Goal: Task Accomplishment & Management: Manage account settings

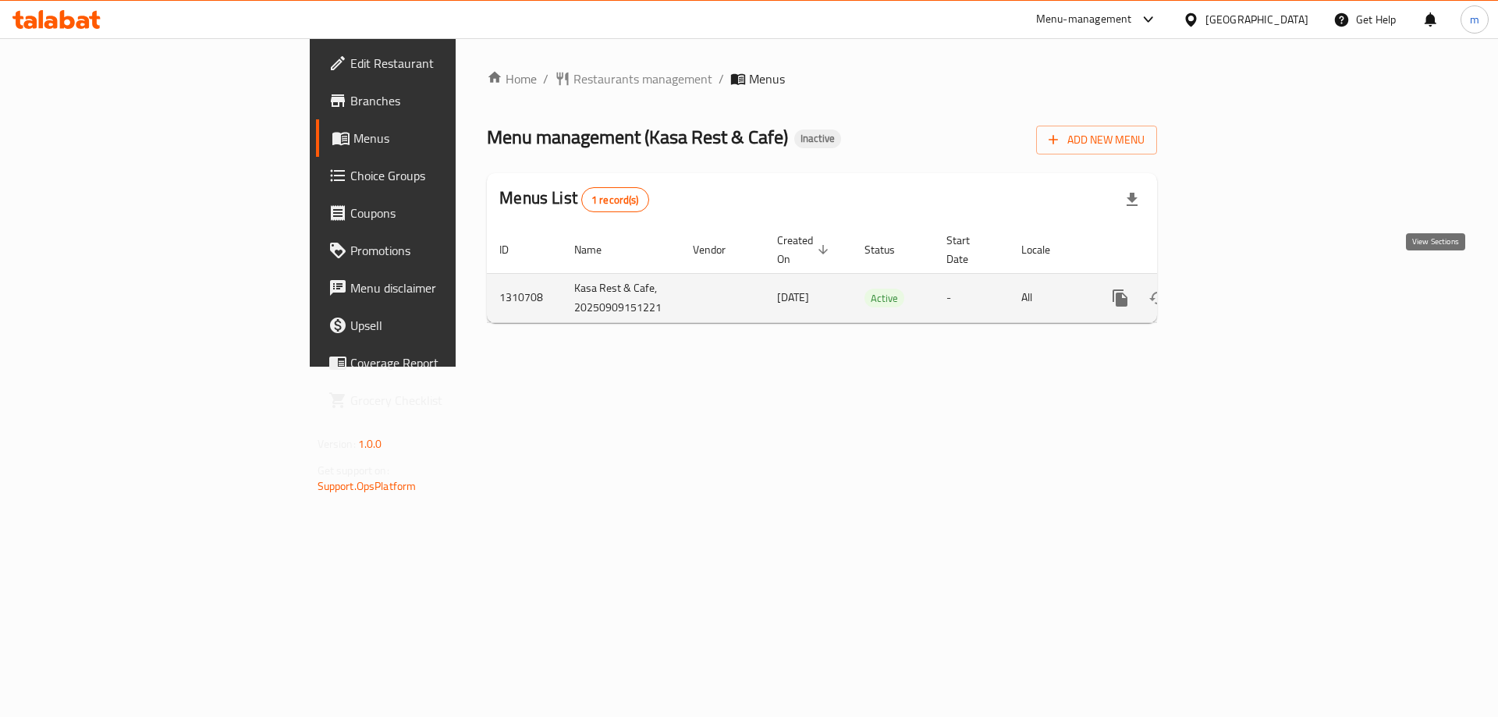
click at [1242, 289] on icon "enhanced table" at bounding box center [1232, 298] width 19 height 19
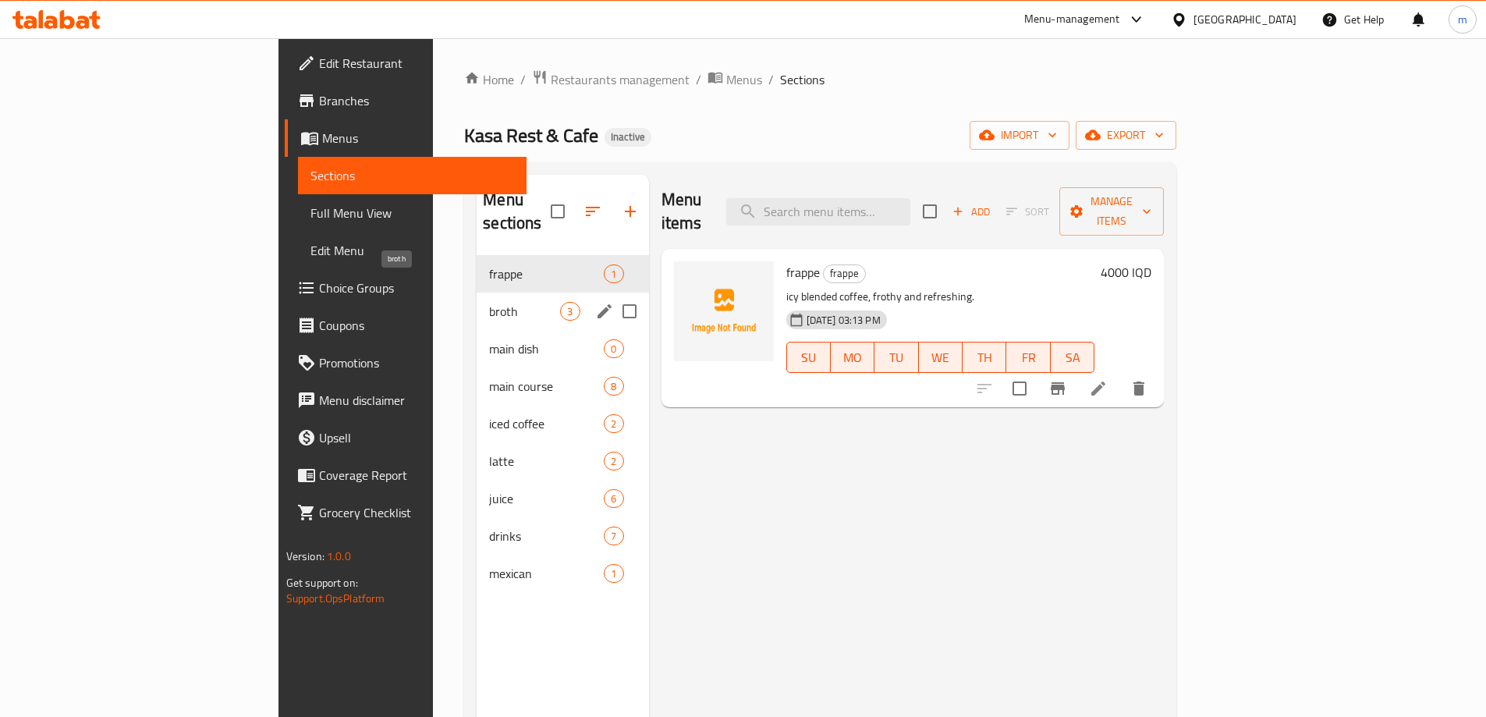
click at [489, 302] on span "broth" at bounding box center [524, 311] width 71 height 19
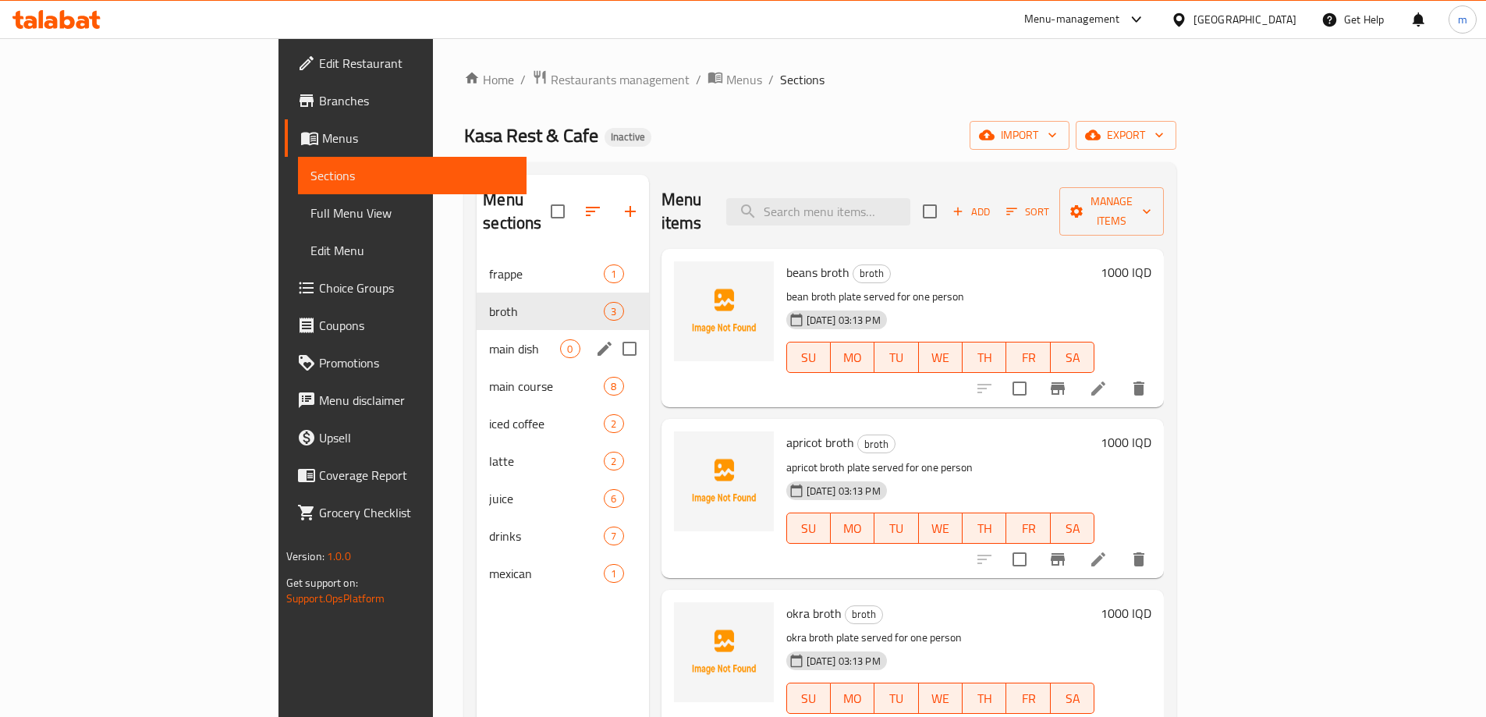
click at [489, 339] on span "main dish" at bounding box center [524, 348] width 71 height 19
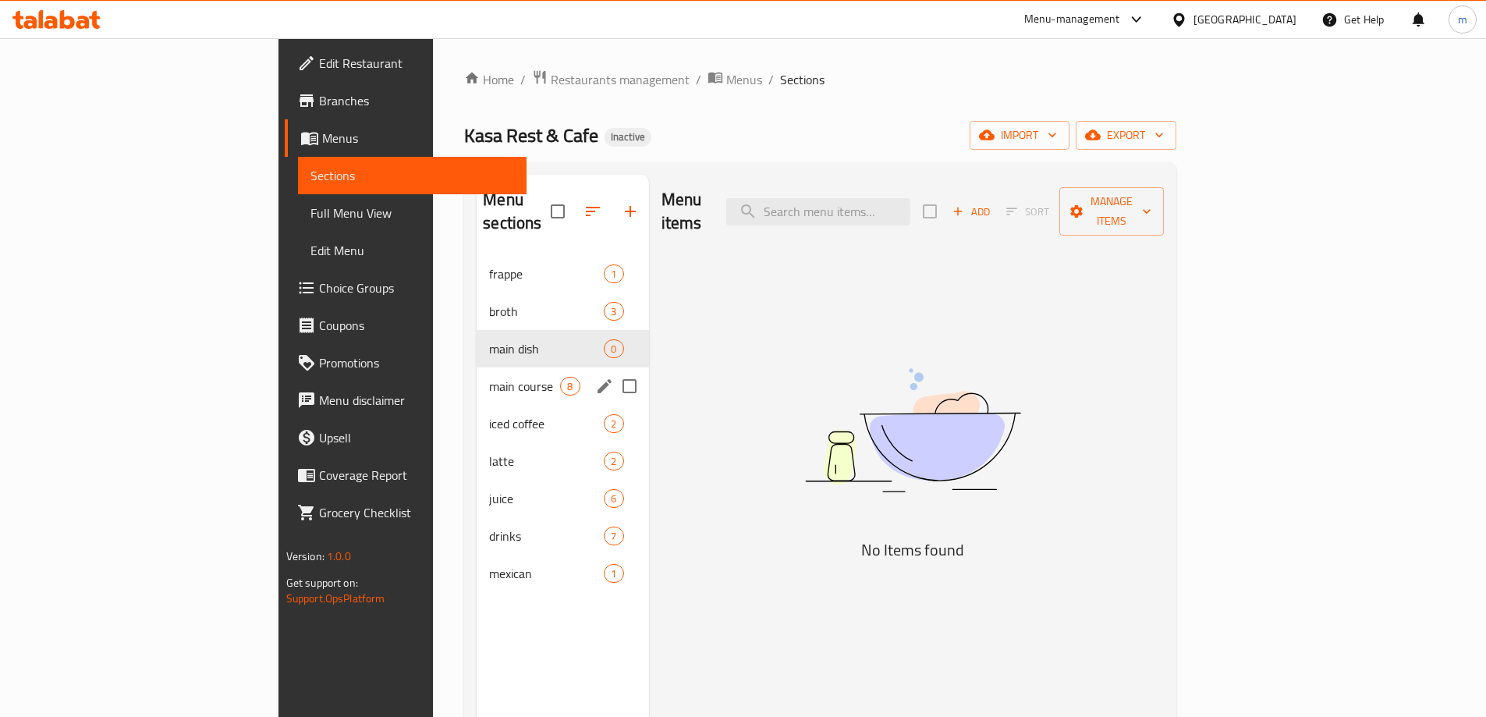
click at [477, 375] on div "main course 8" at bounding box center [563, 385] width 172 height 37
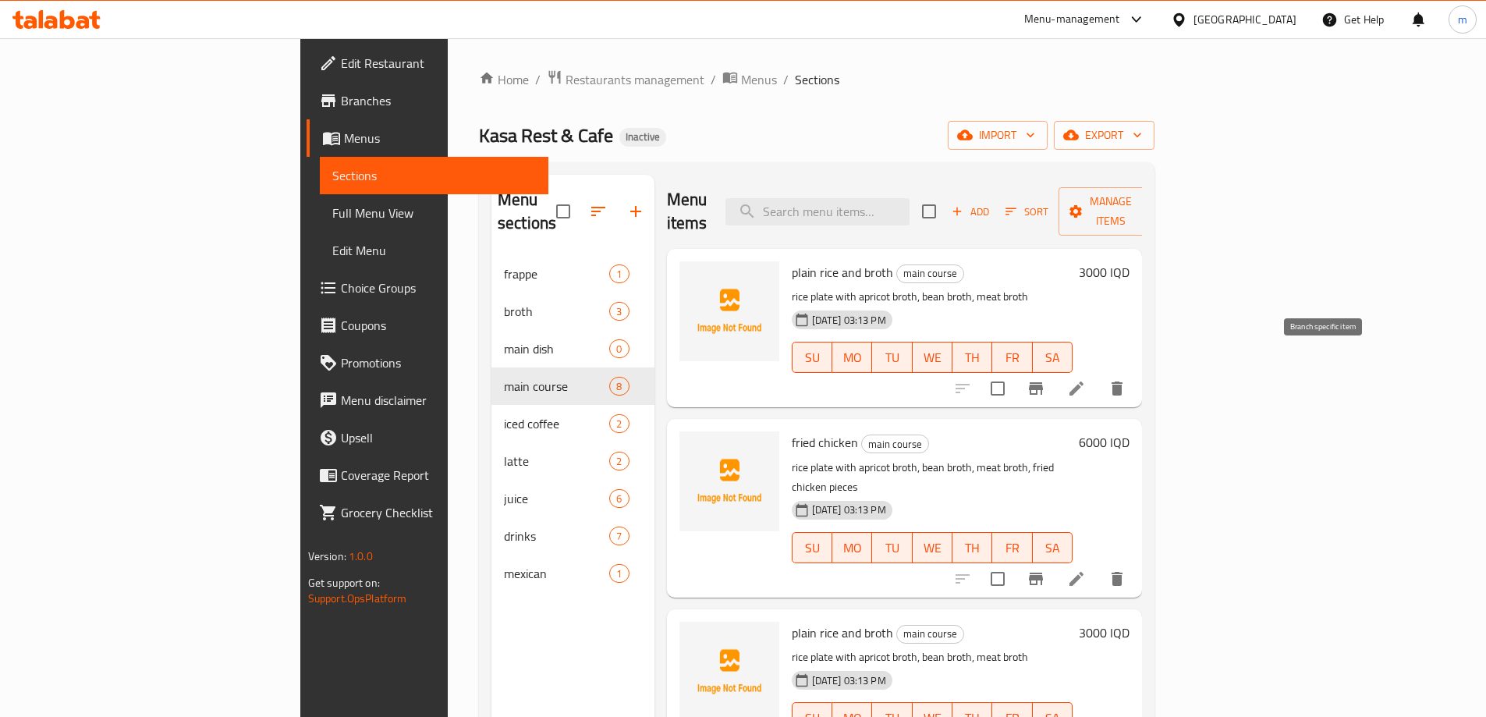
click at [1098, 374] on li at bounding box center [1077, 388] width 44 height 28
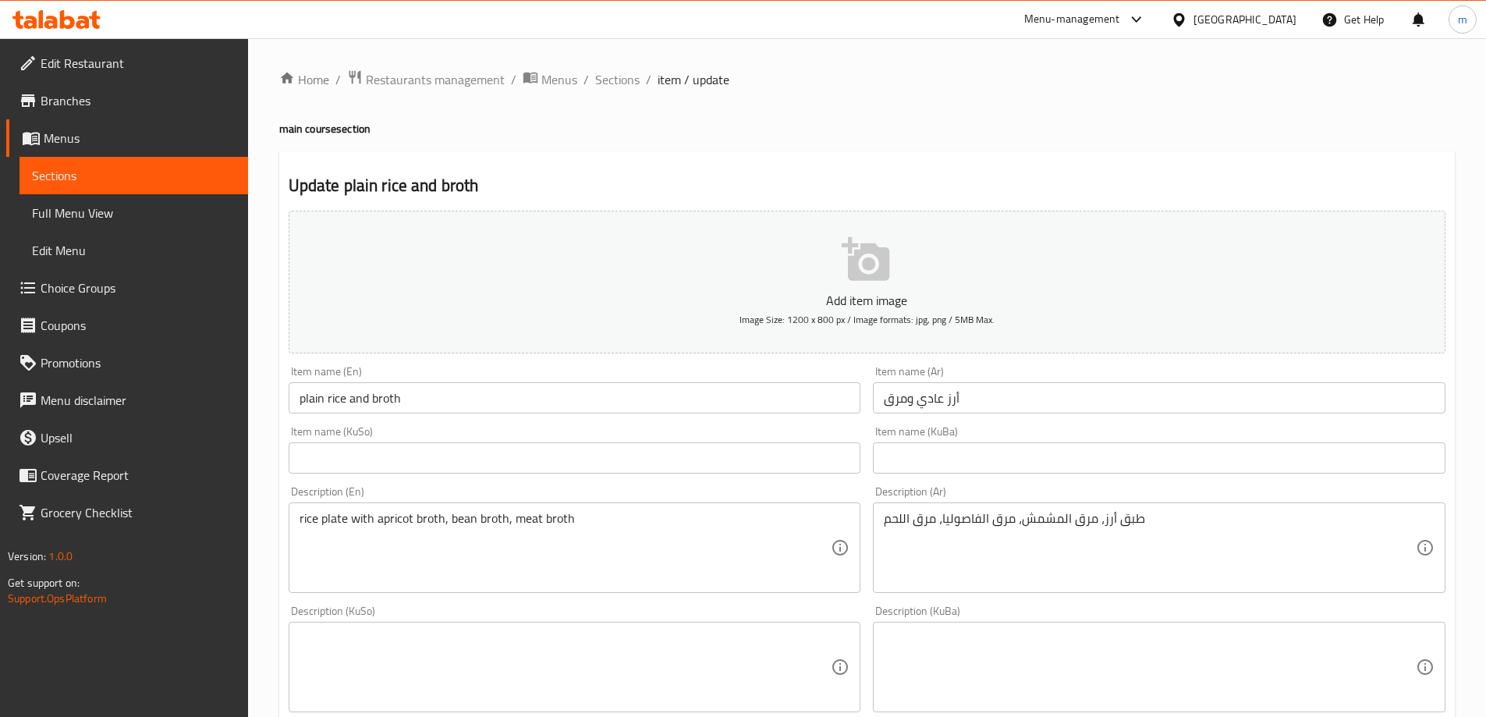
click at [105, 171] on span "Sections" at bounding box center [134, 175] width 204 height 19
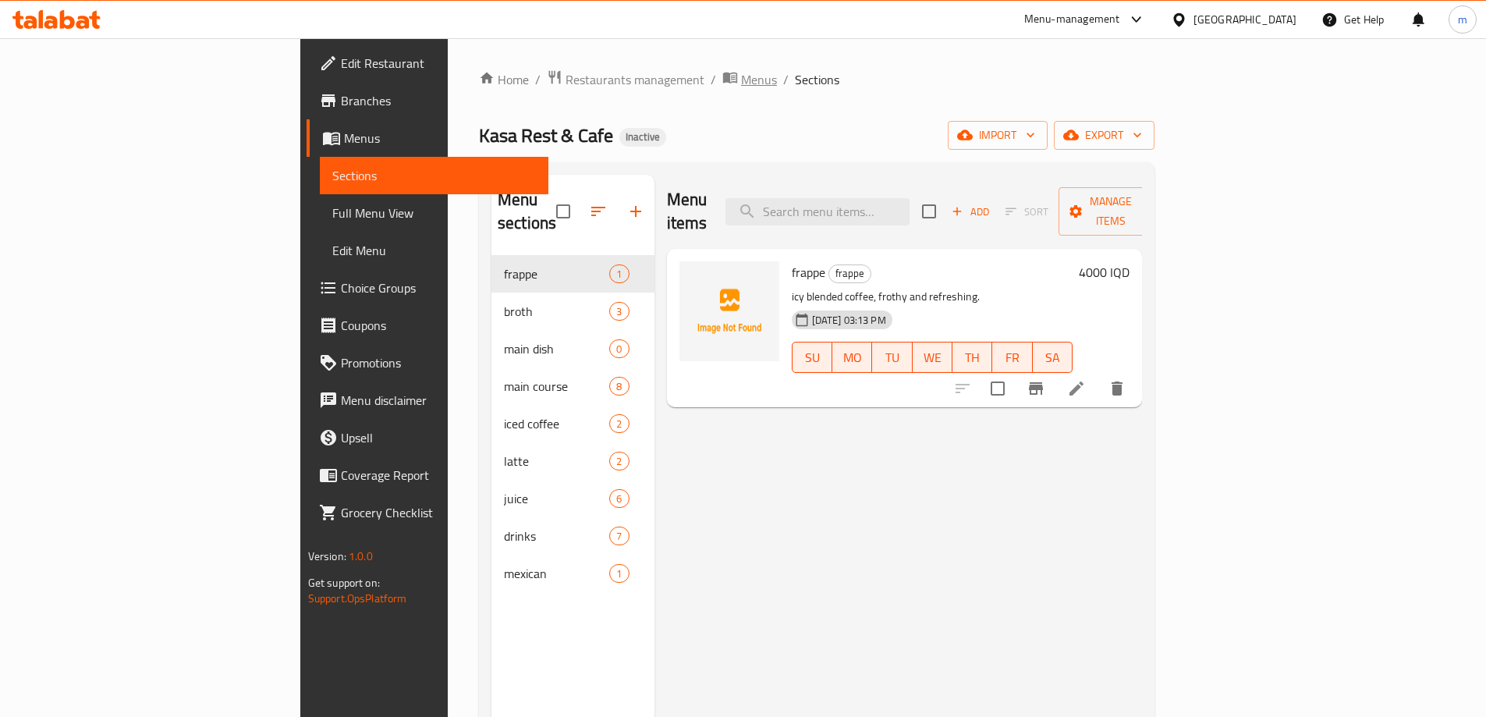
click at [722, 72] on icon "breadcrumb" at bounding box center [730, 77] width 16 height 16
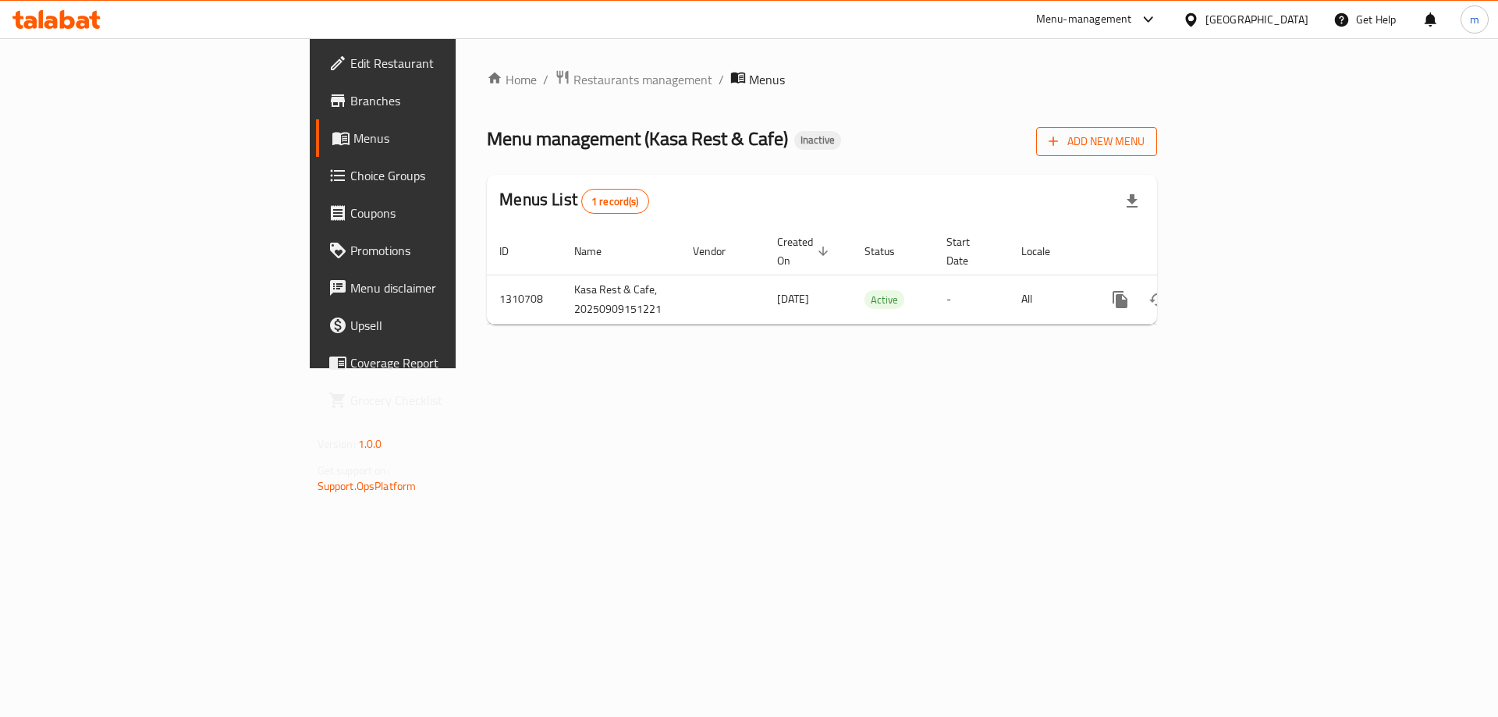
click at [1145, 137] on span "Add New Menu" at bounding box center [1097, 142] width 96 height 20
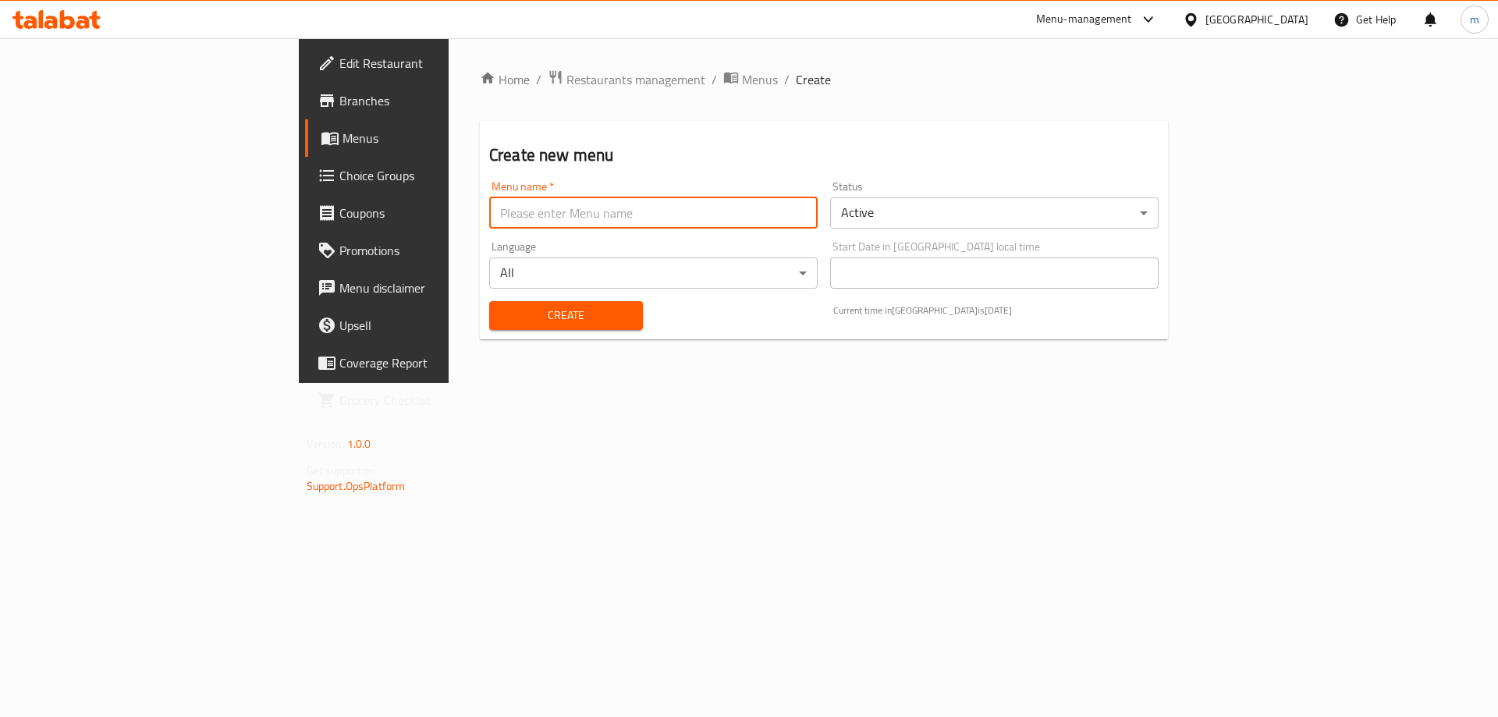
drag, startPoint x: 578, startPoint y: 220, endPoint x: 579, endPoint y: 211, distance: 9.4
click at [578, 220] on input "text" at bounding box center [653, 212] width 328 height 31
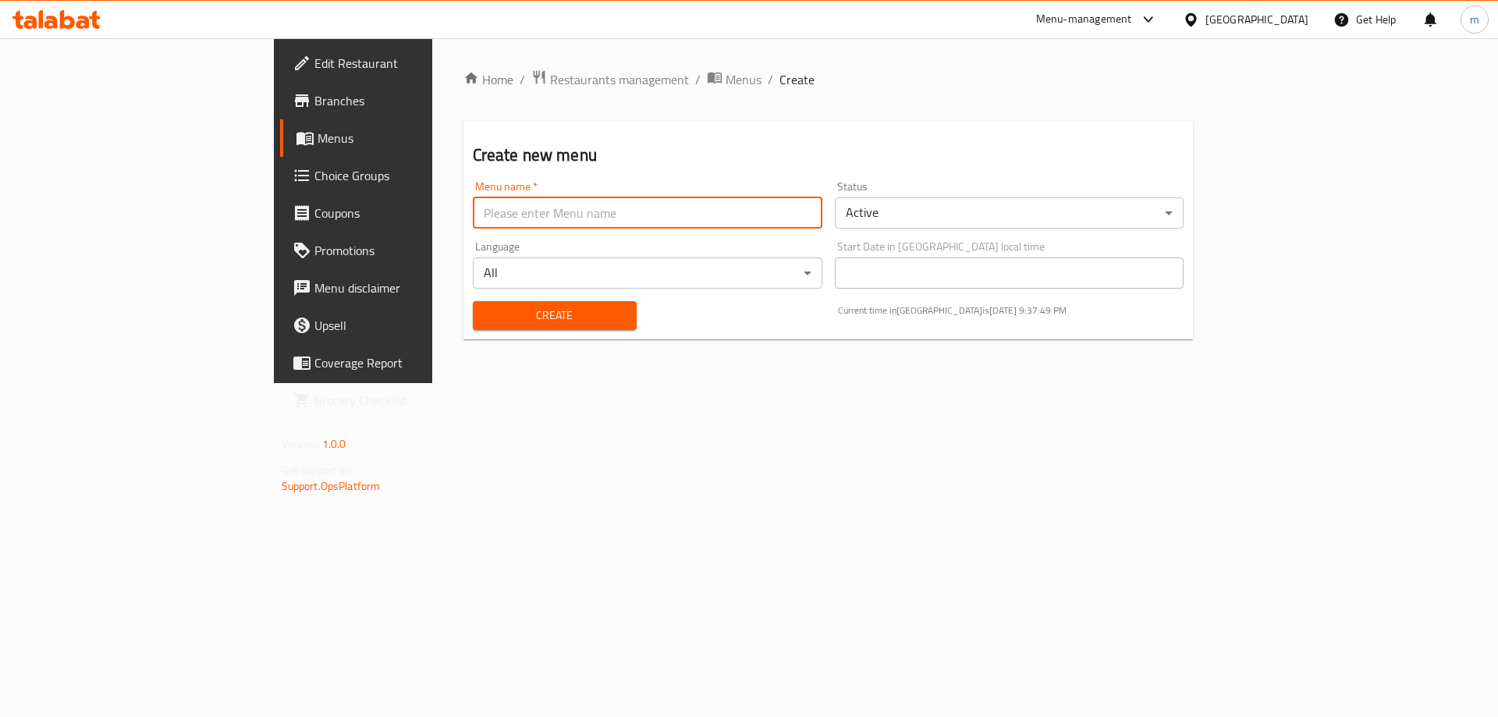
type input "[PERSON_NAME]"
click at [509, 324] on span "Create" at bounding box center [554, 316] width 139 height 20
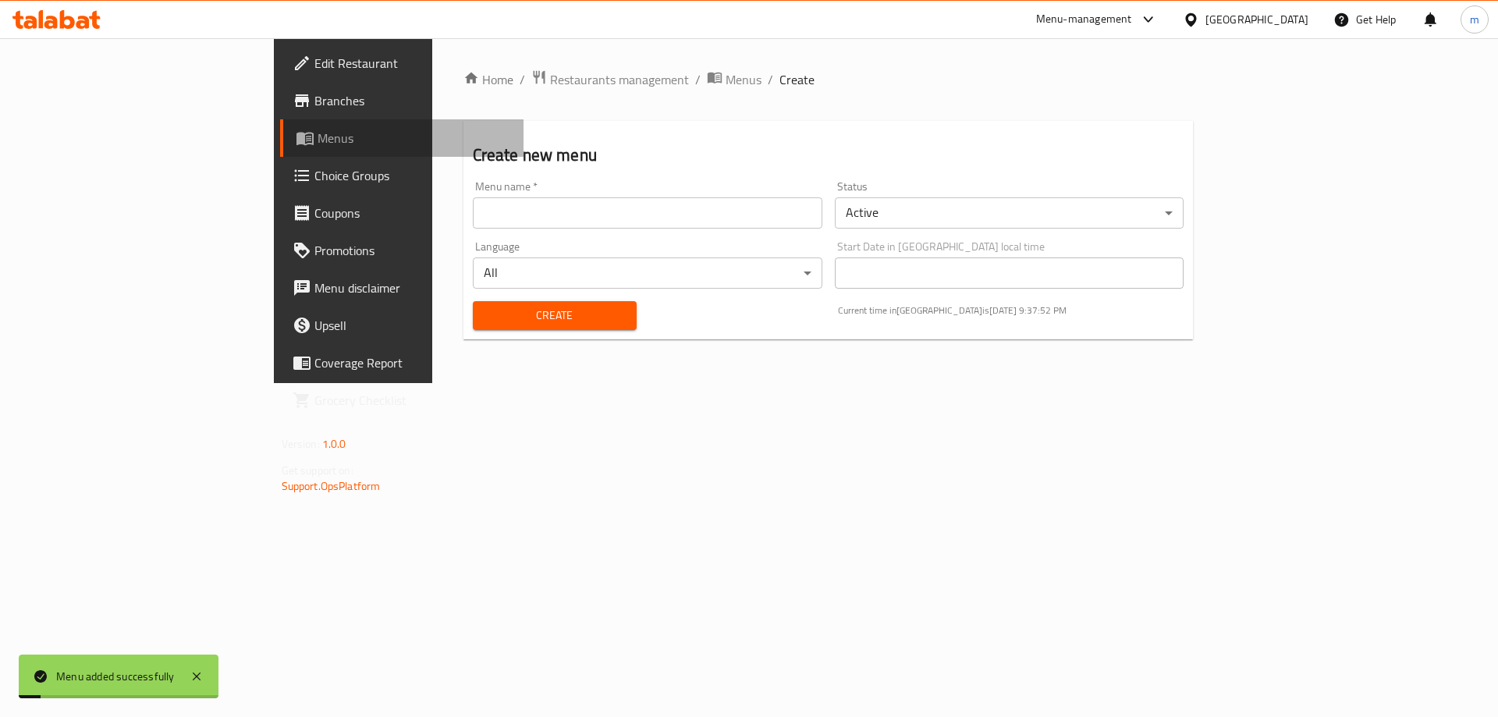
click at [318, 137] on span "Menus" at bounding box center [415, 138] width 194 height 19
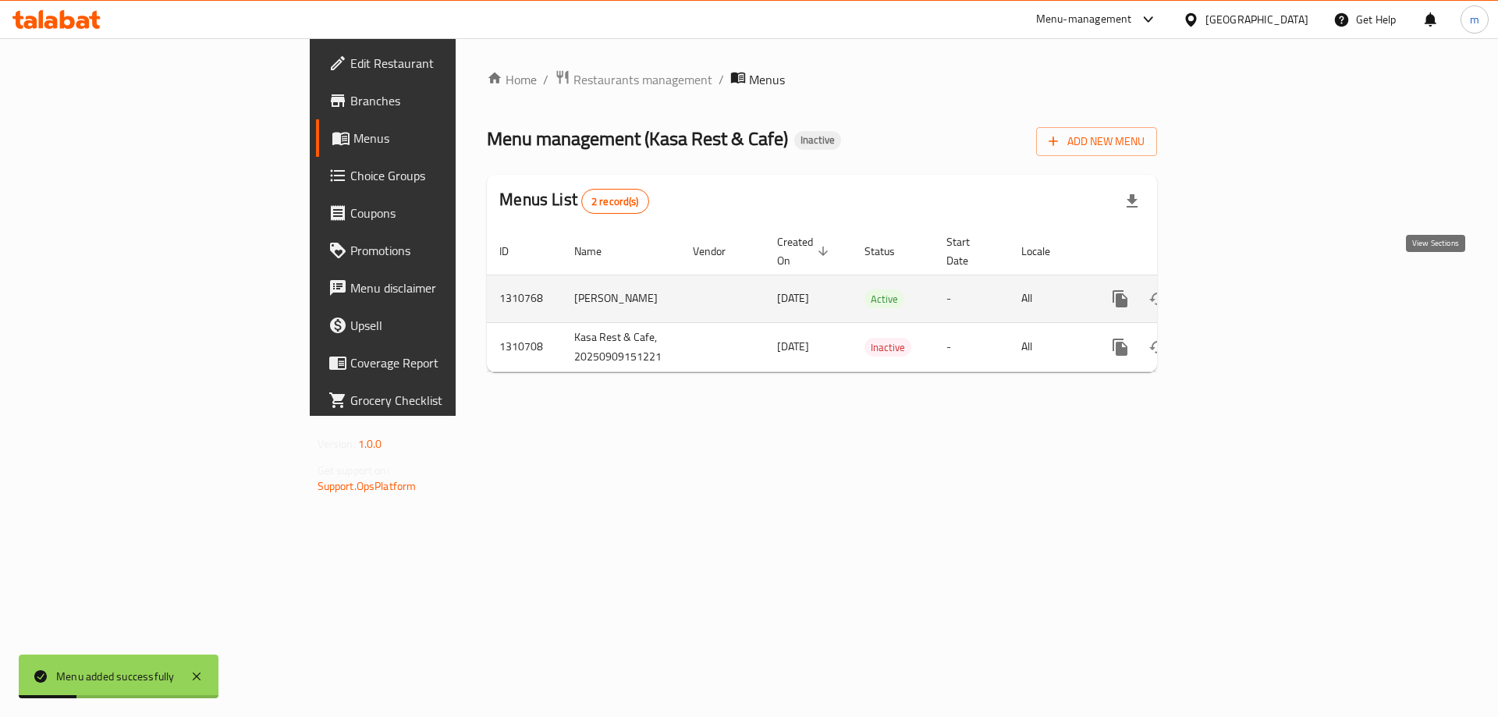
click at [1242, 289] on icon "enhanced table" at bounding box center [1232, 298] width 19 height 19
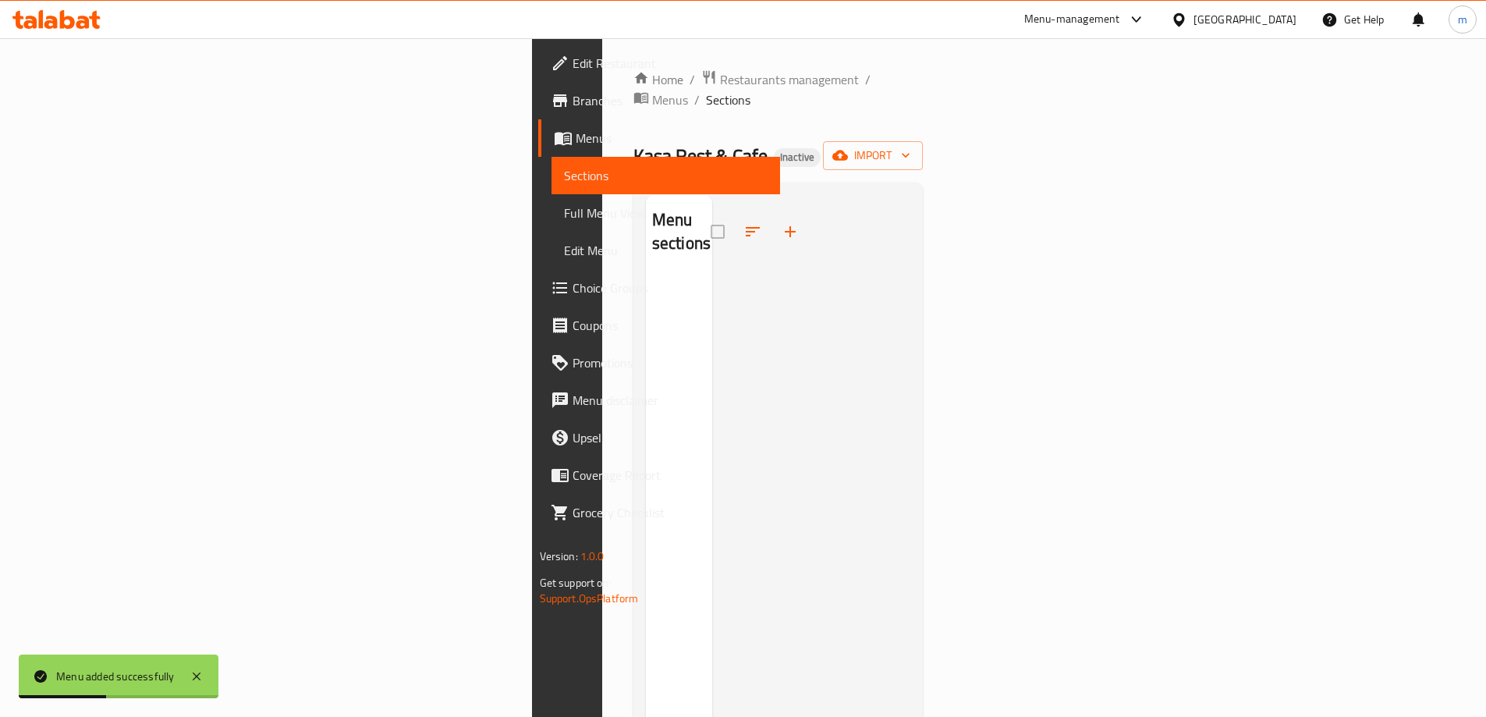
click at [924, 150] on div "Home / Restaurants management / Menus / Sections Kasa Rest & Cafe Inactive impo…" at bounding box center [779, 496] width 290 height 855
click at [910, 146] on span "import" at bounding box center [873, 156] width 75 height 20
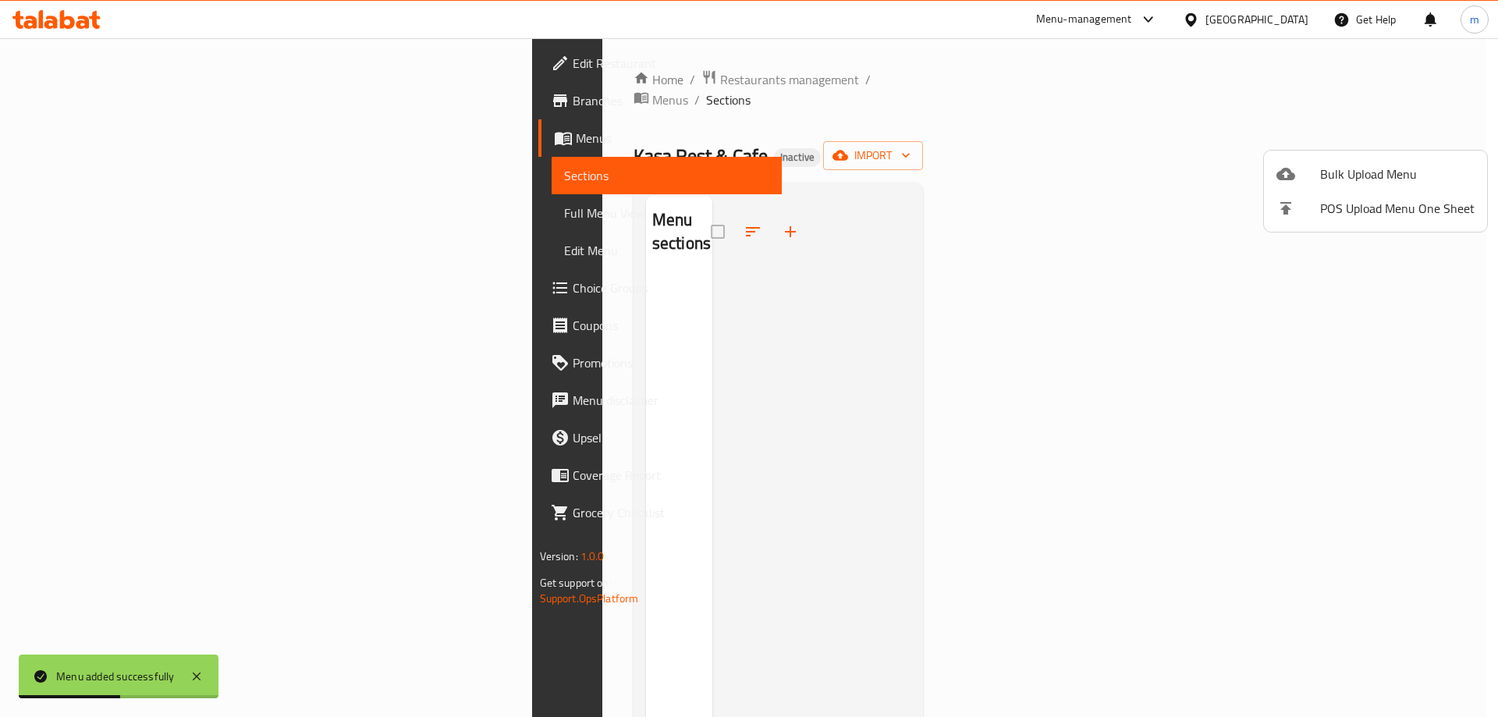
click at [1350, 173] on span "Bulk Upload Menu" at bounding box center [1397, 174] width 154 height 19
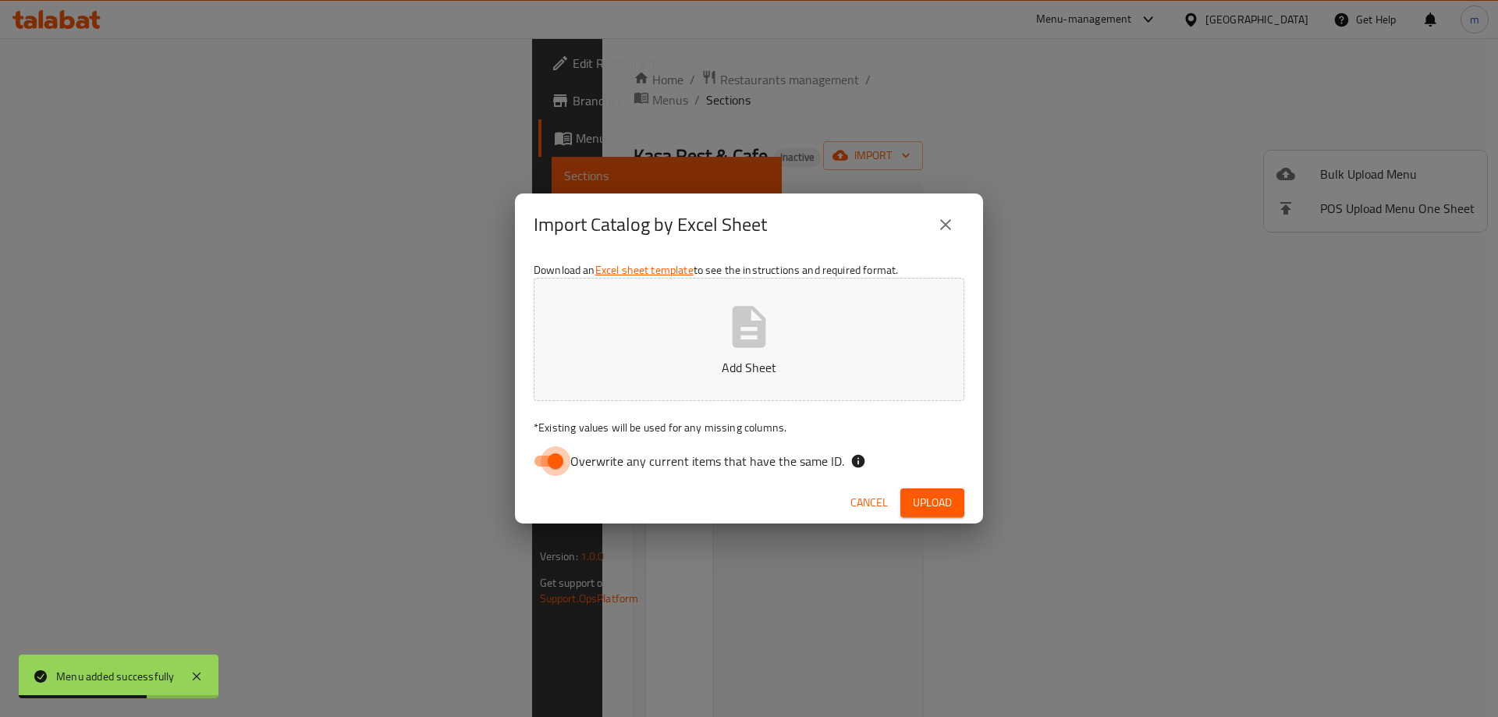
click at [557, 450] on input "Overwrite any current items that have the same ID." at bounding box center [555, 461] width 89 height 30
checkbox input "false"
click at [737, 353] on button "Add Sheet" at bounding box center [749, 339] width 431 height 123
click at [941, 492] on button "Upload" at bounding box center [932, 502] width 64 height 29
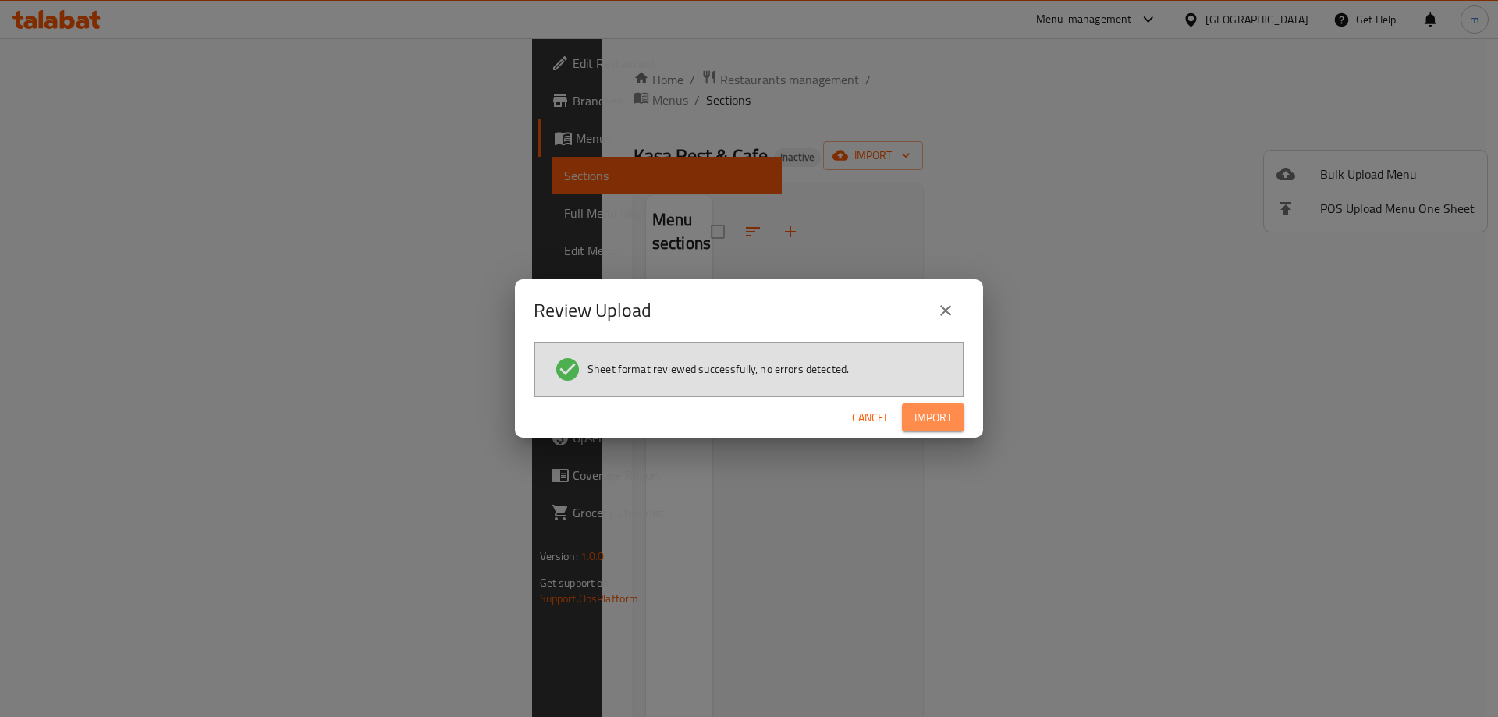
click at [921, 404] on button "Import" at bounding box center [933, 417] width 62 height 29
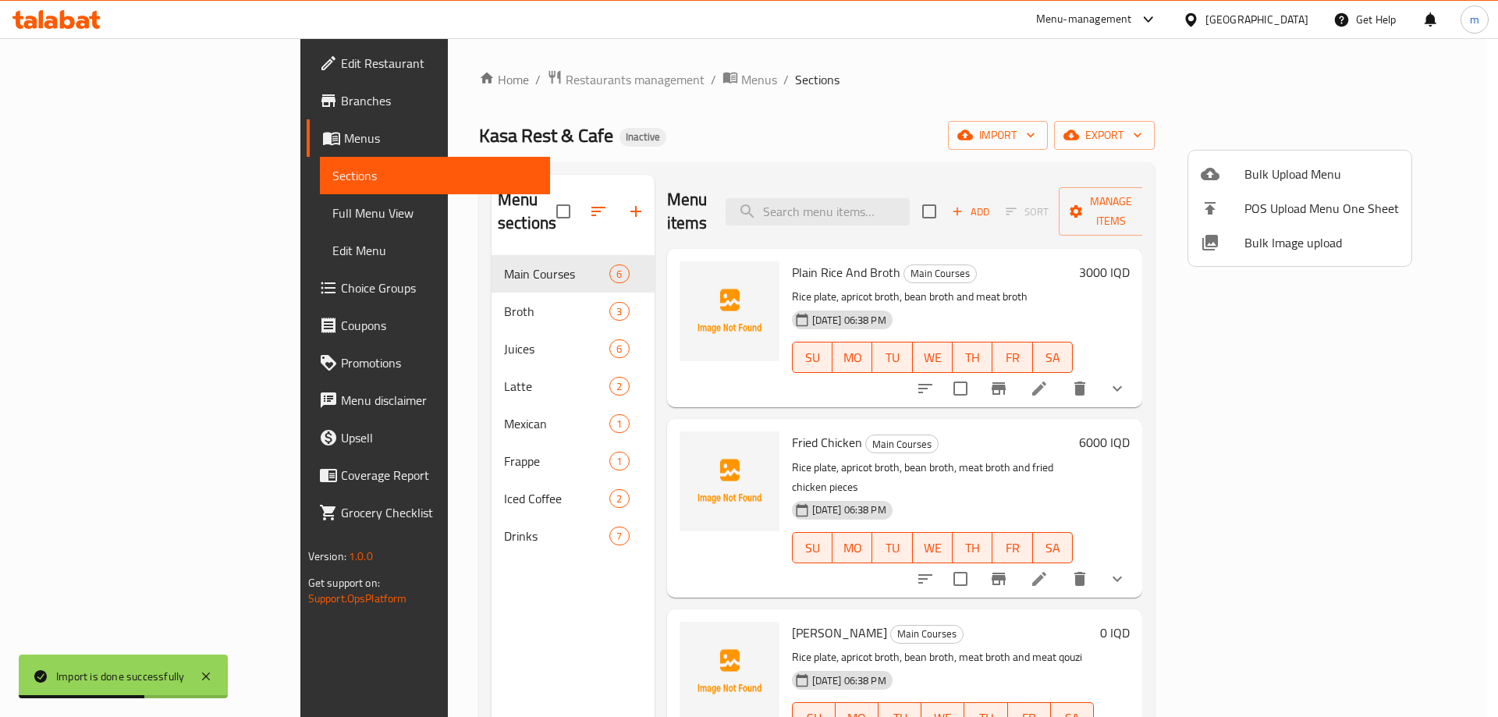
click at [89, 211] on div at bounding box center [749, 358] width 1498 height 717
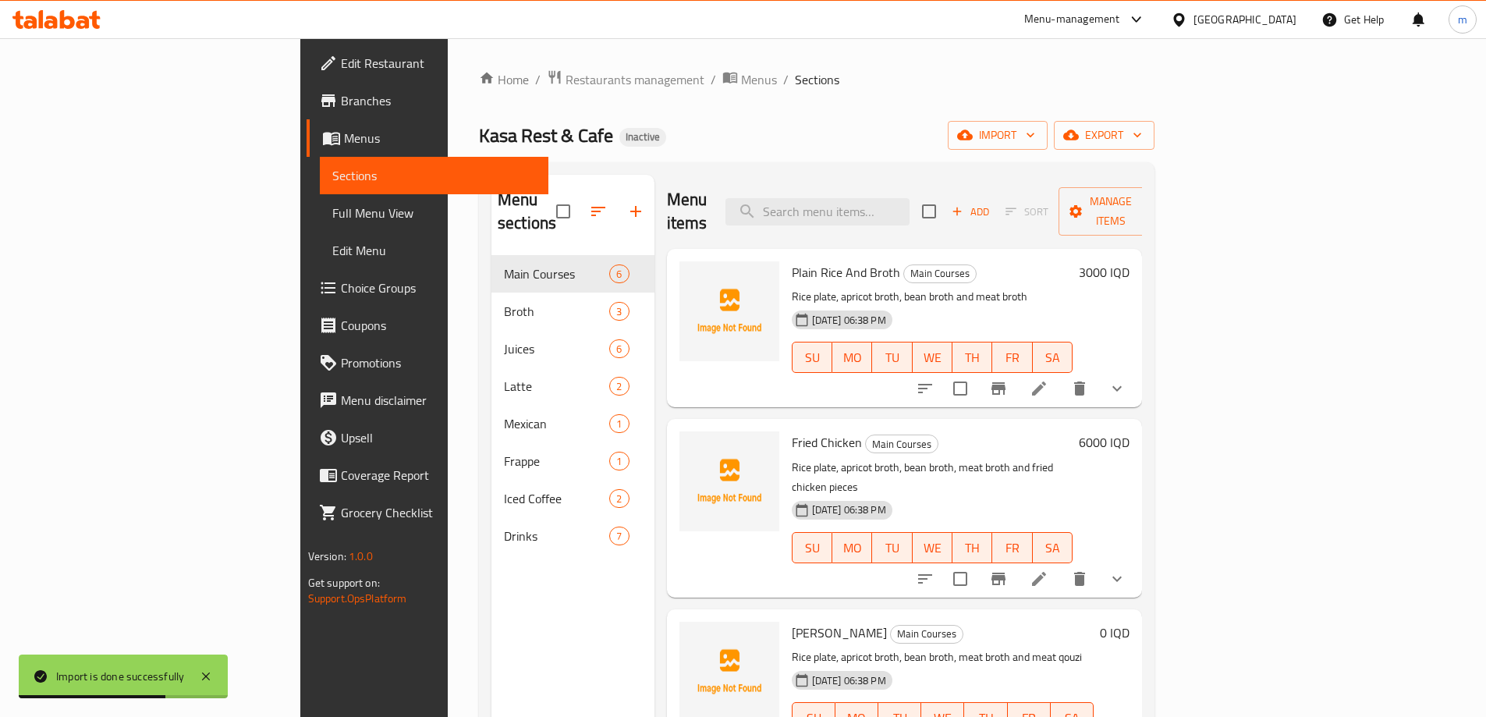
click at [332, 208] on span "Full Menu View" at bounding box center [434, 213] width 204 height 19
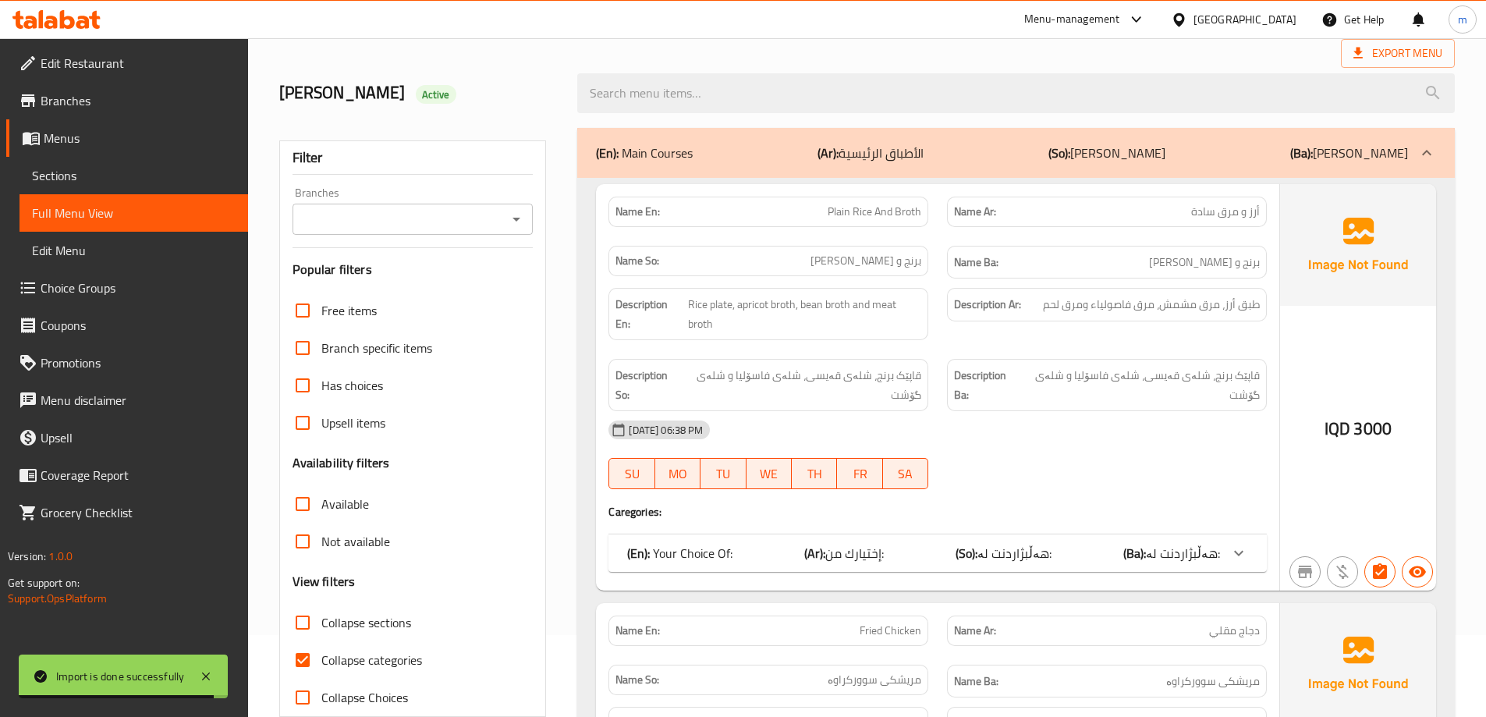
scroll to position [208, 0]
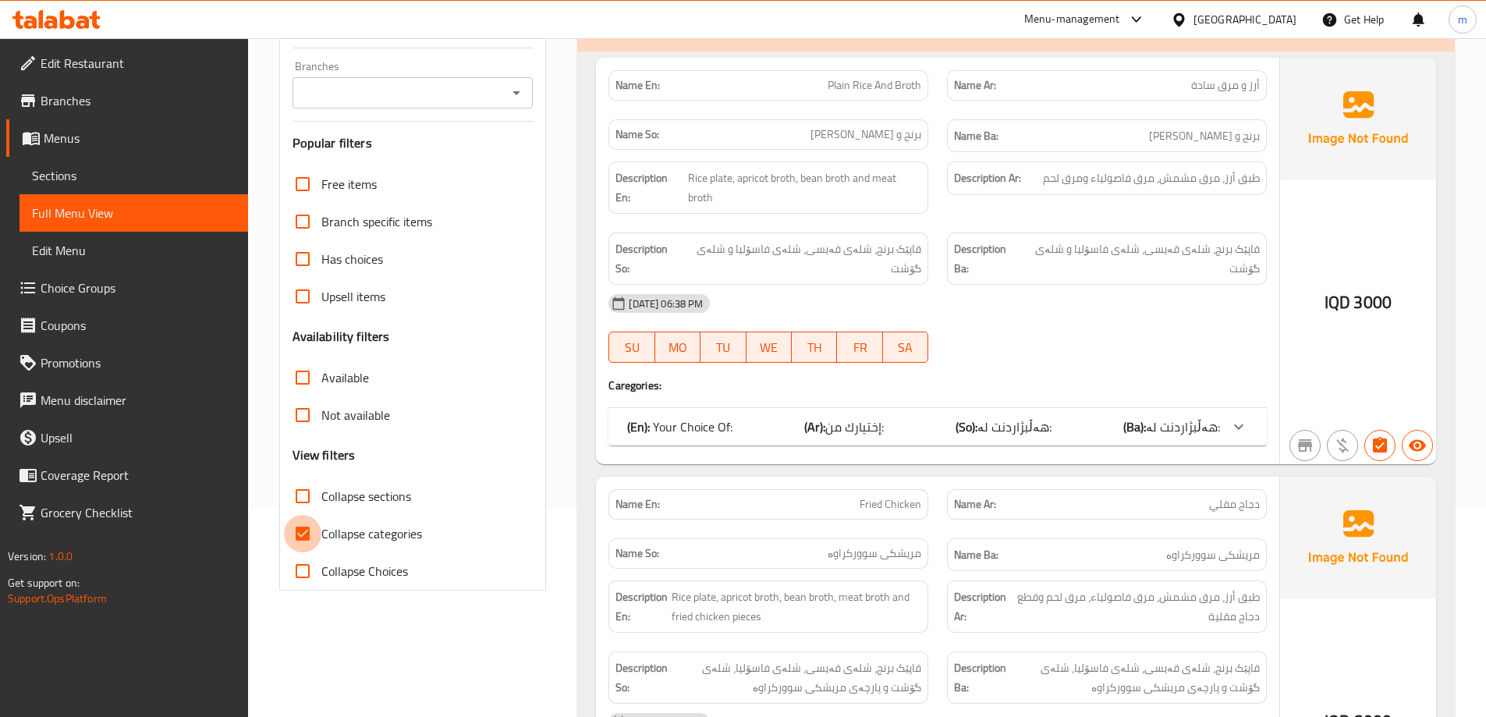
drag, startPoint x: 305, startPoint y: 525, endPoint x: 325, endPoint y: 511, distance: 24.0
click at [304, 526] on input "Collapse categories" at bounding box center [302, 533] width 37 height 37
checkbox input "false"
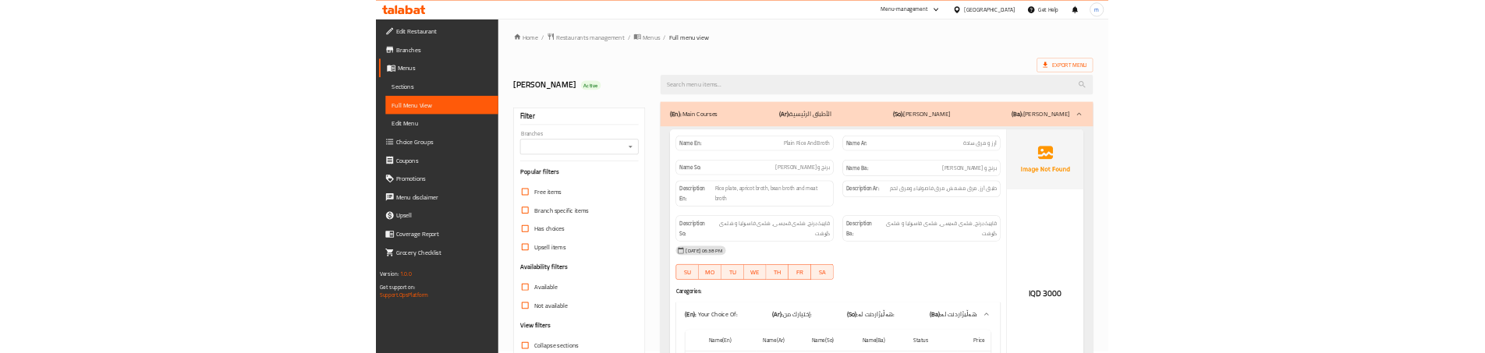
scroll to position [0, 0]
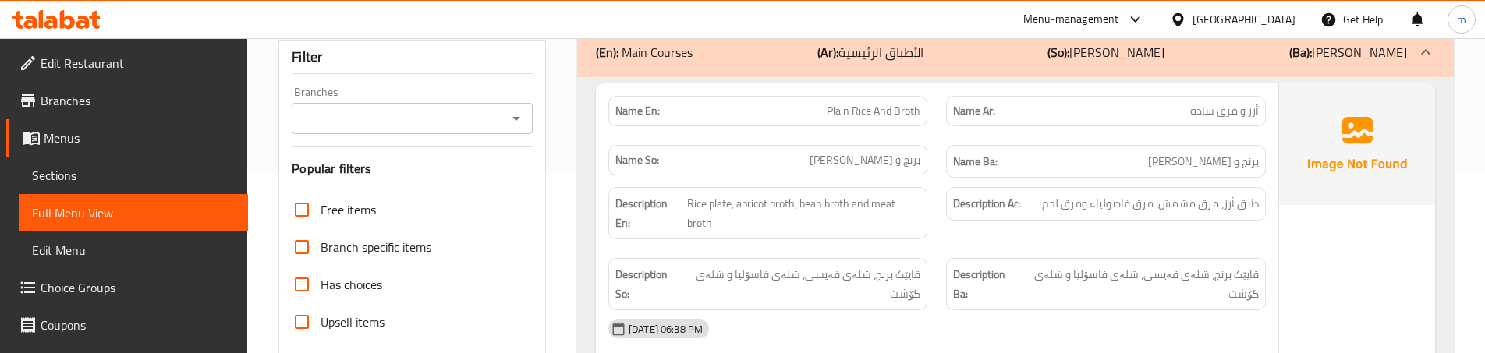
scroll to position [208, 0]
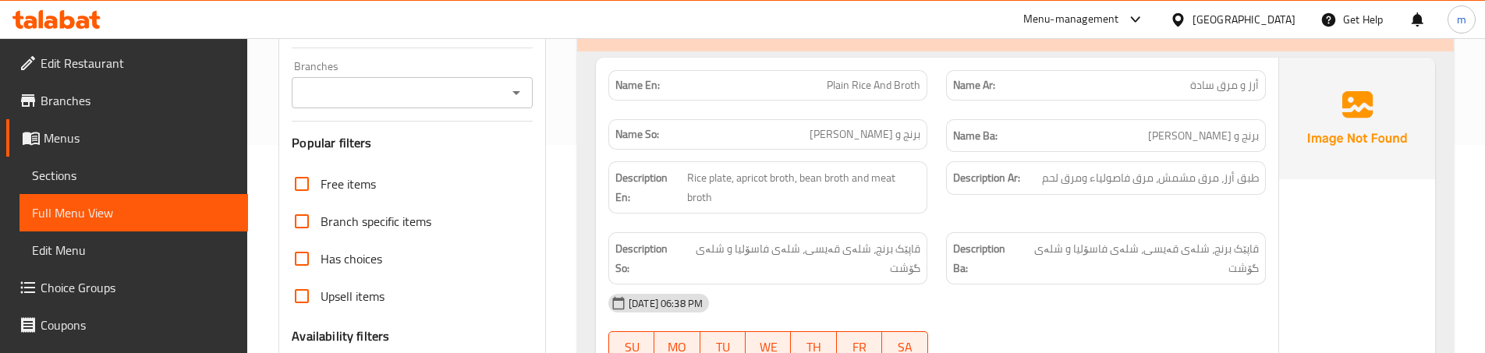
click at [1180, 249] on span "قاپێک برنج، شلەی قەیسی، شلەی فاسۆلیا و شلەی گۆشت" at bounding box center [1140, 259] width 238 height 38
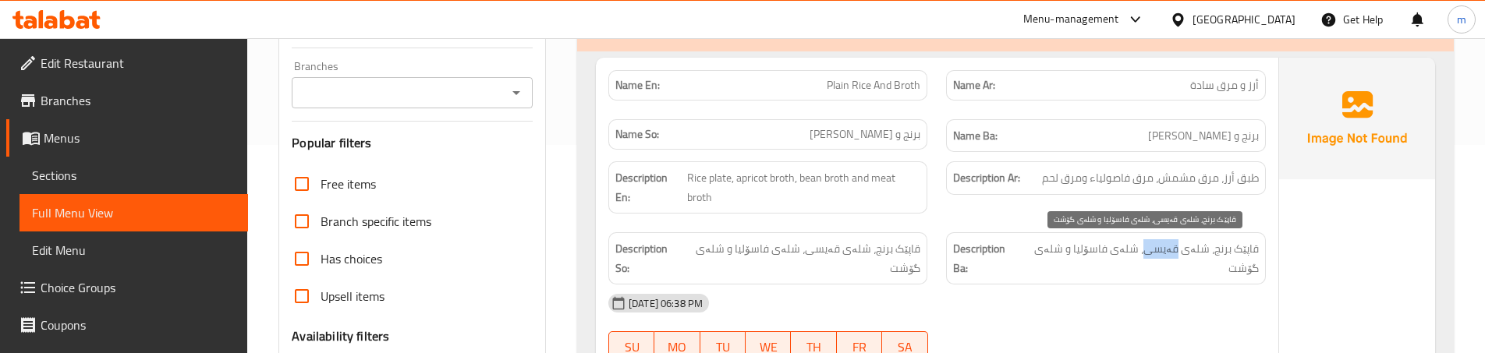
click at [1180, 249] on span "قاپێک برنج، شلەی قەیسی، شلەی فاسۆلیا و شلەی گۆشت" at bounding box center [1140, 259] width 238 height 38
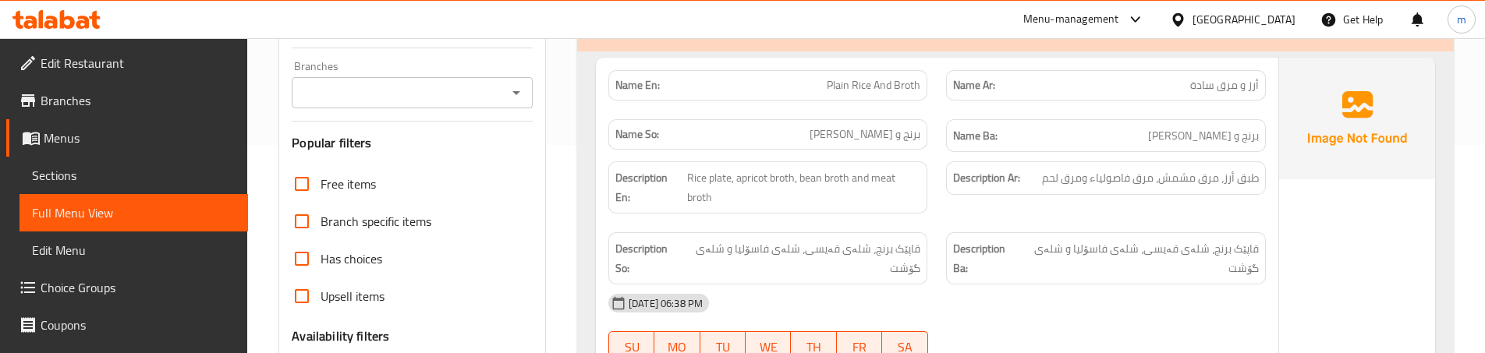
click at [929, 183] on div "Description En: Rice plate, apricot broth, bean broth and meat broth" at bounding box center [768, 187] width 338 height 71
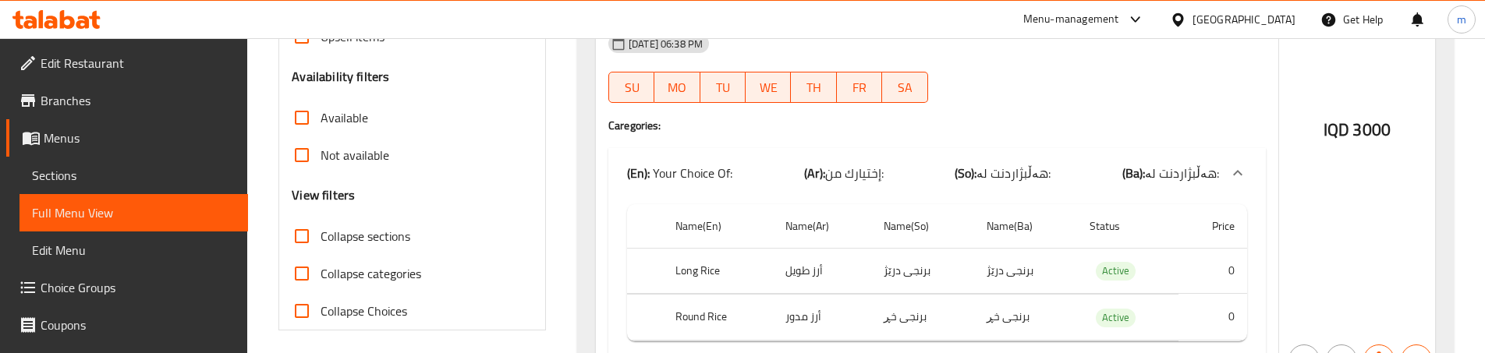
scroll to position [520, 0]
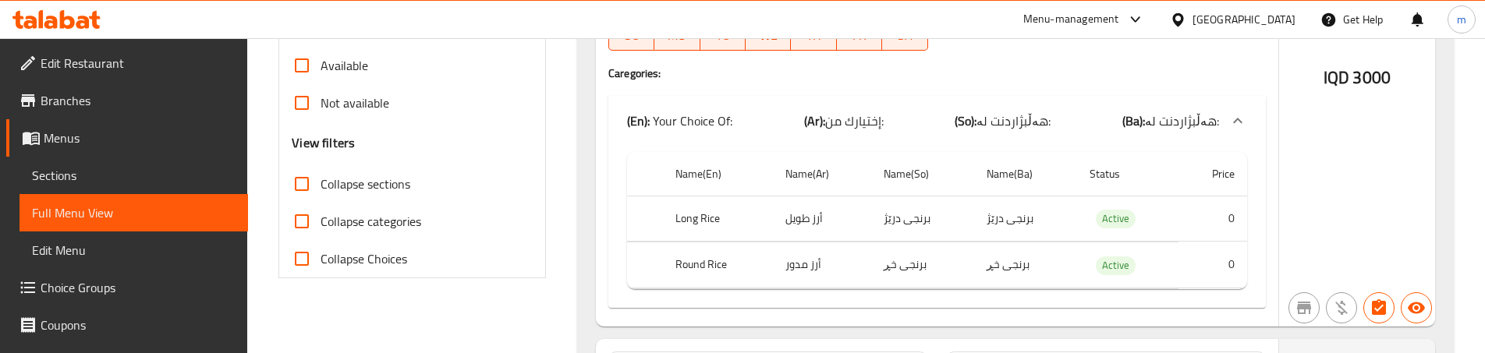
click at [951, 47] on div at bounding box center [1106, 50] width 338 height 19
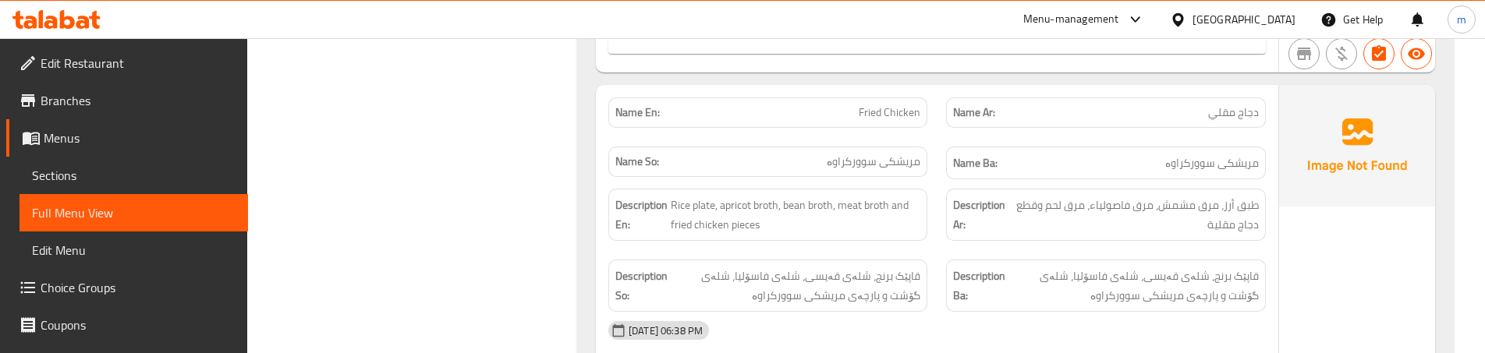
scroll to position [780, 0]
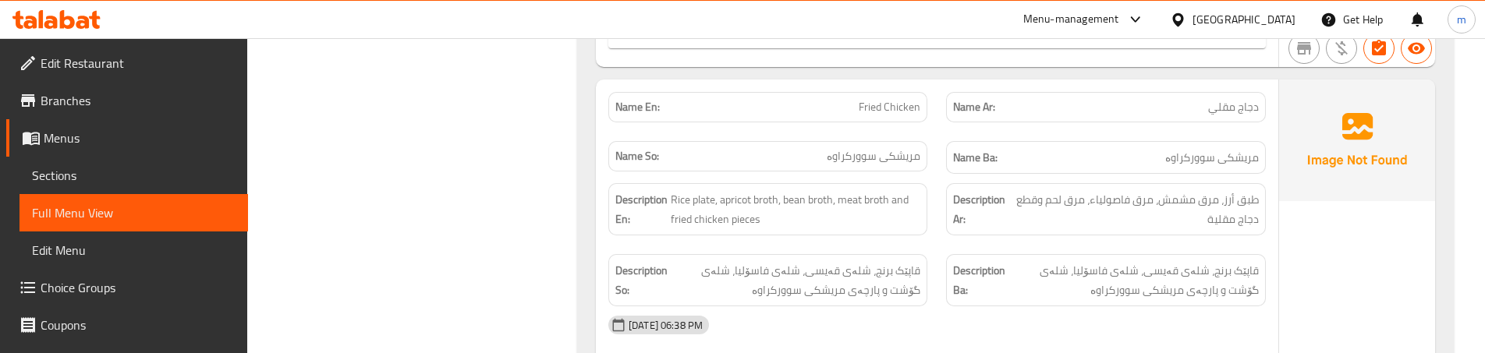
click at [914, 246] on div "Description So: قاپێک برنج، شلەی قەیسی، شلەی فاسۆلیا، شلەی گۆشت و پارچەی مریشکی…" at bounding box center [768, 280] width 338 height 71
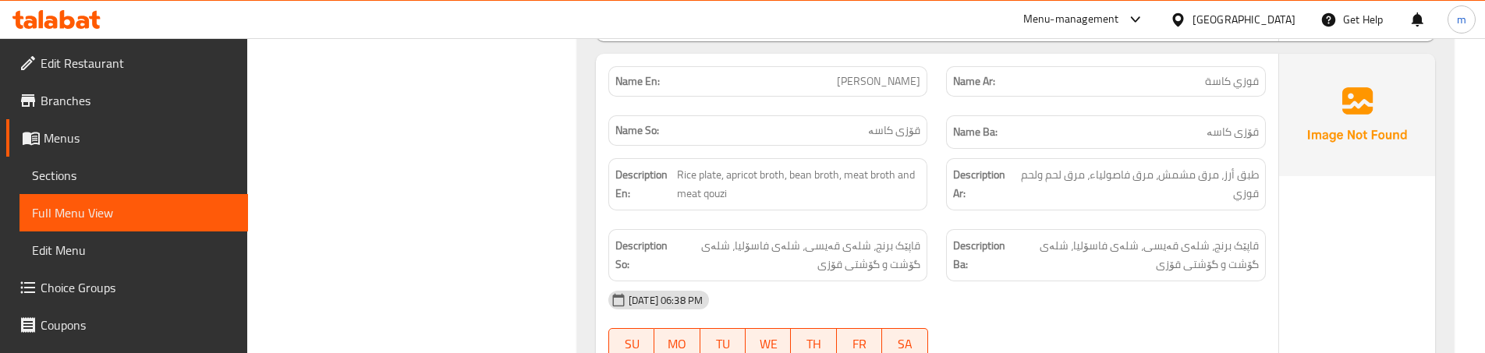
scroll to position [1404, 0]
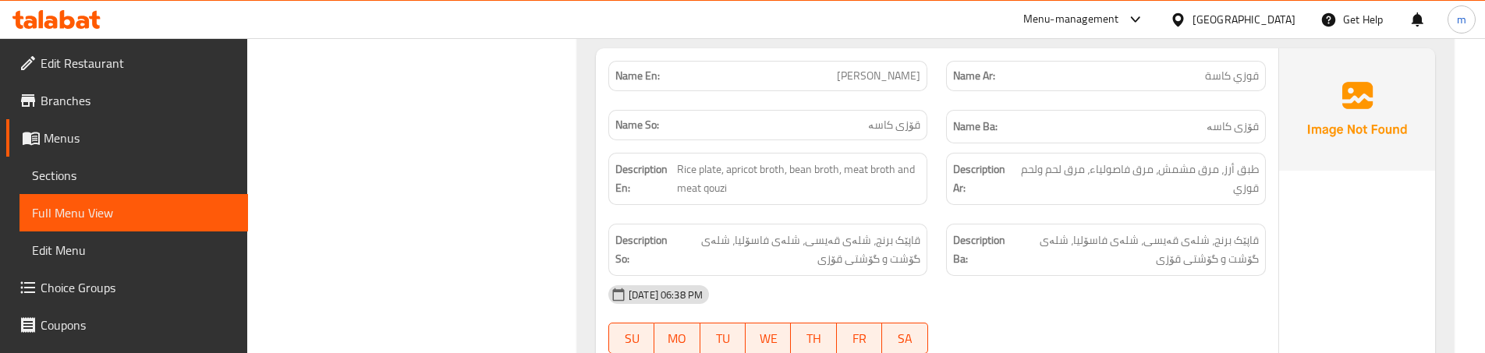
click at [933, 142] on div "Name So: [PERSON_NAME]" at bounding box center [768, 127] width 338 height 52
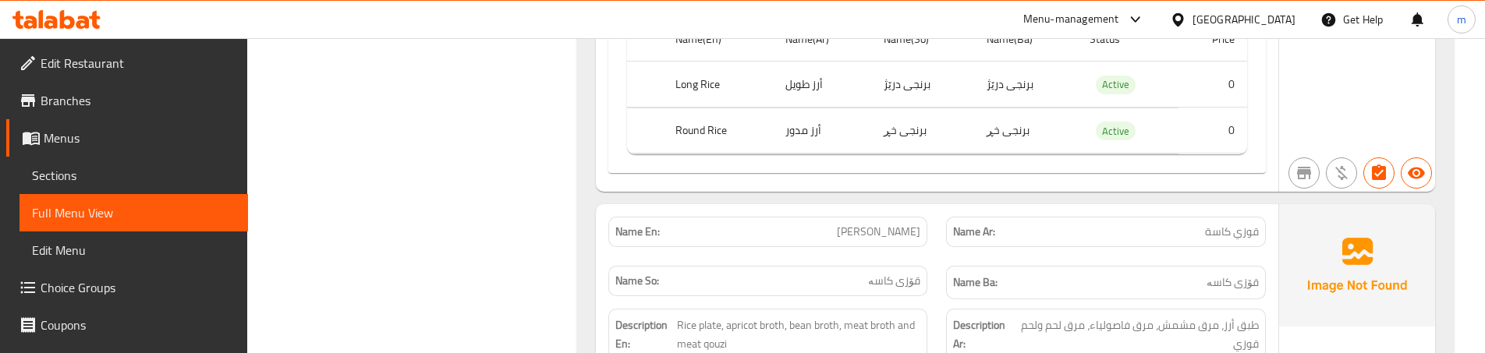
scroll to position [1457, 0]
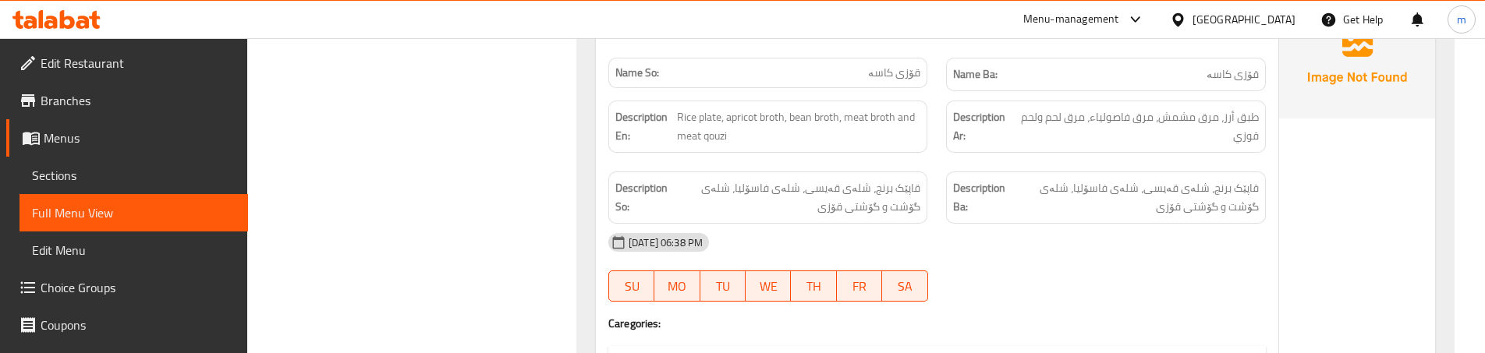
click at [939, 168] on div "Description Ba: قاپێک برنج، شلەی قەیسی، شلەی فاسۆلیا، شلەی گۆشت و گۆشتی قۆزی" at bounding box center [1106, 197] width 338 height 71
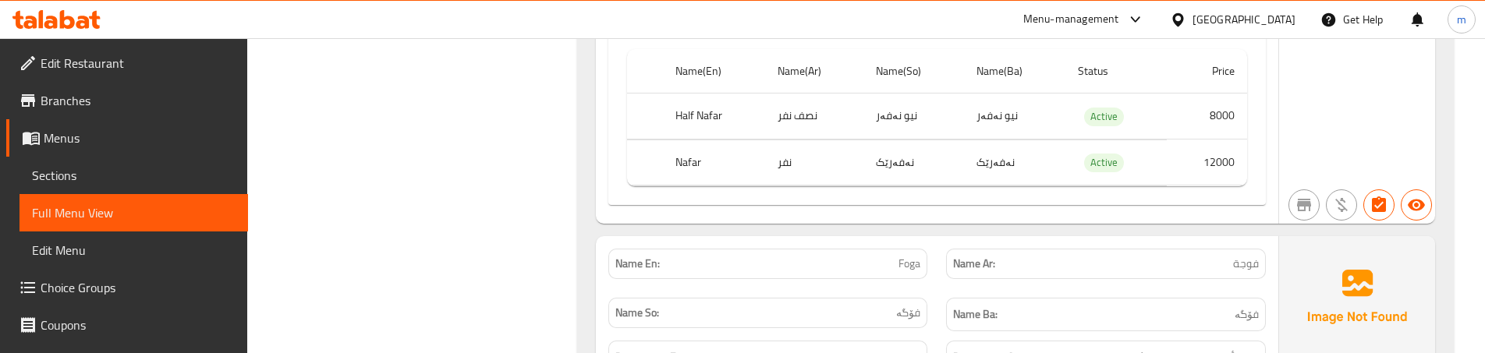
scroll to position [2185, 0]
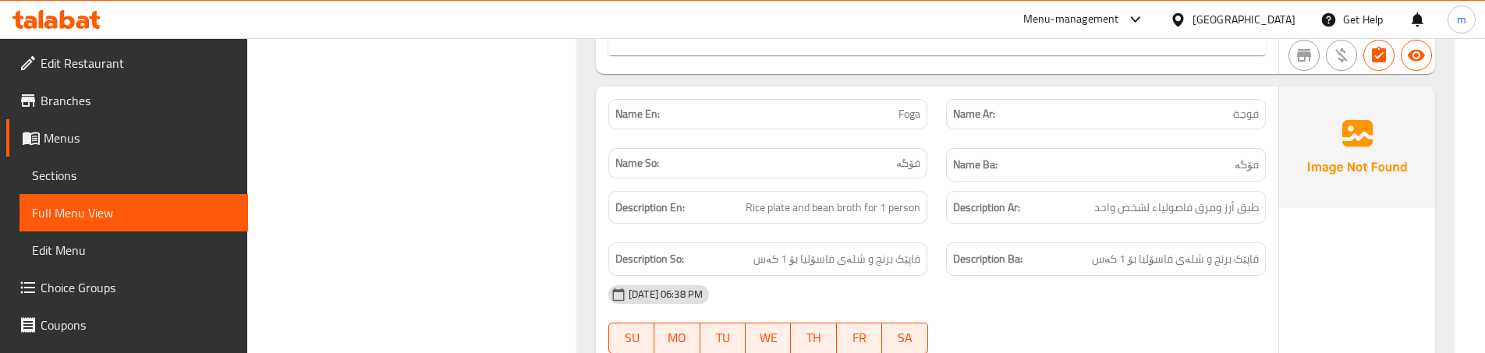
click at [932, 133] on div "Name En: Foga" at bounding box center [768, 114] width 338 height 49
click at [1102, 206] on span "طبق أرز ومرق فاصولياء لشخص واحد" at bounding box center [1177, 208] width 165 height 20
click at [1109, 213] on span "طبق أرز ومرق فاصولياء لشخص واحد" at bounding box center [1177, 208] width 165 height 20
click at [888, 205] on span "Rice plate and bean broth for 1 person" at bounding box center [833, 208] width 175 height 20
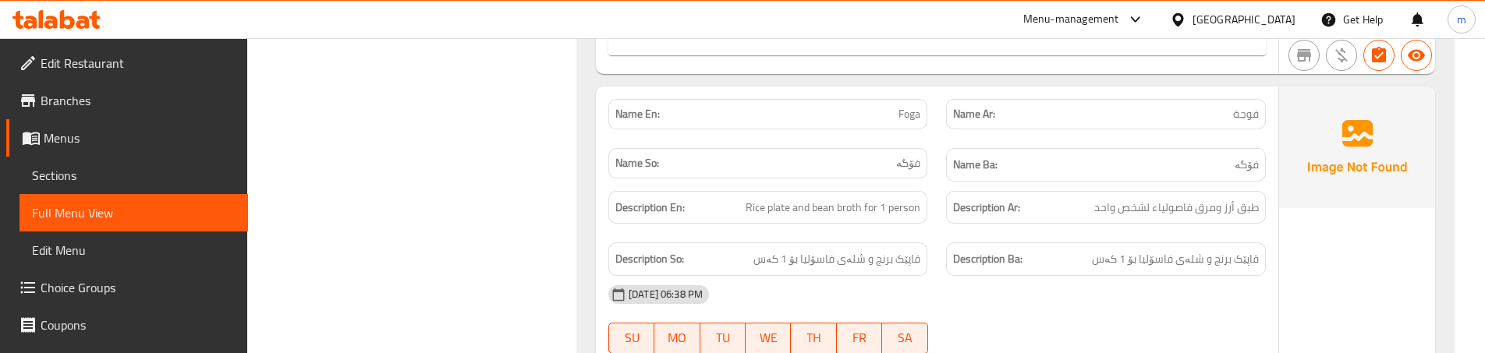
click at [950, 232] on div "Description Ar: طبق أرز ومرق فاصولياء لشخص واحد" at bounding box center [1106, 208] width 338 height 52
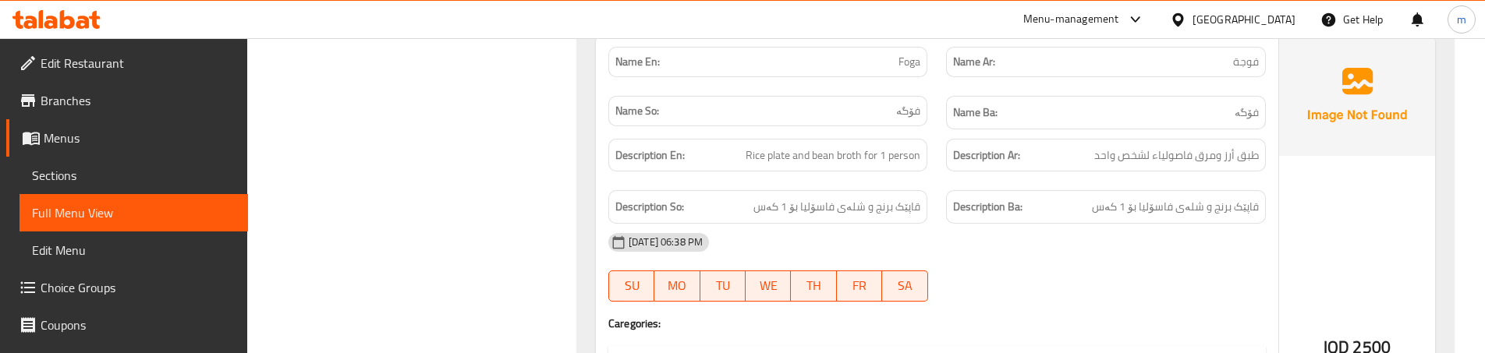
click at [70, 185] on span "Sections" at bounding box center [134, 175] width 204 height 19
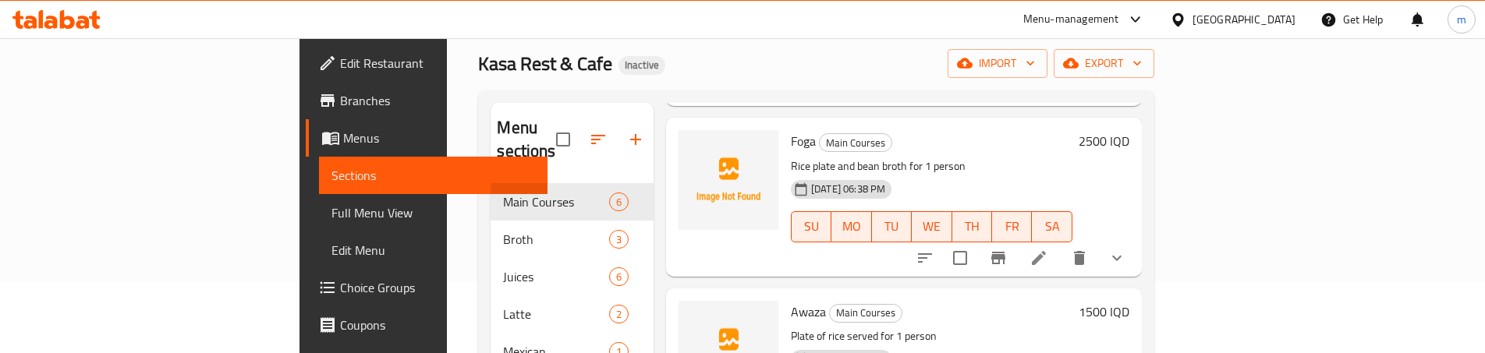
scroll to position [572, 0]
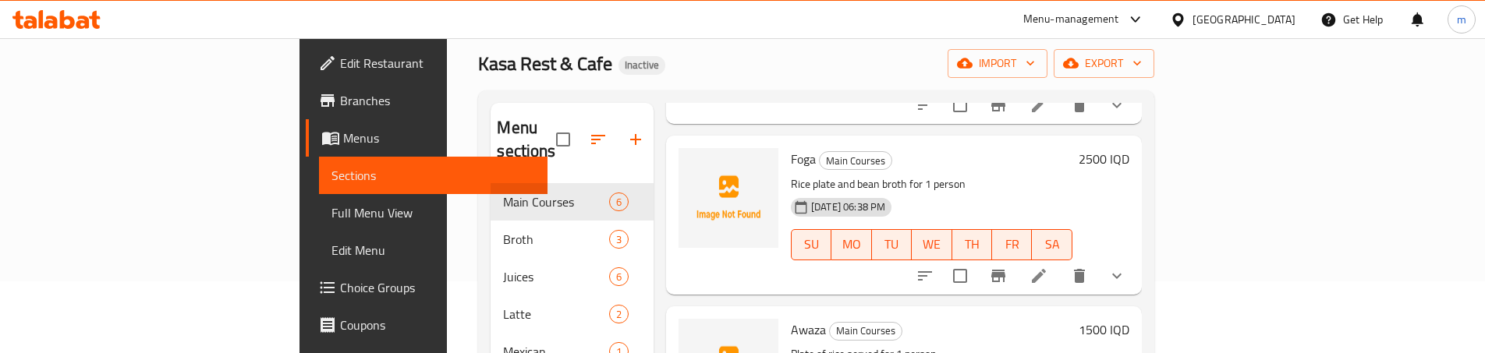
click at [1046, 269] on icon at bounding box center [1039, 276] width 14 height 14
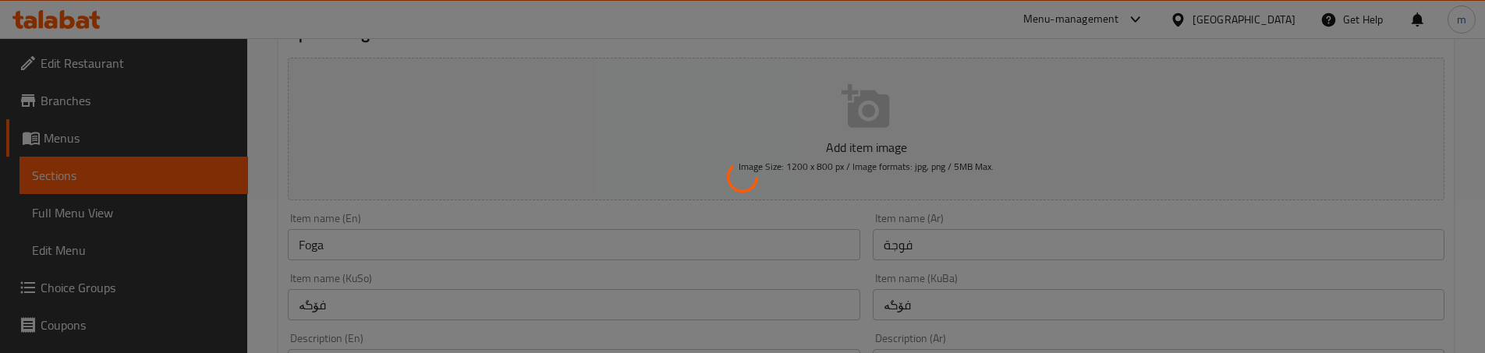
type input "إختيارك من:"
type input "هەڵبژاردنت لە:"
type input "1"
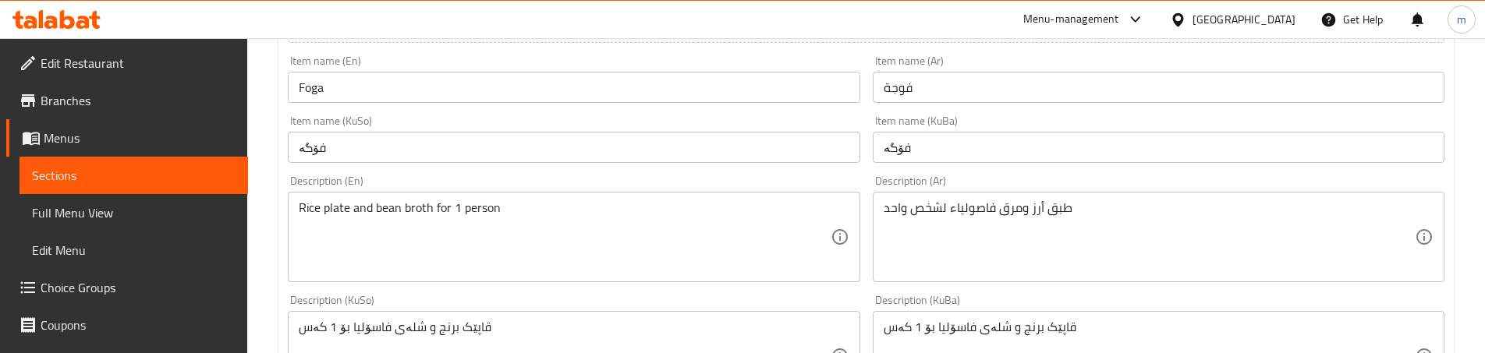
scroll to position [312, 0]
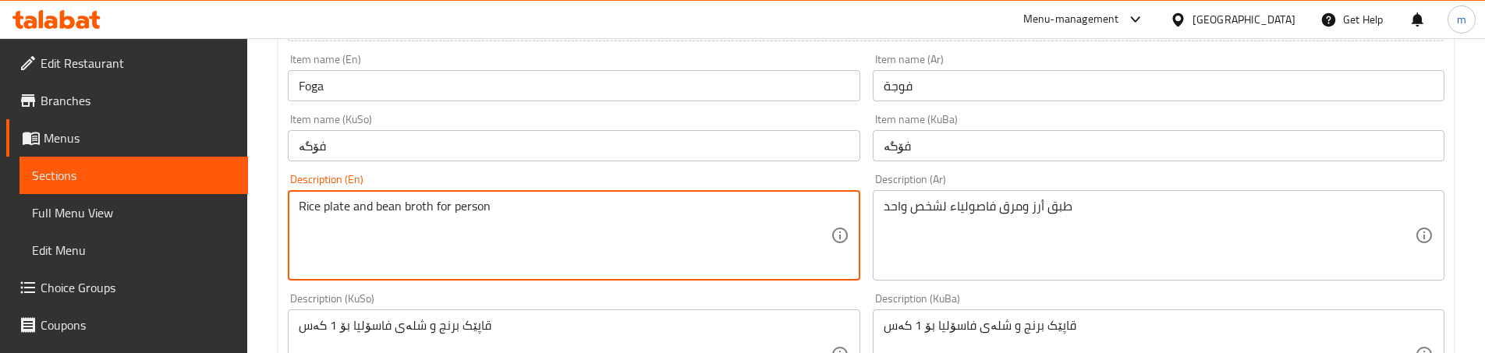
type textarea "Rice plate and bean broth for person"
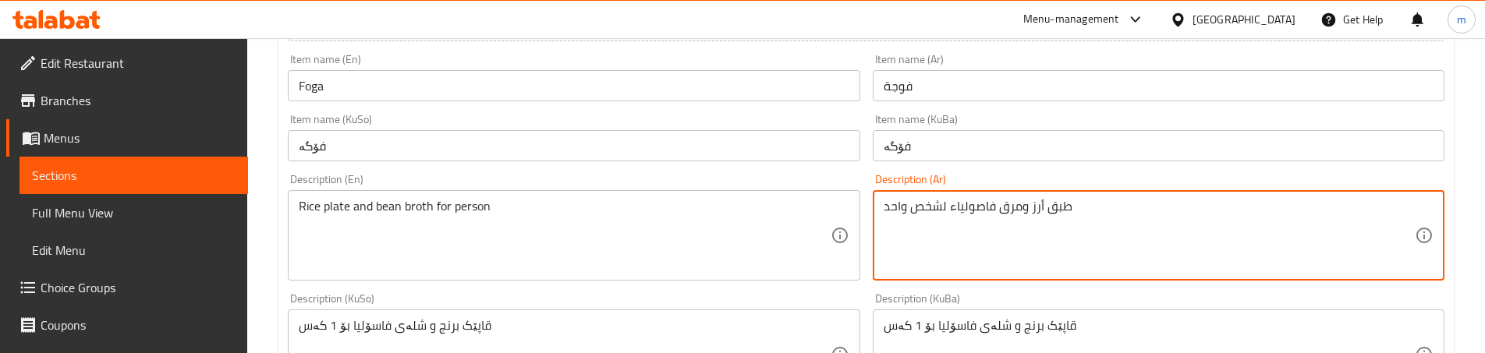
click at [897, 199] on textarea "طبق أرز ومرق فاصولياء لشخص واحد" at bounding box center [1149, 236] width 531 height 74
type textarea "طبق أرز ومرق فاصولياء لشخص"
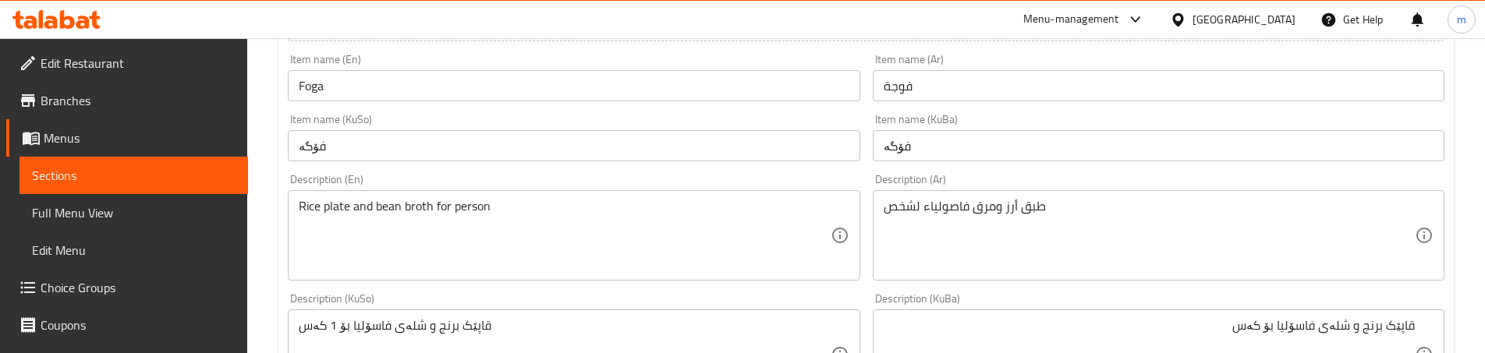
click at [1022, 316] on div "قاپێک برنج و شلەی فاسۆلیا بۆ کەس Description (KuBa)" at bounding box center [1159, 355] width 572 height 91
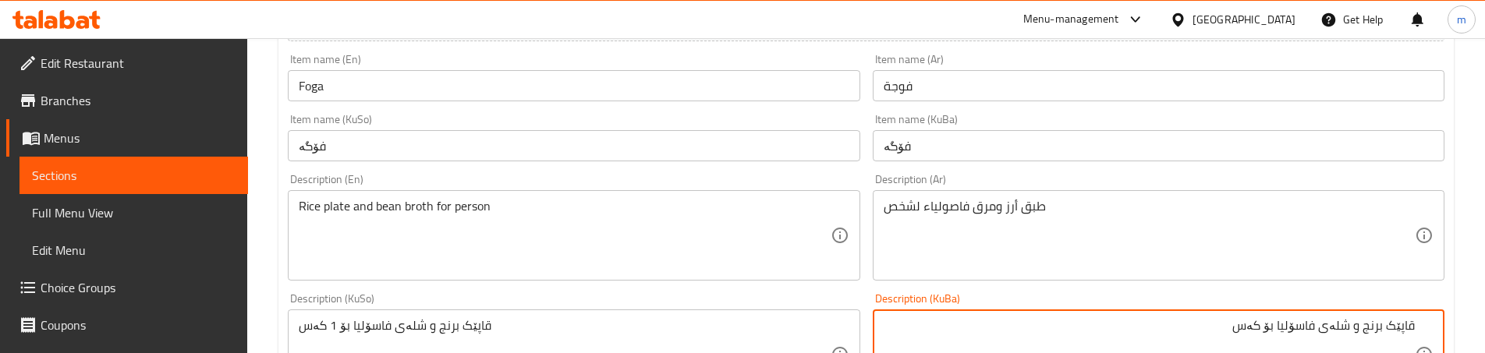
click at [1023, 314] on div "قاپێک برنج و شلەی فاسۆلیا بۆ کەس Description (KuBa)" at bounding box center [1159, 355] width 572 height 91
click at [1204, 300] on div "Description (KuBa) قاپێک برنج و شلەی فاسۆلیا بۆ کەس Description (KuBa)" at bounding box center [1159, 346] width 572 height 107
type textarea "قاپێک برنج و شلەی فاسۆلیا بۆ کەسێک"
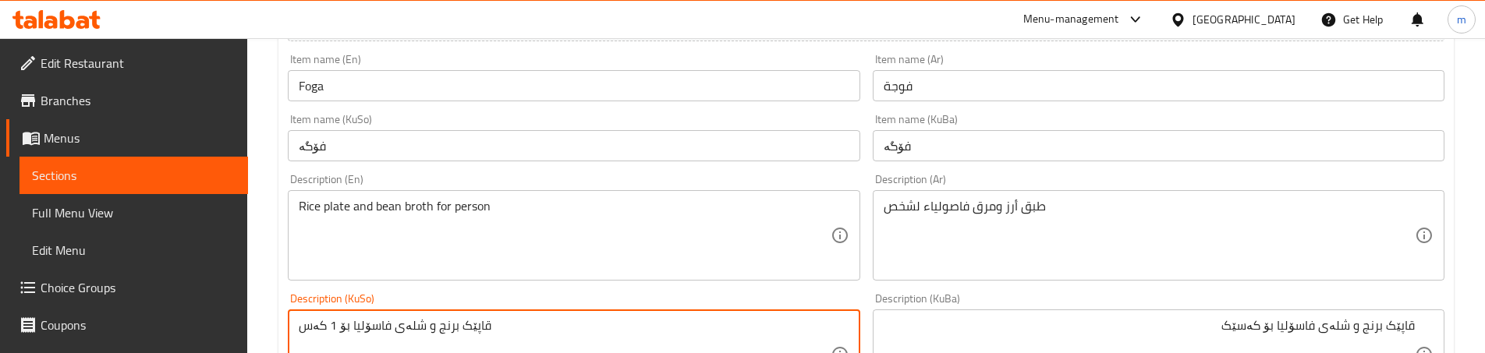
paste textarea "کەسێک"
type textarea "قاپێک برنج و شلەی فاسۆلیا بۆ کەسێک"
click at [748, 295] on div "Description (KuSo) قاپێک برنج و شلەی فاسۆلیا بۆ کەسێک Description (KuSo)" at bounding box center [574, 346] width 572 height 107
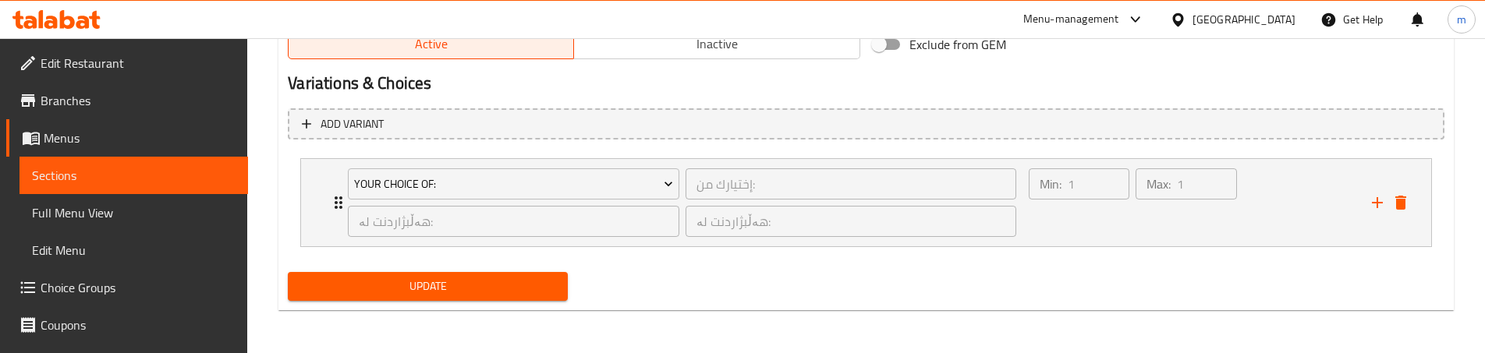
scroll to position [992, 0]
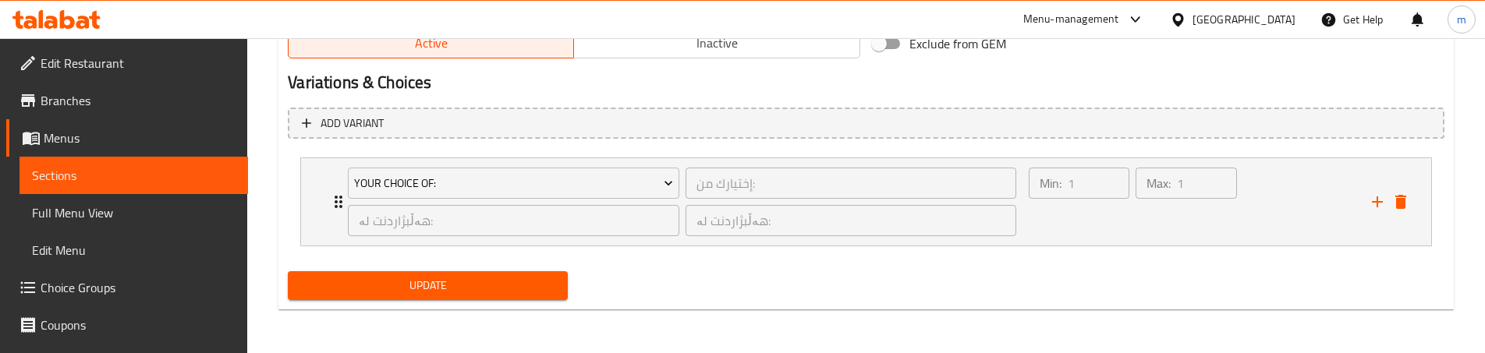
click at [488, 284] on span "Update" at bounding box center [427, 286] width 255 height 20
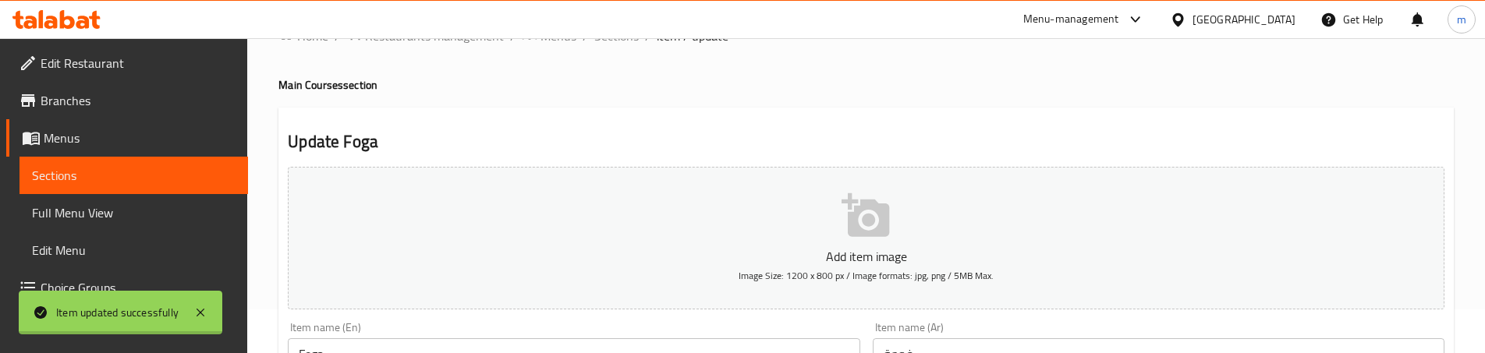
scroll to position [0, 0]
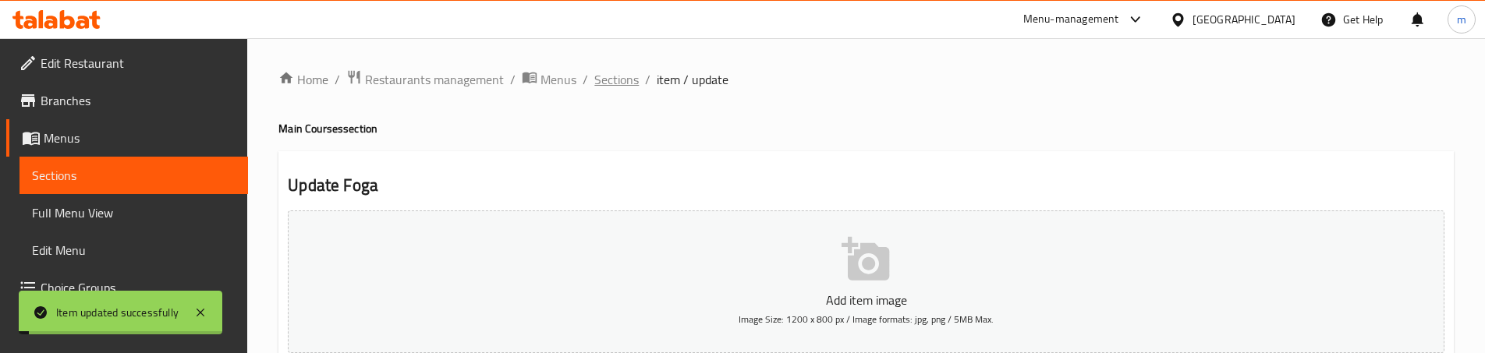
click at [624, 87] on span "Sections" at bounding box center [616, 79] width 44 height 19
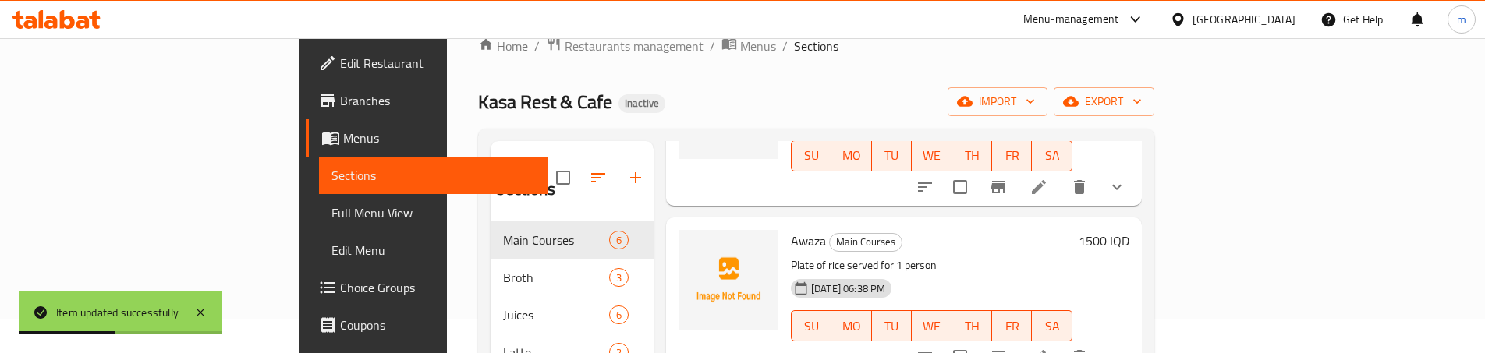
scroll to position [52, 0]
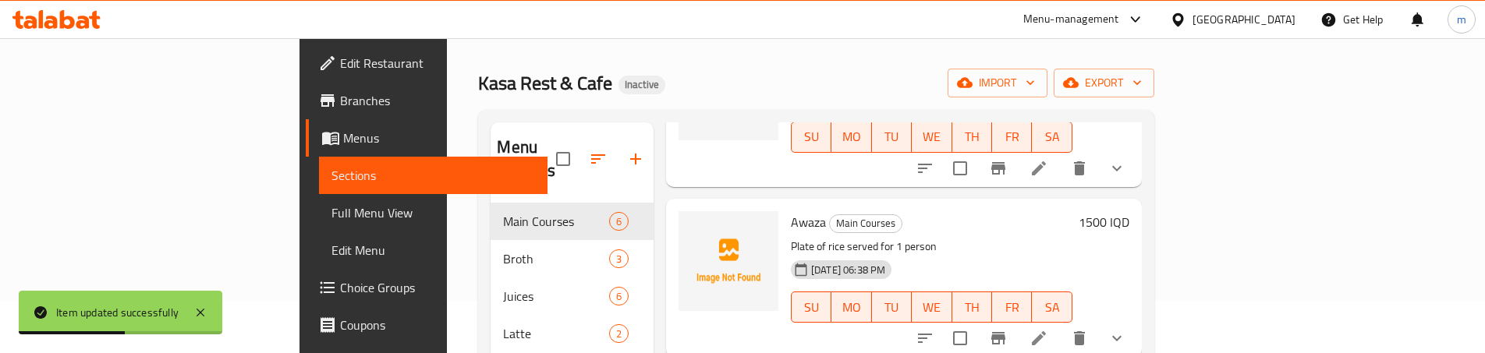
click at [1049, 329] on icon at bounding box center [1039, 338] width 19 height 19
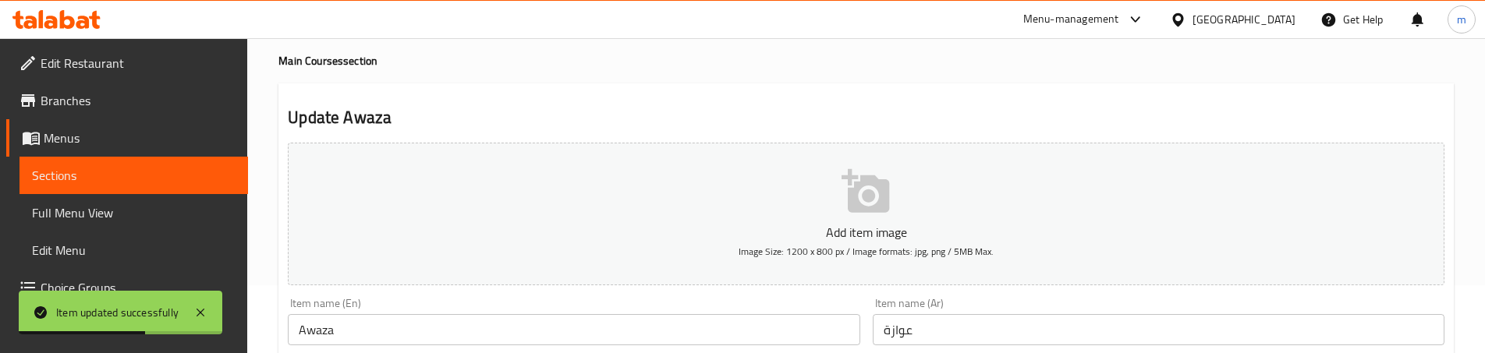
scroll to position [260, 0]
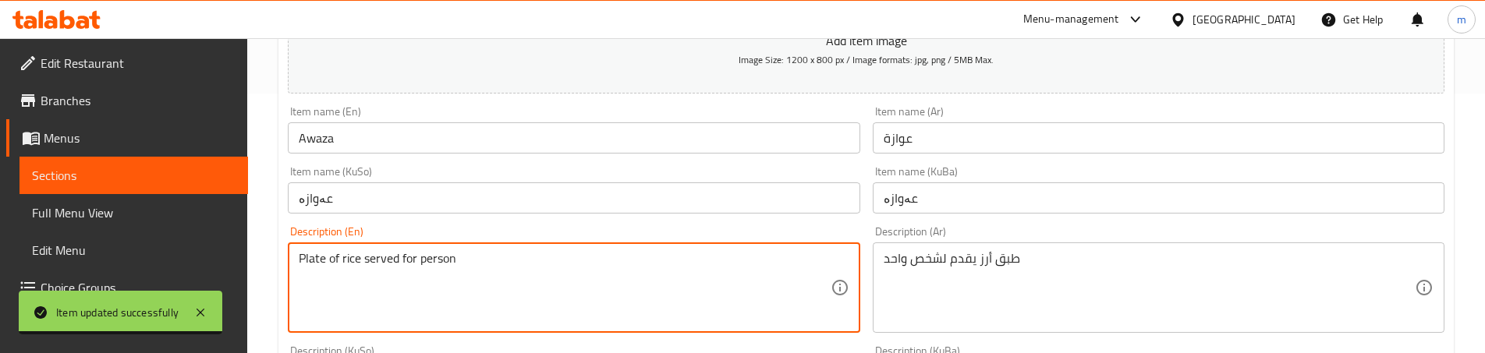
type textarea "Plate of rice served for person"
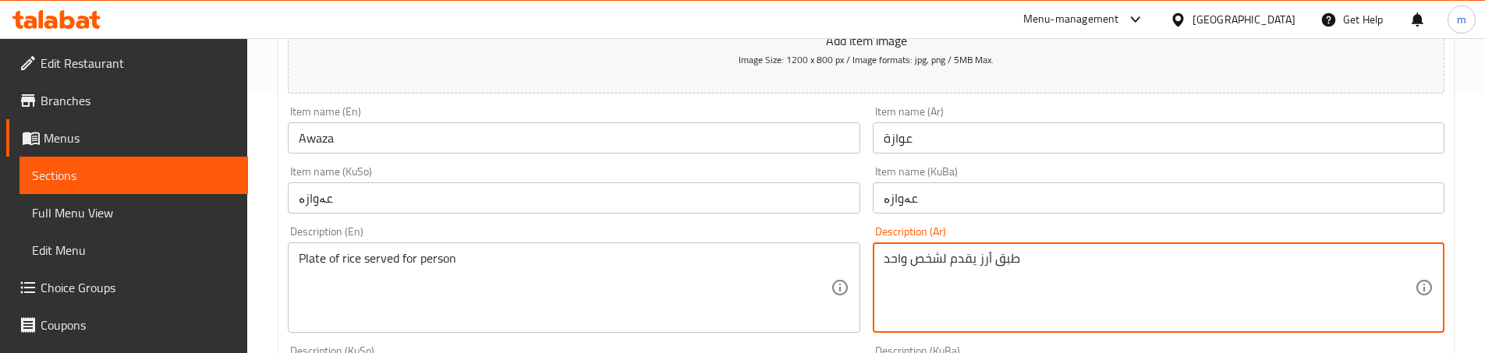
click at [901, 257] on textarea "طبق أرز يقدم لشخص واحد" at bounding box center [1149, 288] width 531 height 74
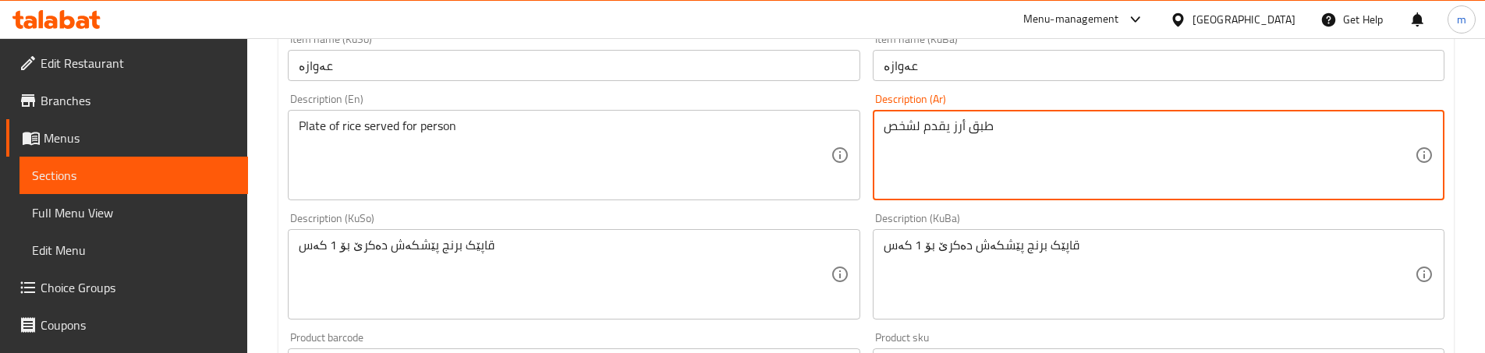
scroll to position [416, 0]
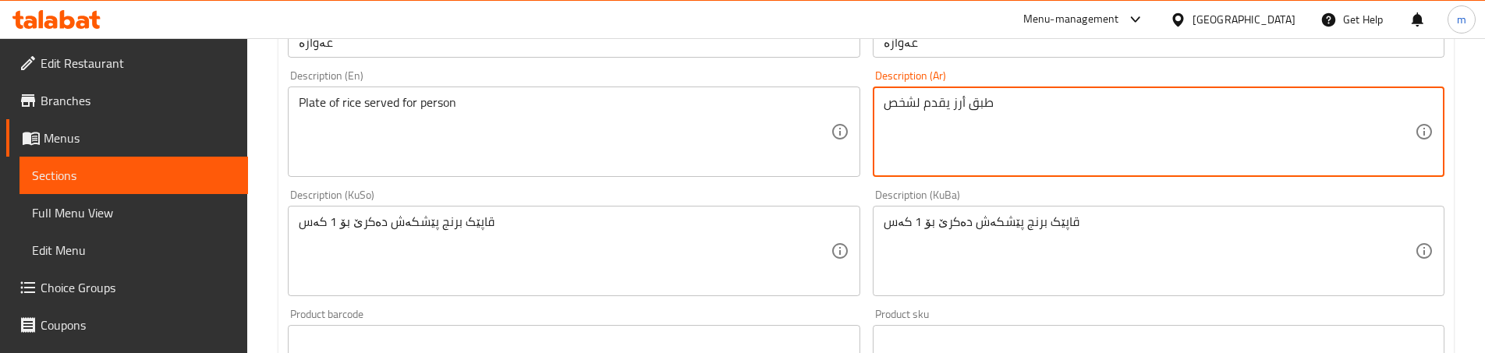
type textarea "طبق أرز يقدم لشخص"
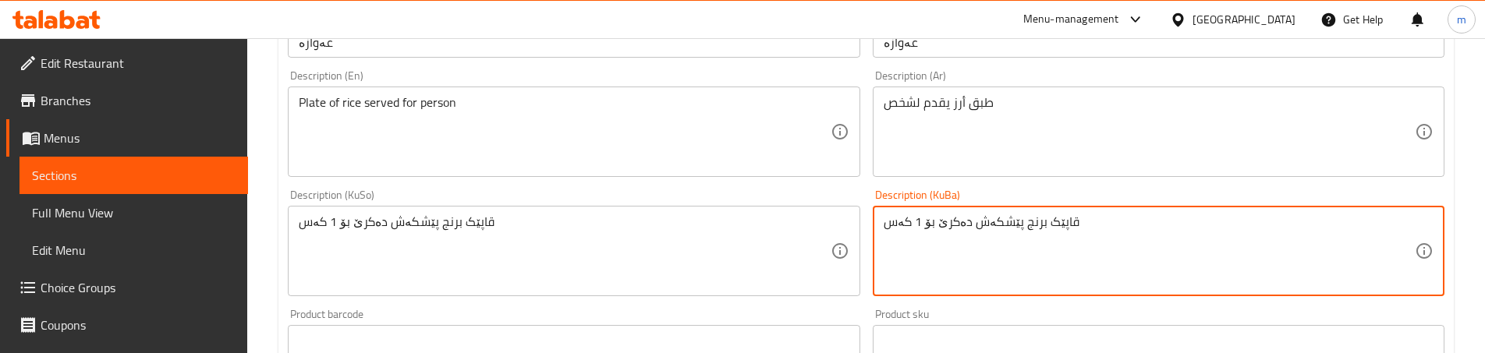
drag, startPoint x: 920, startPoint y: 222, endPoint x: 896, endPoint y: 221, distance: 23.5
click at [902, 222] on textarea "قاپێک برنج پێشکەش دەکرێ بۆ 1 کەس" at bounding box center [1149, 252] width 531 height 74
drag, startPoint x: 1270, startPoint y: 221, endPoint x: 1191, endPoint y: 226, distance: 79.0
click at [1191, 226] on textarea "قاپێک برنج پێشکەش دەکرێ بۆ 1 کەس" at bounding box center [1149, 252] width 531 height 74
paste textarea "قاپێک برنج و شلەی فاسۆلیا بۆ کەسێک"
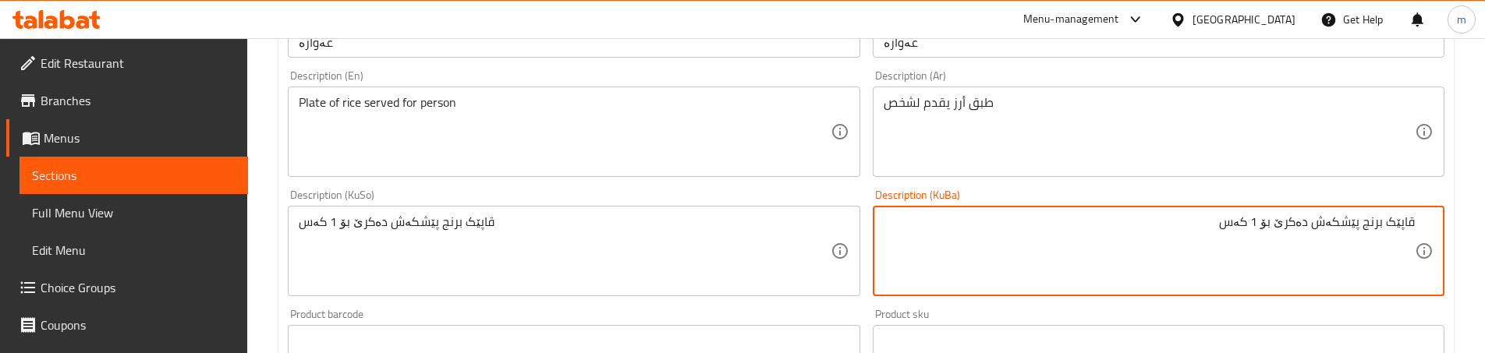
paste textarea "قاپێک برنج و شلەی فاسۆلیا بۆ کەسێک"
drag, startPoint x: 1135, startPoint y: 225, endPoint x: 1079, endPoint y: 224, distance: 56.2
click at [1079, 224] on textarea "قاپێک برنج پێشکەش دەکرێ بۆ قاپێک برنج و شلەی فاسۆلیا بۆ کەسێک" at bounding box center [1149, 252] width 531 height 74
paste textarea "بۆ کەسێک"
drag, startPoint x: 1256, startPoint y: 220, endPoint x: 1273, endPoint y: 220, distance: 17.2
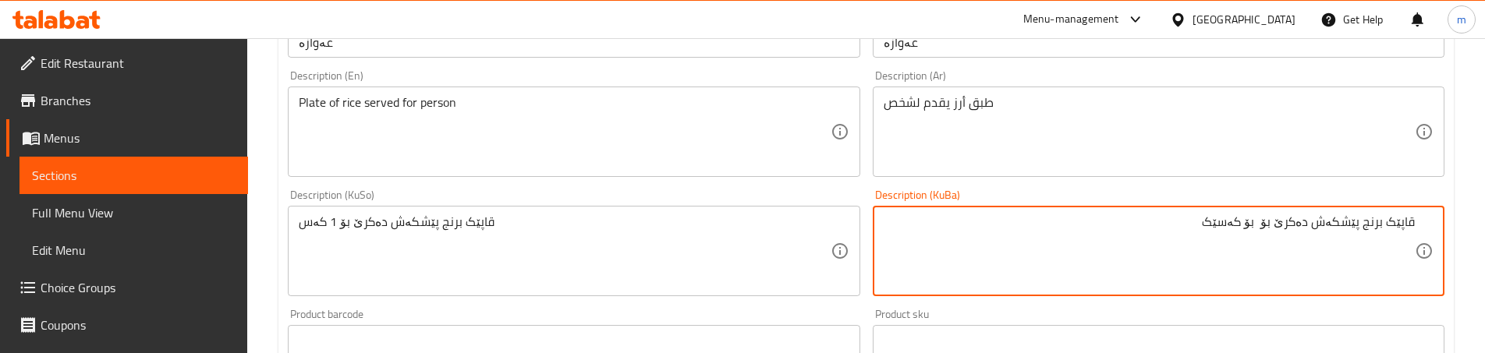
click at [1273, 220] on textarea "قاپێک برنج پێشکەش دەکرێ بۆ بۆ کەسێک" at bounding box center [1149, 252] width 531 height 74
click at [1269, 225] on textarea "قاپێک برنج پێشکەش دەکرێ بۆ کەسێک" at bounding box center [1149, 252] width 531 height 74
drag, startPoint x: 1269, startPoint y: 228, endPoint x: 1231, endPoint y: 227, distance: 38.2
click at [1231, 227] on textarea "قاپێک برنج پێشکەش دەکرێ بۆ کەسێک" at bounding box center [1149, 252] width 531 height 74
click at [1115, 234] on textarea "قاپێک برنج پێشکەش دەکرێ بۆ کەسێک" at bounding box center [1149, 252] width 531 height 74
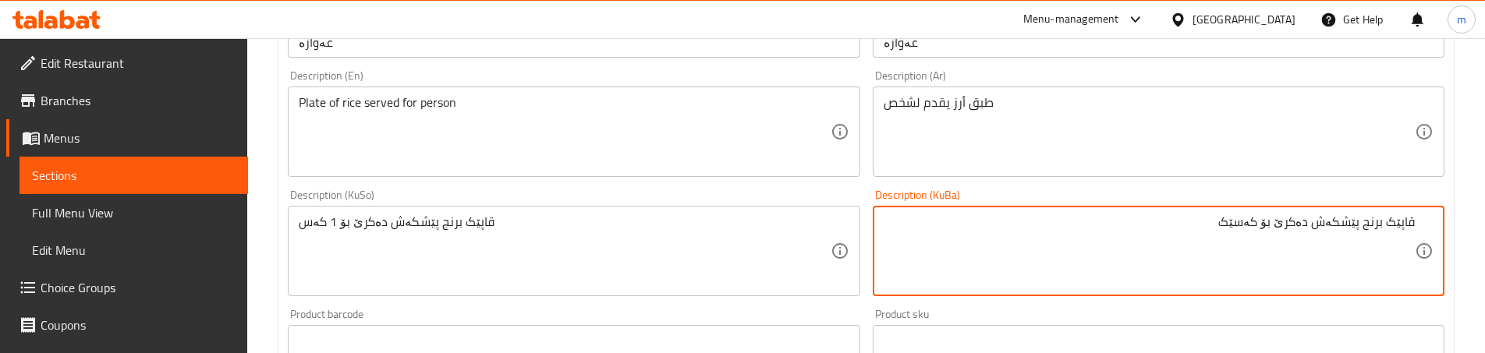
type textarea "قاپێک برنج پێشکەش دەکرێ بۆ کەسێک"
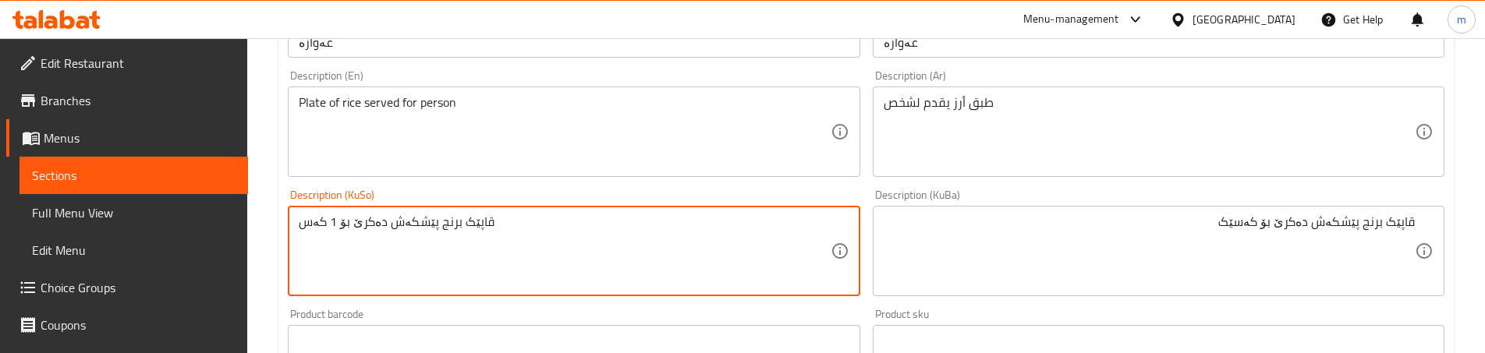
paste textarea "کەسێک"
type textarea "قاپێک برنج پێشکەش دەکرێ بۆ کەسێک"
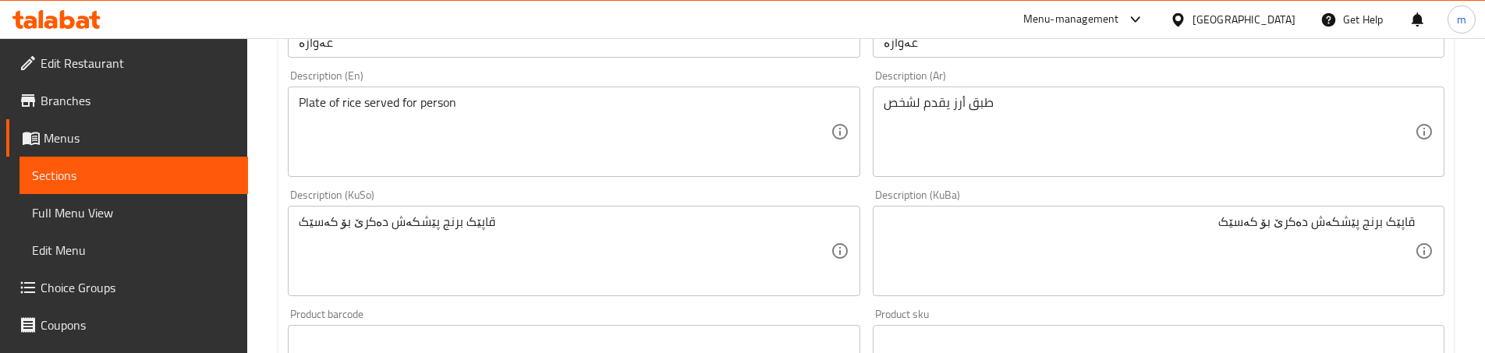
click at [868, 189] on div "Description (KuBa) قاپێک برنج پێشکەش دەکرێ بۆ کەسێک Description (KuBa)" at bounding box center [1159, 242] width 584 height 119
click at [874, 193] on div "Description (KuBa) قاپێک برنج پێشکەش دەکرێ بۆ کەسێک Description (KuBa)" at bounding box center [1159, 243] width 572 height 107
click at [861, 200] on div "Description (KuSo) قاپێک برنج پێشکەش دەکرێ بۆ کەسێک Description (KuSo)" at bounding box center [574, 242] width 584 height 119
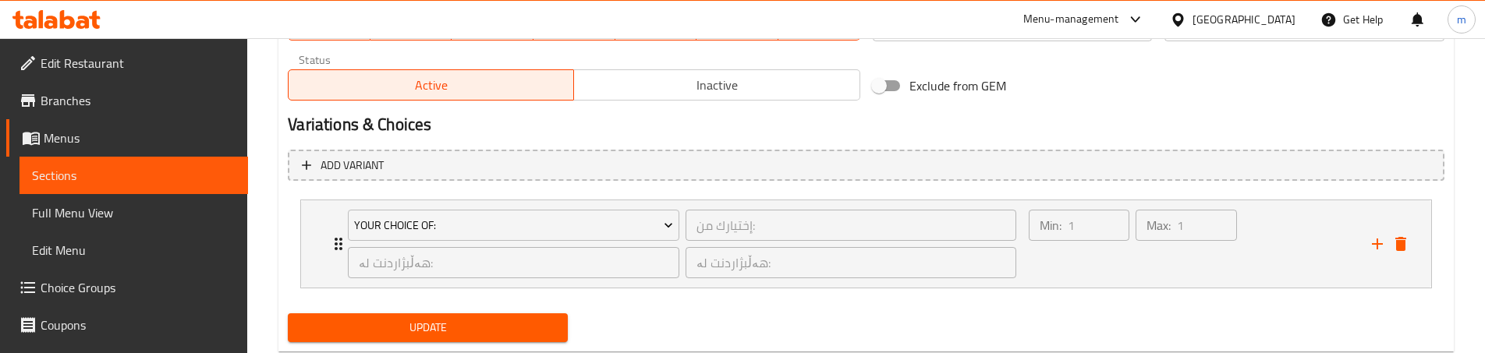
scroll to position [992, 0]
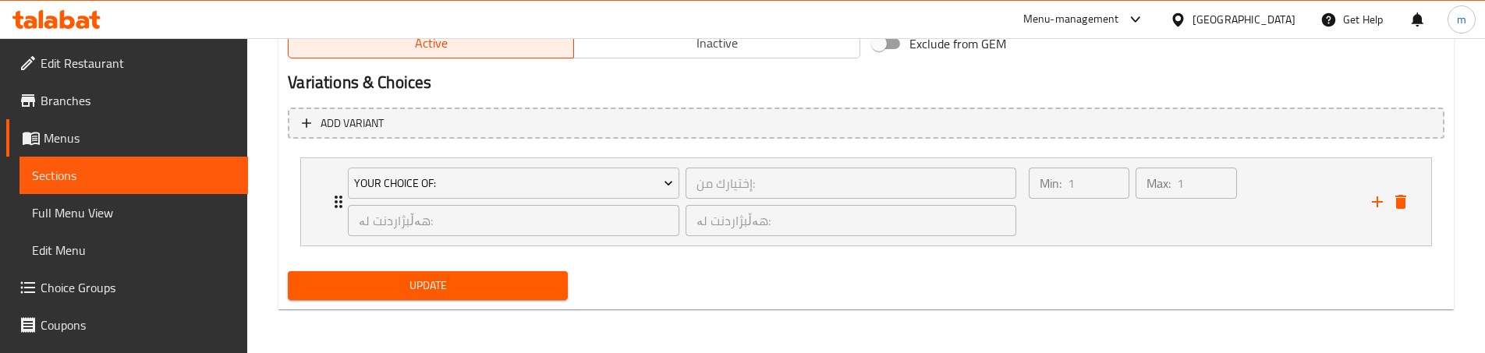
click at [431, 296] on span "Update" at bounding box center [427, 286] width 255 height 20
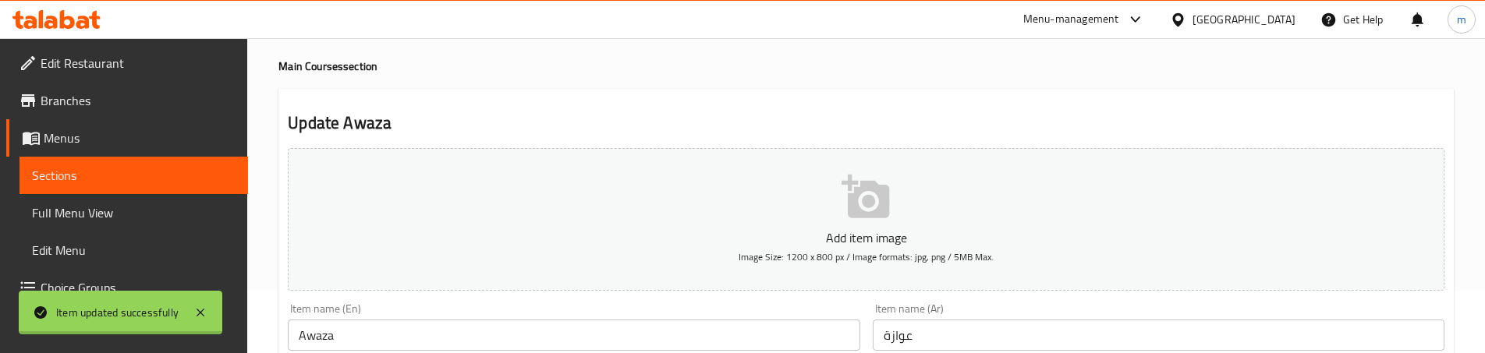
scroll to position [0, 0]
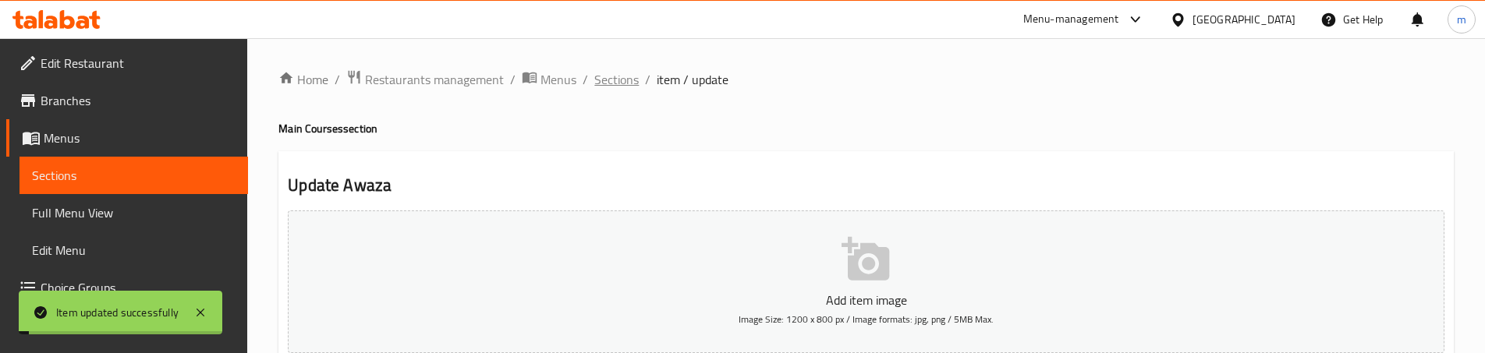
click at [616, 80] on span "Sections" at bounding box center [616, 79] width 44 height 19
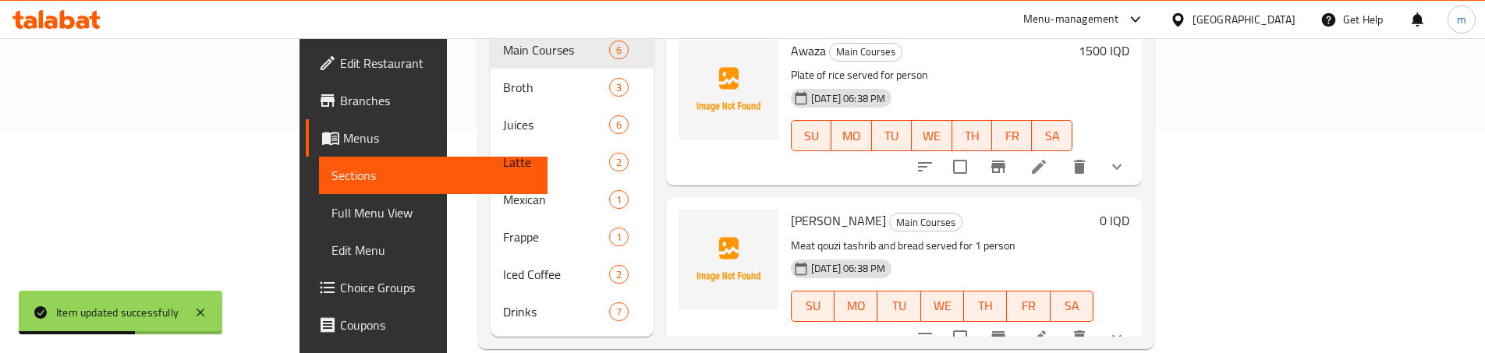
scroll to position [228, 0]
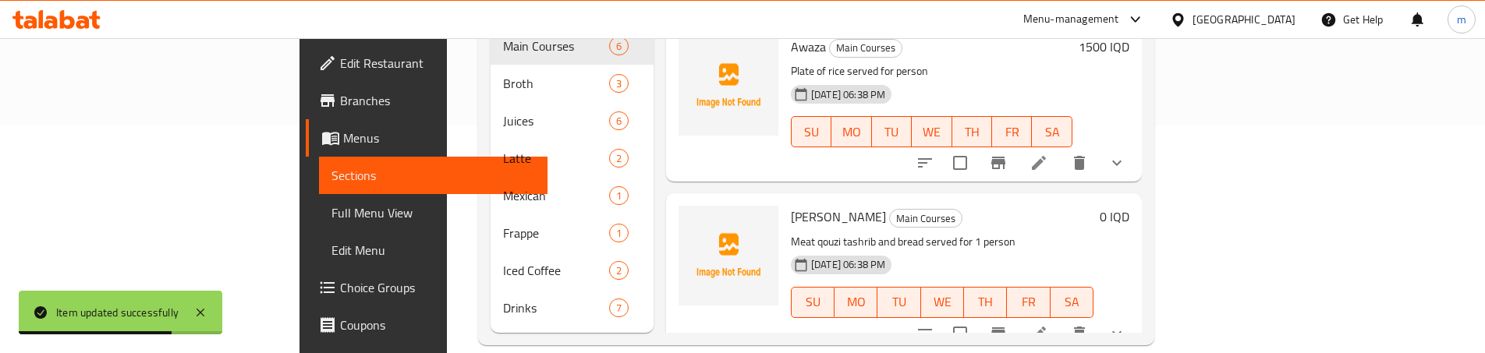
click at [1046, 327] on icon at bounding box center [1039, 334] width 14 height 14
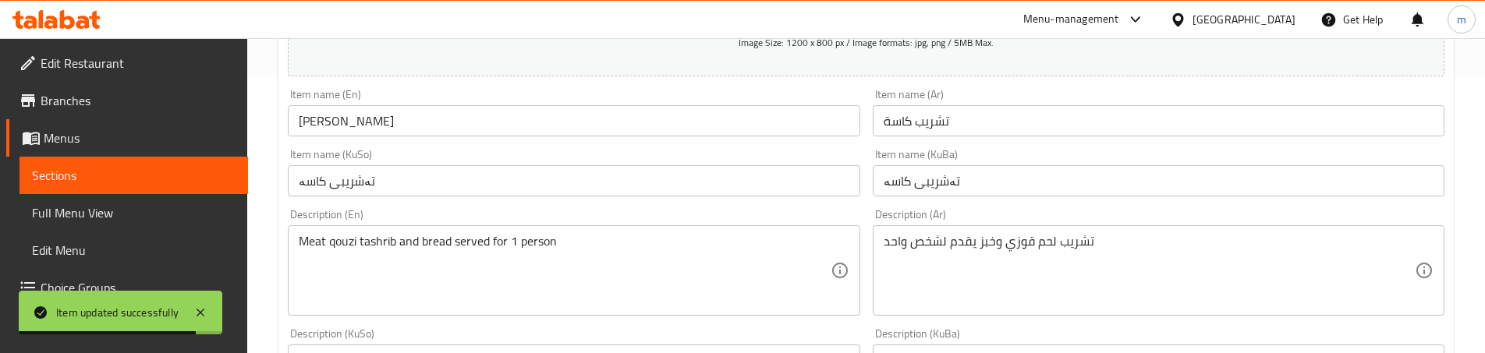
scroll to position [364, 0]
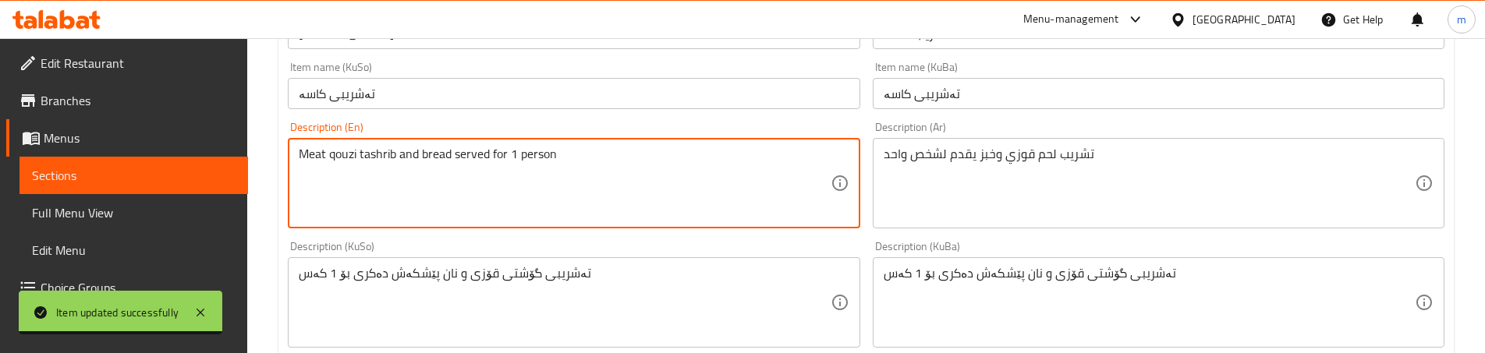
click at [517, 160] on textarea "Meat qouzi tashrib and bread served for 1 person" at bounding box center [564, 184] width 531 height 74
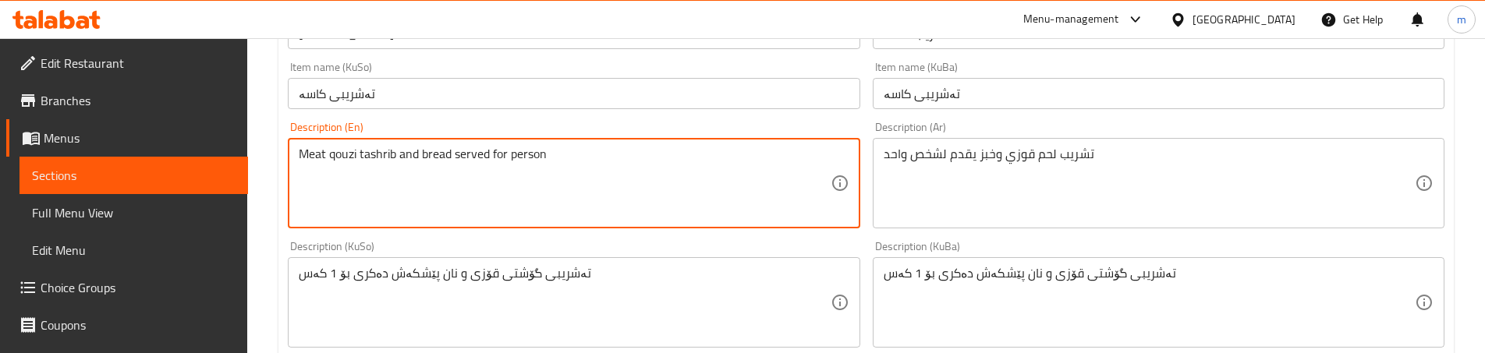
type textarea "Meat qouzi tashrib and bread served for person"
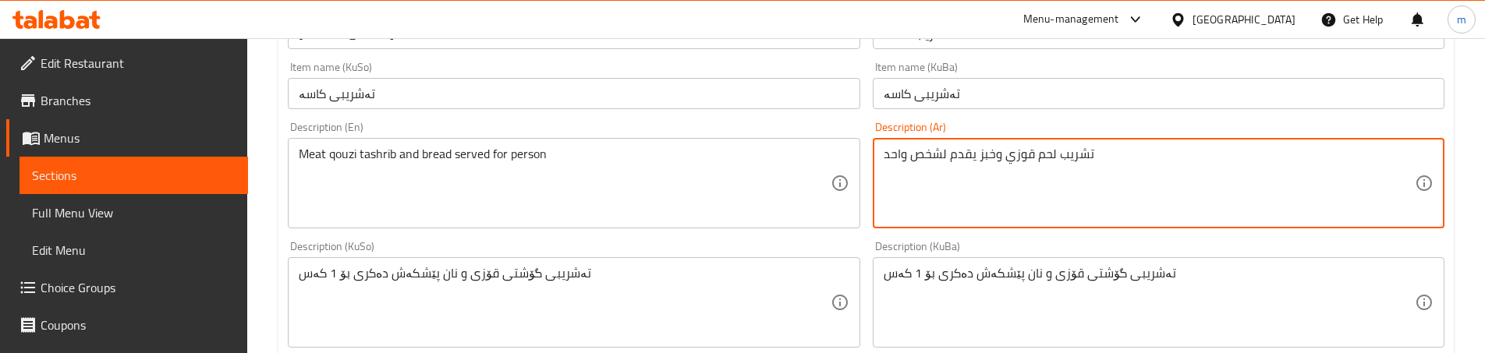
click at [896, 147] on textarea "تشريب لحم قوزي وخبز يقدم لشخص واحد" at bounding box center [1149, 184] width 531 height 74
type textarea "تشريب لحم قوزي وخبز يقدم لشخص"
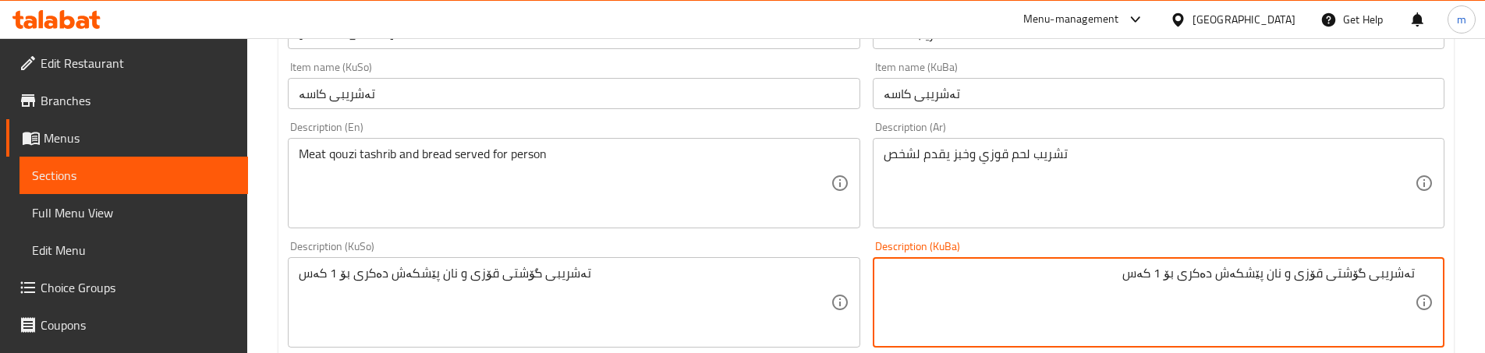
drag, startPoint x: 1180, startPoint y: 269, endPoint x: 1095, endPoint y: 283, distance: 86.2
click at [1095, 283] on textarea "تەشریبی گۆشتی قۆزی و نان پێشکەش دەکری بۆ 1 کەس" at bounding box center [1149, 303] width 531 height 74
paste textarea "کەسێک"
click at [1178, 268] on textarea "تەشریبی گۆشتی قۆزی و نان پێشکەش دەکری بۆکەسێک" at bounding box center [1149, 303] width 531 height 74
type textarea "تەشریبی گۆشتی قۆزی و نان پێشکەش دەکری بۆ کەسێک"
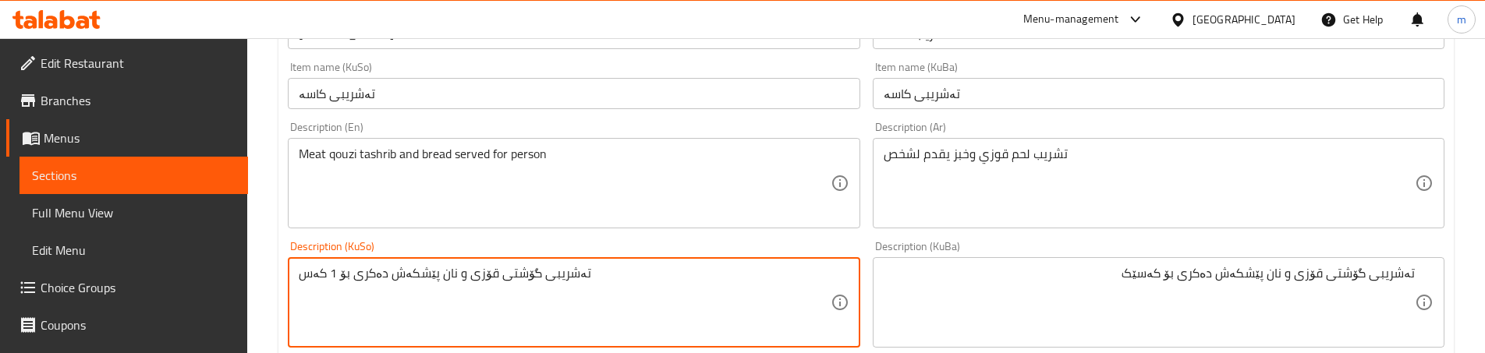
paste textarea "کەسێک"
type textarea "تەشریبی گۆشتی قۆزی و نان پێشکەش دەکری بۆ کەسێک"
click at [862, 239] on div "Description (KuSo) تەشریبی گۆشتی قۆزی و نان پێشکەش دەکری بۆ کەسێک Description (…" at bounding box center [574, 294] width 584 height 119
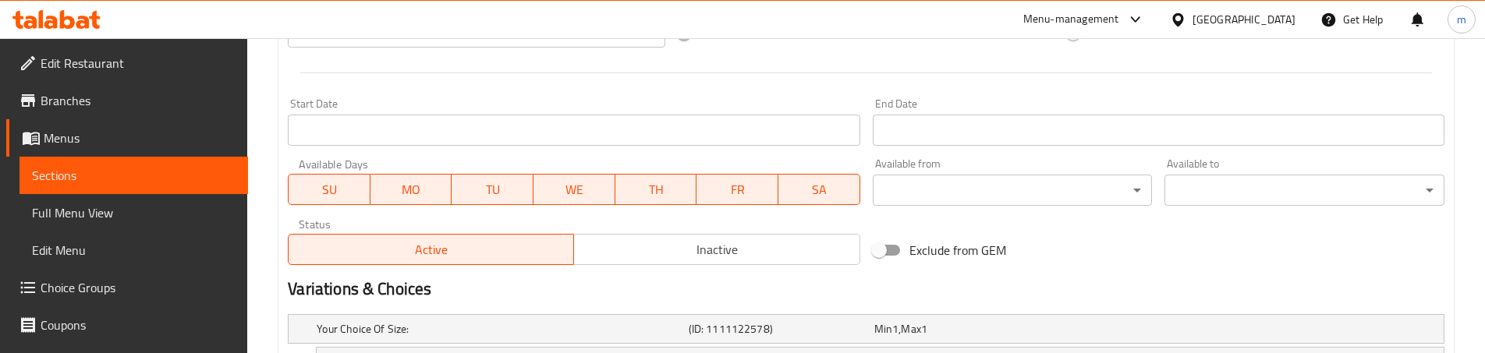
scroll to position [964, 0]
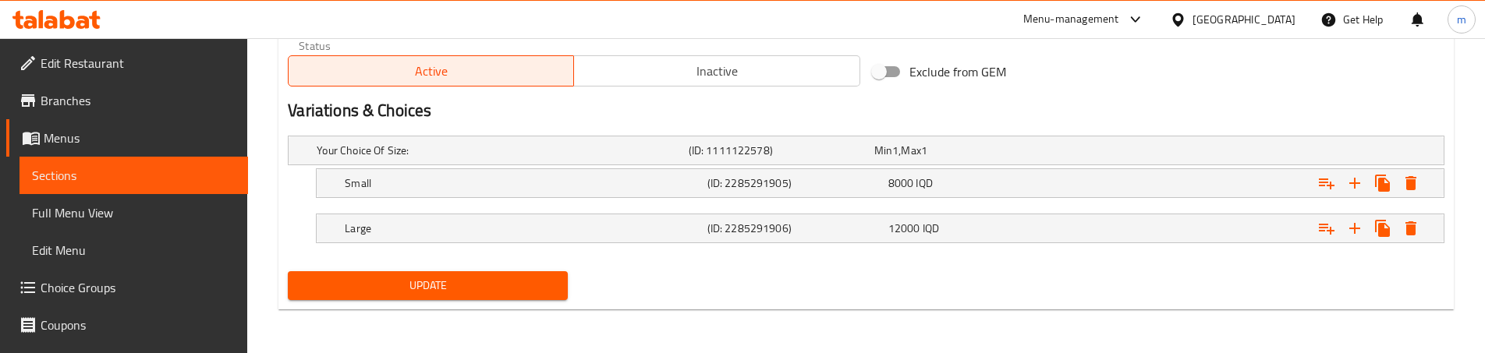
click at [380, 280] on span "Update" at bounding box center [427, 286] width 255 height 20
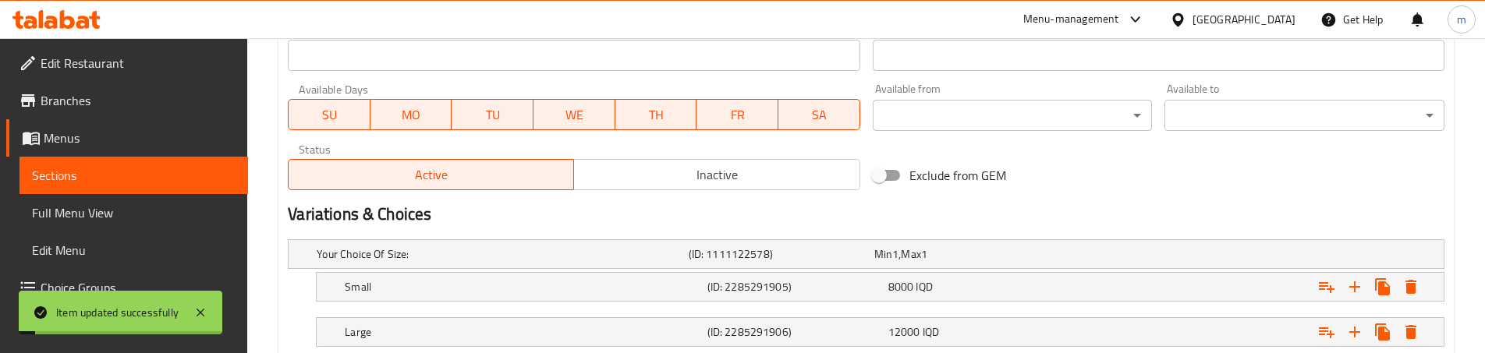
click at [121, 162] on link "Sections" at bounding box center [134, 175] width 229 height 37
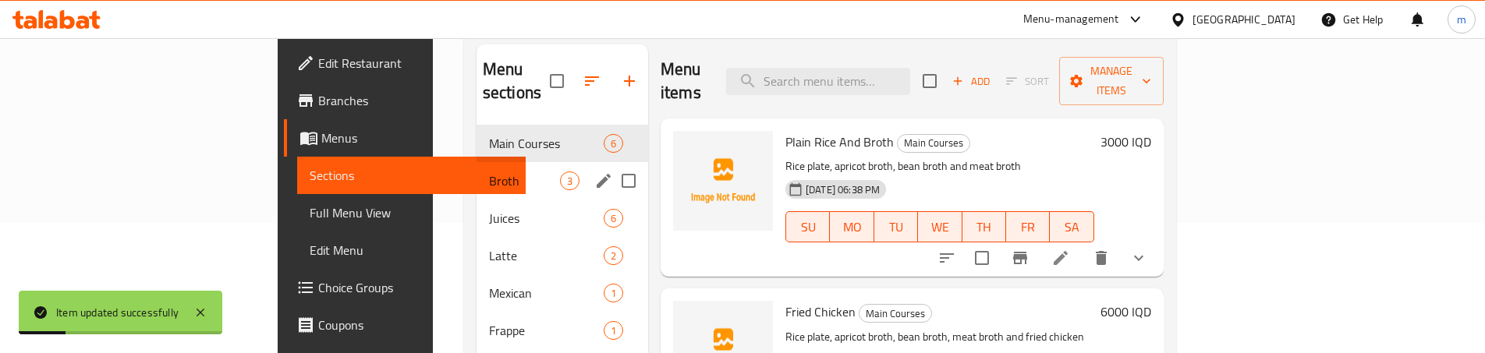
scroll to position [123, 0]
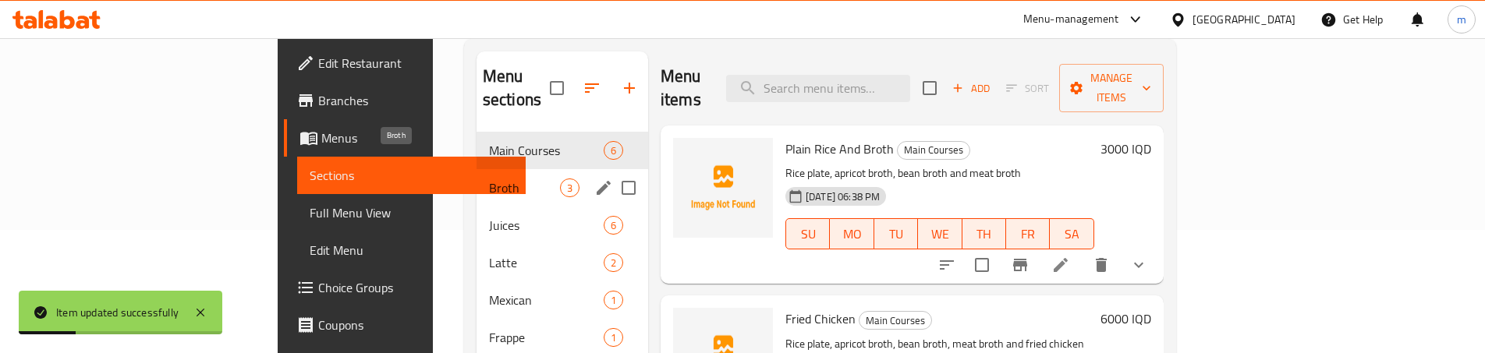
click at [489, 179] on span "Broth" at bounding box center [524, 188] width 71 height 19
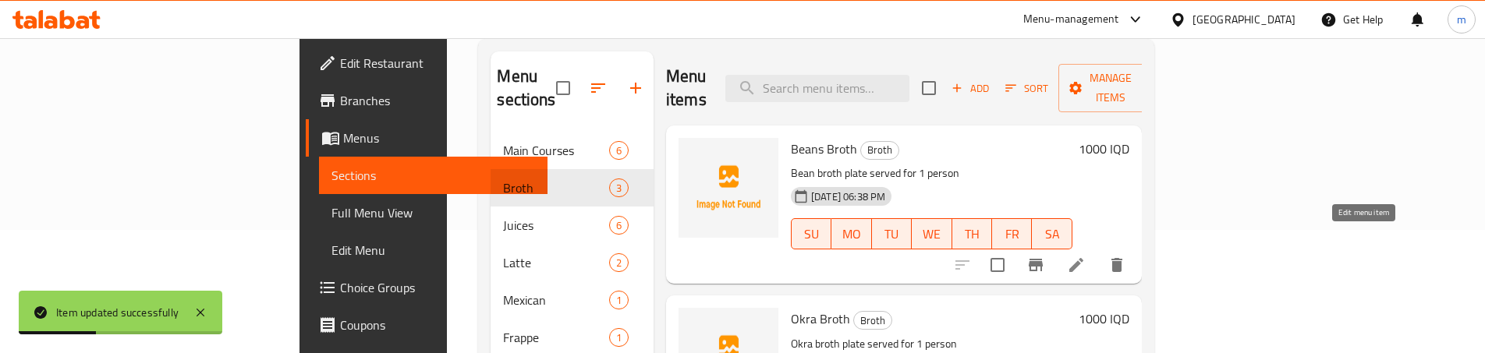
click at [1086, 256] on icon at bounding box center [1076, 265] width 19 height 19
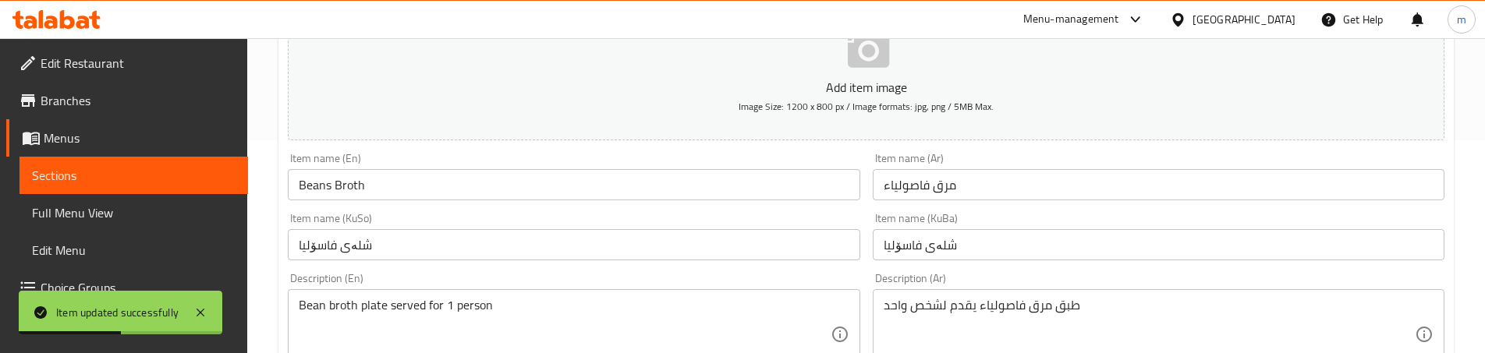
scroll to position [260, 0]
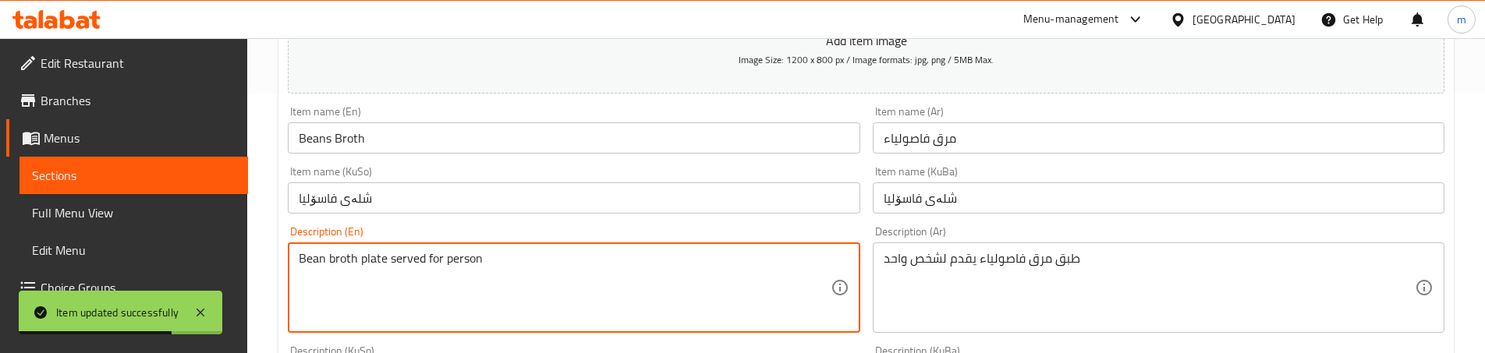
type textarea "Bean broth plate served for person"
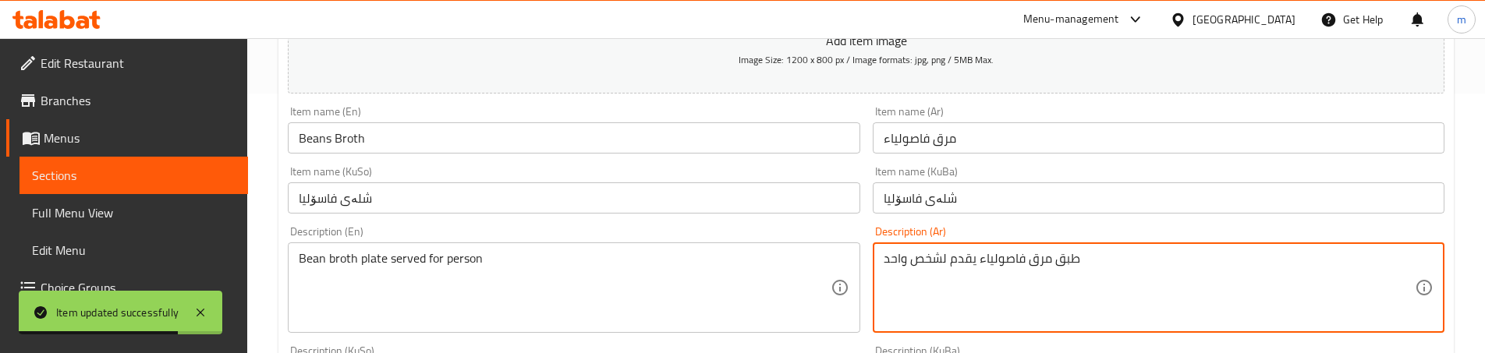
click at [890, 257] on textarea "طبق مرق فاصولياء يقدم لشخص واحد" at bounding box center [1149, 288] width 531 height 74
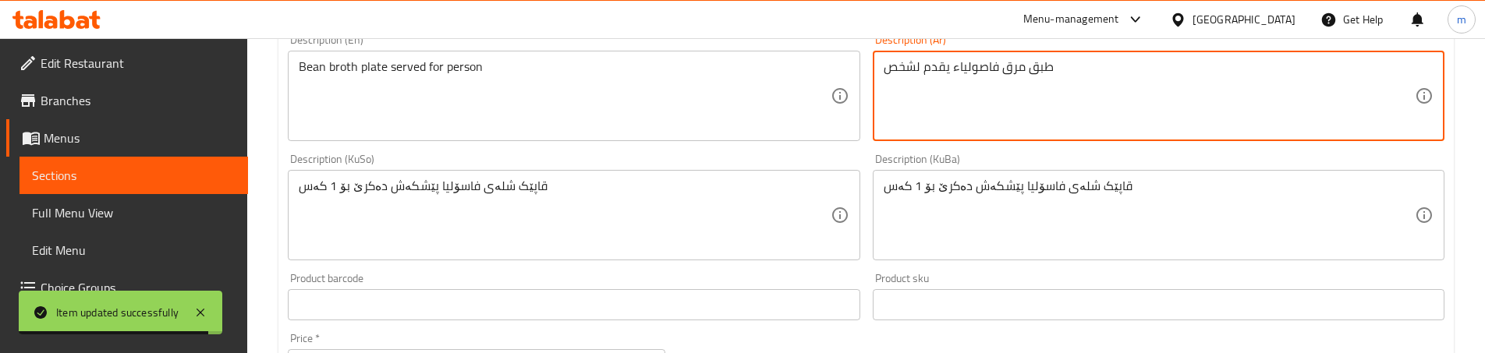
scroll to position [468, 0]
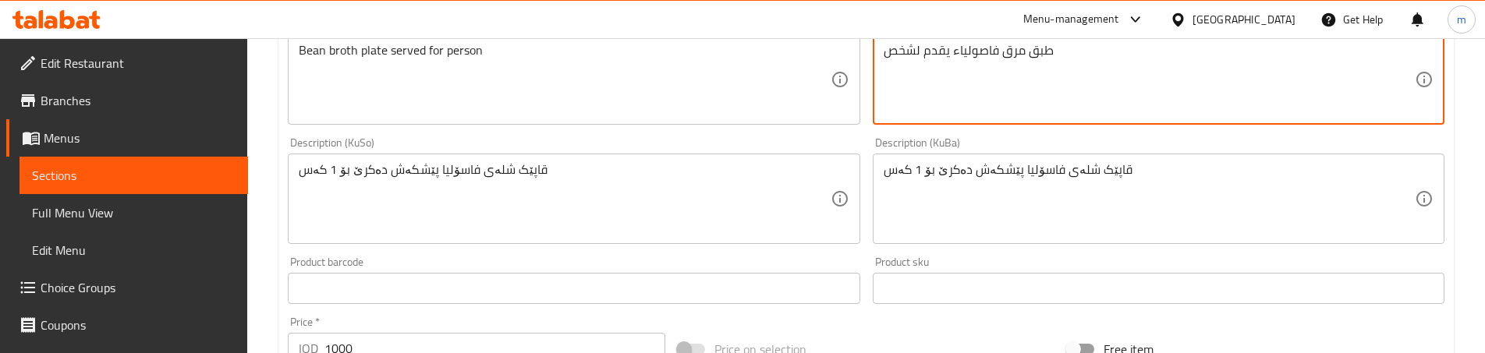
type textarea "طبق مرق فاصولياء يقدم لشخص"
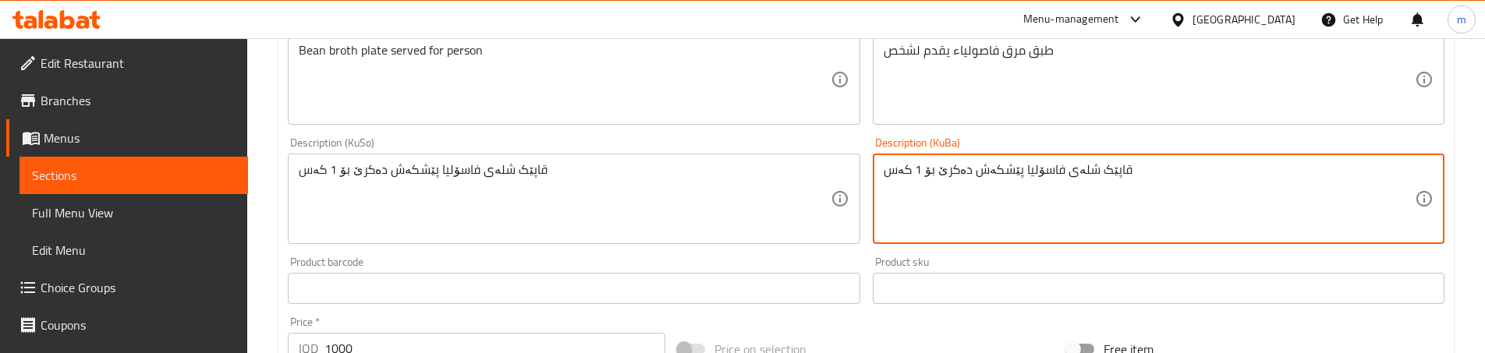
drag, startPoint x: 924, startPoint y: 169, endPoint x: 838, endPoint y: 179, distance: 86.3
paste textarea "کەسێک"
type textarea "قاپێک شلەی فاسۆلیا پێشکەش دەکرێ بۆ کەسێک"
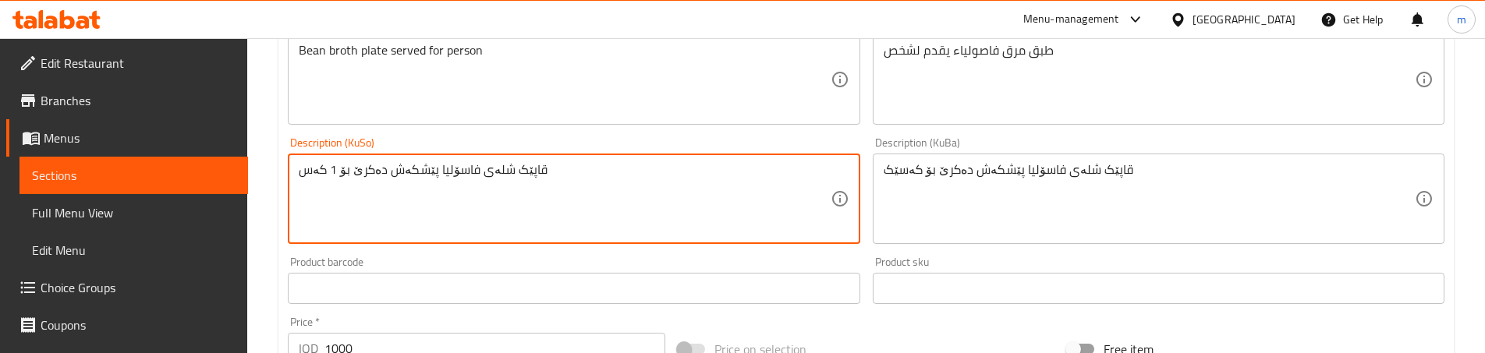
paste textarea "کەسێک"
type textarea "قاپێک شلەی فاسۆلیا پێشکەش دەکرێ بۆ کەسێک"
click at [864, 214] on div "Description (KuSo) قاپێک شلەی فاسۆلیا پێشکەش دەکرێ بۆ کەسێک Description (KuSo)" at bounding box center [574, 190] width 584 height 119
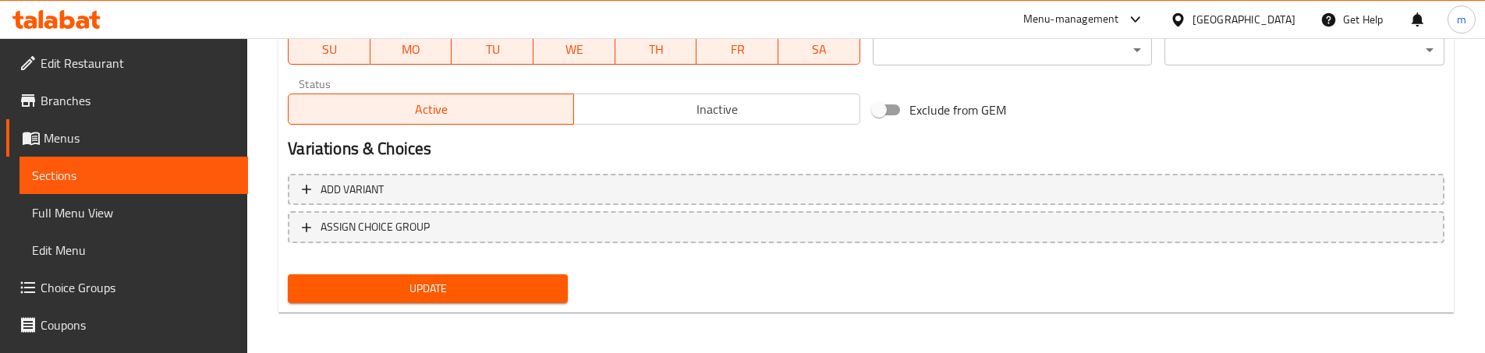
scroll to position [928, 0]
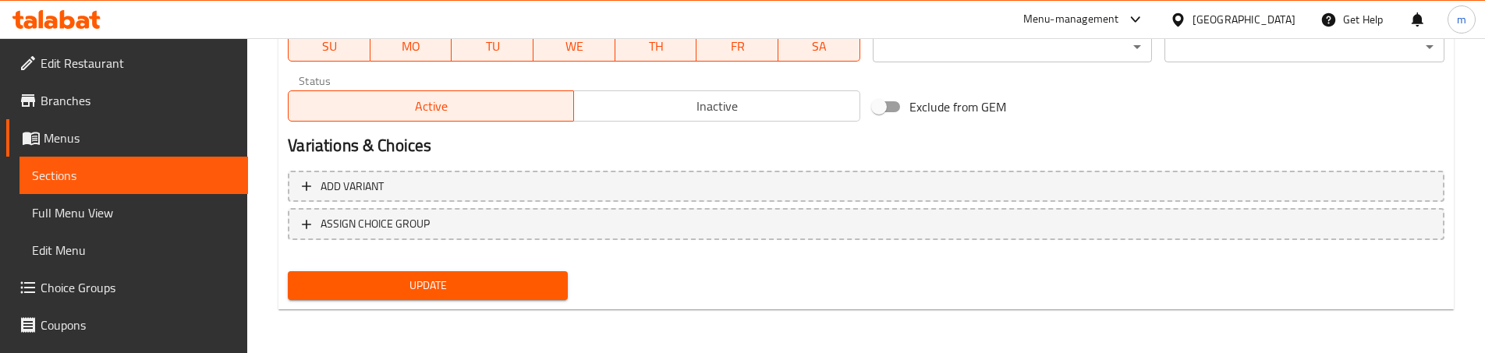
click at [385, 289] on span "Update" at bounding box center [427, 286] width 255 height 20
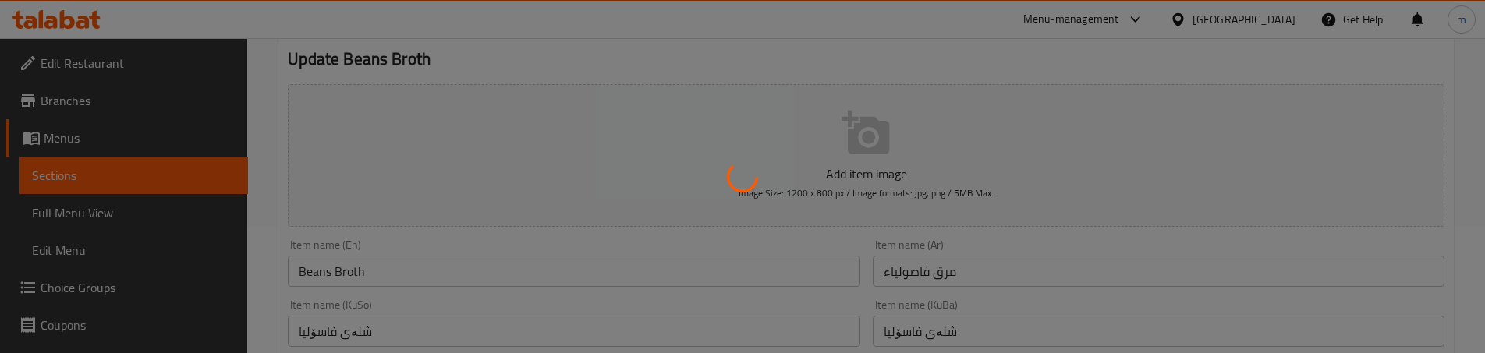
scroll to position [0, 0]
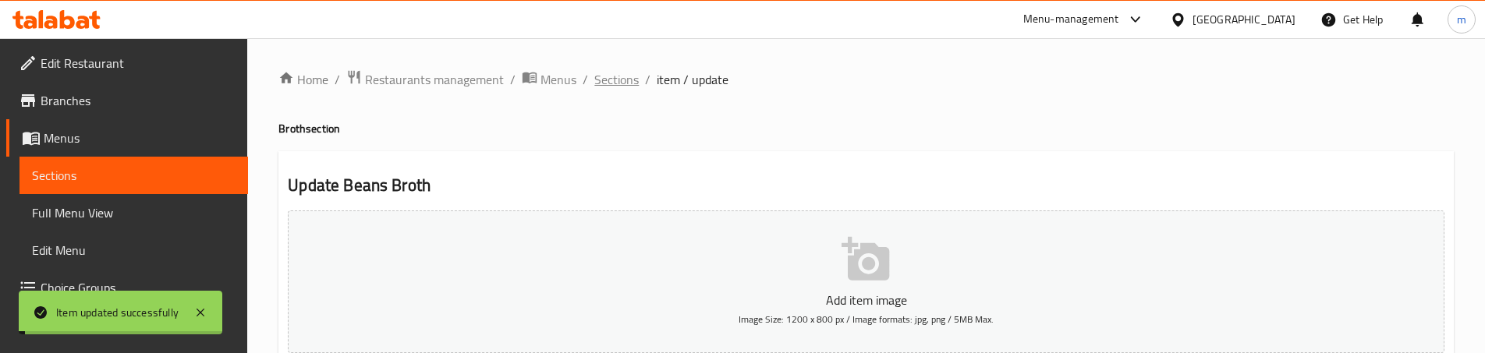
click at [631, 80] on span "Sections" at bounding box center [616, 79] width 44 height 19
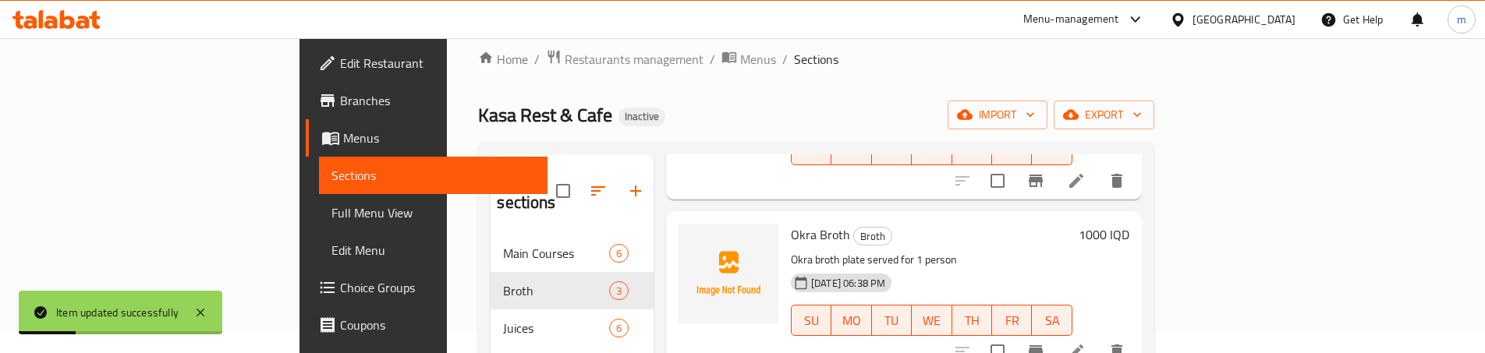
scroll to position [52, 0]
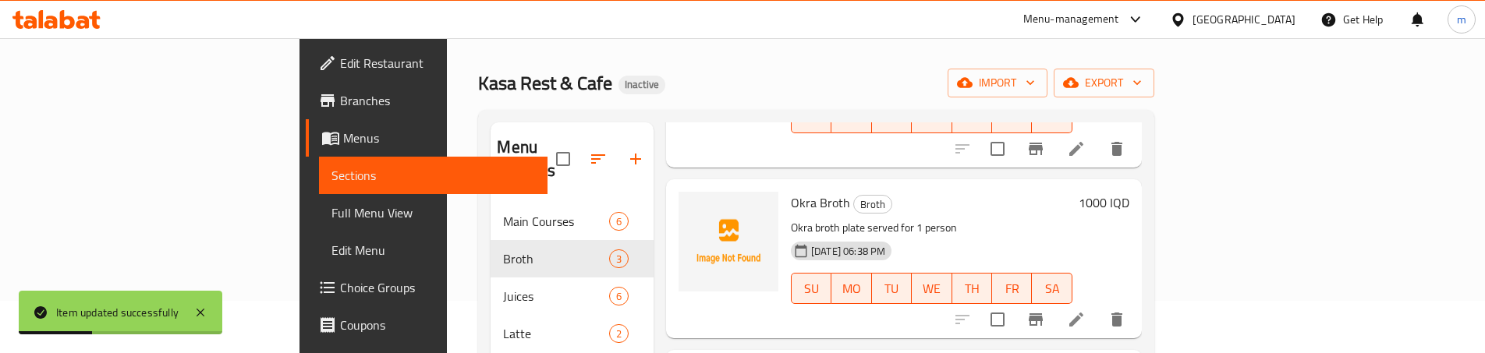
click at [1098, 306] on li at bounding box center [1077, 320] width 44 height 28
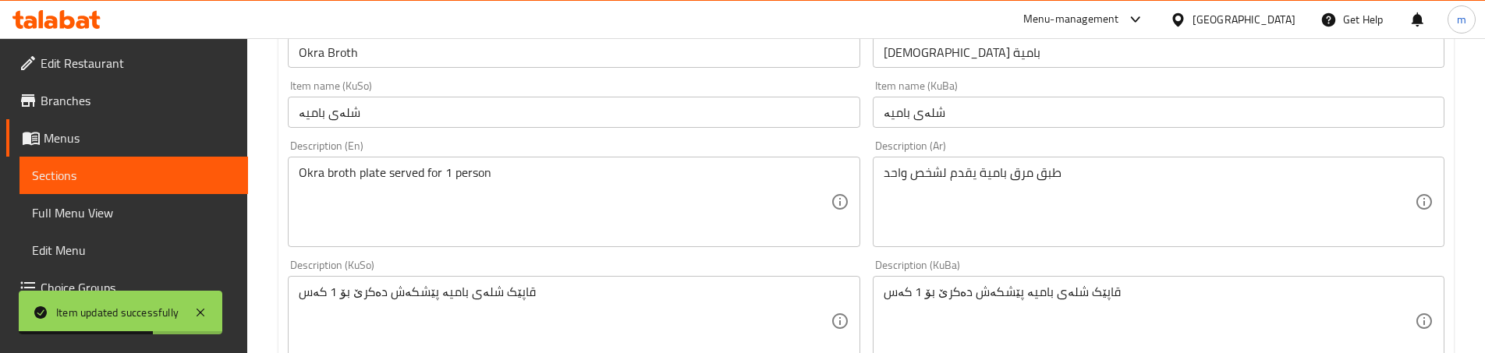
scroll to position [364, 0]
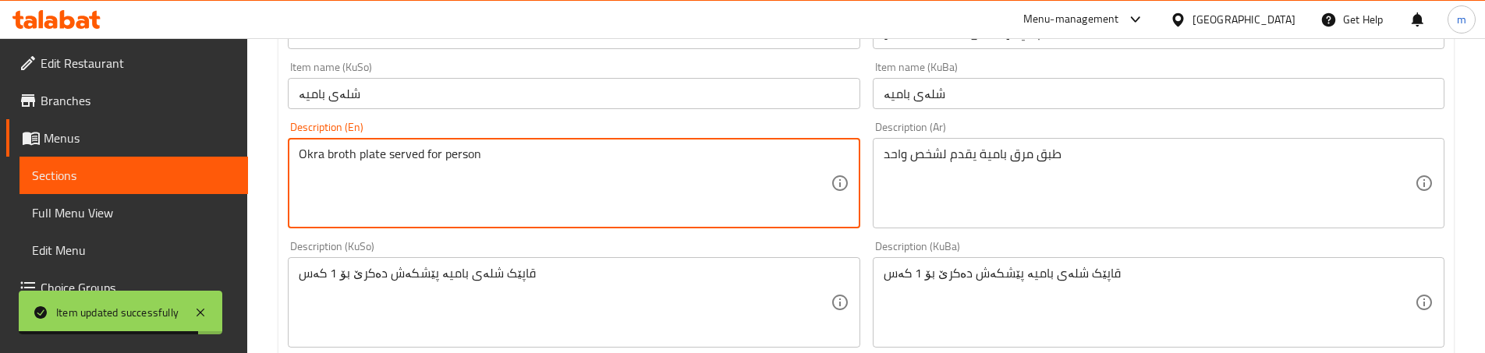
type textarea "Okra broth plate served for person"
click at [893, 151] on textarea "طبق مرق بامية يقدم لشخص واحد" at bounding box center [1149, 184] width 531 height 74
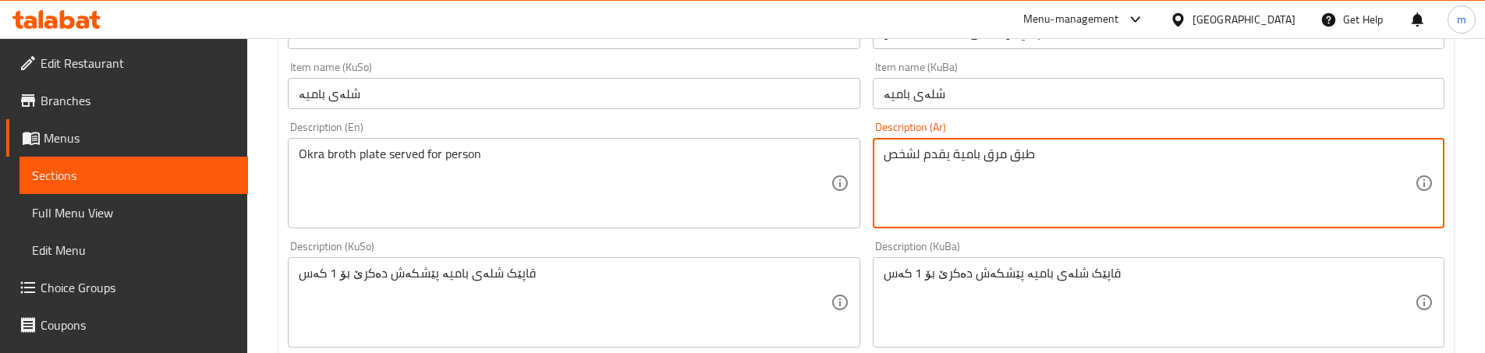
type textarea "طبق مرق بامية يقدم لشخص"
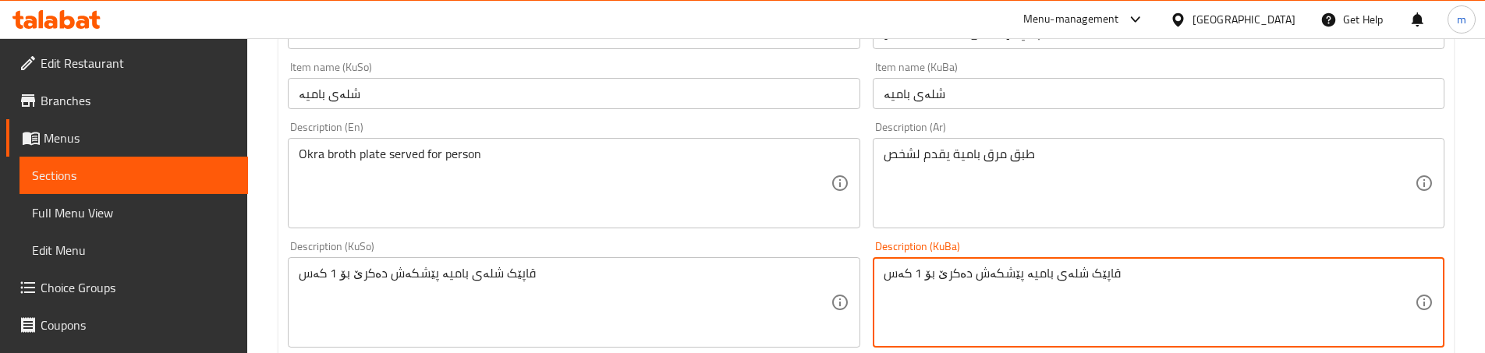
drag, startPoint x: 920, startPoint y: 272, endPoint x: 929, endPoint y: 272, distance: 9.4
click at [925, 272] on textarea "قاپێک شلەی بامیە پێشکەش دەکرێ بۆ 1 کەس" at bounding box center [1149, 303] width 531 height 74
click at [886, 272] on textarea "قاپێک شلەی بامیە پێشکەش دەکرێ بۆ 1 کەس" at bounding box center [1149, 303] width 531 height 74
click at [904, 269] on textarea "قاپێک شلەی بامیە پێشکەش دەکرێ بۆ 1 کەس" at bounding box center [1149, 303] width 531 height 74
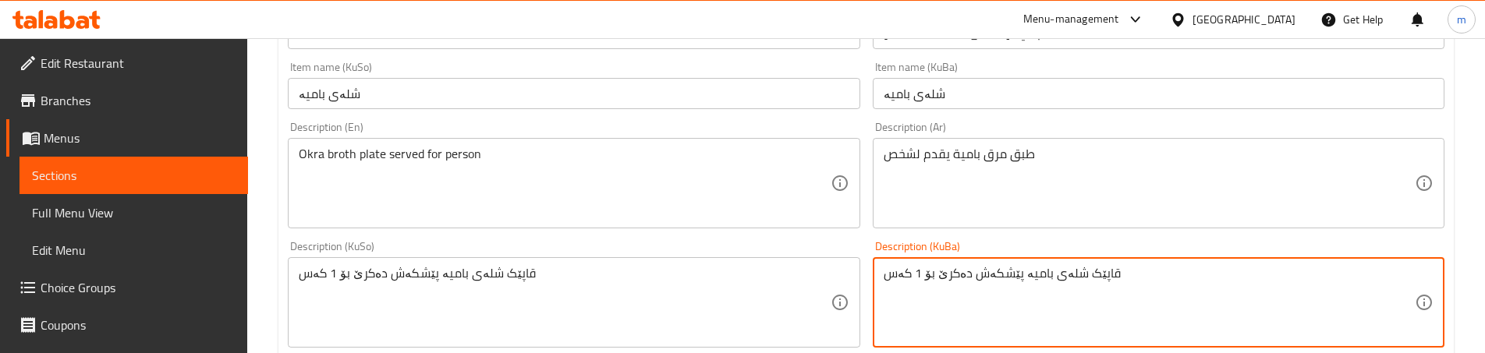
click at [904, 269] on textarea "قاپێک شلەی بامیە پێشکەش دەکرێ بۆ 1 کەس" at bounding box center [1149, 303] width 531 height 74
paste textarea "کەسێک"
click at [898, 275] on textarea "قاپێک شلەی بامیە پێشکەش دەکرێ بۆ کەسێک" at bounding box center [1149, 303] width 531 height 74
type textarea "قاپێک شلەی بامیە پێشکەش دەکرێ بۆ کەسێک"
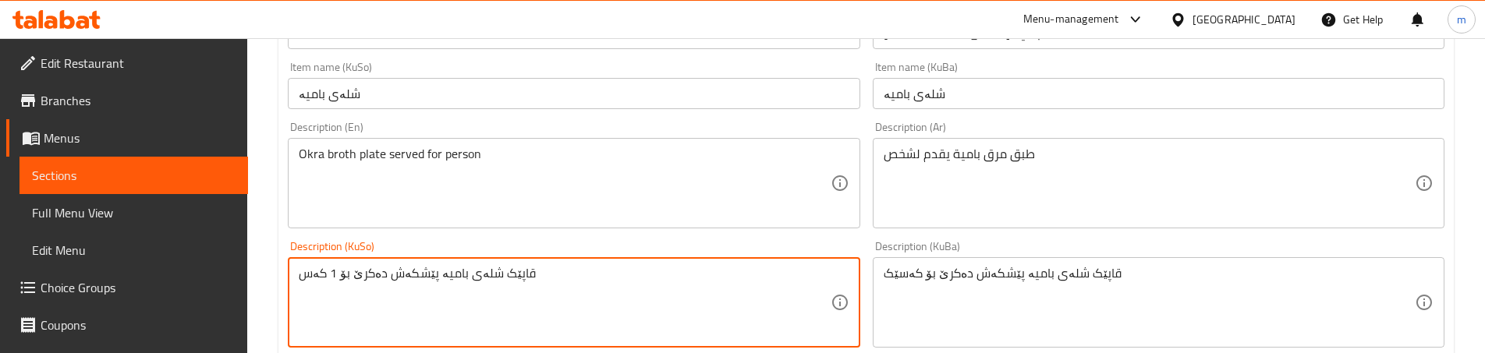
paste textarea "کەسێک"
paste textarea "قاپێک شلەی بامیە پێشکەش دەکرێ بۆ کەسێک"
paste textarea "کەسێک"
type textarea "قاپێک شلەی بامیە پێشکەش دەکرێ بۆ کەسێک"
click at [541, 242] on div "Description (KuSo) قاپێک شلەی بامیە پێشکەش دەکرێ بۆ کەسێک Description (KuSo)" at bounding box center [574, 294] width 572 height 107
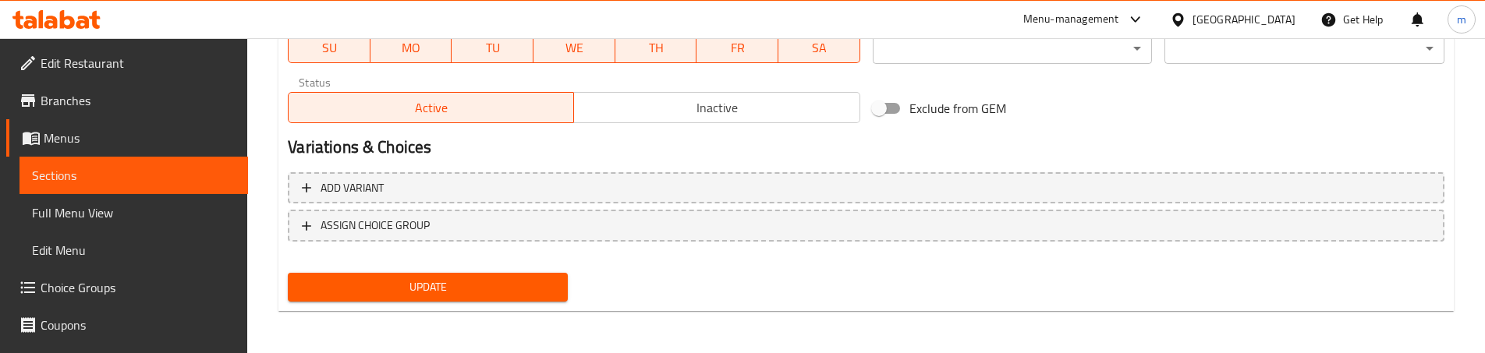
scroll to position [928, 0]
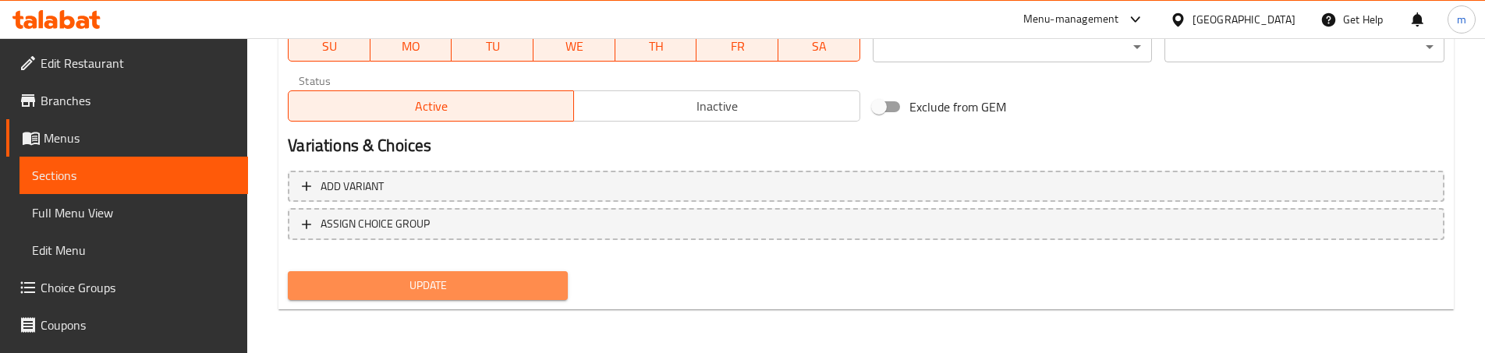
click at [449, 277] on span "Update" at bounding box center [427, 286] width 255 height 20
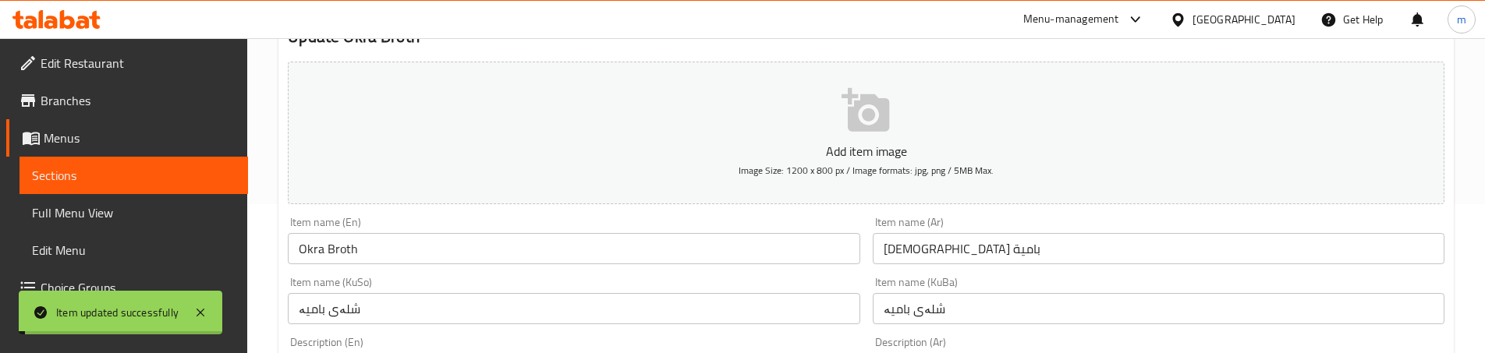
scroll to position [0, 0]
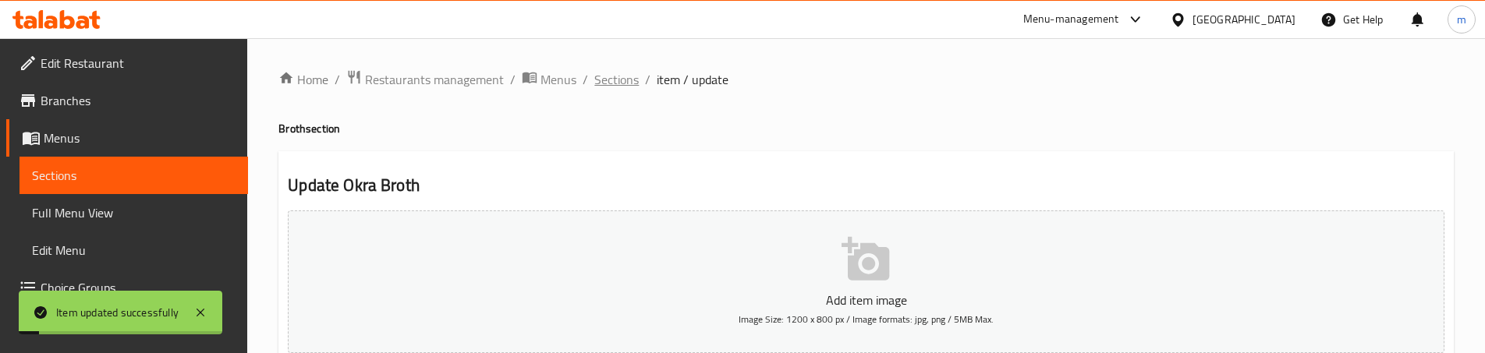
click at [623, 78] on span "Sections" at bounding box center [616, 79] width 44 height 19
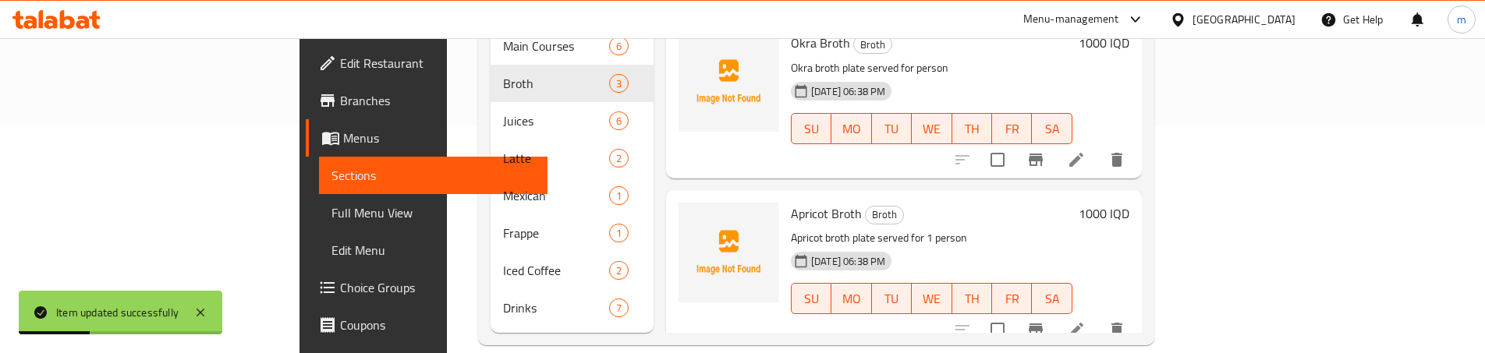
scroll to position [187, 0]
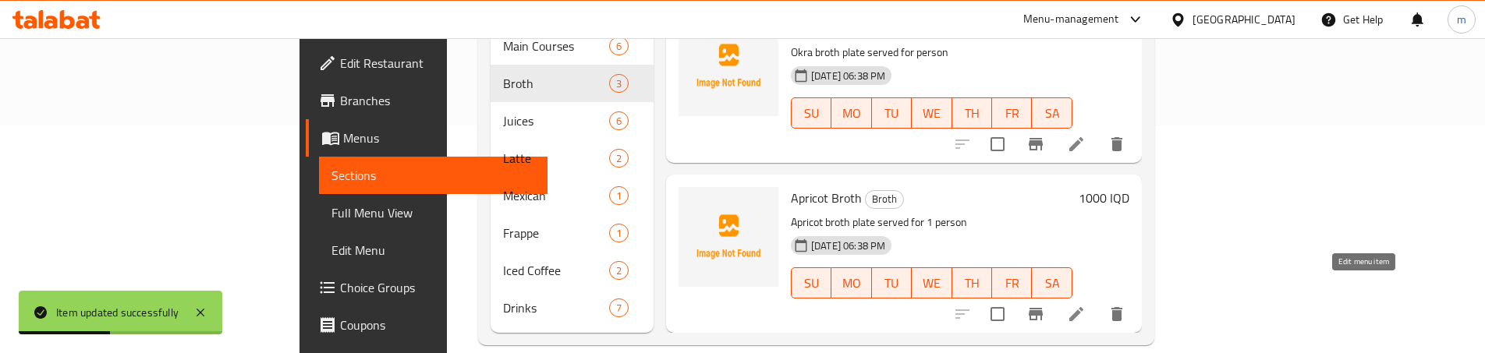
click at [1086, 305] on icon at bounding box center [1076, 314] width 19 height 19
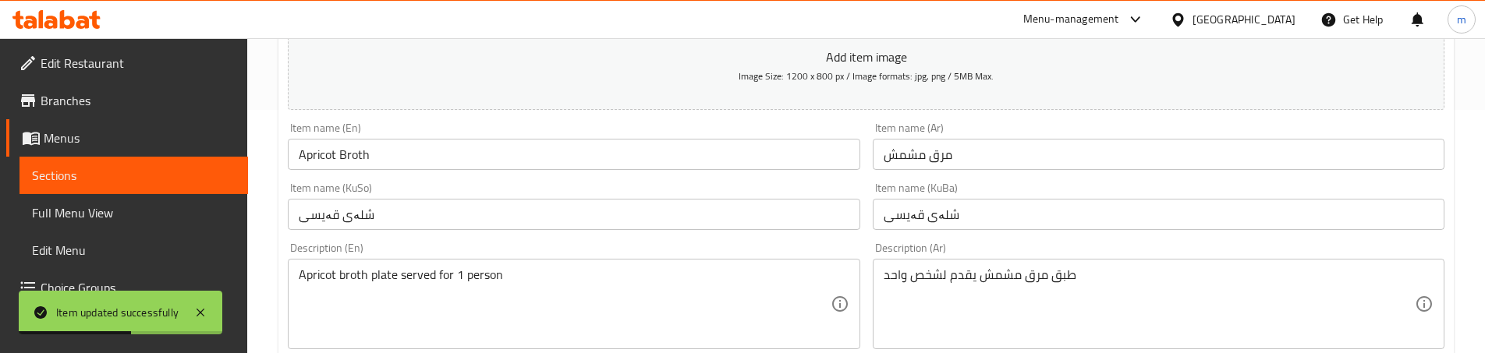
scroll to position [260, 0]
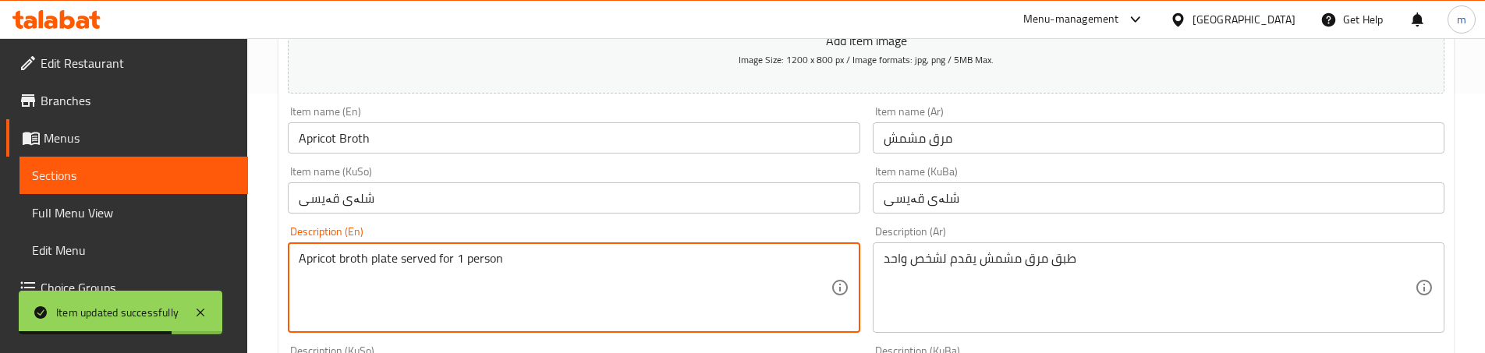
click at [466, 261] on textarea "Apricot broth plate served for 1 person" at bounding box center [564, 288] width 531 height 74
type textarea "Apricot broth plate served for person"
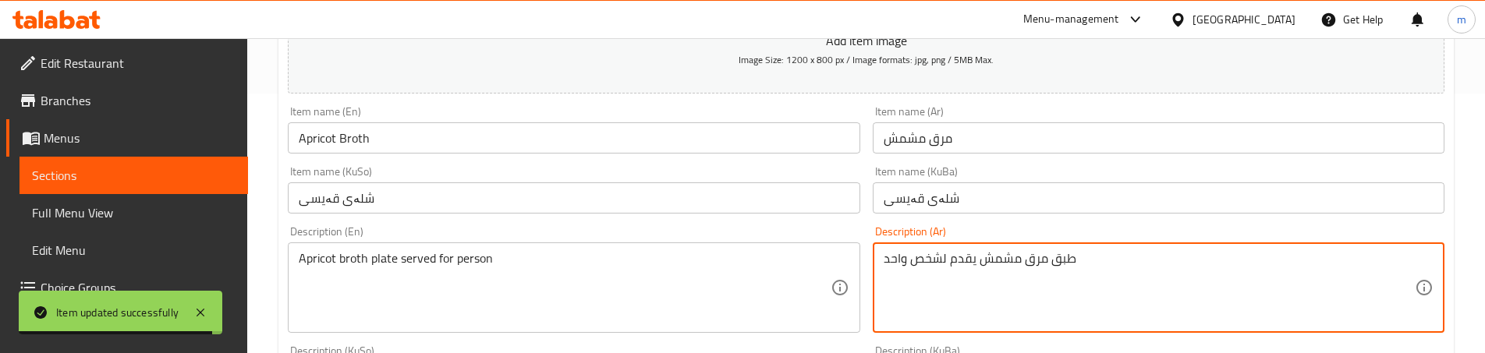
click at [895, 264] on textarea "طبق مرق مشمش يقدم لشخص واحد" at bounding box center [1149, 288] width 531 height 74
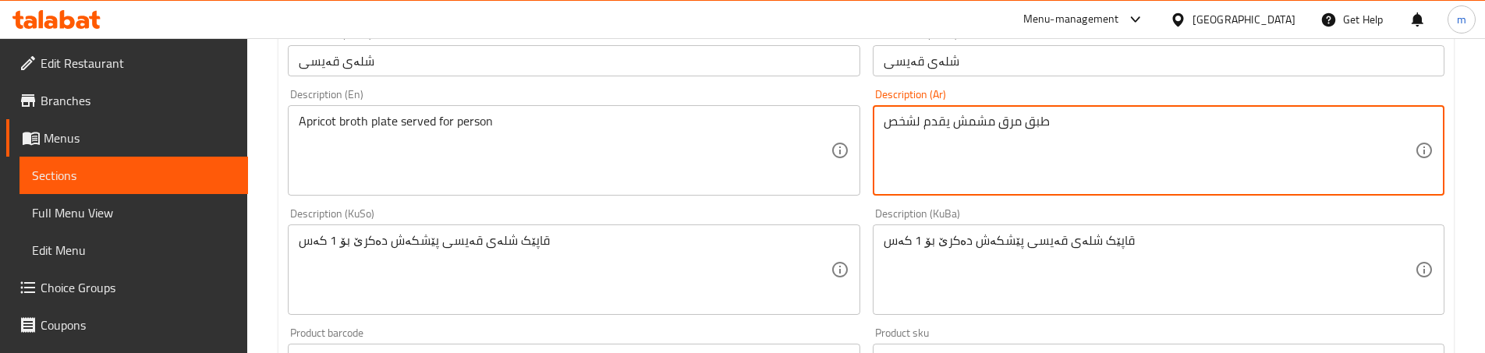
scroll to position [468, 0]
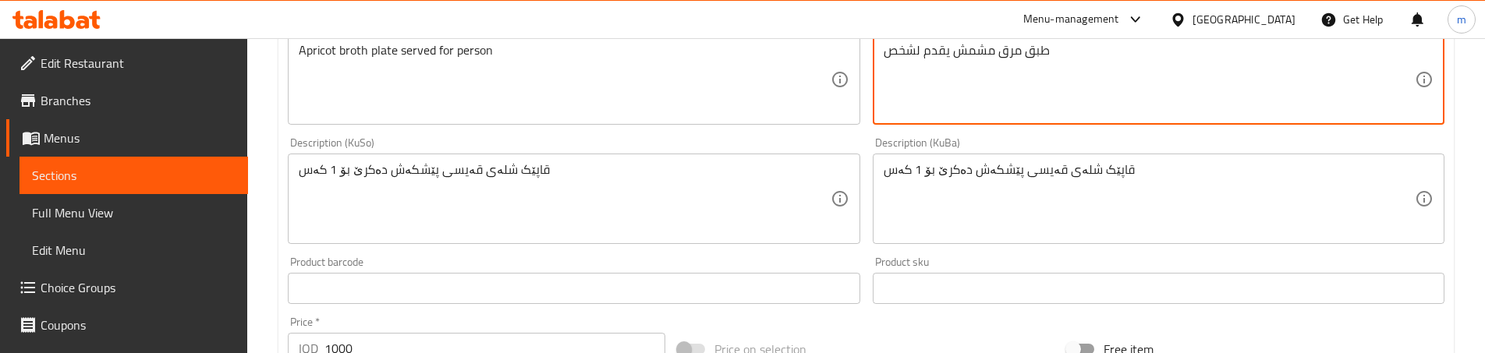
type textarea "طبق مرق مشمش يقدم لشخص"
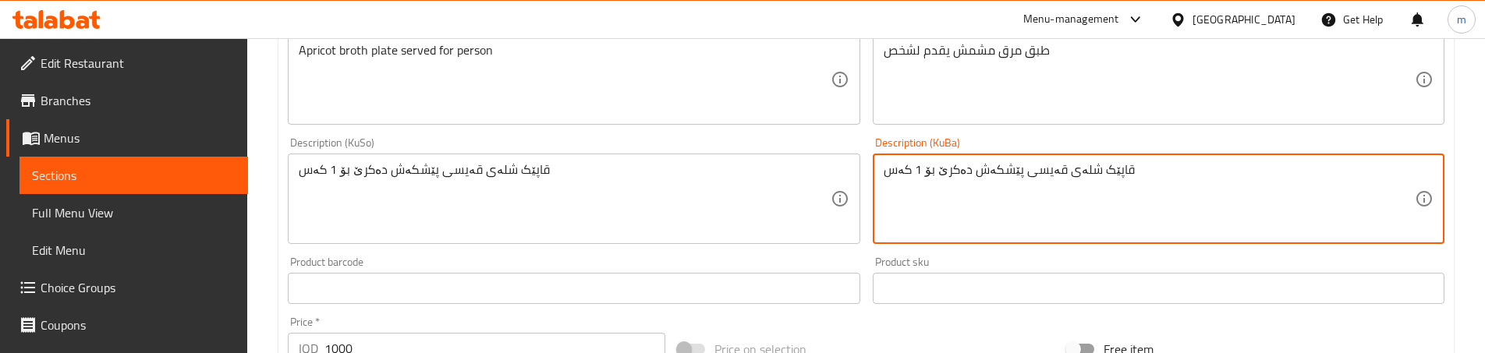
drag, startPoint x: 922, startPoint y: 172, endPoint x: 848, endPoint y: 182, distance: 74.7
paste textarea "کەسێک"
click at [915, 176] on textarea "قاپێک شلەی قەیسی پێشکەش دەکرێ بۆکەسێک" at bounding box center [1149, 199] width 531 height 74
click at [918, 176] on textarea "قاپێک شلەی قەیسی پێشکەش دەکرێ بۆکەسێک" at bounding box center [1149, 199] width 531 height 74
type textarea "قاپێک شلەی قەیسی پێشکەش دەکرێ بۆ کەسێک"
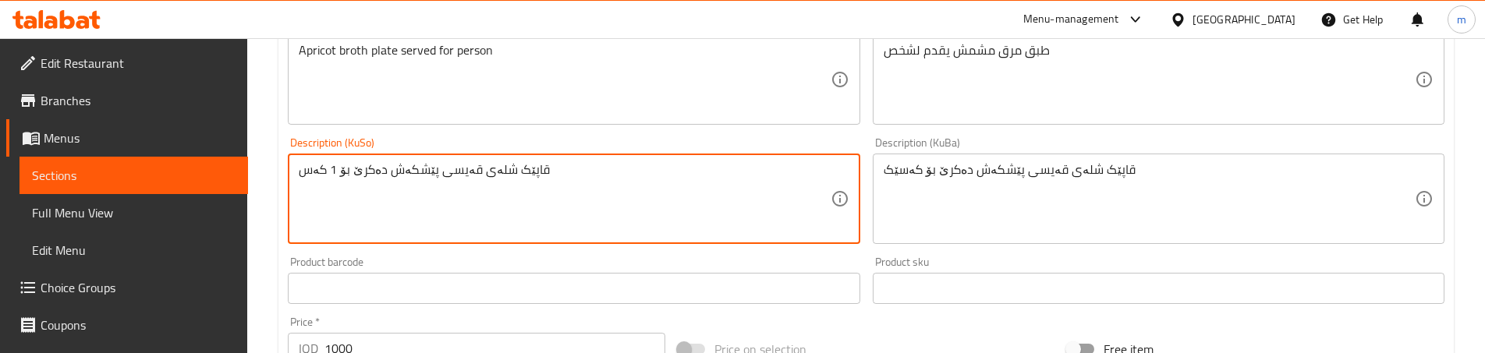
paste textarea "کەسێک"
type textarea "قاپێک شلەی قەیسی پێشکەش دەکرێ بۆ کەسێک"
click at [857, 144] on div "Description (KuSo) قاپێک شلەی قەیسی پێشکەش دەکرێ بۆ کەسێک Description (KuSo)" at bounding box center [574, 190] width 572 height 107
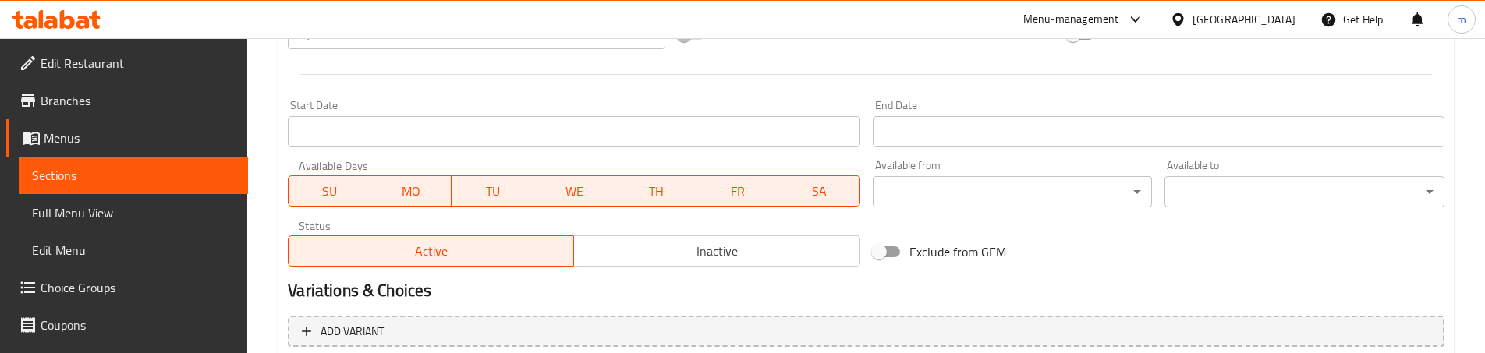
scroll to position [928, 0]
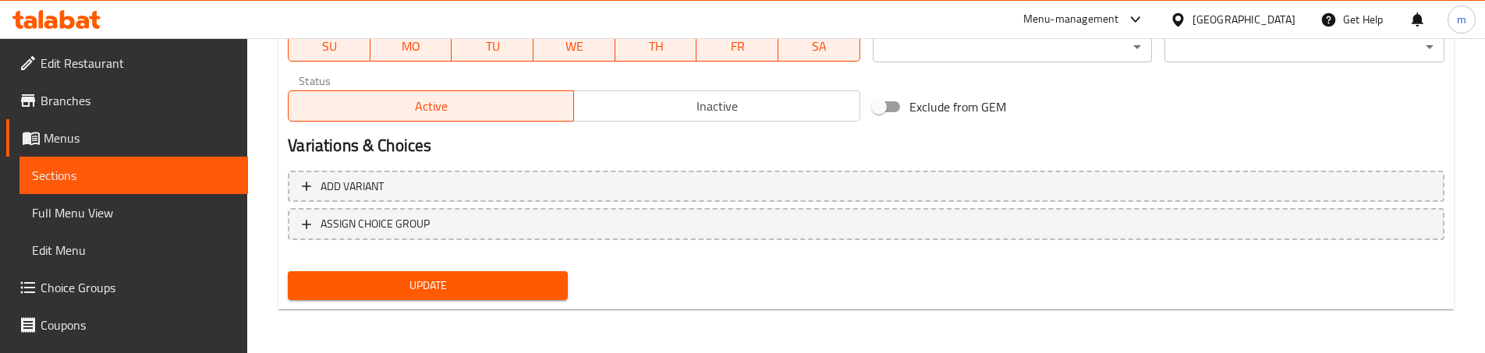
click at [409, 286] on span "Update" at bounding box center [427, 286] width 255 height 20
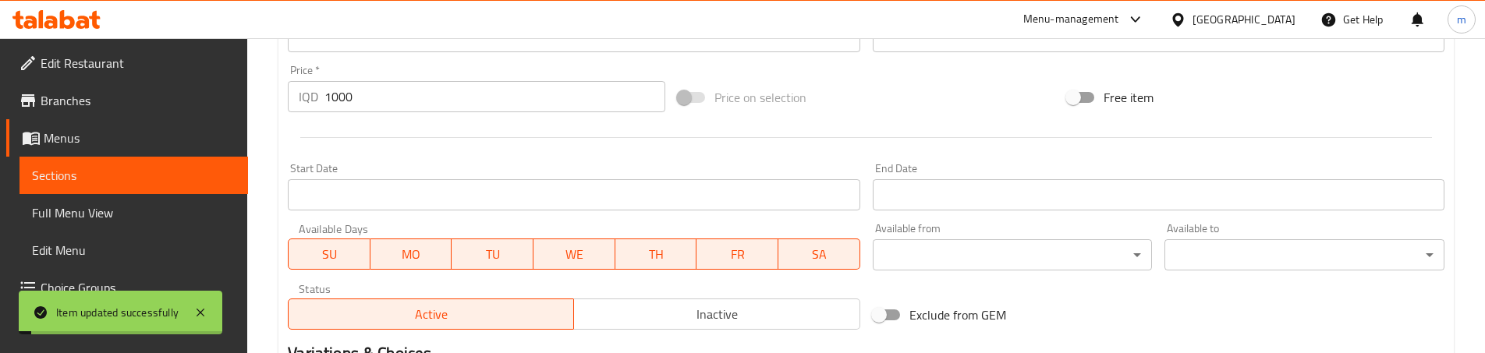
click at [147, 186] on link "Sections" at bounding box center [134, 175] width 229 height 37
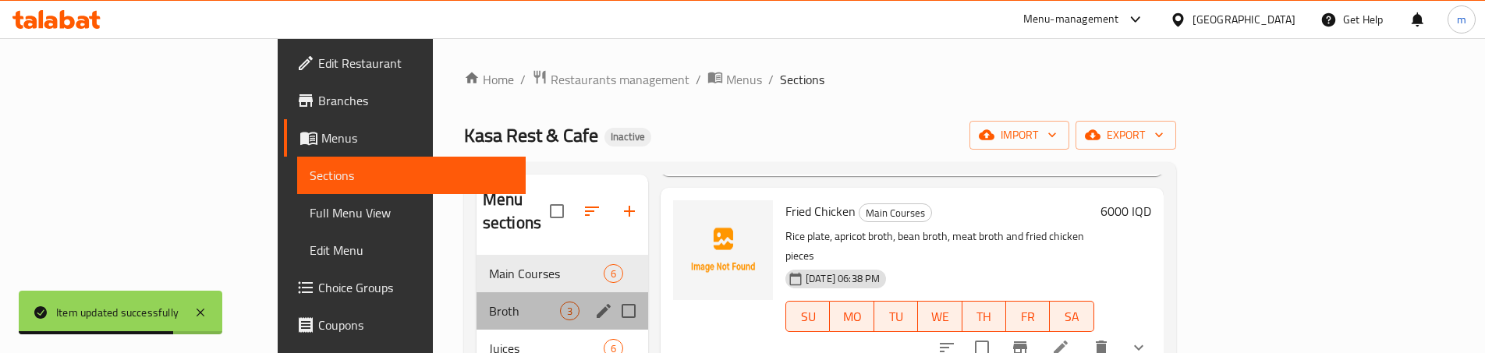
click at [477, 293] on div "Broth 3" at bounding box center [563, 311] width 172 height 37
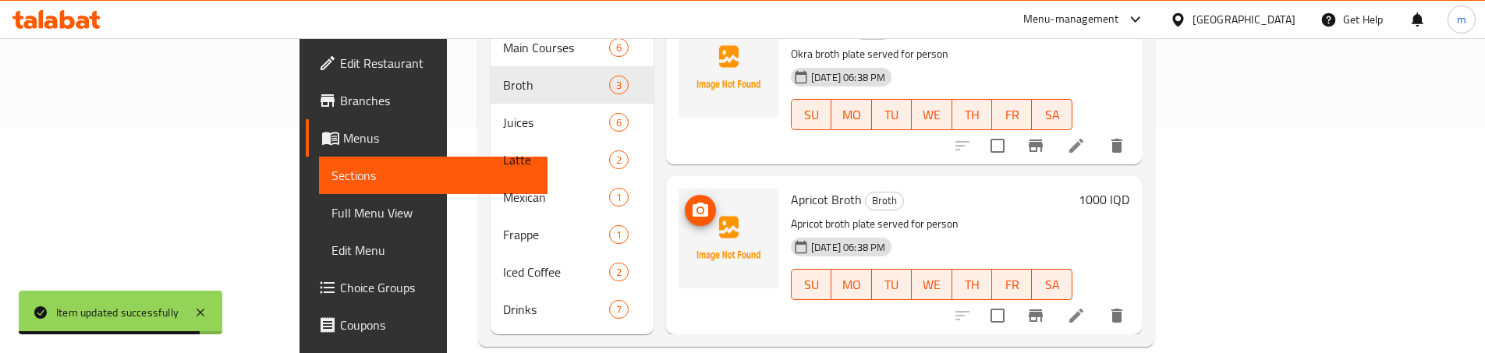
scroll to position [228, 0]
click at [332, 209] on span "Full Menu View" at bounding box center [434, 213] width 204 height 19
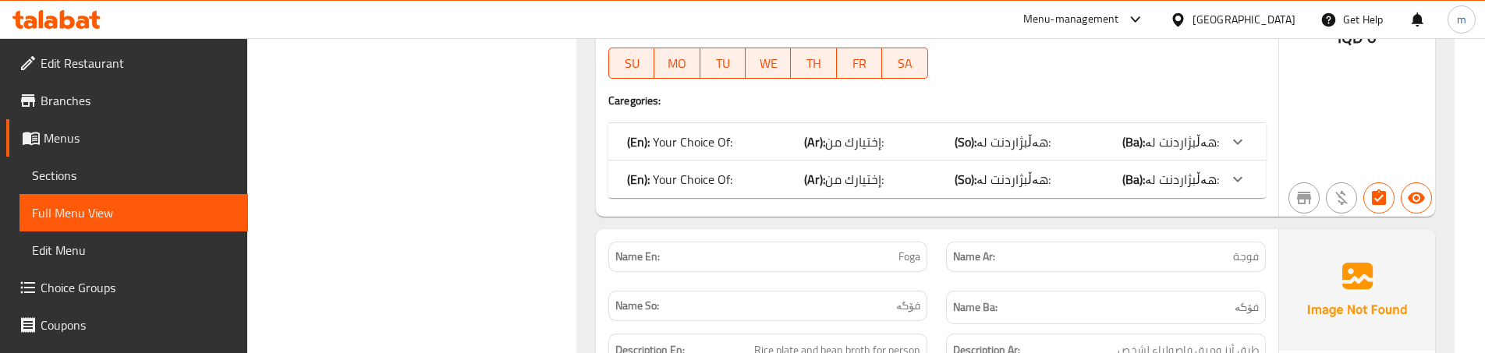
scroll to position [1476, 0]
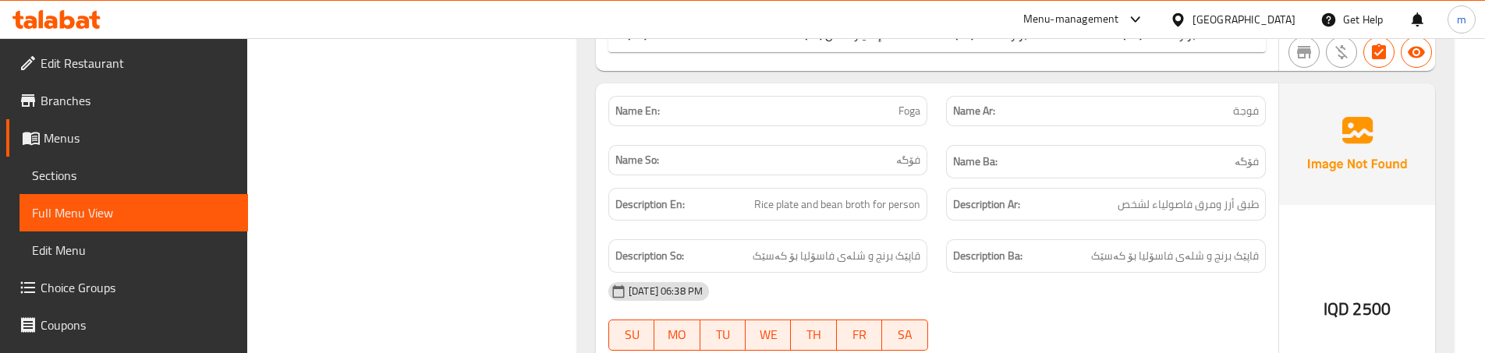
click at [942, 223] on div "Description Ar: طبق أرز ومرق فاصولياء لشخص" at bounding box center [1106, 205] width 338 height 52
click at [884, 272] on div "Description So: قاپێک برنج و شلەی فاسۆلیا بۆ کەسێک" at bounding box center [768, 257] width 319 height 34
click at [889, 261] on span "قاپێک برنج و شلەی فاسۆلیا بۆ کەسێک" at bounding box center [837, 257] width 168 height 20
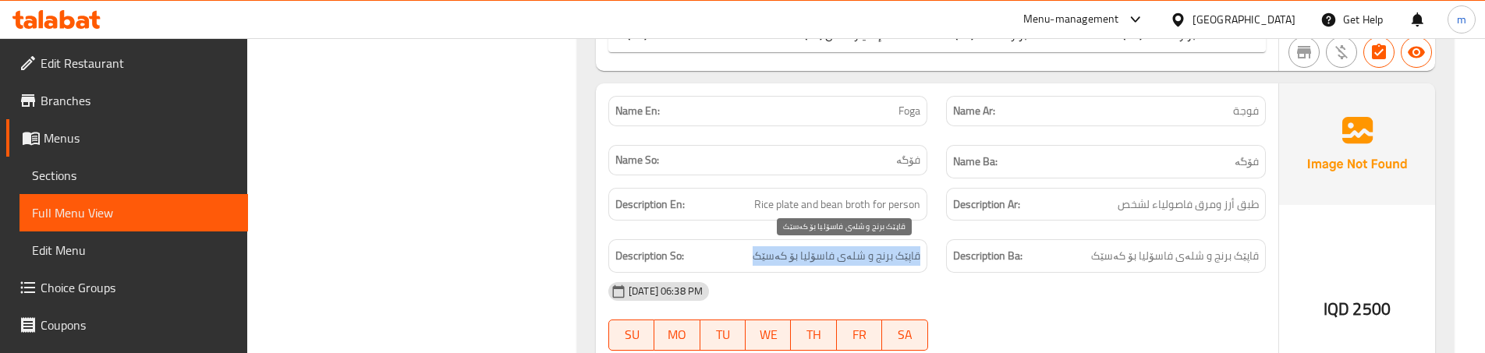
click at [889, 261] on span "قاپێک برنج و شلەی فاسۆلیا بۆ کەسێک" at bounding box center [837, 257] width 168 height 20
click at [949, 236] on div "Description Ba: قاپێک برنج و شلەی فاسۆلیا بۆ کەسێک" at bounding box center [1106, 256] width 338 height 52
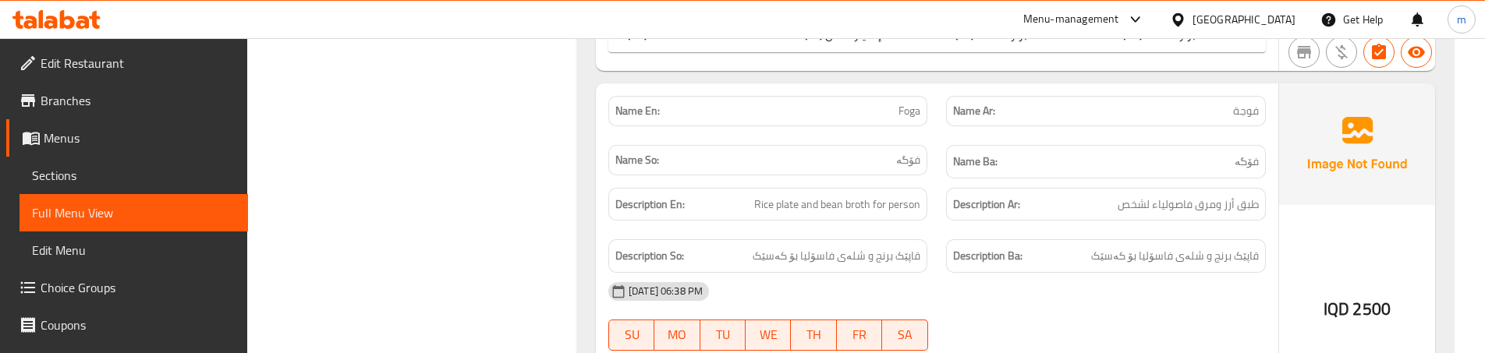
click at [882, 254] on span "قاپێک برنج و شلەی فاسۆلیا بۆ کەسێک" at bounding box center [837, 257] width 168 height 20
click at [909, 255] on span "قاپێک برنج و شلەی فاسۆلیا بۆ کەسێک" at bounding box center [837, 257] width 168 height 20
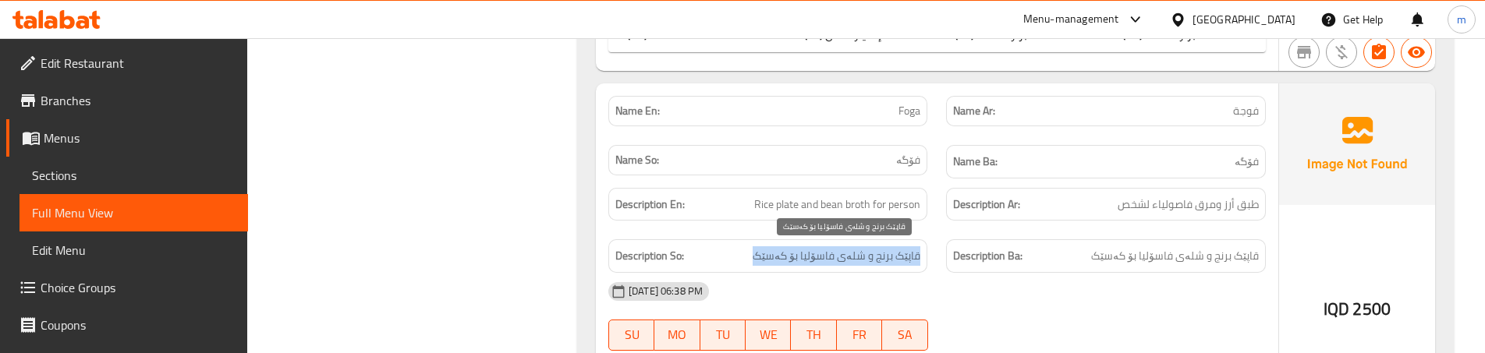
click at [909, 255] on span "قاپێک برنج و شلەی فاسۆلیا بۆ کەسێک" at bounding box center [837, 257] width 168 height 20
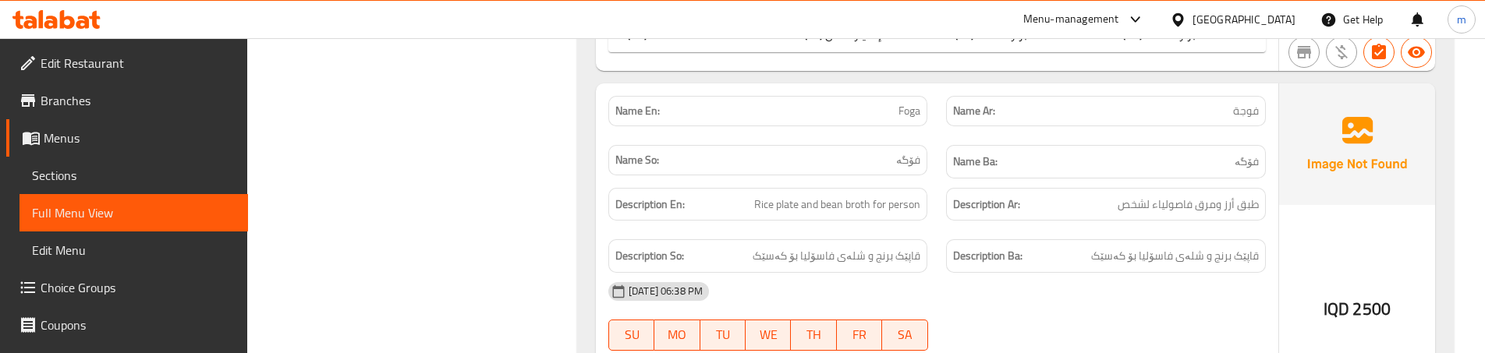
click at [953, 224] on div "Description Ar: طبق أرز ومرق فاصولياء لشخص" at bounding box center [1106, 205] width 338 height 52
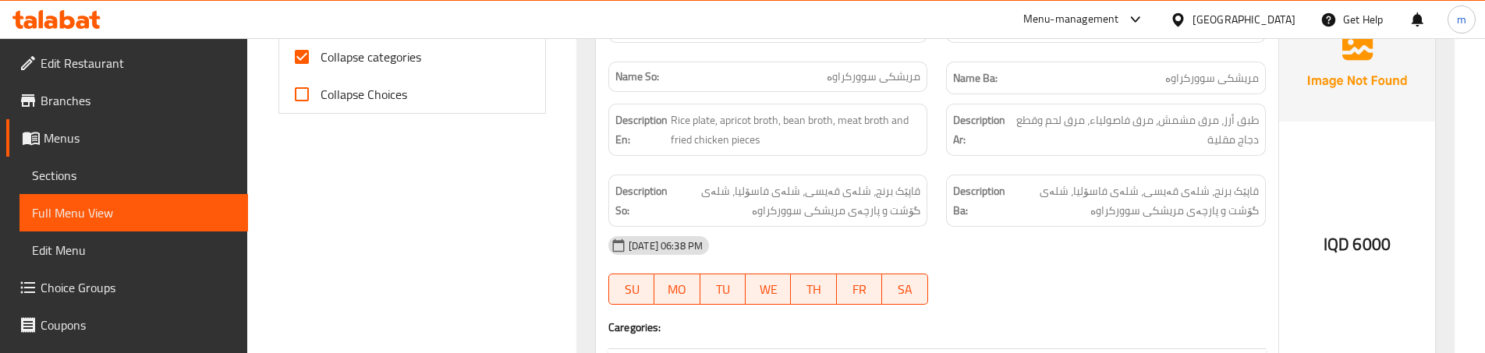
scroll to position [488, 0]
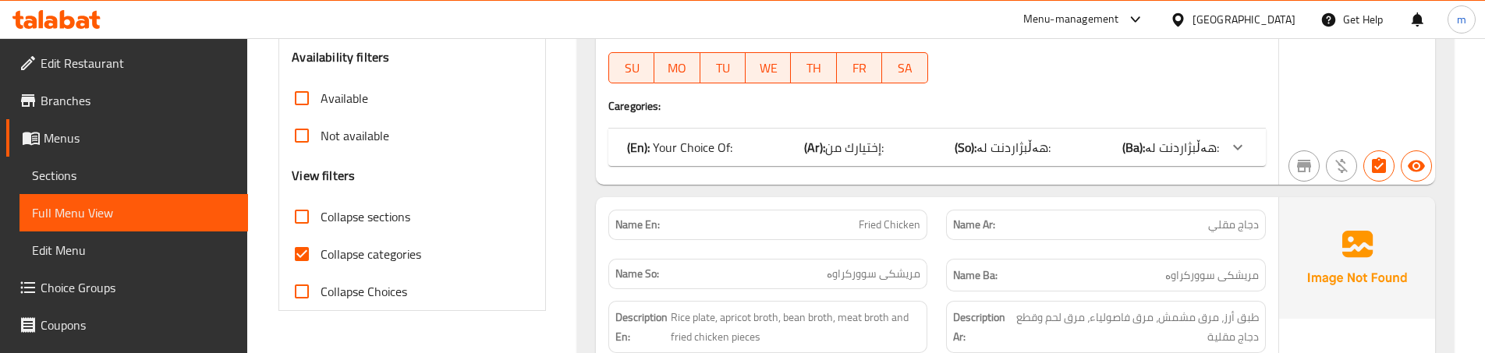
click at [308, 256] on input "Collapse categories" at bounding box center [301, 254] width 37 height 37
checkbox input "false"
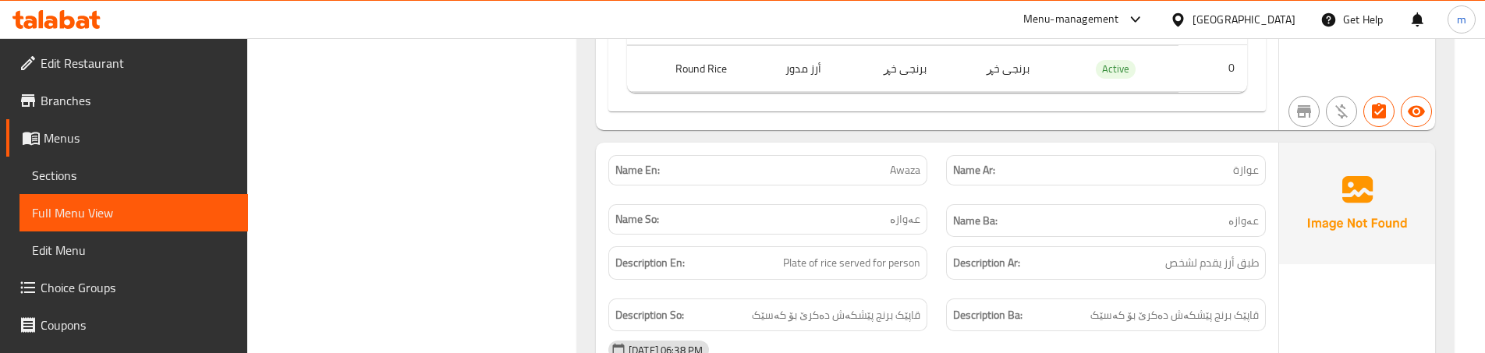
scroll to position [2777, 0]
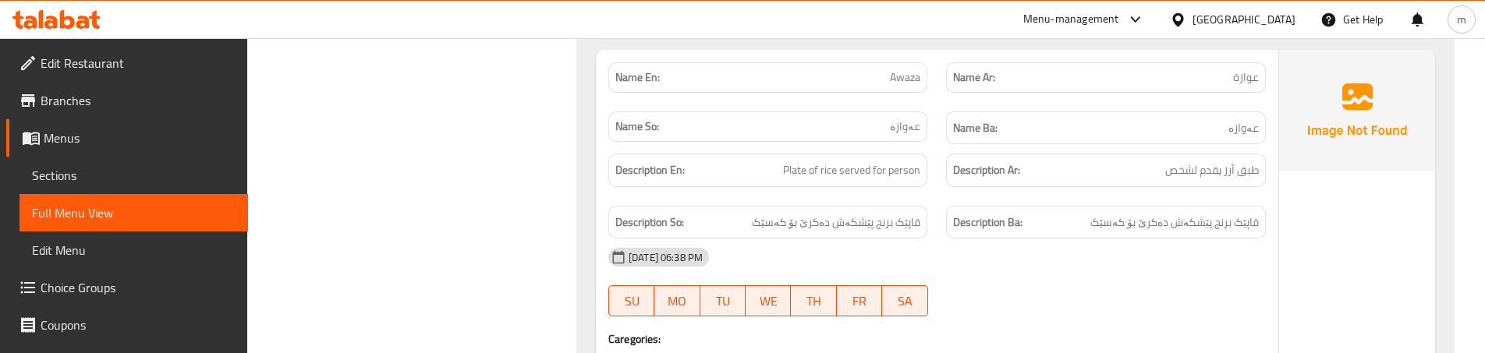
click at [927, 197] on div "Description So: قاپێک برنج پێشکەش دەکرێ بۆ کەسێک" at bounding box center [768, 223] width 338 height 52
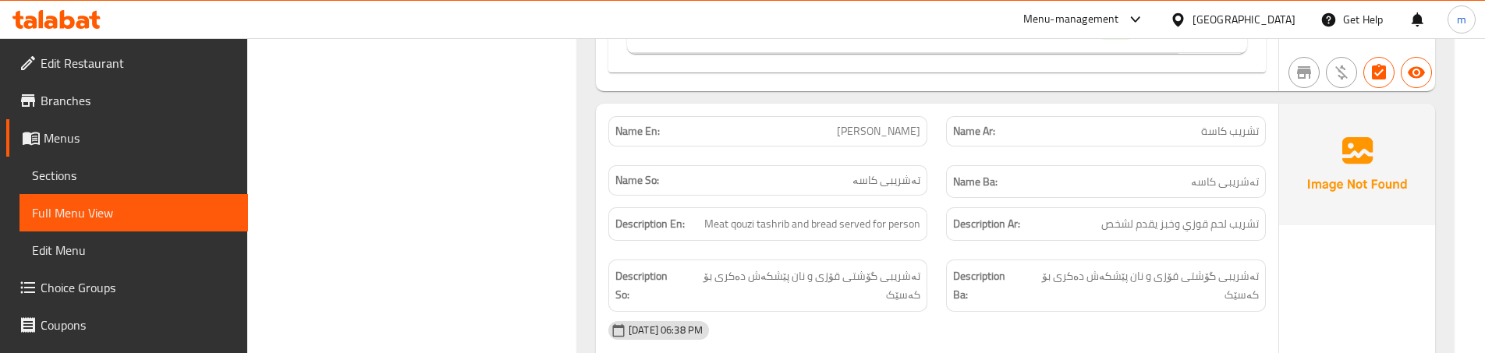
scroll to position [3296, 0]
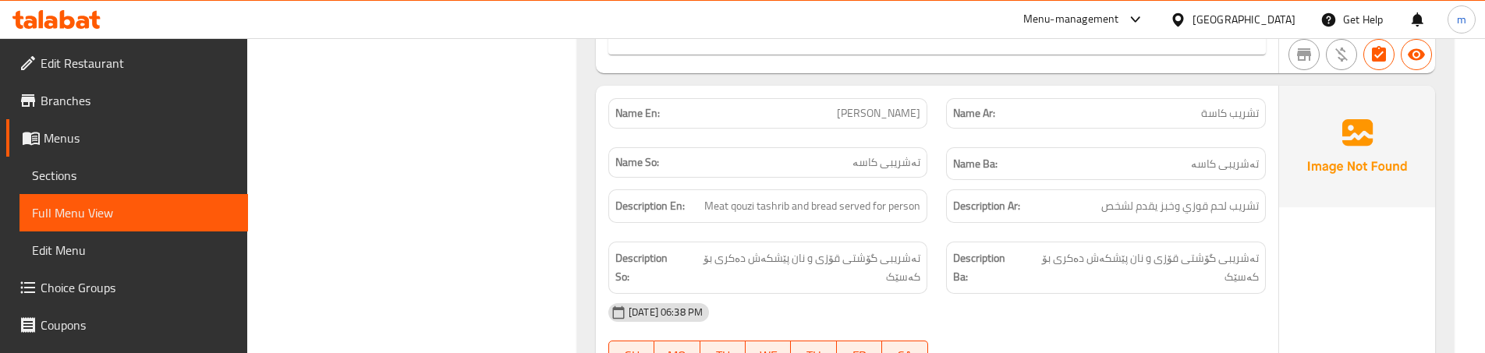
click at [942, 174] on div "Name Ba: تەشریبی کاسە" at bounding box center [1106, 164] width 338 height 52
click at [1219, 254] on span "تەشریبی گۆشتی قۆزی و نان پێشکەش دەکری بۆ کەسێک" at bounding box center [1140, 268] width 237 height 38
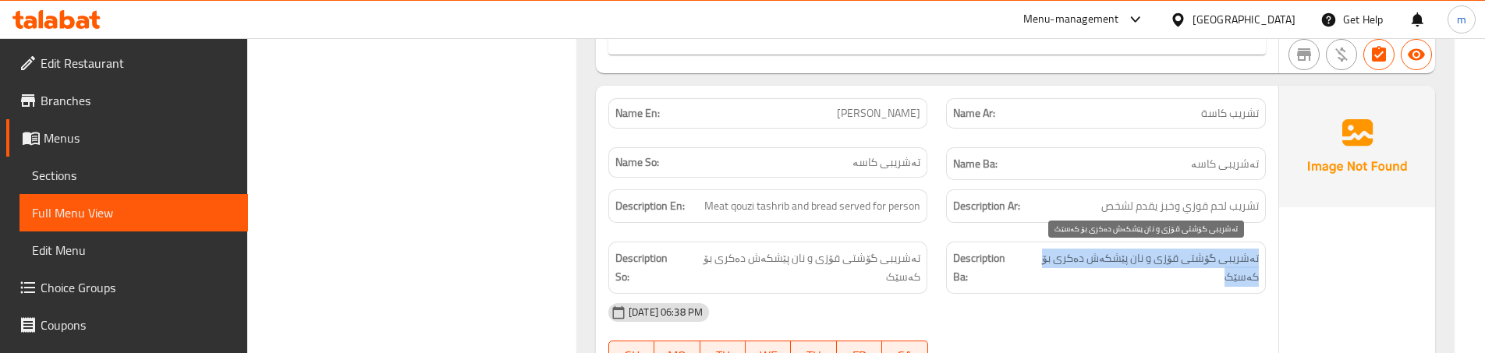
click at [1219, 254] on span "تەشریبی گۆشتی قۆزی و نان پێشکەش دەکری بۆ کەسێک" at bounding box center [1140, 268] width 237 height 38
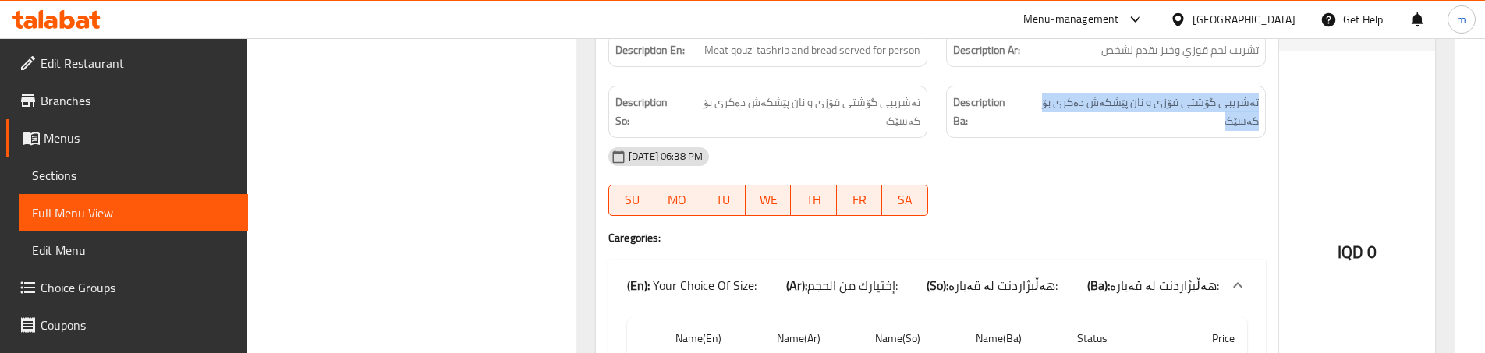
click at [947, 167] on div "[DATE] 06:38 PM" at bounding box center [937, 156] width 676 height 37
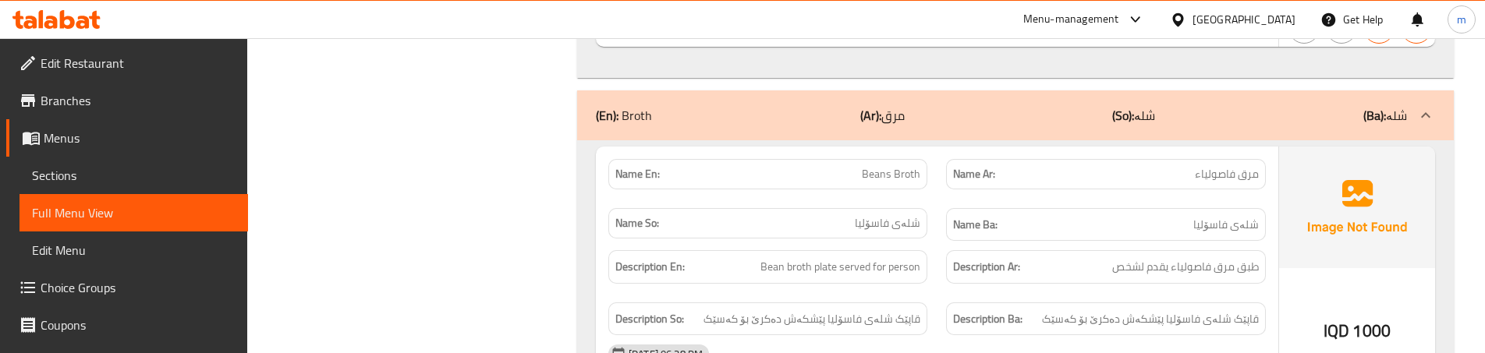
scroll to position [3920, 0]
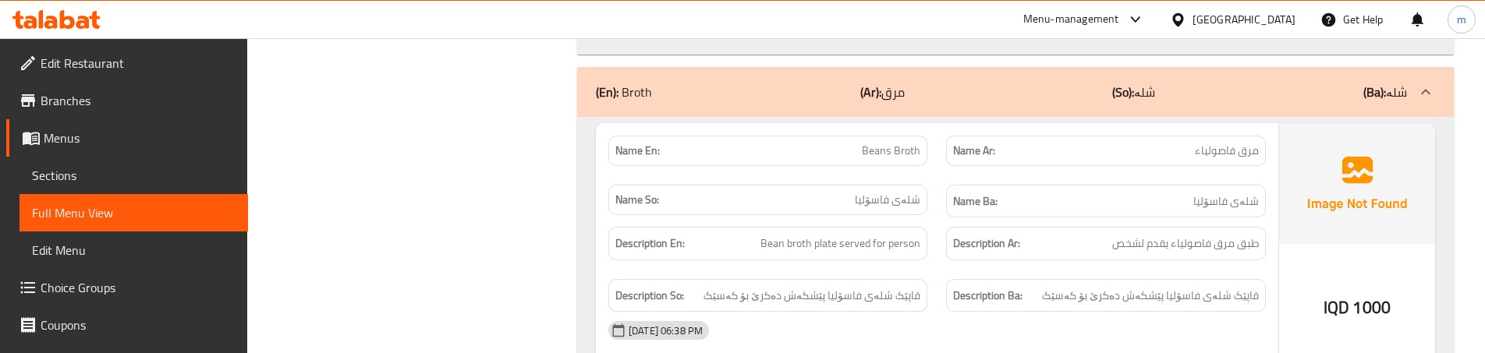
click at [965, 186] on div "Name Ba: [PERSON_NAME]" at bounding box center [1105, 202] width 319 height 34
click at [942, 210] on div "Name Ba: [PERSON_NAME]" at bounding box center [1106, 202] width 338 height 52
click at [943, 272] on div "Description Ba: قاپێک شلەی فاسۆلیا پێشکەش دەکرێ بۆ کەسێک" at bounding box center [1106, 296] width 338 height 52
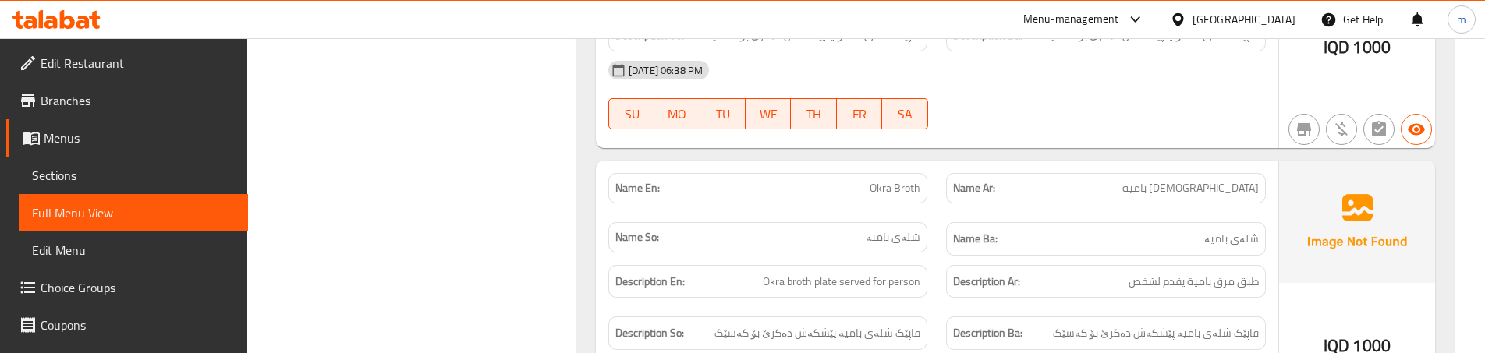
scroll to position [4232, 0]
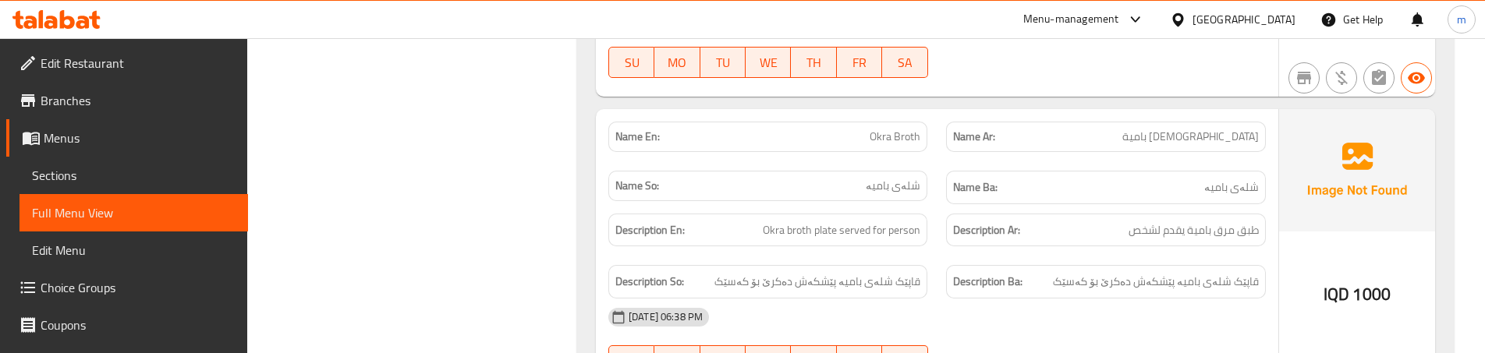
click at [943, 261] on div "Description Ba: قاپێک شلەی بامیە پێشکەش دەکرێ بۆ کەسێک" at bounding box center [1106, 282] width 338 height 52
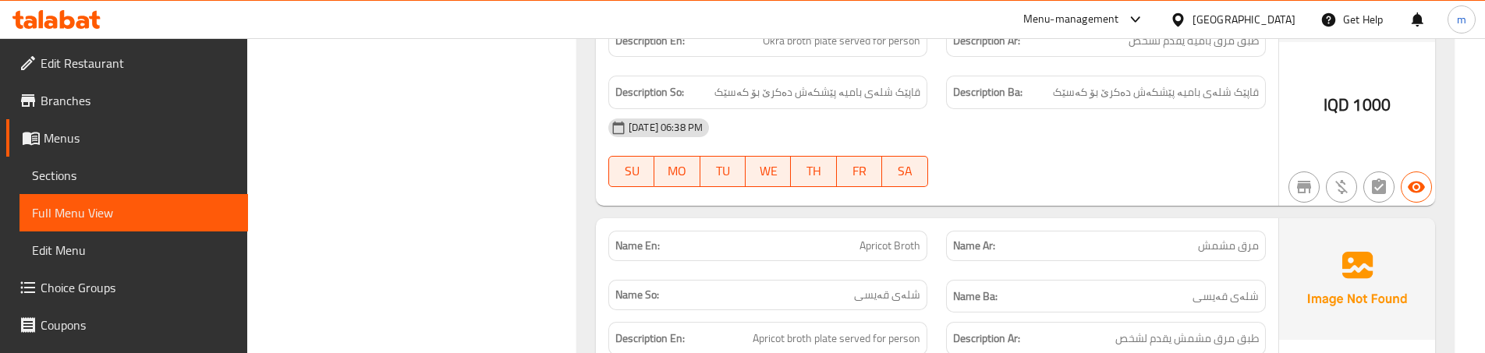
scroll to position [4597, 0]
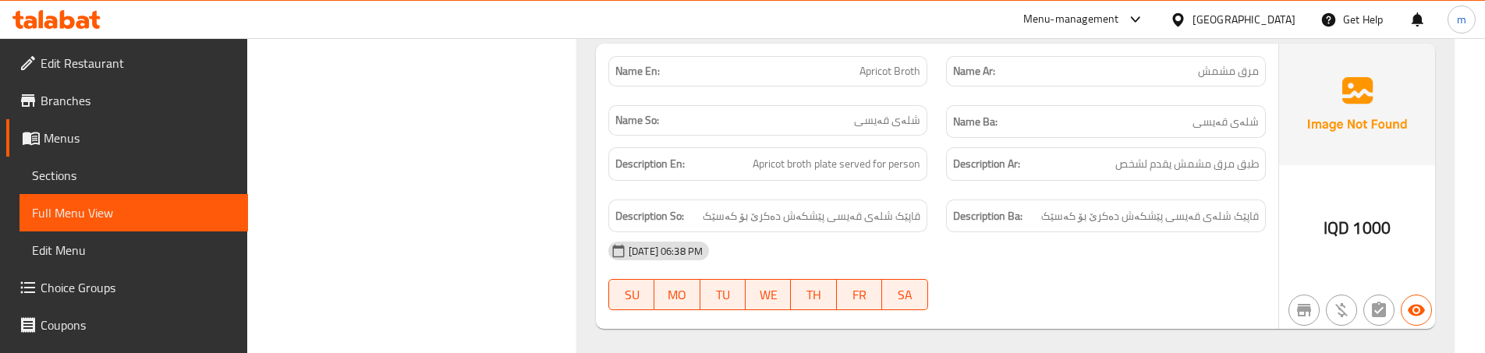
click at [932, 183] on div "Description En: Apricot broth plate served for person" at bounding box center [768, 164] width 338 height 52
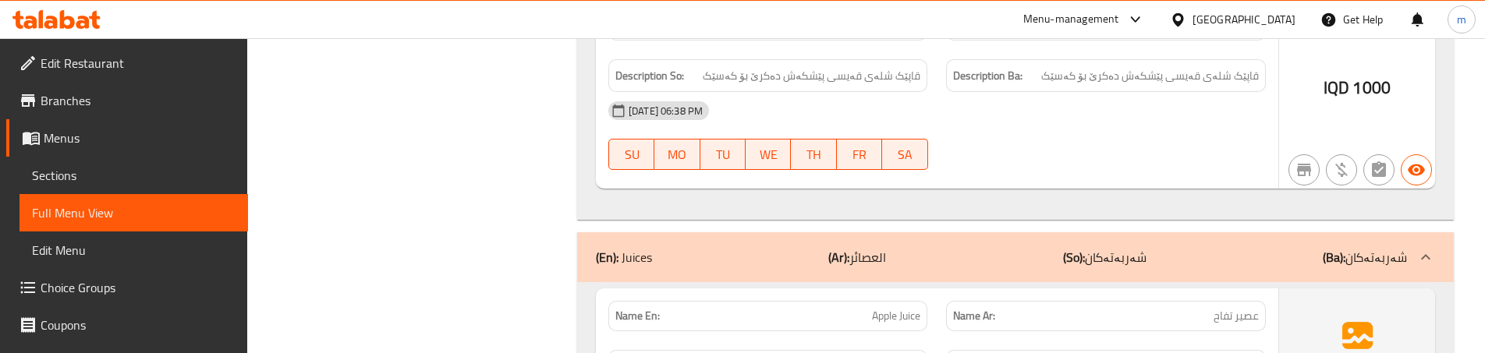
scroll to position [4753, 0]
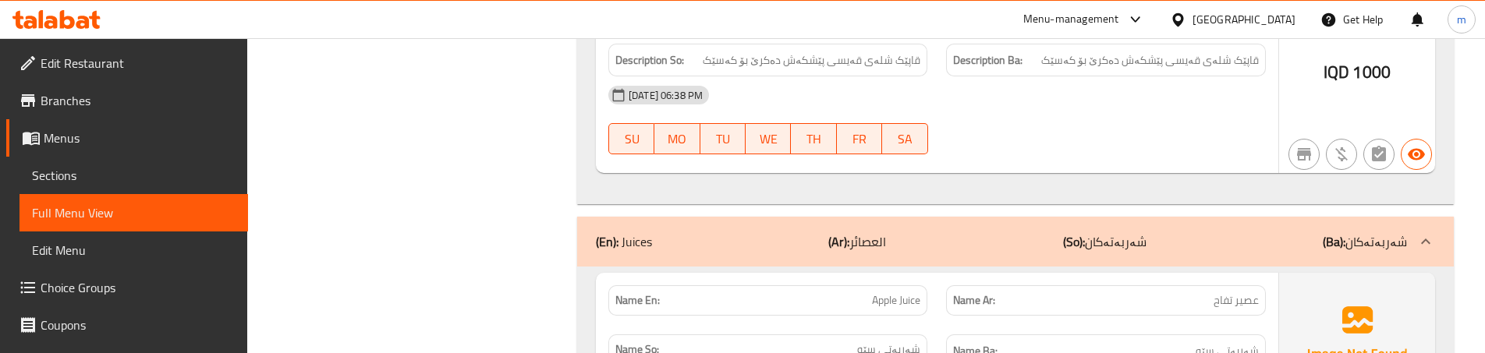
click at [961, 156] on div at bounding box center [1106, 154] width 338 height 19
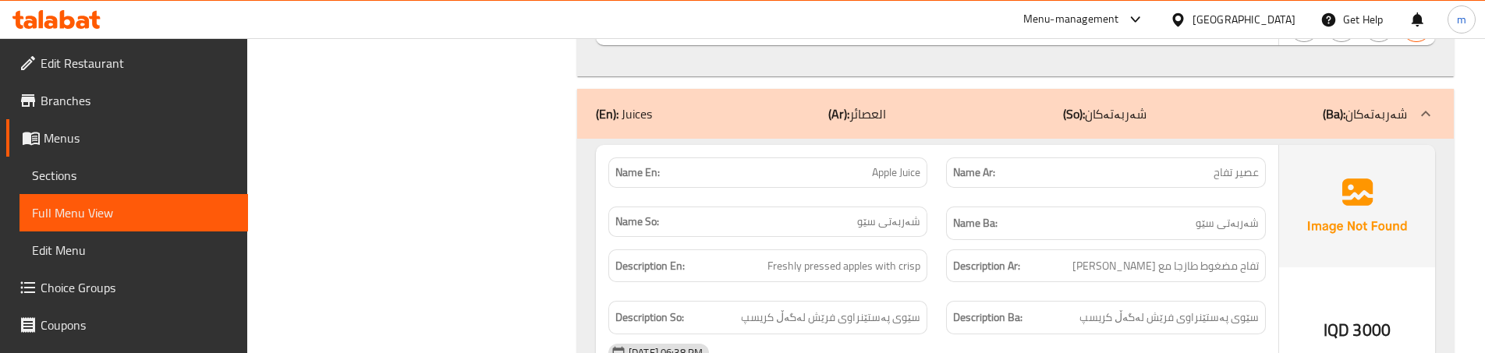
scroll to position [4909, 0]
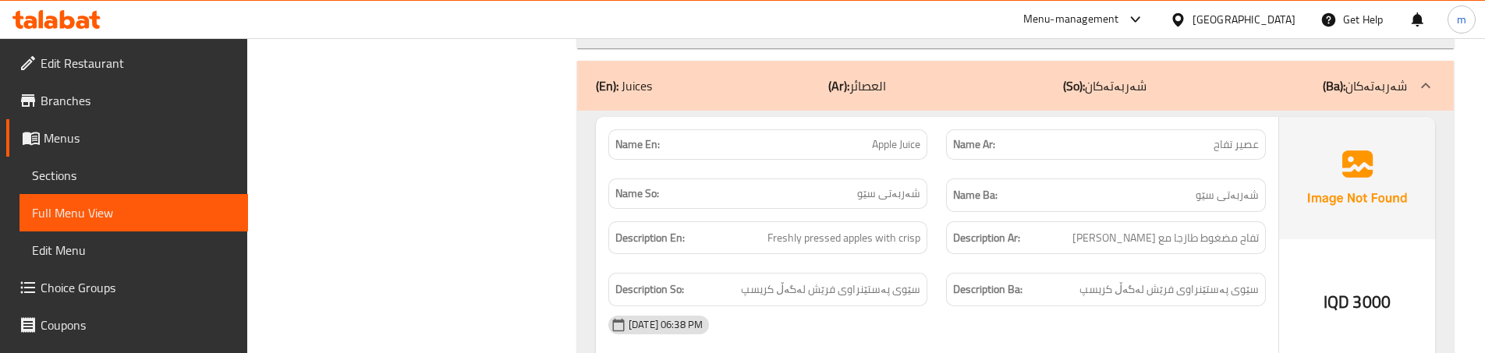
click at [949, 210] on div "Name Ba: شەربەتی سێو" at bounding box center [1105, 196] width 319 height 34
click at [929, 270] on div "Description So: سێوی پەستێنراوی فرێش لەگەڵ کریسپ" at bounding box center [768, 290] width 338 height 52
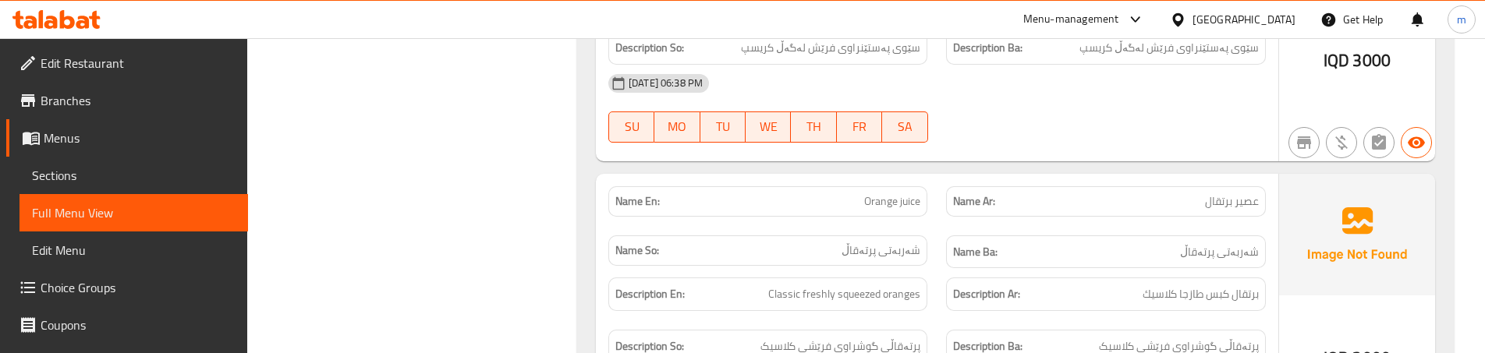
scroll to position [5221, 0]
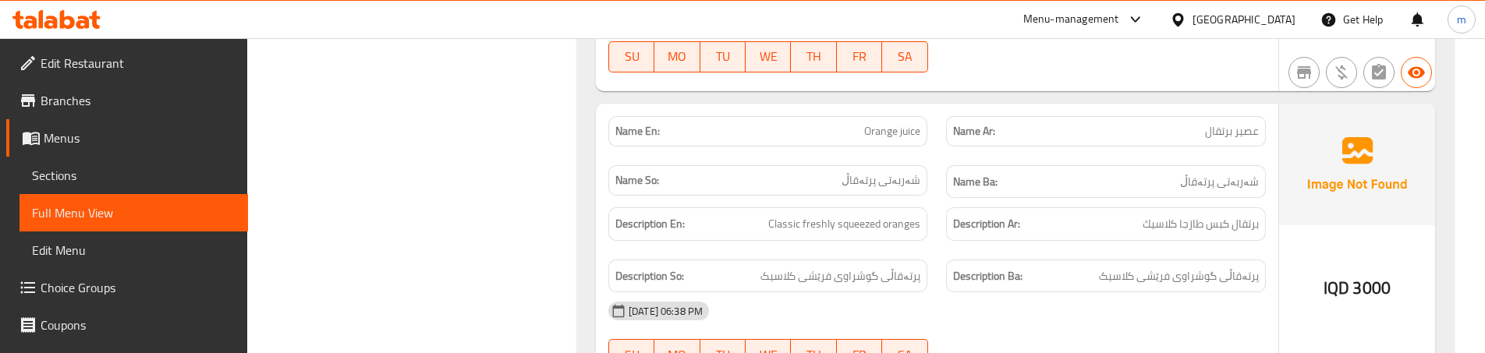
click at [944, 191] on div "Name Ba: شەربەتی پرتەقاڵ" at bounding box center [1106, 182] width 338 height 52
click at [763, 240] on div "Description En: Classic freshly squeezed oranges" at bounding box center [768, 225] width 319 height 34
click at [932, 254] on div "Description So: پرتەقاڵی گوشراوی فرێشی کلاسیک" at bounding box center [768, 276] width 338 height 52
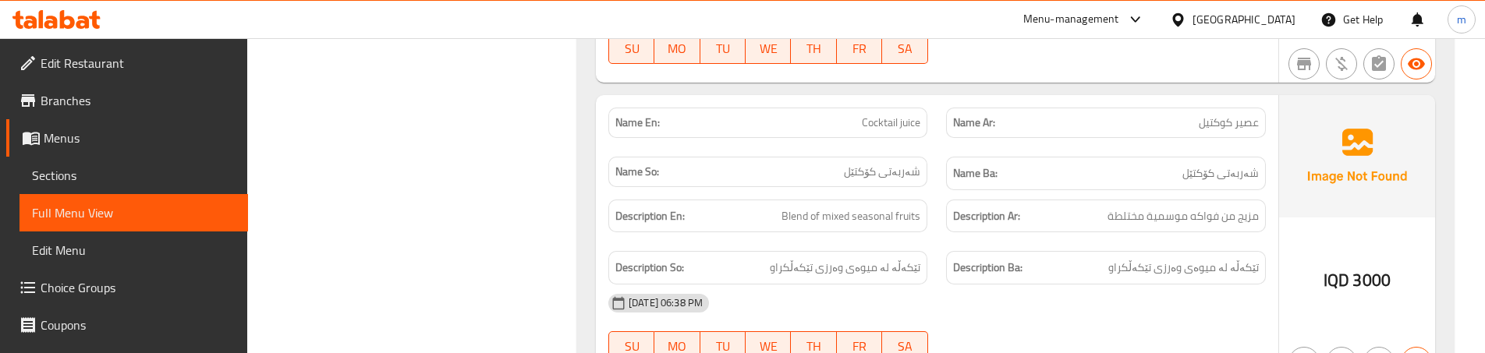
scroll to position [5533, 0]
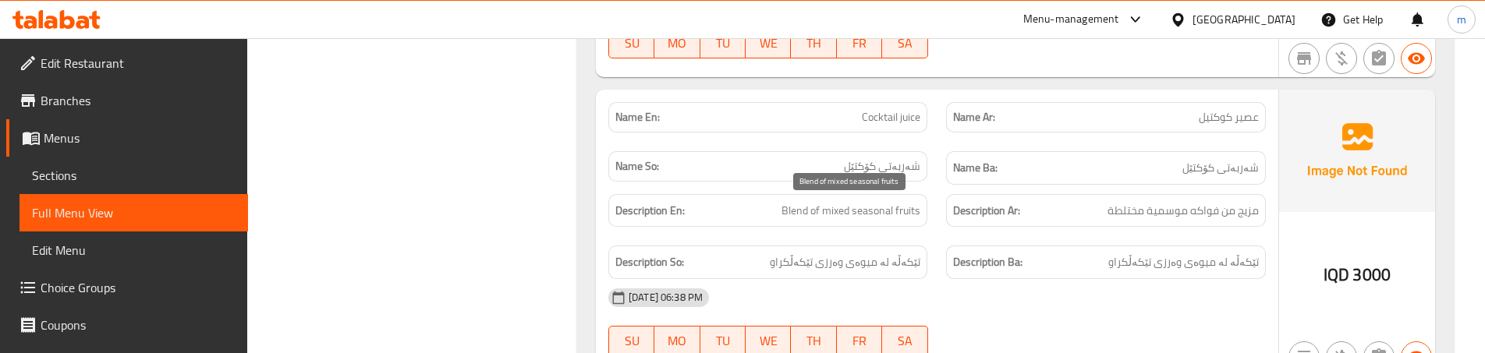
click at [796, 211] on span "Blend of mixed seasonal fruits" at bounding box center [851, 211] width 139 height 20
click at [939, 226] on div "Description Ar: مزيج من فواكه موسمية مختلطة" at bounding box center [1106, 211] width 338 height 52
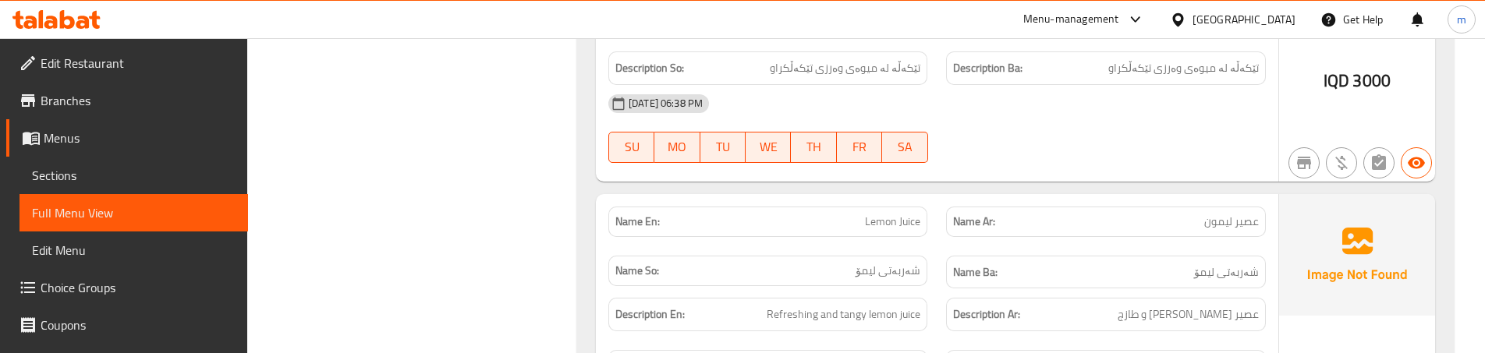
scroll to position [5793, 0]
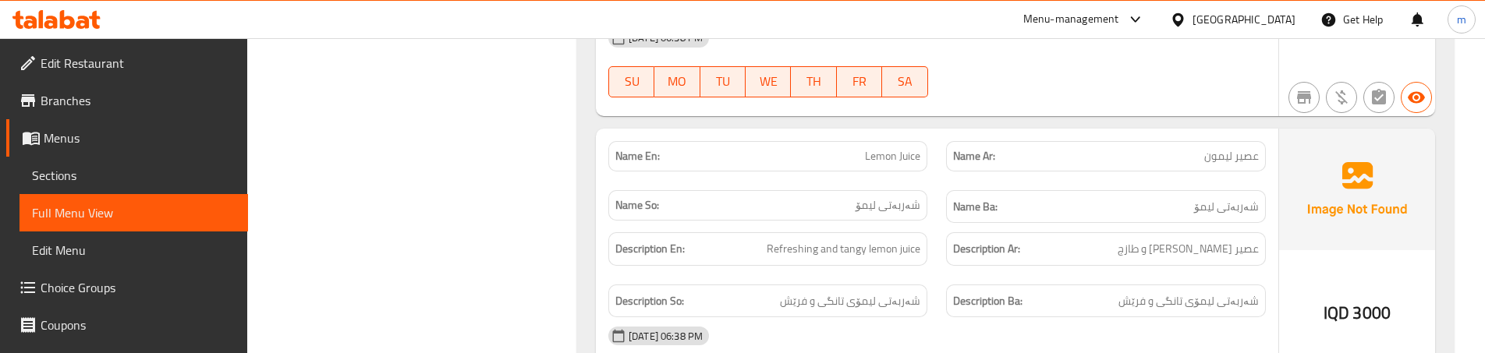
click at [932, 219] on div "Name So: [PERSON_NAME]" at bounding box center [768, 207] width 338 height 52
click at [921, 281] on div "Description So: شەربەتی لیمۆی تانگی و فرێش" at bounding box center [768, 301] width 338 height 52
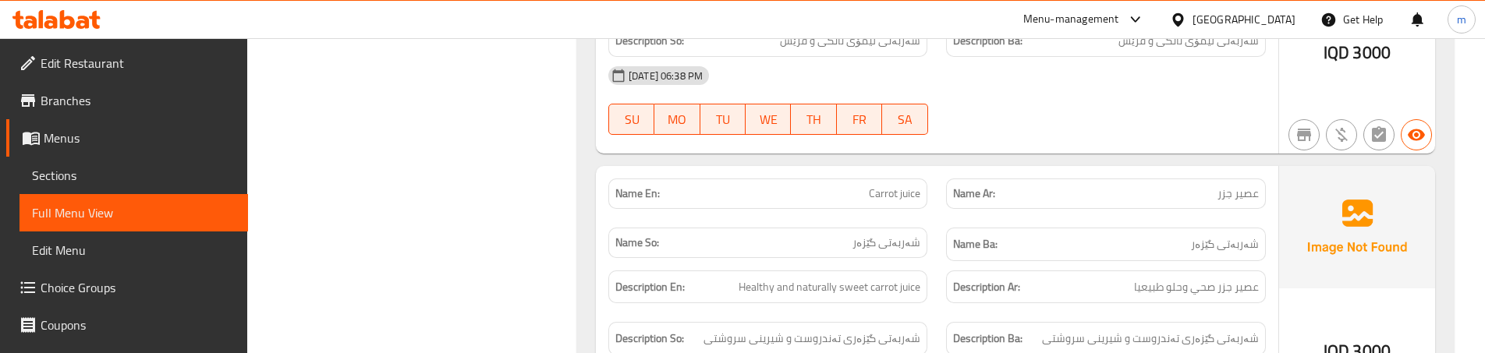
scroll to position [6105, 0]
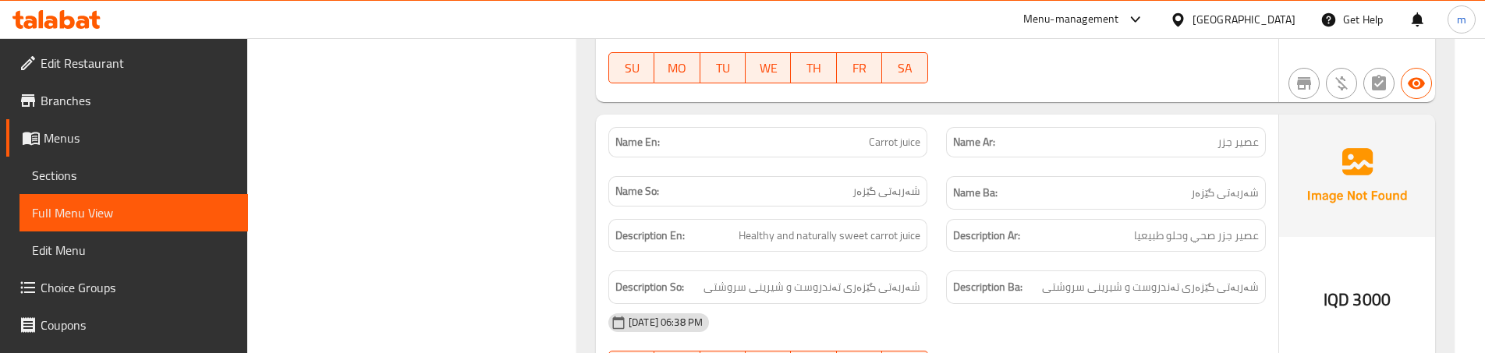
click at [939, 257] on div "Description Ar: عصير جزر صحي وحلو طبيعيا" at bounding box center [1106, 236] width 338 height 52
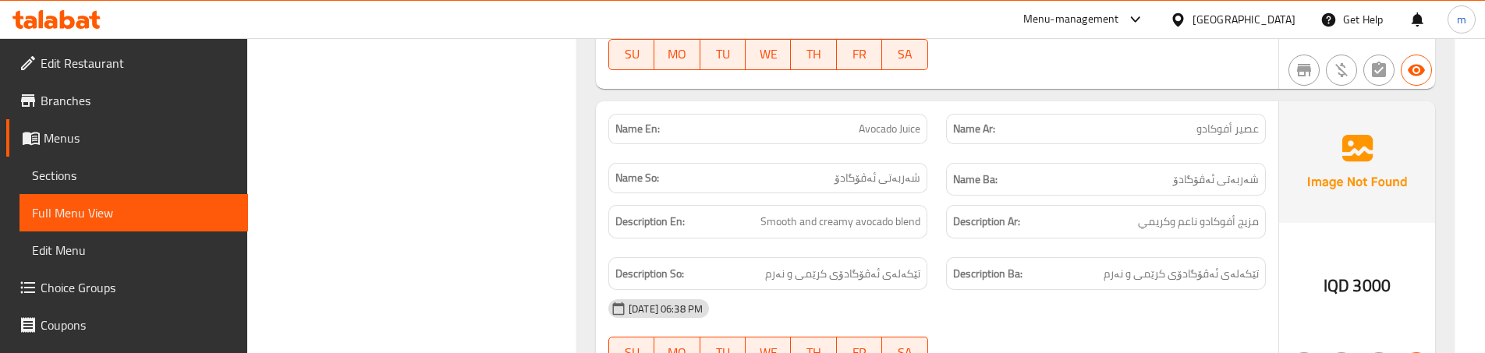
scroll to position [6469, 0]
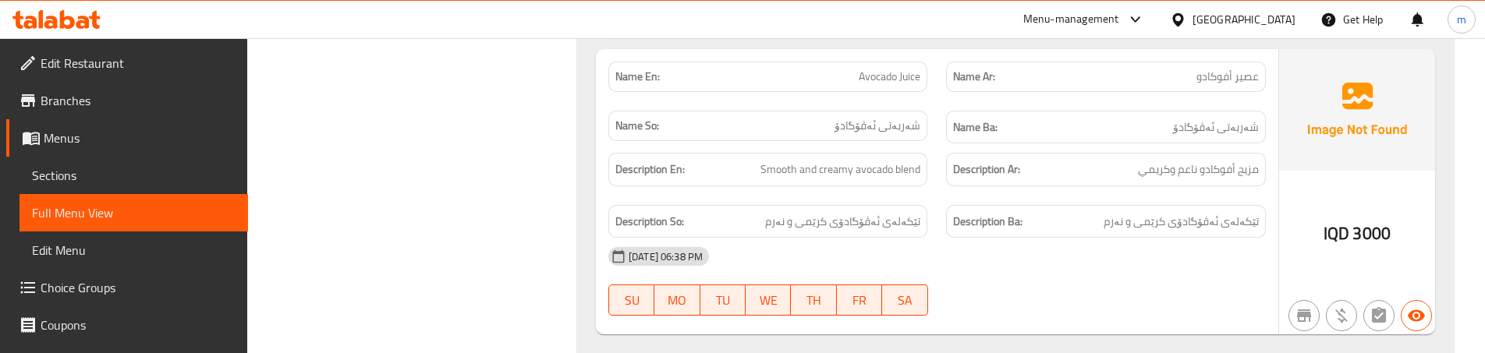
click at [951, 199] on div "Description Ba: تێکەلەی ئەڤۆگادۆی کرێمی و نەرم" at bounding box center [1106, 222] width 338 height 52
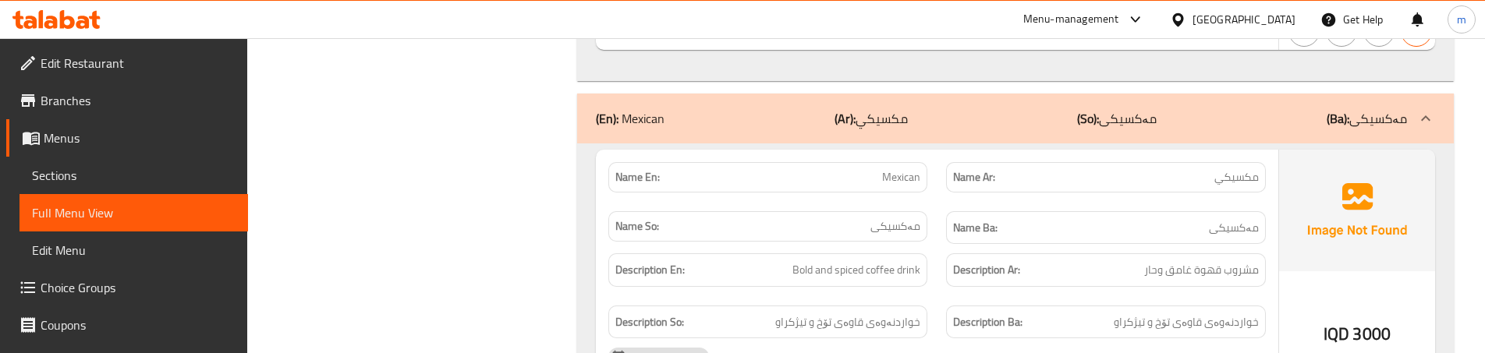
scroll to position [7509, 0]
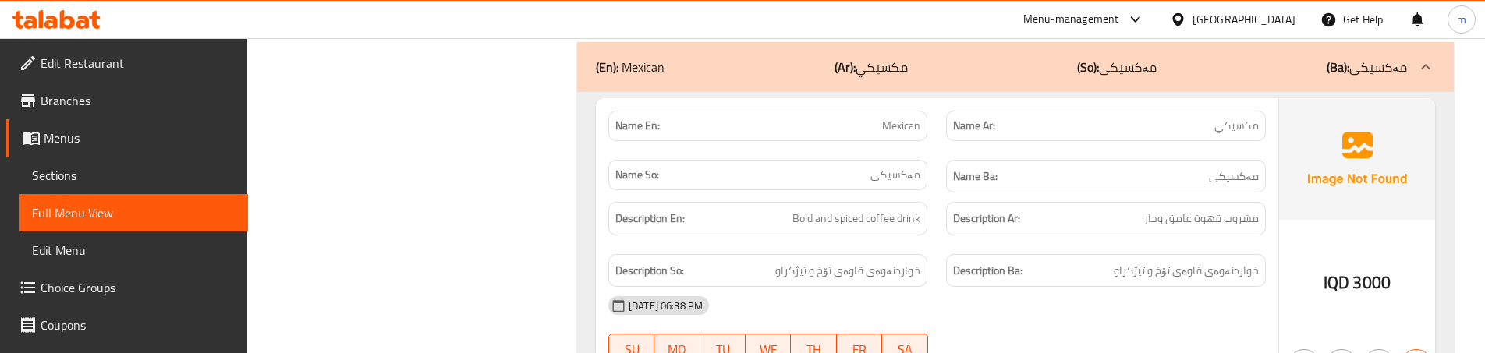
click at [933, 233] on div "Description En: Bold and spiced coffee drink" at bounding box center [768, 219] width 338 height 52
click at [928, 250] on div "Description So: خواردنەوەی قاوەی تۆخ و تیژکراو" at bounding box center [768, 271] width 338 height 52
click at [909, 245] on div "Description So: خواردنەوەی قاوەی تۆخ و تیژکراو" at bounding box center [768, 271] width 338 height 52
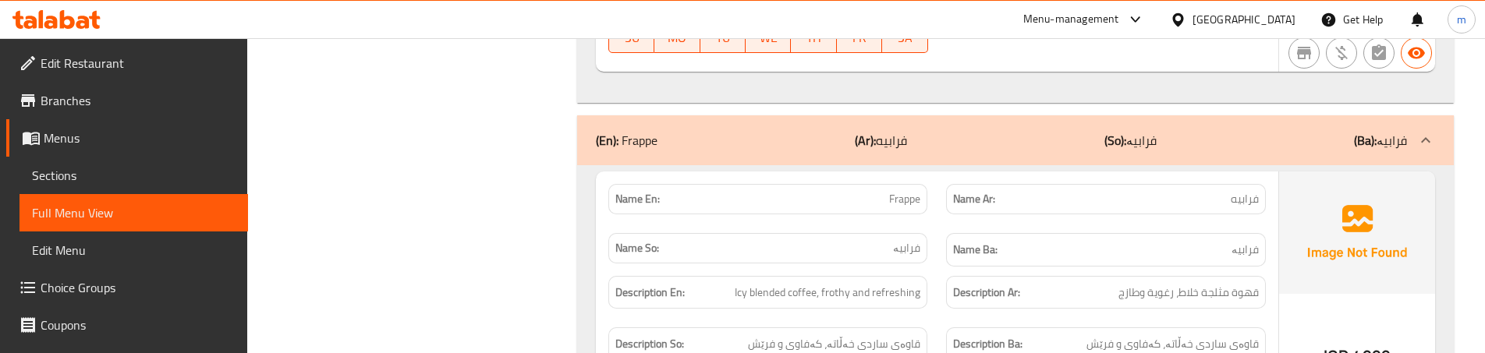
scroll to position [7874, 0]
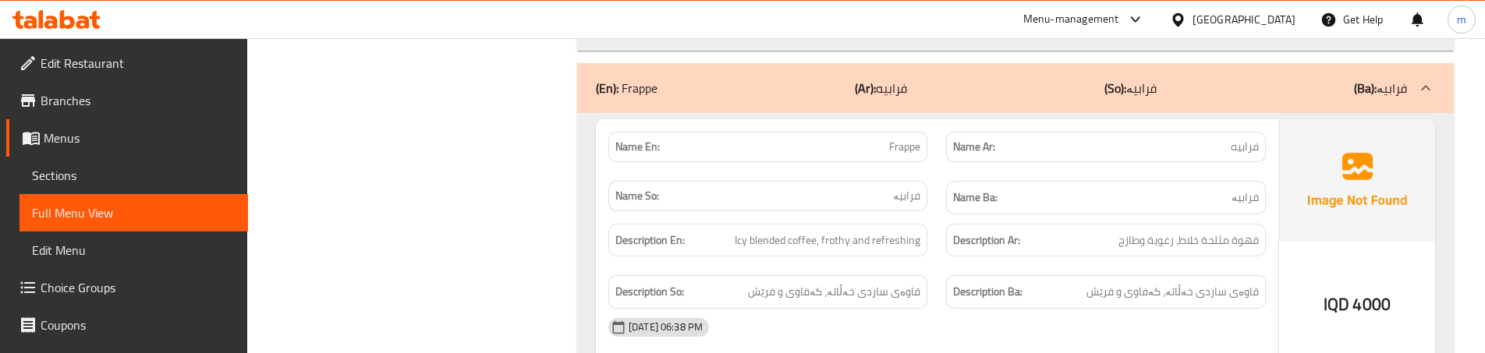
click at [896, 152] on span "Frappe" at bounding box center [904, 147] width 31 height 16
copy span "Frappe"
click at [924, 257] on div "Description En: Icy blended coffee, frothy and refreshing" at bounding box center [768, 241] width 338 height 52
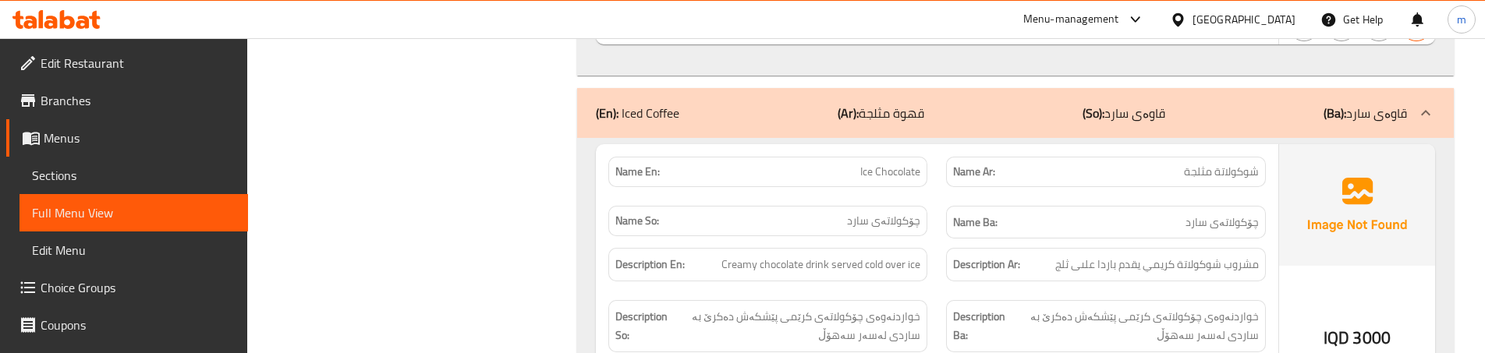
scroll to position [8238, 0]
click at [940, 158] on div "Name Ar: شوكولاتة مثلجة" at bounding box center [1106, 168] width 338 height 49
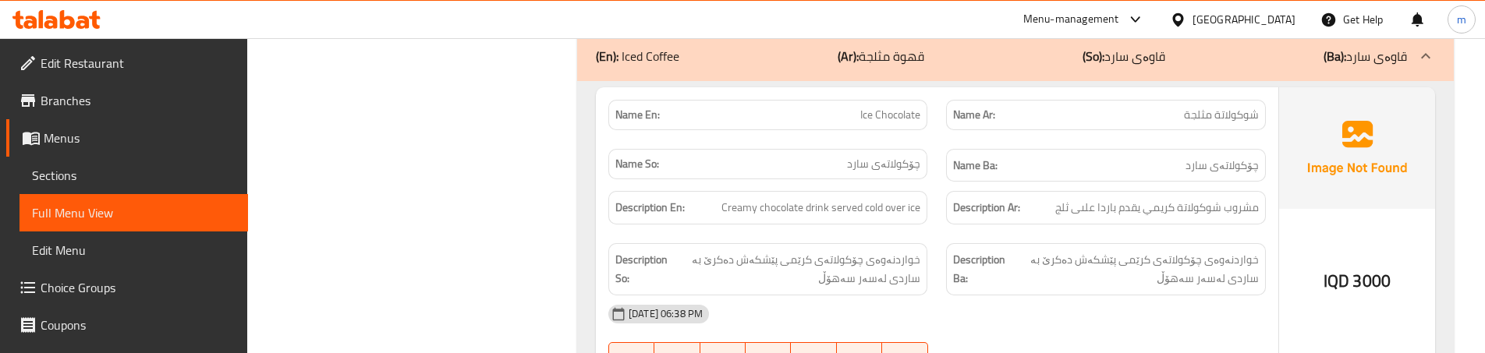
scroll to position [8289, 0]
click at [938, 156] on div "Name Ba: چۆکولاتەی سارد" at bounding box center [1106, 168] width 338 height 52
click at [1153, 241] on div "Description Ba: خواردنەوەی چۆکولاتەی کرێمی پێشکەش دەکرێ بە ساردی لەسەر سەهۆڵ" at bounding box center [1106, 271] width 338 height 71
click at [925, 220] on div "Description En: Creamy chocolate drink served cold over ice" at bounding box center [768, 210] width 319 height 34
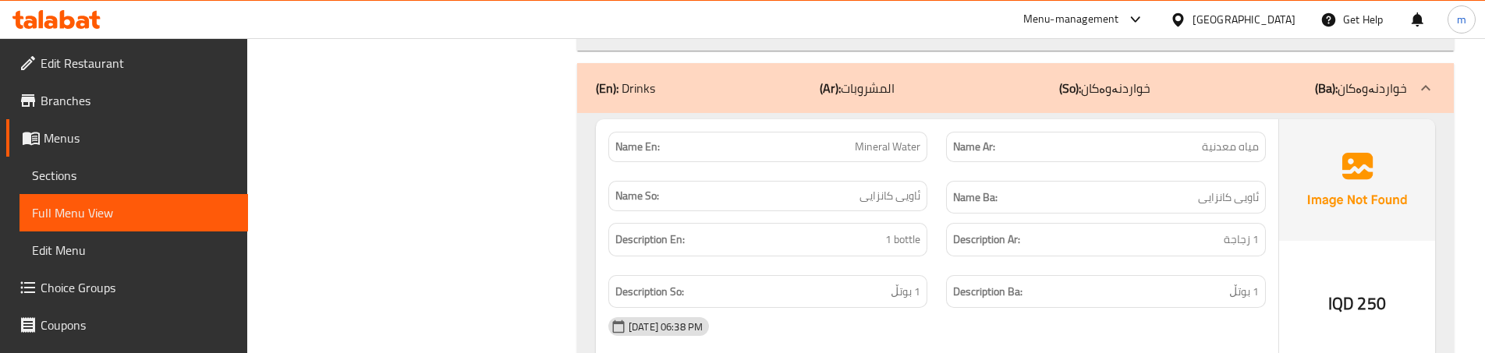
scroll to position [9018, 0]
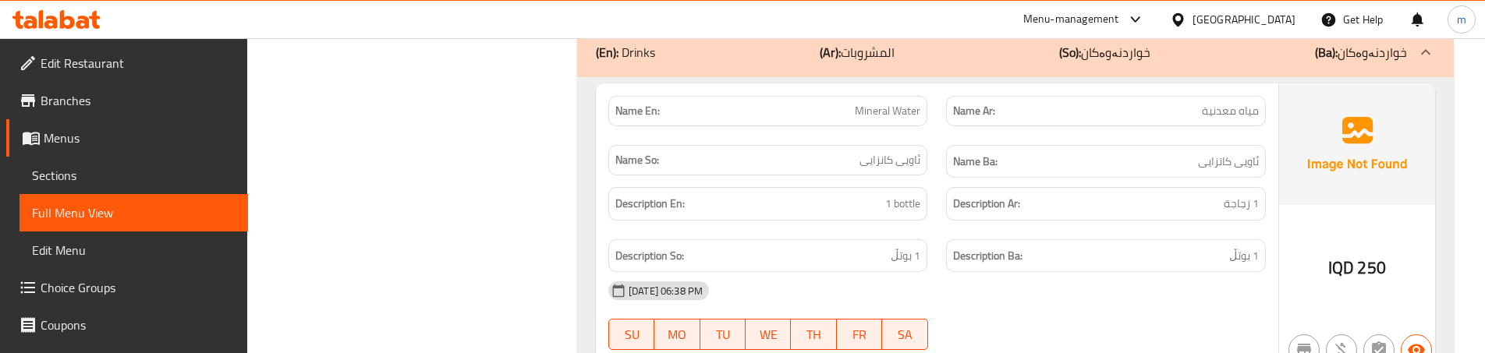
click at [937, 197] on div "Description Ar: 1 زجاجة" at bounding box center [1106, 204] width 338 height 52
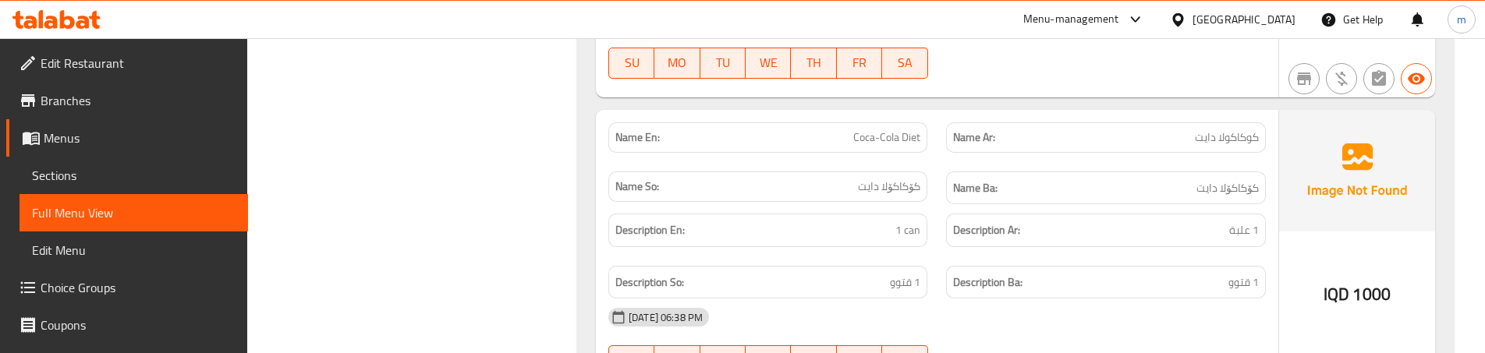
scroll to position [9590, 0]
click at [947, 197] on div "Name Ba: کۆکاکۆلا دایت" at bounding box center [1105, 187] width 319 height 34
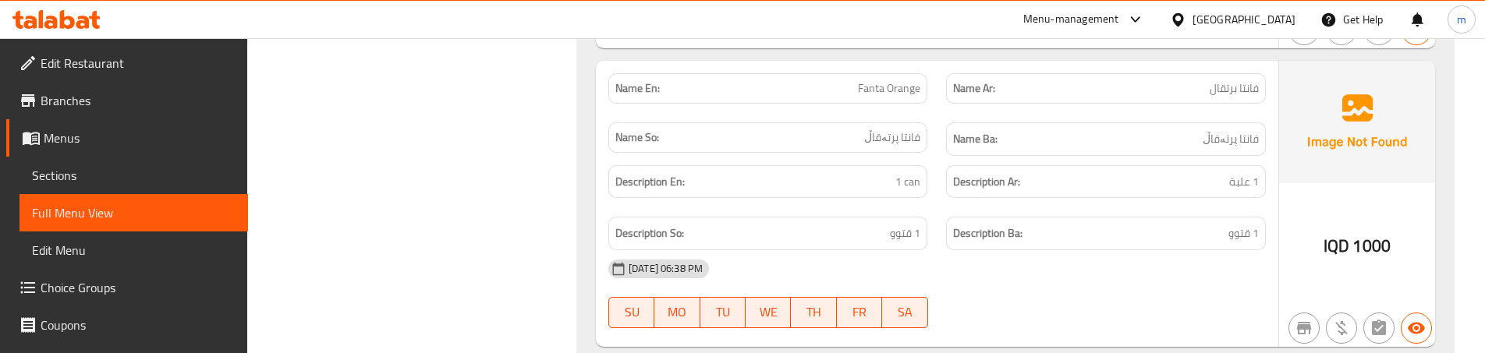
scroll to position [9954, 0]
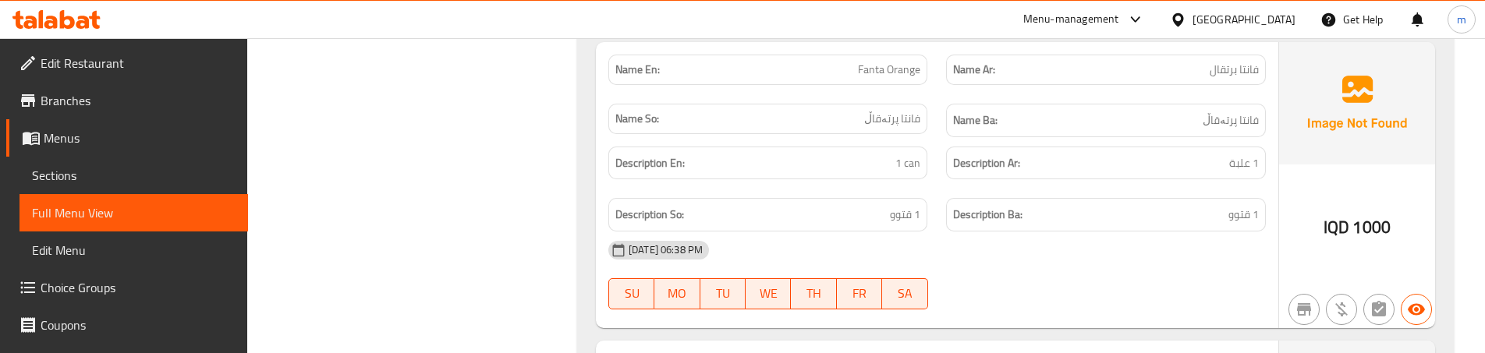
click at [948, 177] on div "Description Ar: 1 علبة" at bounding box center [1105, 164] width 319 height 34
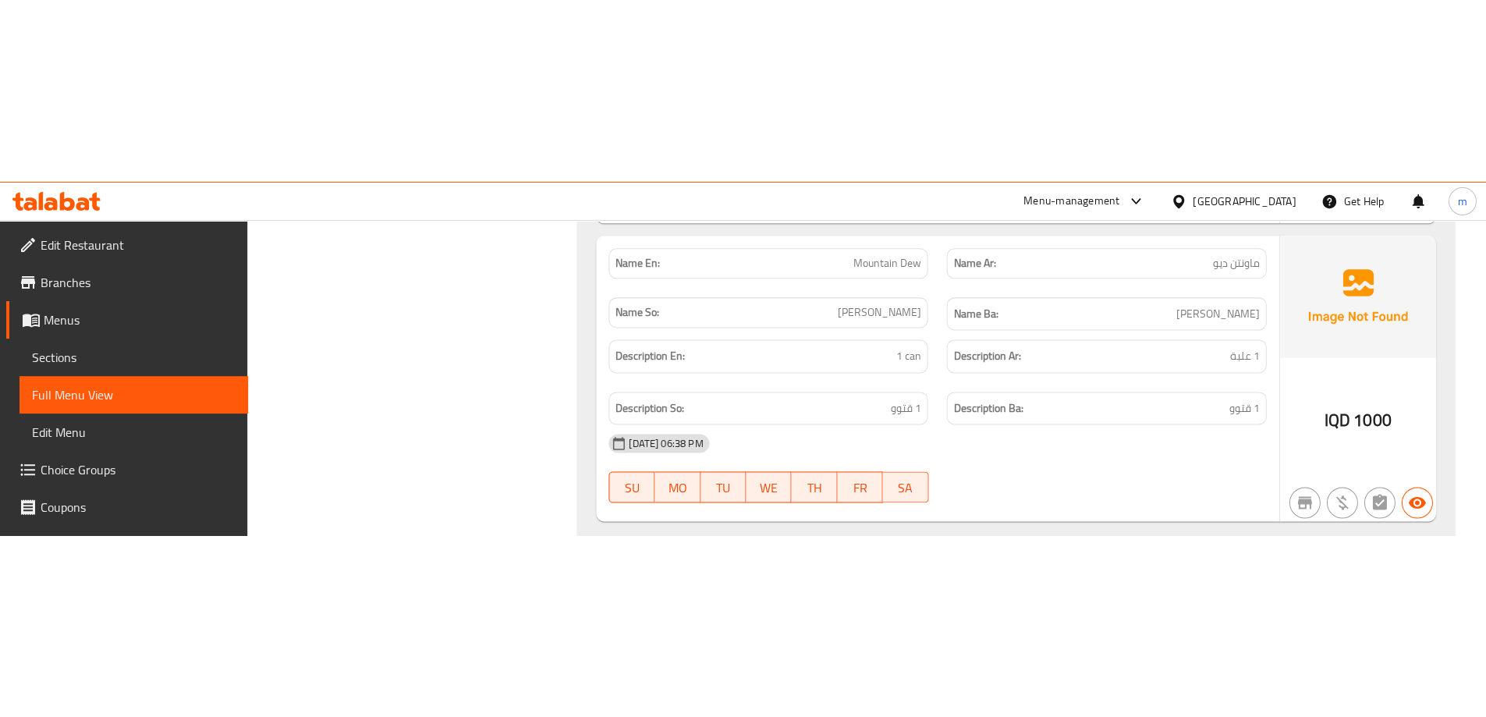
scroll to position [10523, 0]
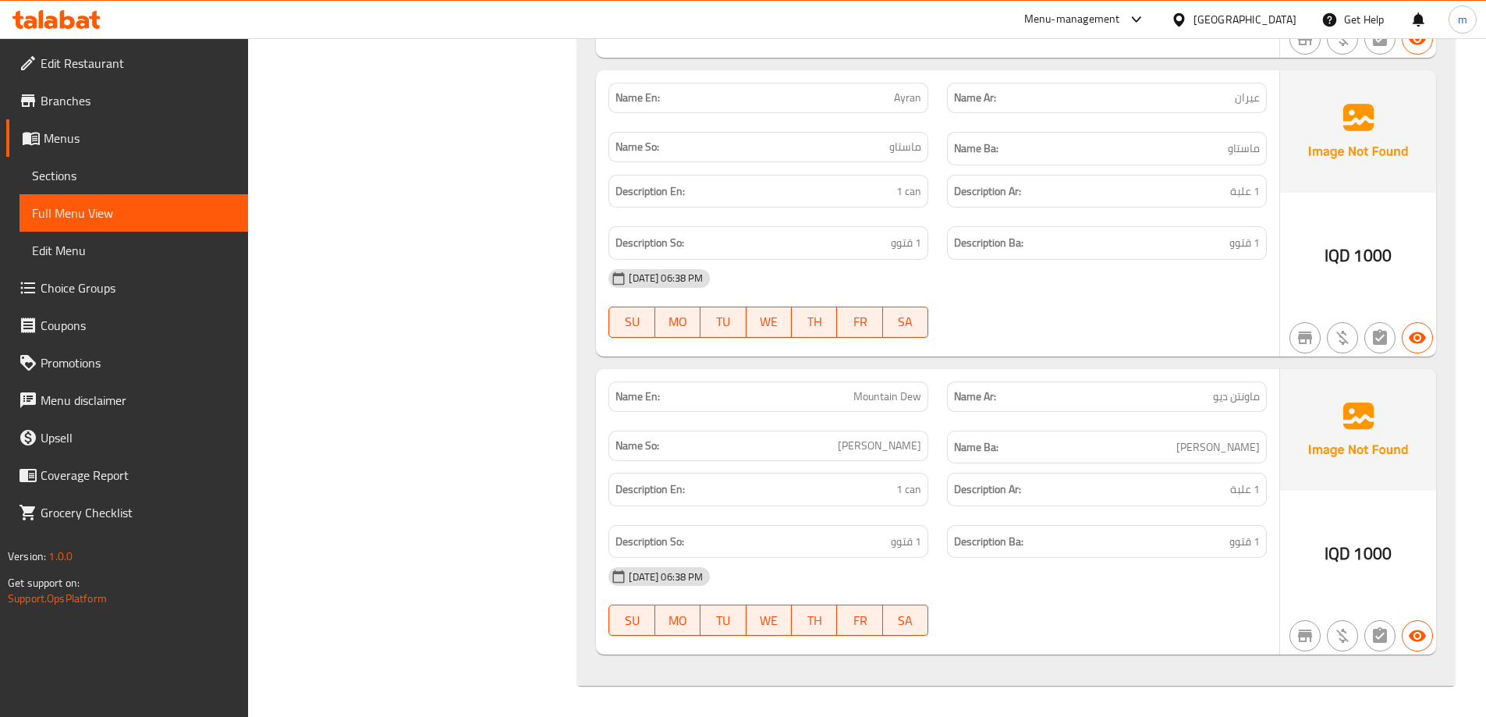
click at [101, 167] on span "Sections" at bounding box center [134, 175] width 204 height 19
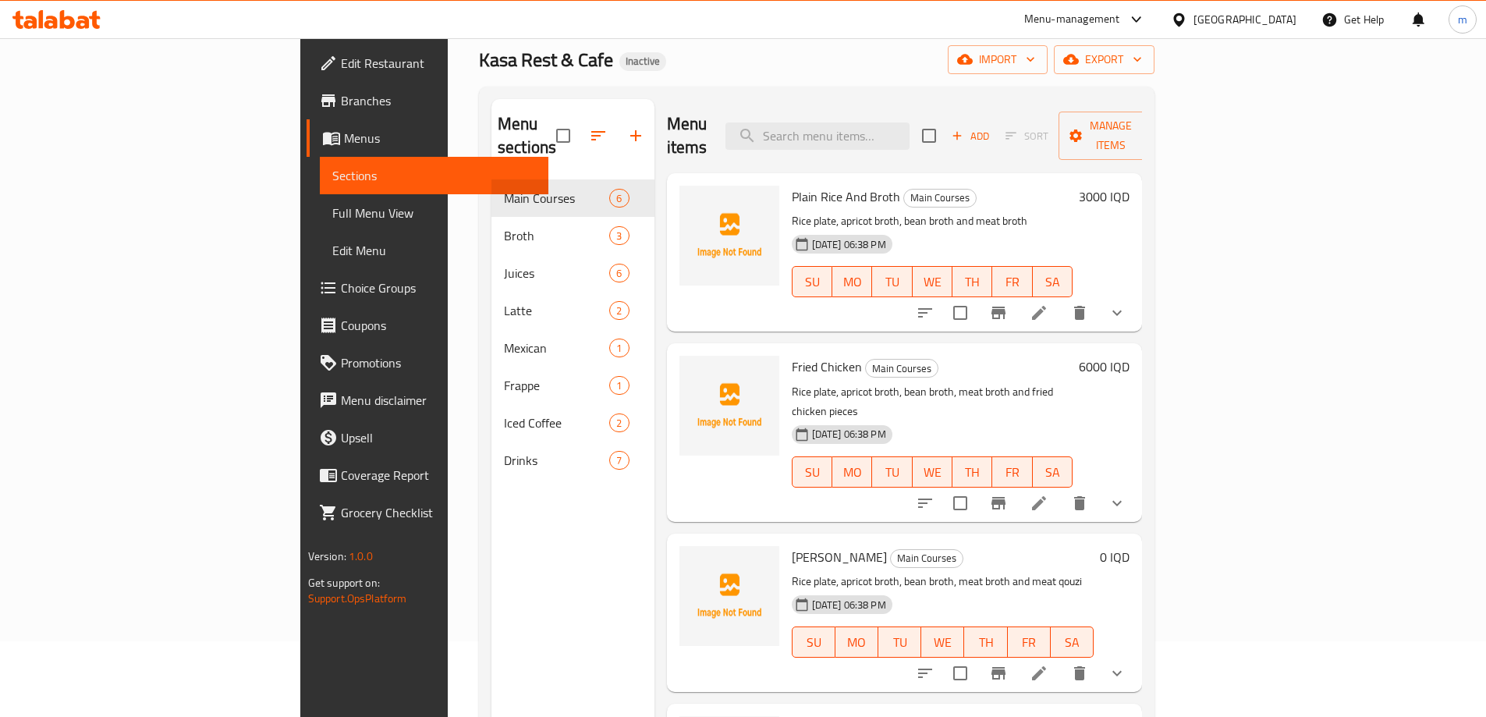
scroll to position [62, 0]
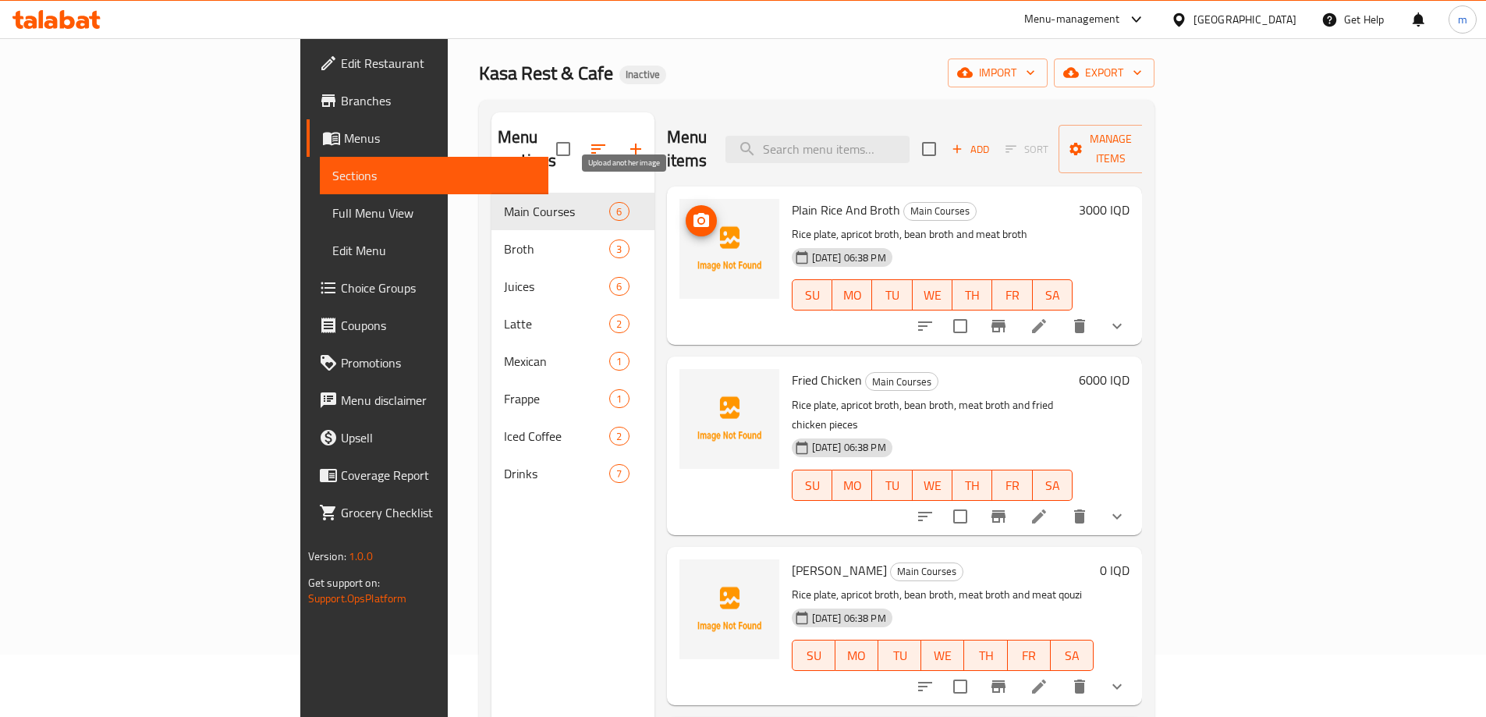
click at [698, 218] on circle "upload picture" at bounding box center [700, 220] width 5 height 5
click at [692, 211] on icon "upload picture" at bounding box center [701, 220] width 19 height 19
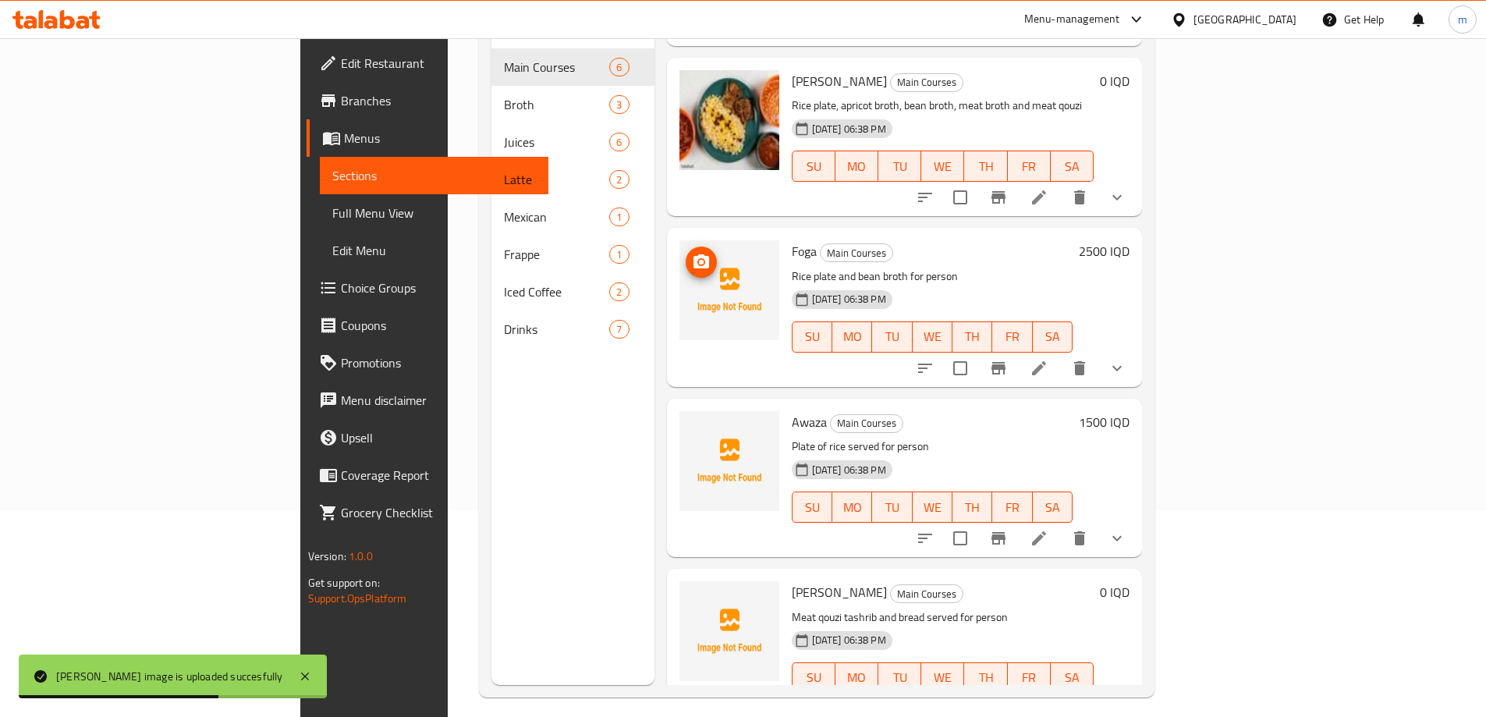
scroll to position [218, 0]
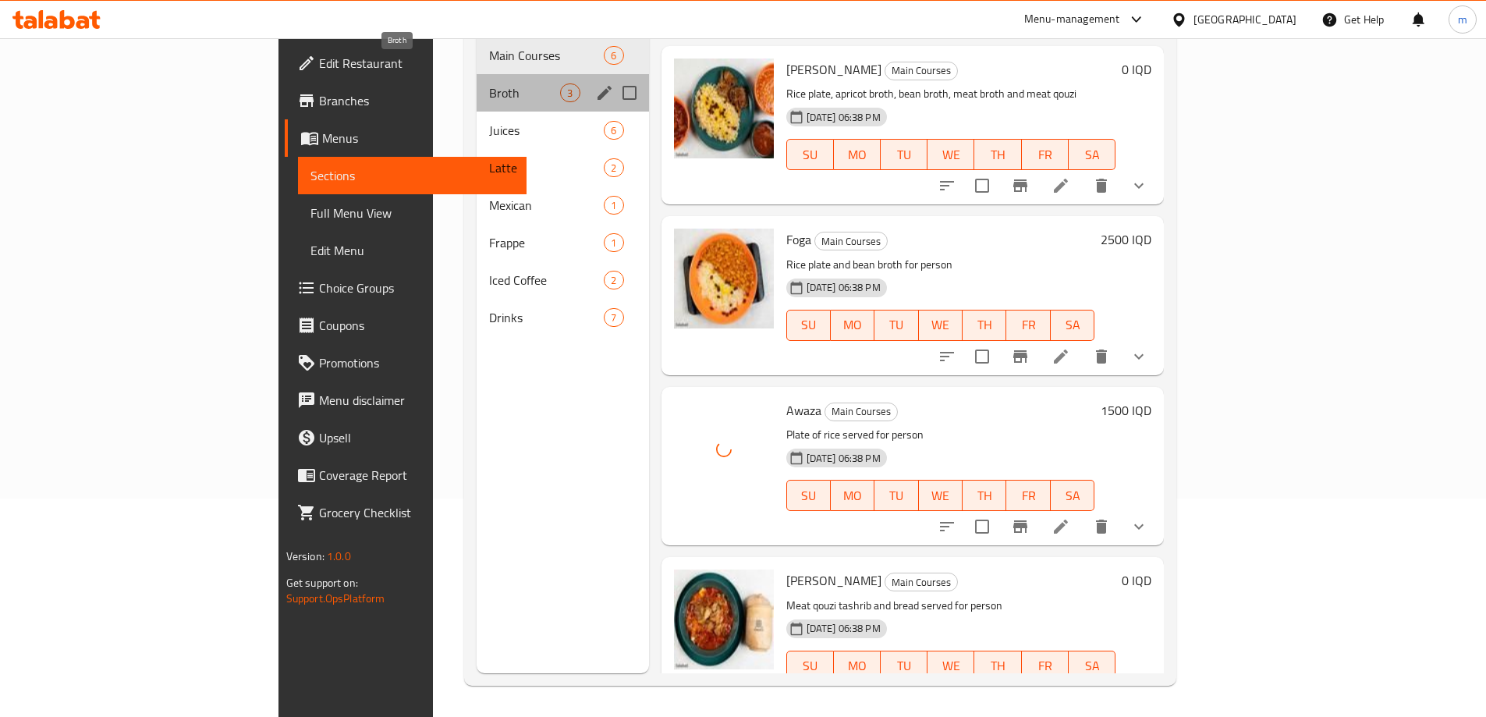
click at [489, 83] on span "Broth" at bounding box center [524, 92] width 71 height 19
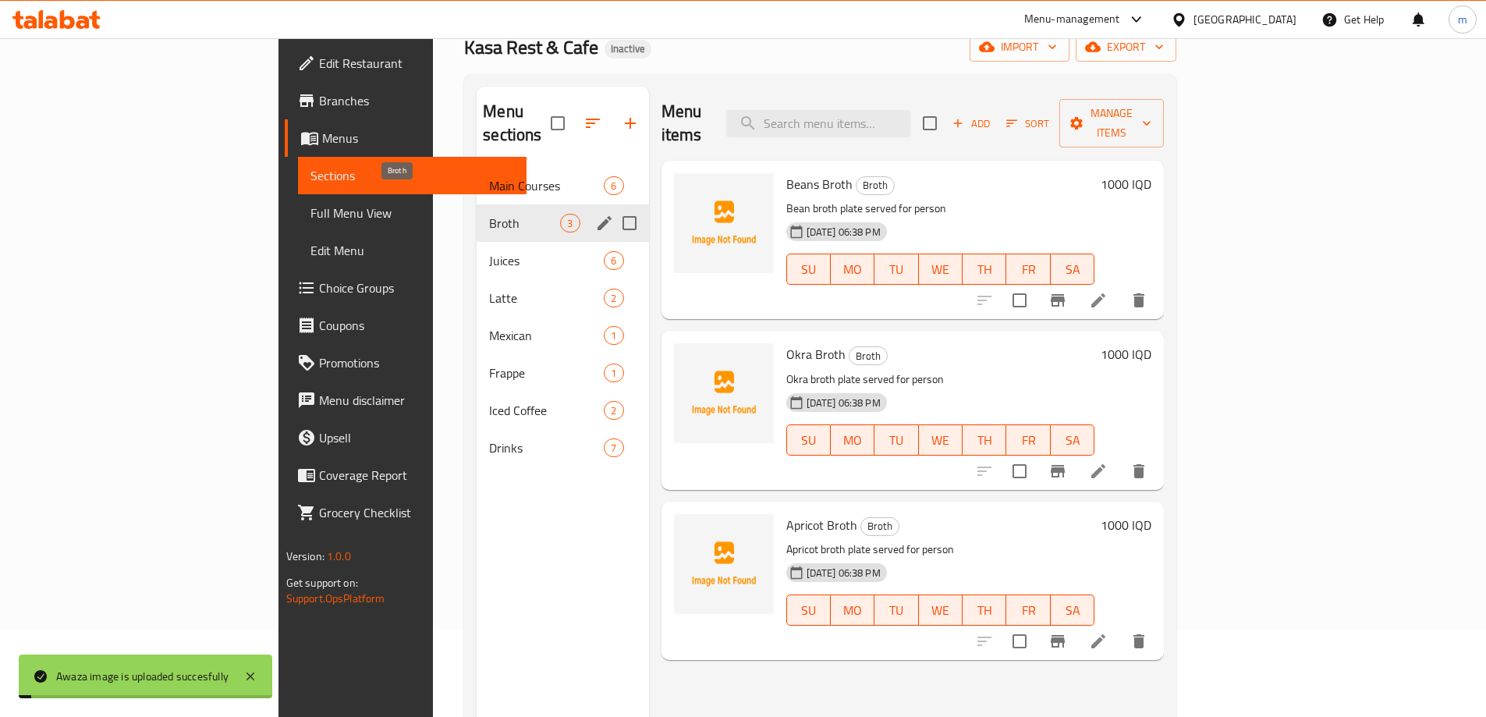
scroll to position [62, 0]
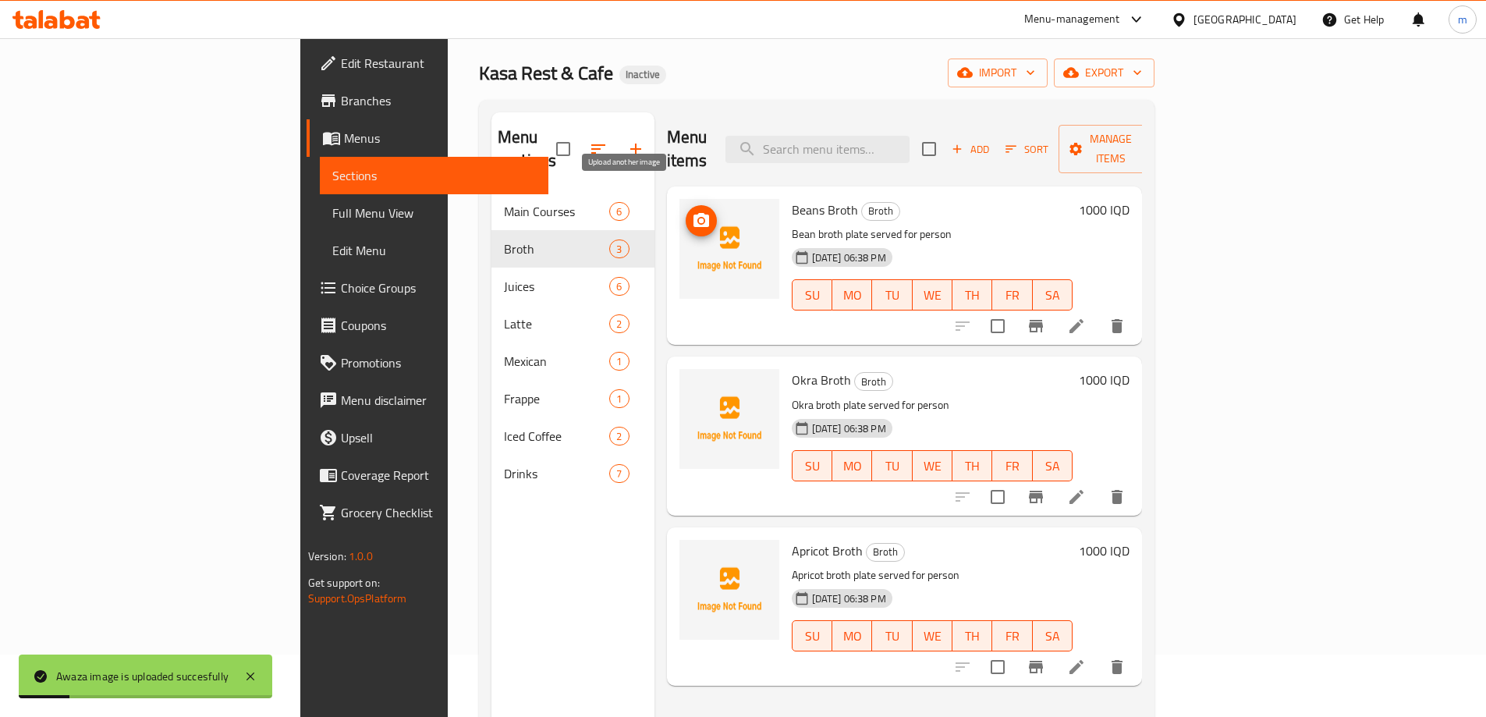
click at [692, 211] on icon "upload picture" at bounding box center [701, 220] width 19 height 19
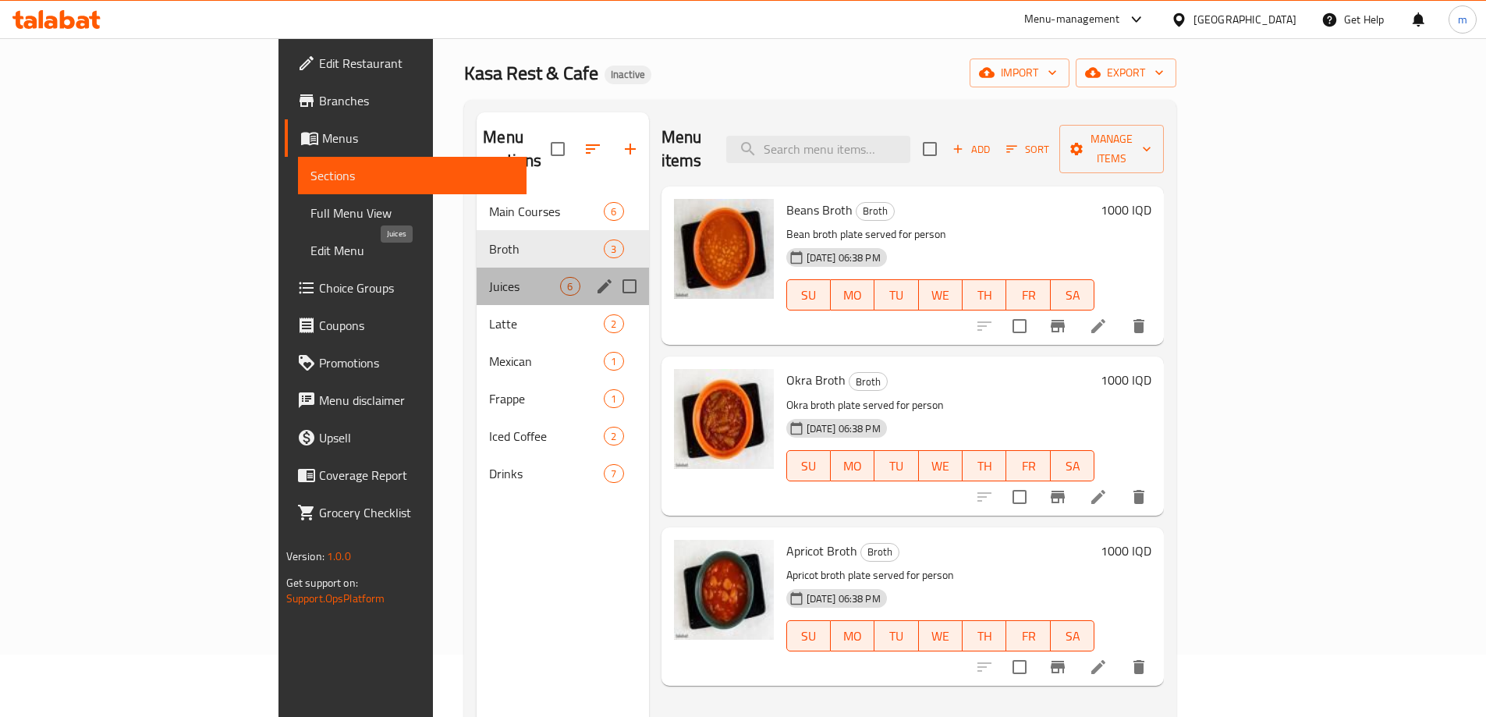
click at [489, 277] on span "Juices" at bounding box center [524, 286] width 71 height 19
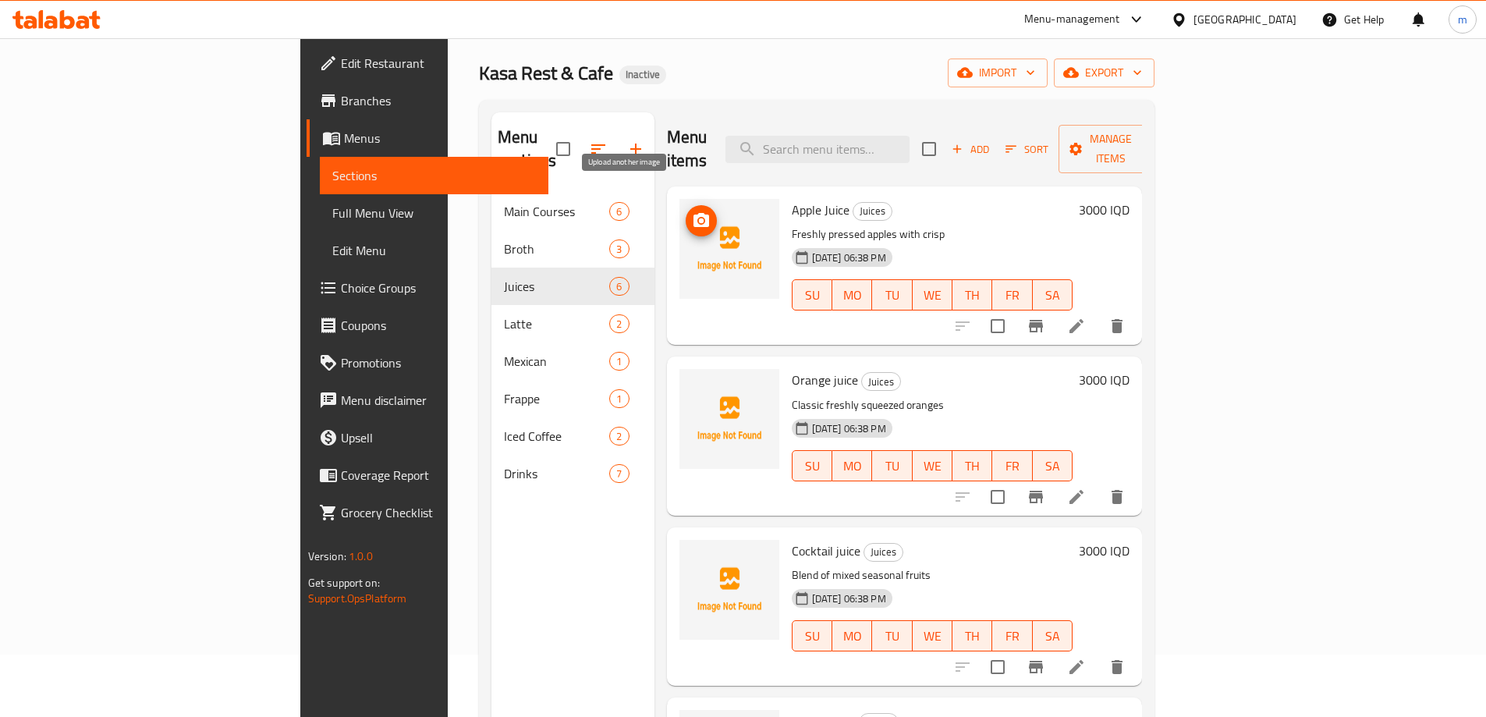
click at [686, 211] on span "upload picture" at bounding box center [701, 220] width 31 height 19
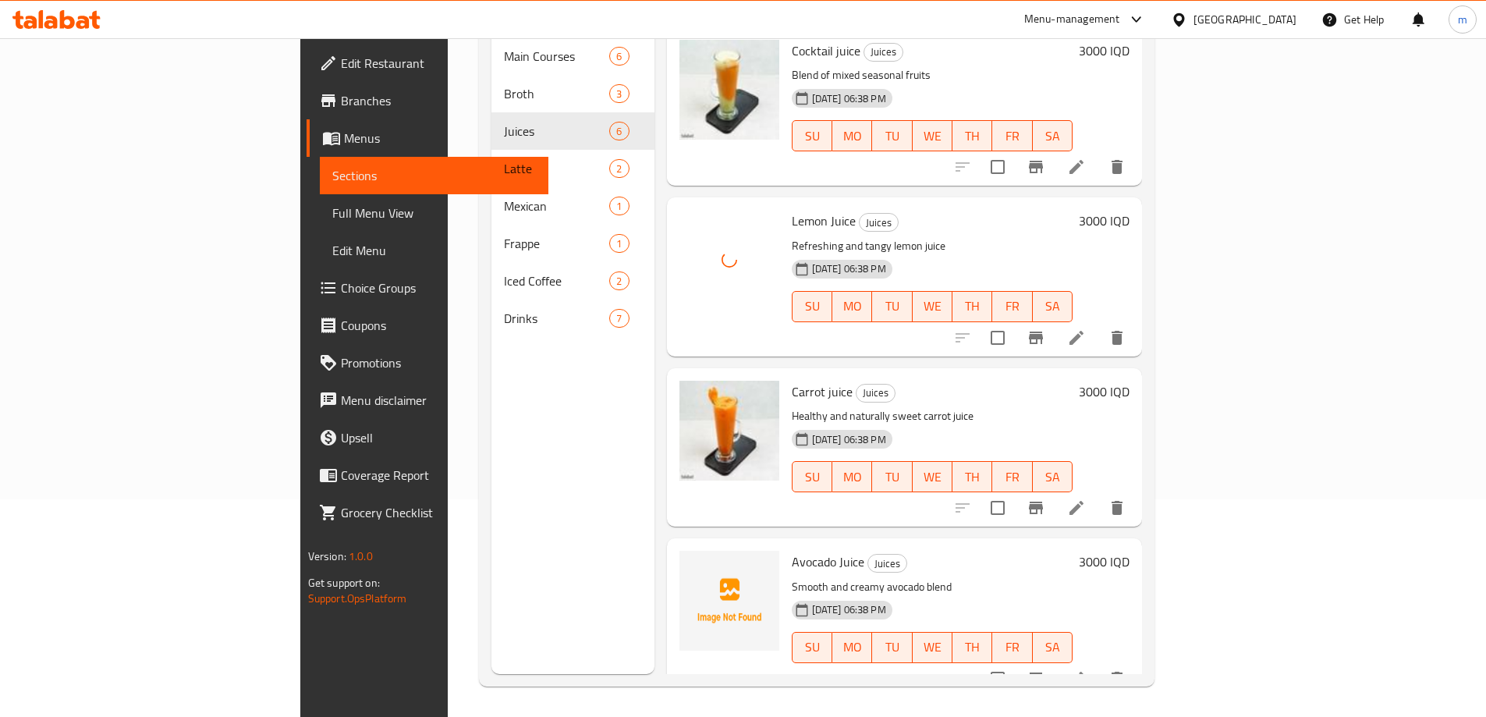
scroll to position [218, 0]
click at [792, 549] on span "Avocado Juice" at bounding box center [828, 560] width 73 height 23
copy span "Avocado"
click at [531, 442] on div "Menu sections Main Courses 6 Broth 3 Juices 6 Latte 2 Mexican 1 Frappe 1 Iced C…" at bounding box center [573, 314] width 163 height 717
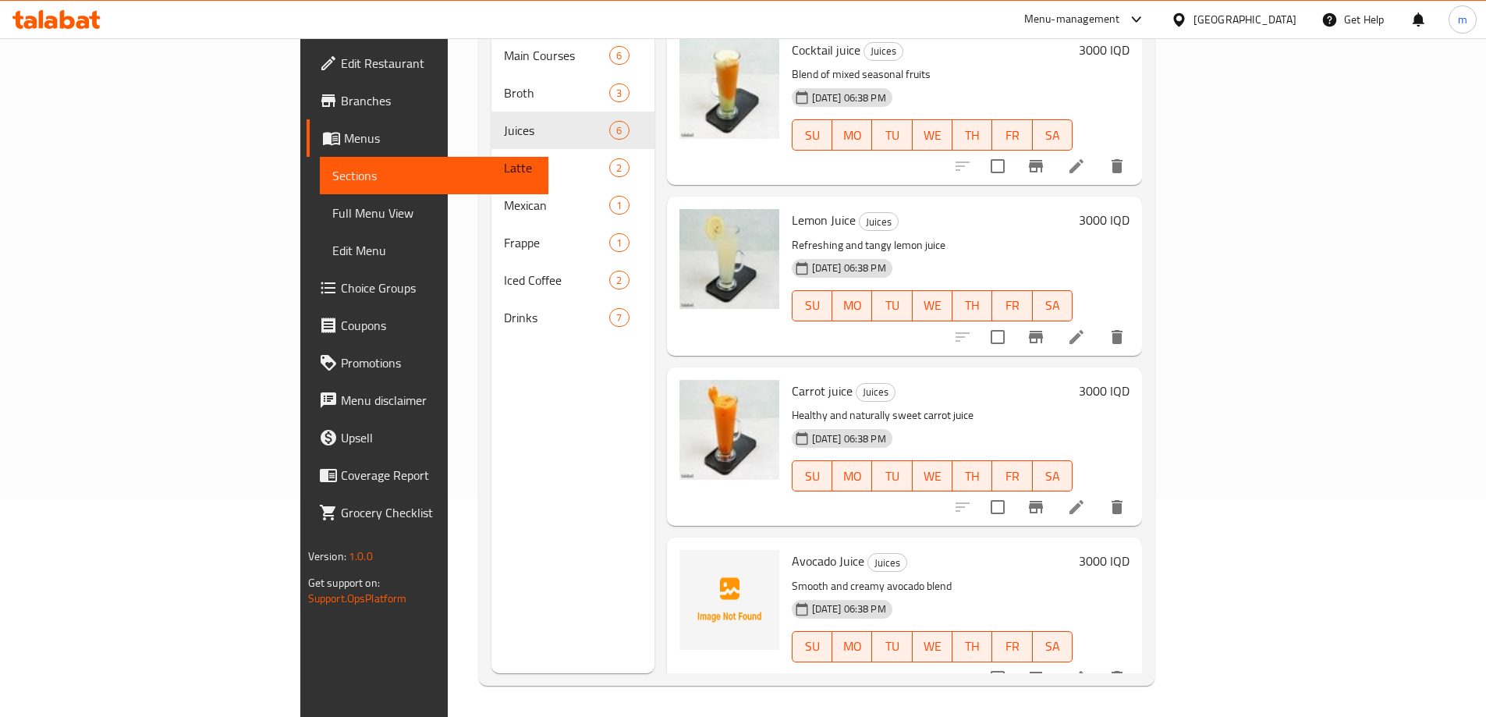
click at [792, 549] on span "Avocado Juice" at bounding box center [828, 560] width 73 height 23
copy h6 "Avocado Juice"
click at [492, 435] on div "Menu sections Main Courses 6 Broth 3 Juices 6 Latte 2 Mexican 1 Frappe 1 Iced C…" at bounding box center [573, 314] width 163 height 717
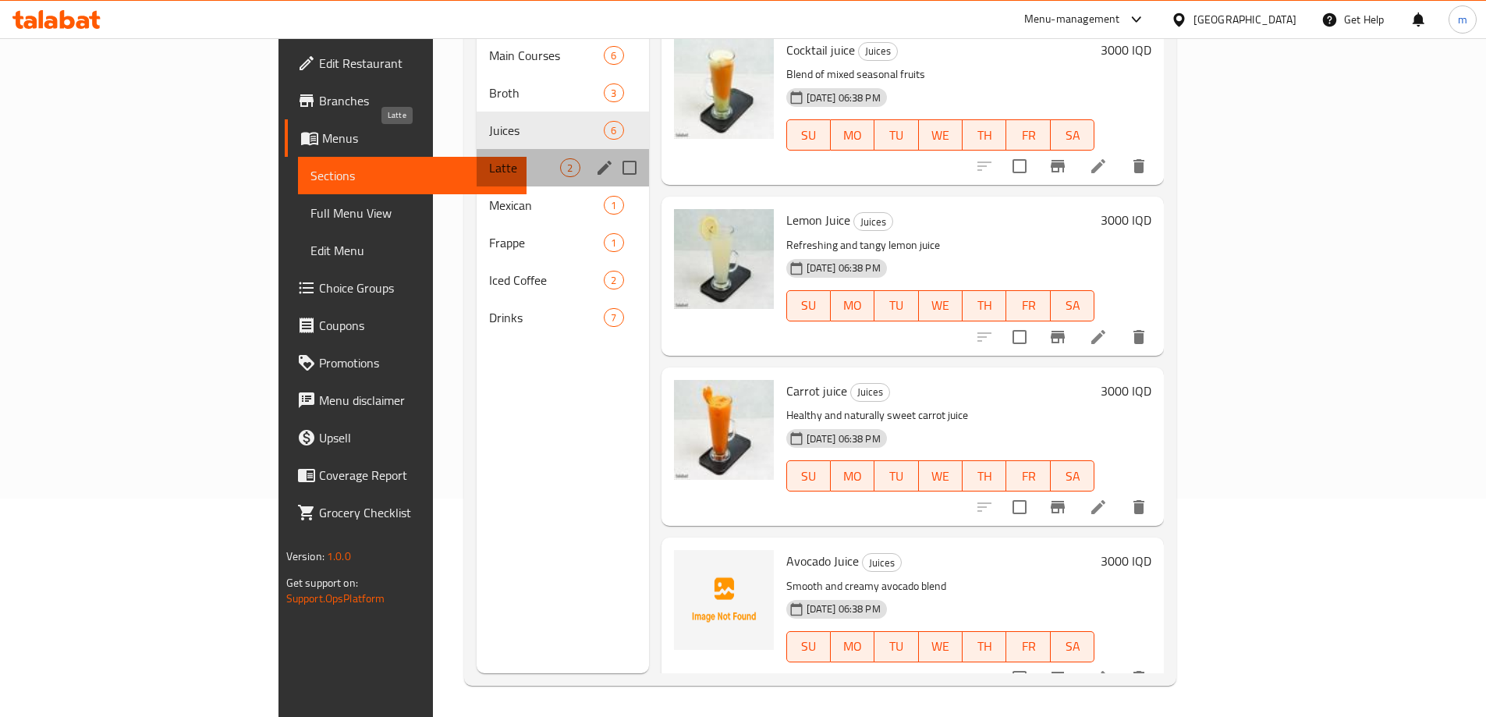
click at [489, 158] on span "Latte" at bounding box center [524, 167] width 71 height 19
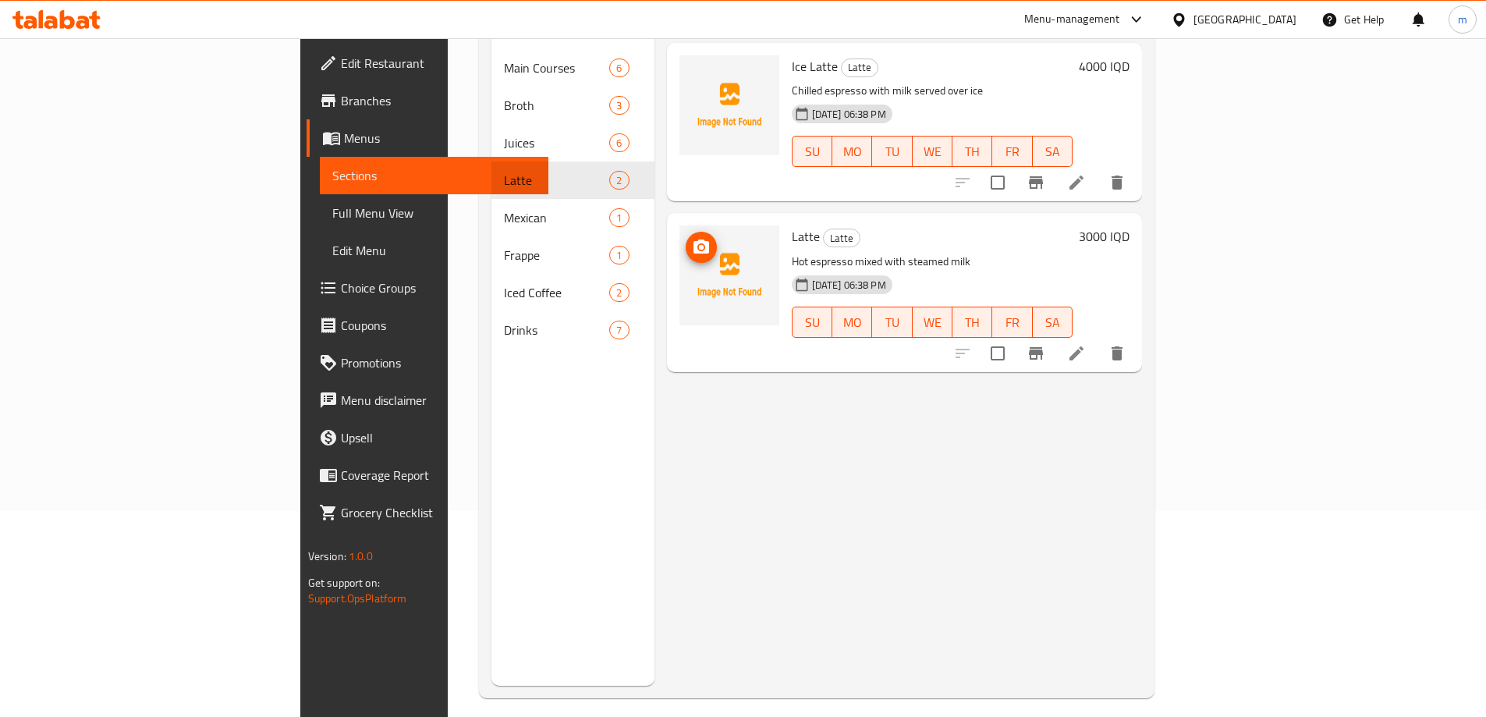
scroll to position [166, 0]
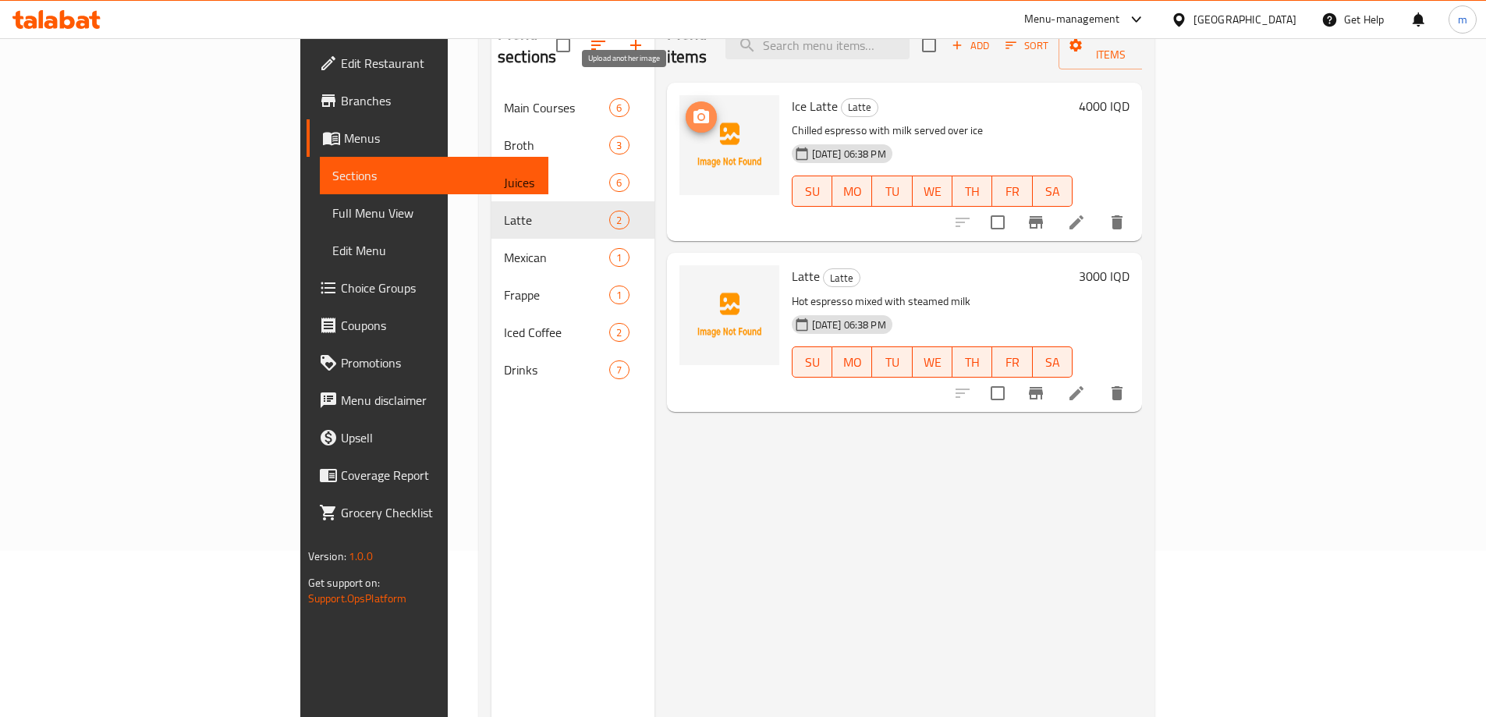
click at [694, 109] on icon "upload picture" at bounding box center [702, 116] width 16 height 14
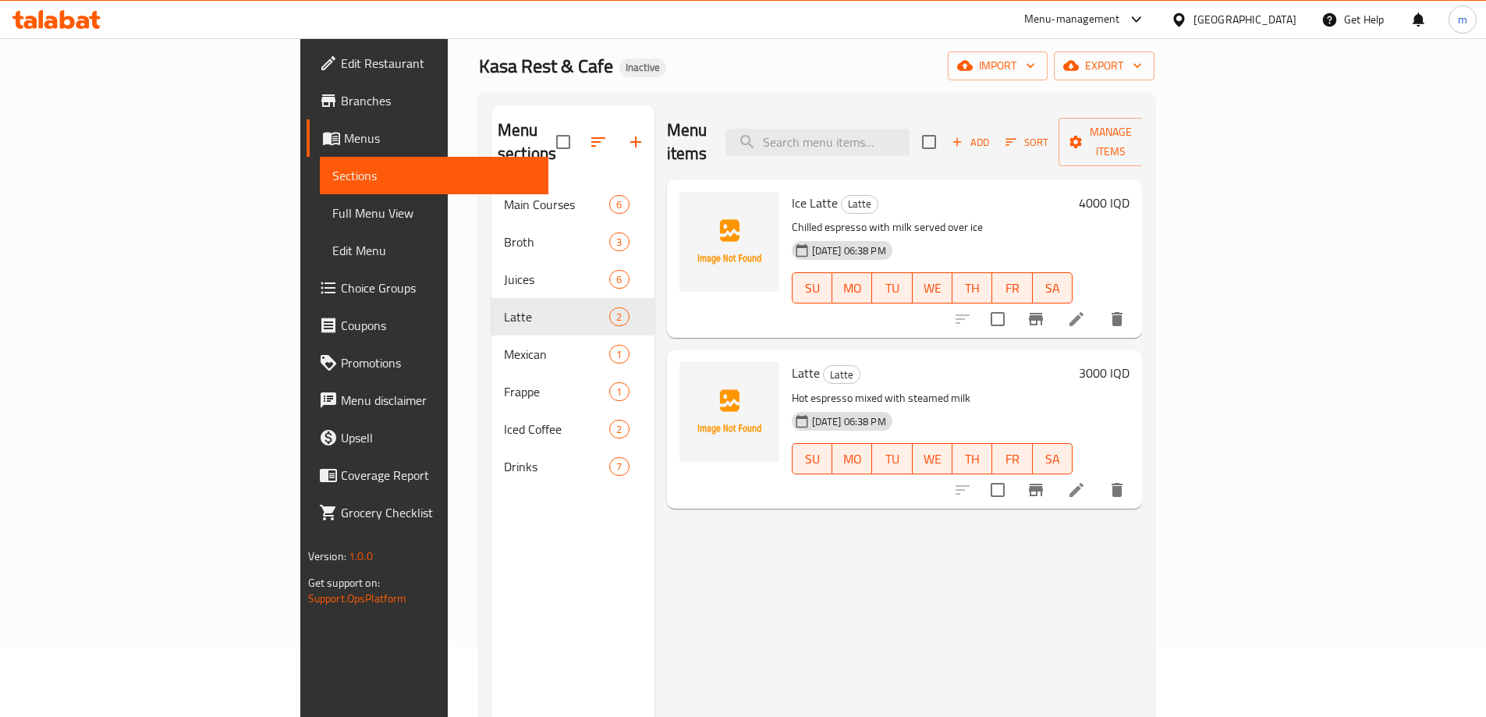
scroll to position [62, 0]
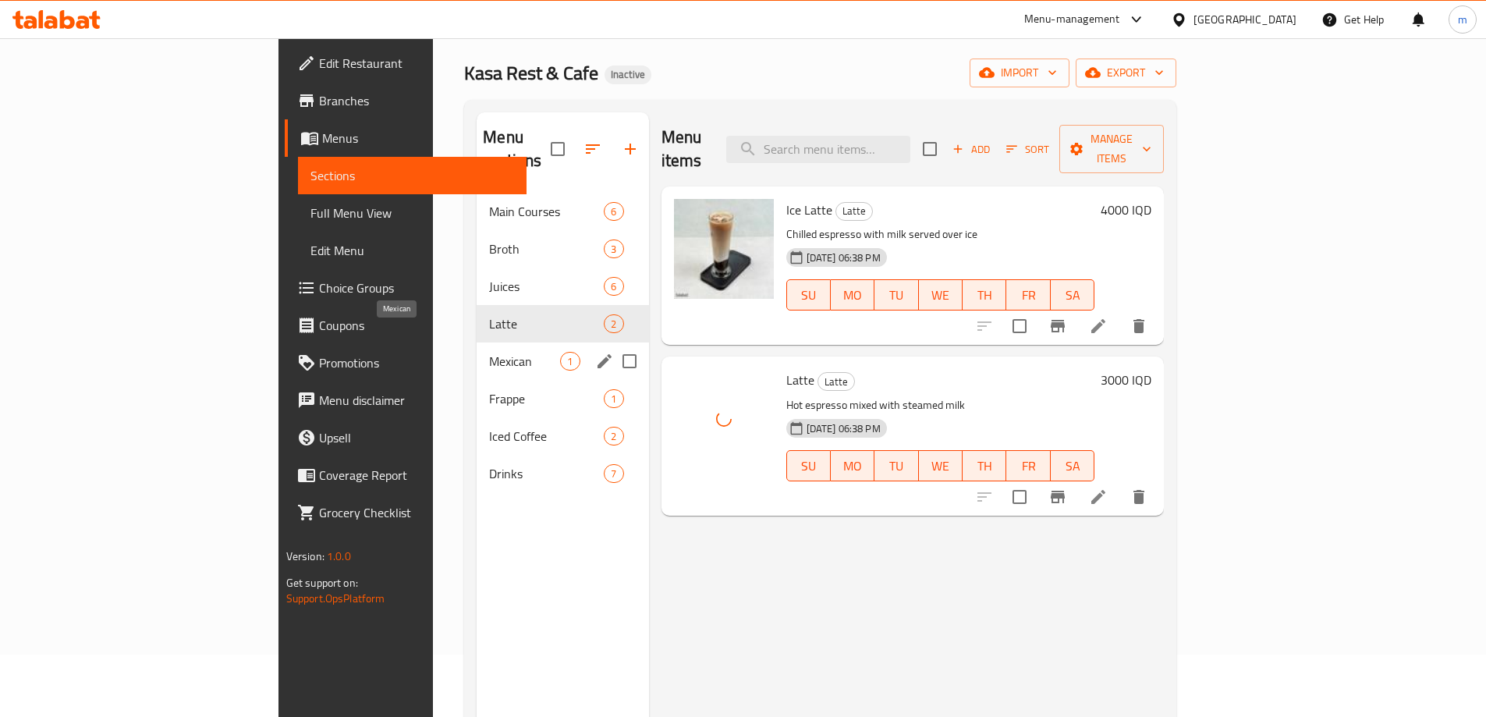
click at [489, 352] on span "Mexican" at bounding box center [524, 361] width 71 height 19
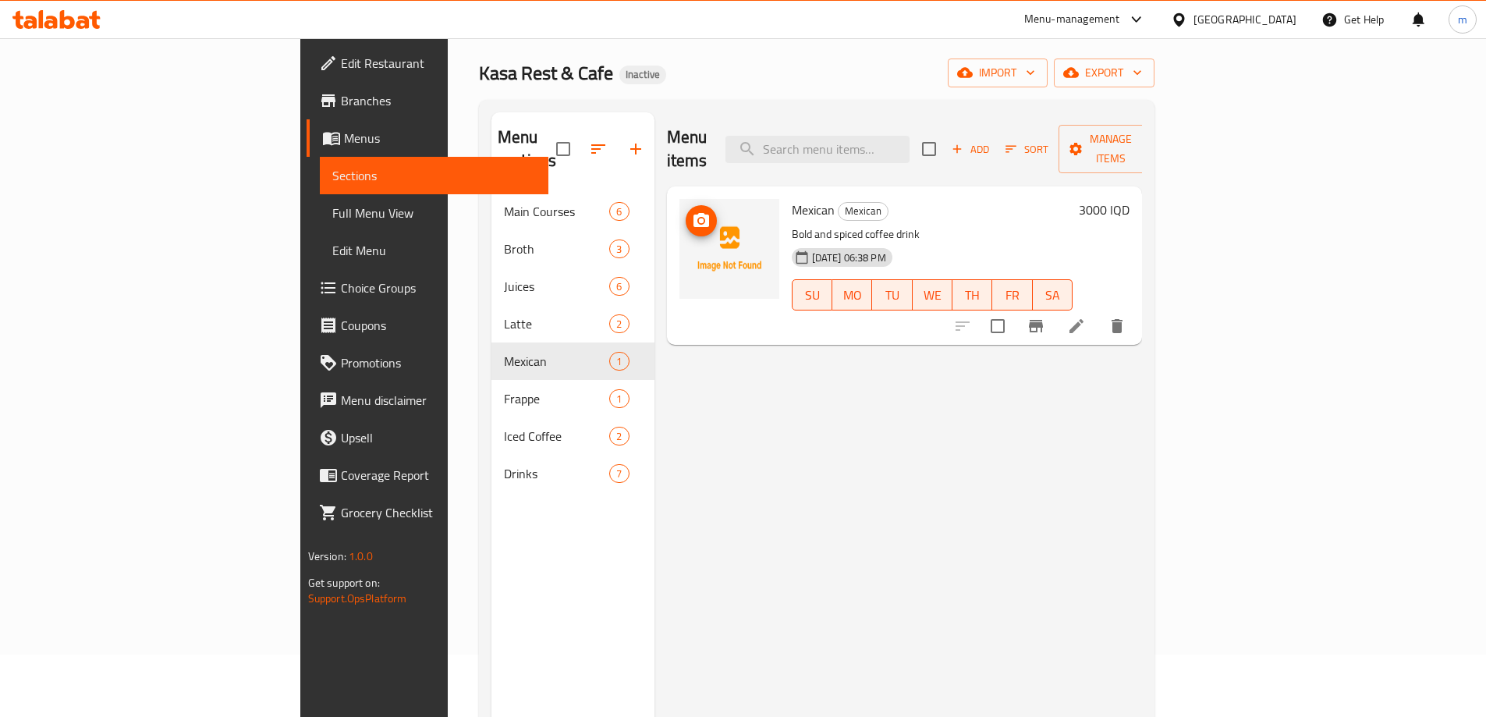
click at [692, 211] on icon "upload picture" at bounding box center [701, 220] width 19 height 19
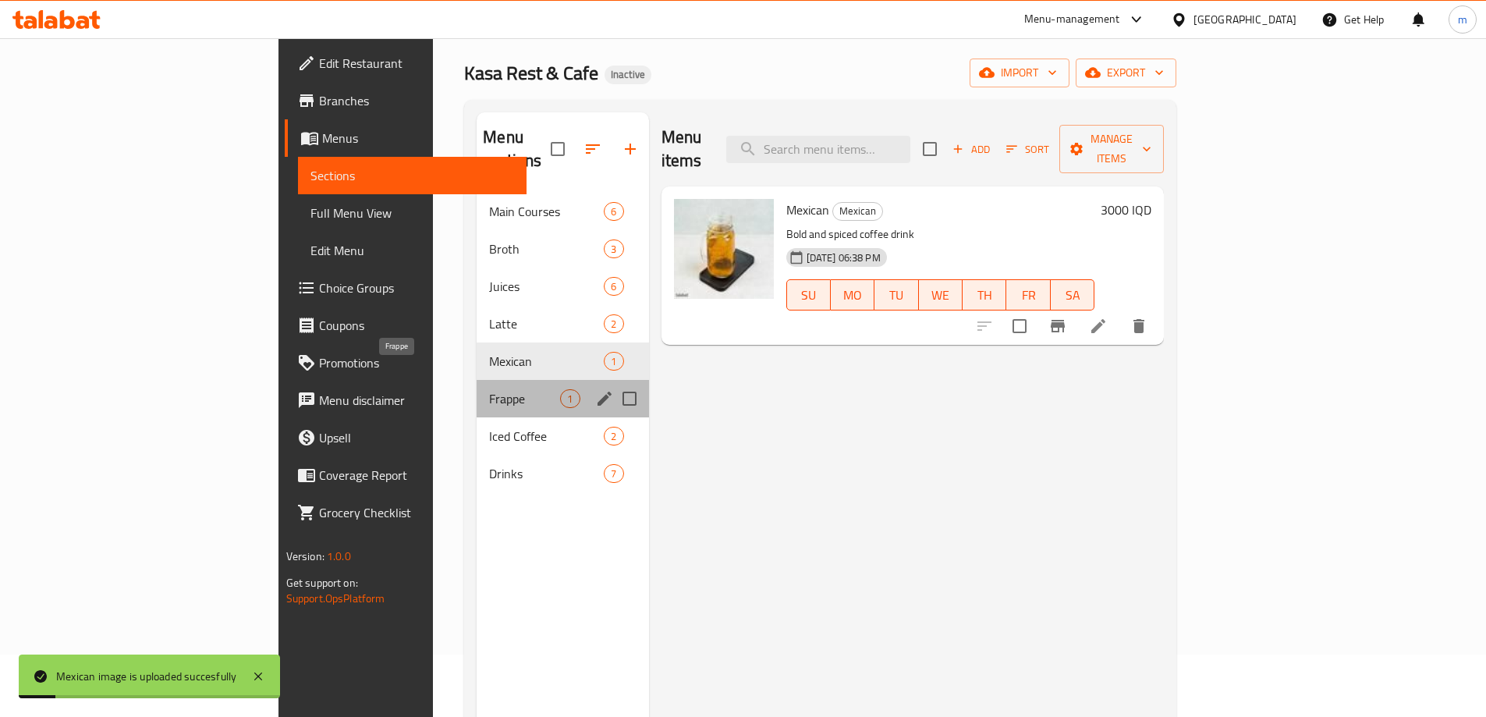
click at [489, 389] on span "Frappe" at bounding box center [524, 398] width 71 height 19
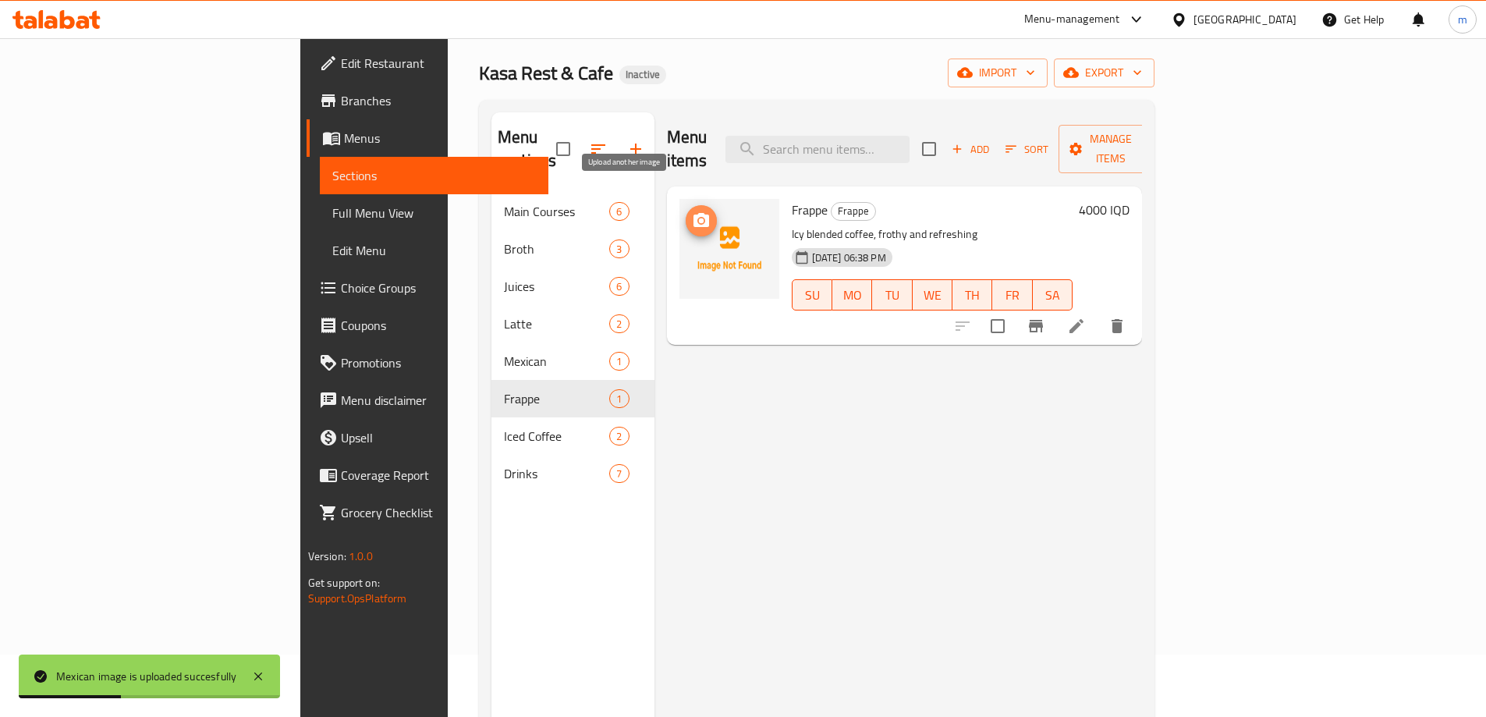
click at [686, 211] on span "upload picture" at bounding box center [701, 220] width 31 height 19
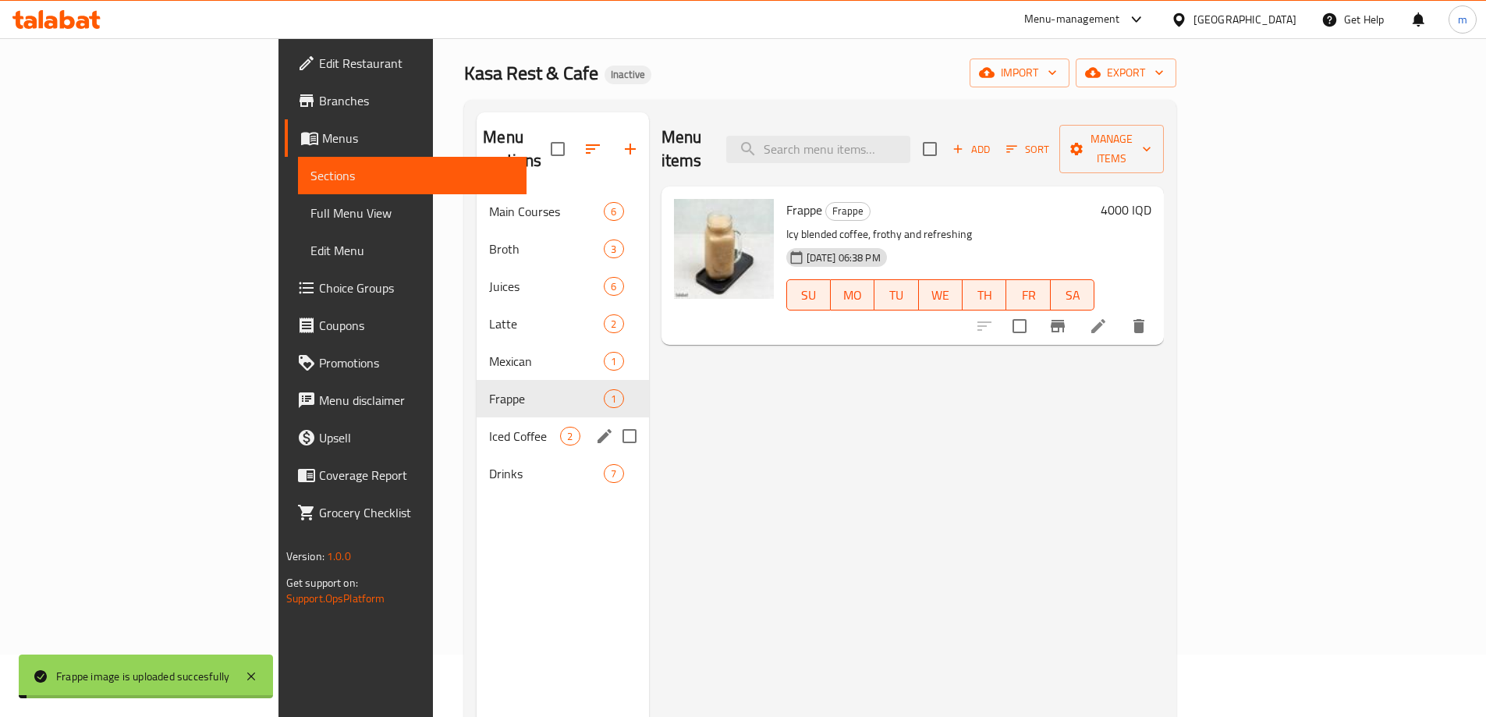
click at [489, 427] on span "Iced Coffee" at bounding box center [524, 436] width 71 height 19
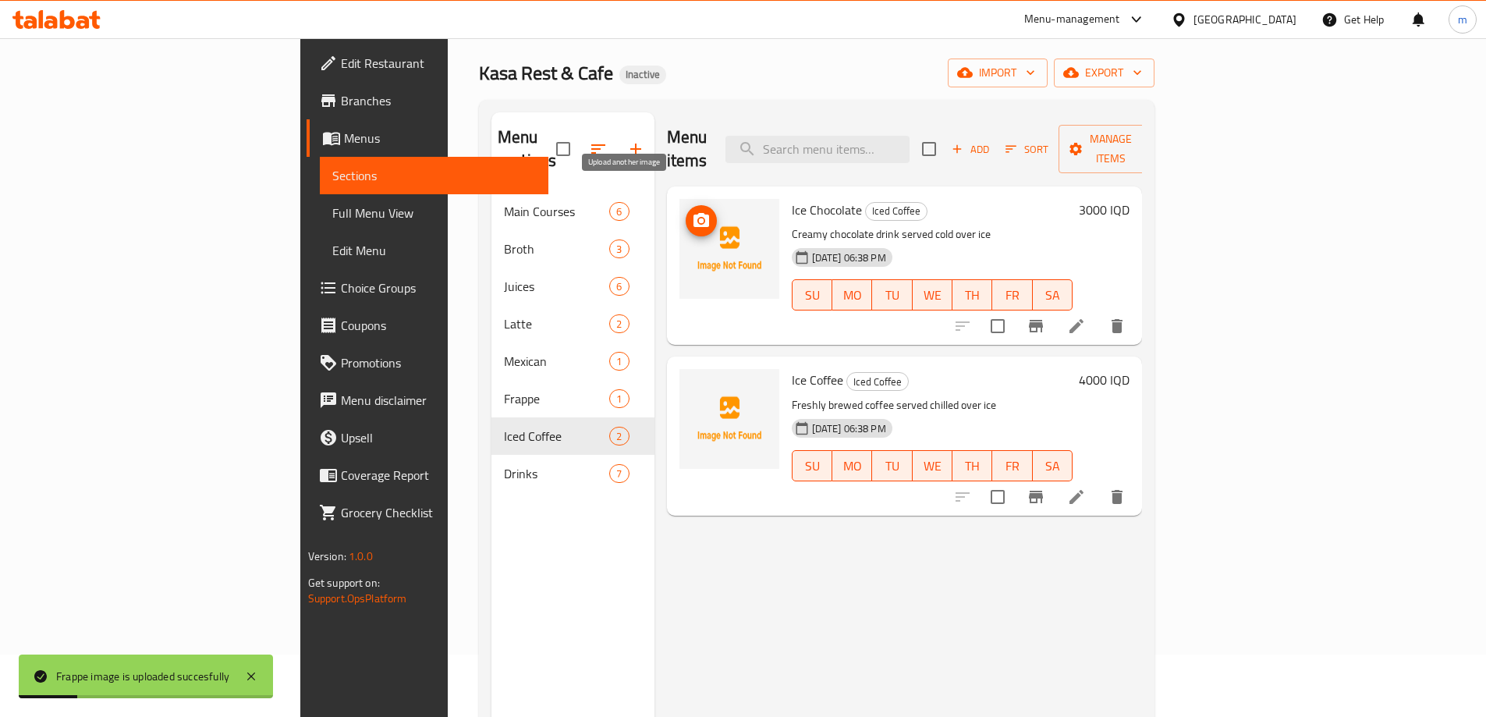
click at [694, 213] on icon "upload picture" at bounding box center [702, 220] width 16 height 14
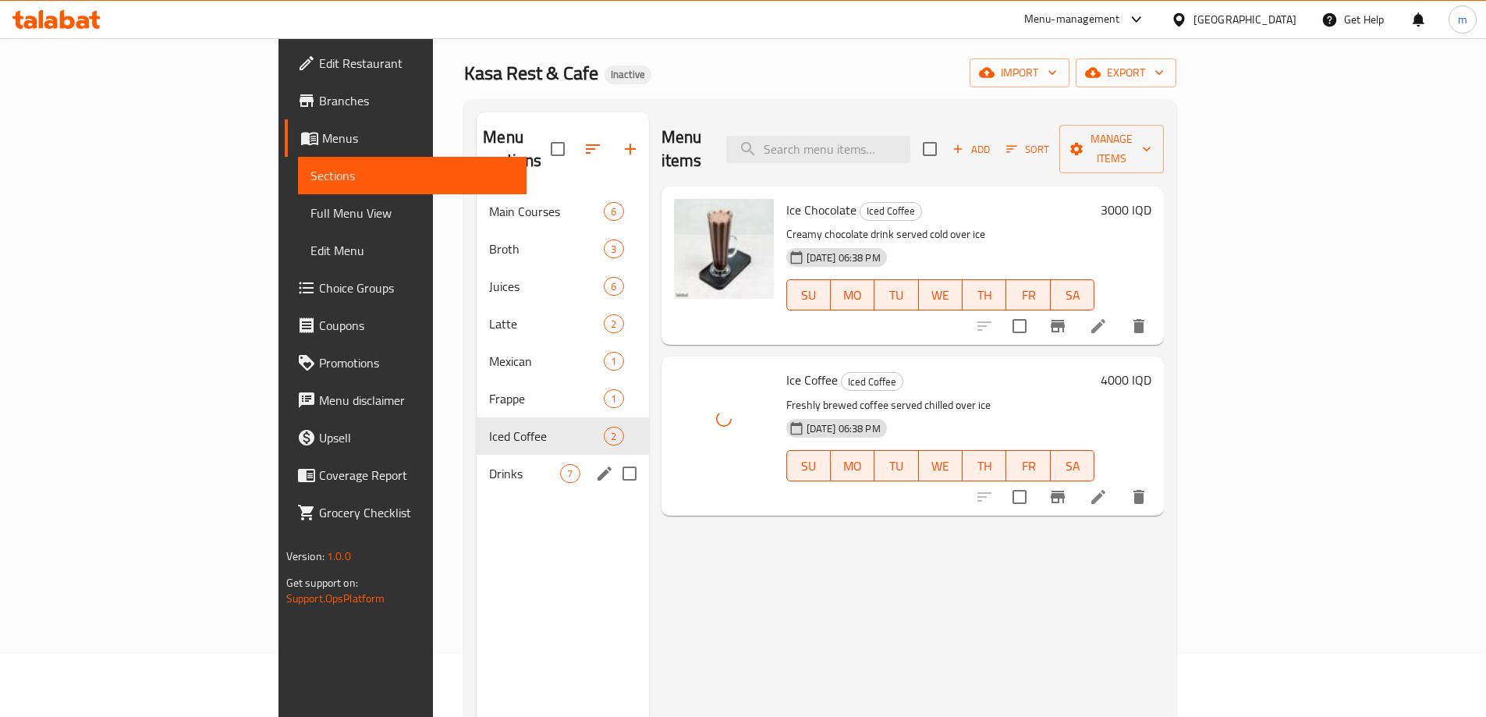
click at [477, 455] on div "Drinks 7" at bounding box center [563, 473] width 172 height 37
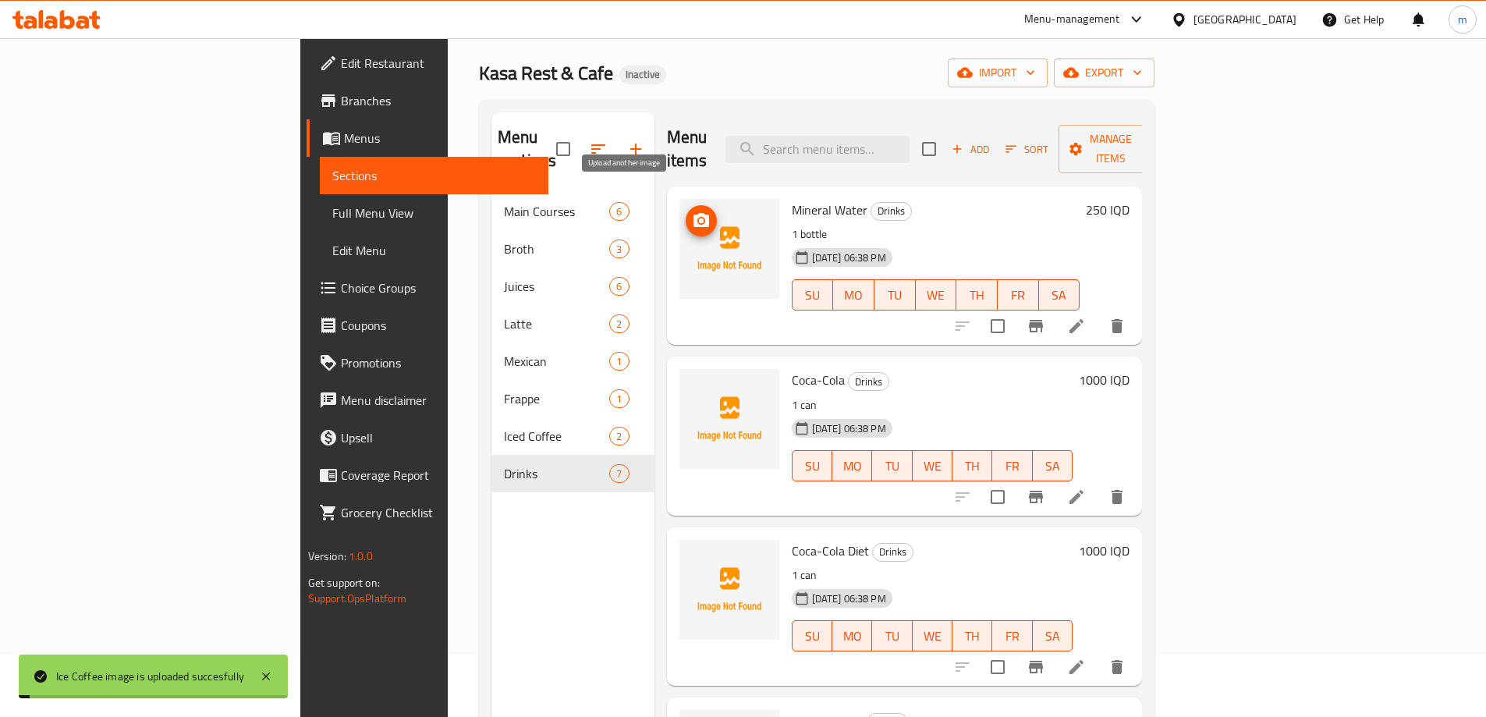
click at [692, 211] on icon "upload picture" at bounding box center [701, 220] width 19 height 19
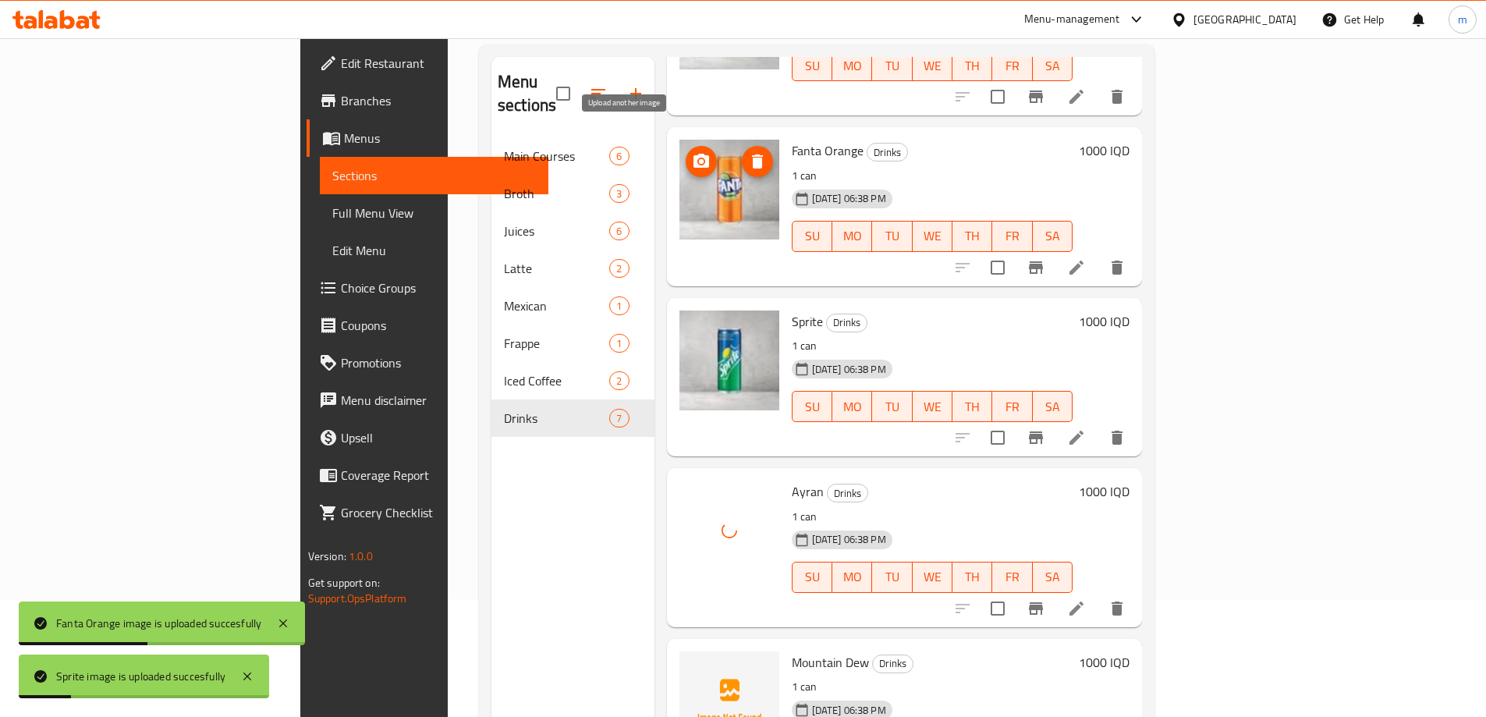
scroll to position [218, 0]
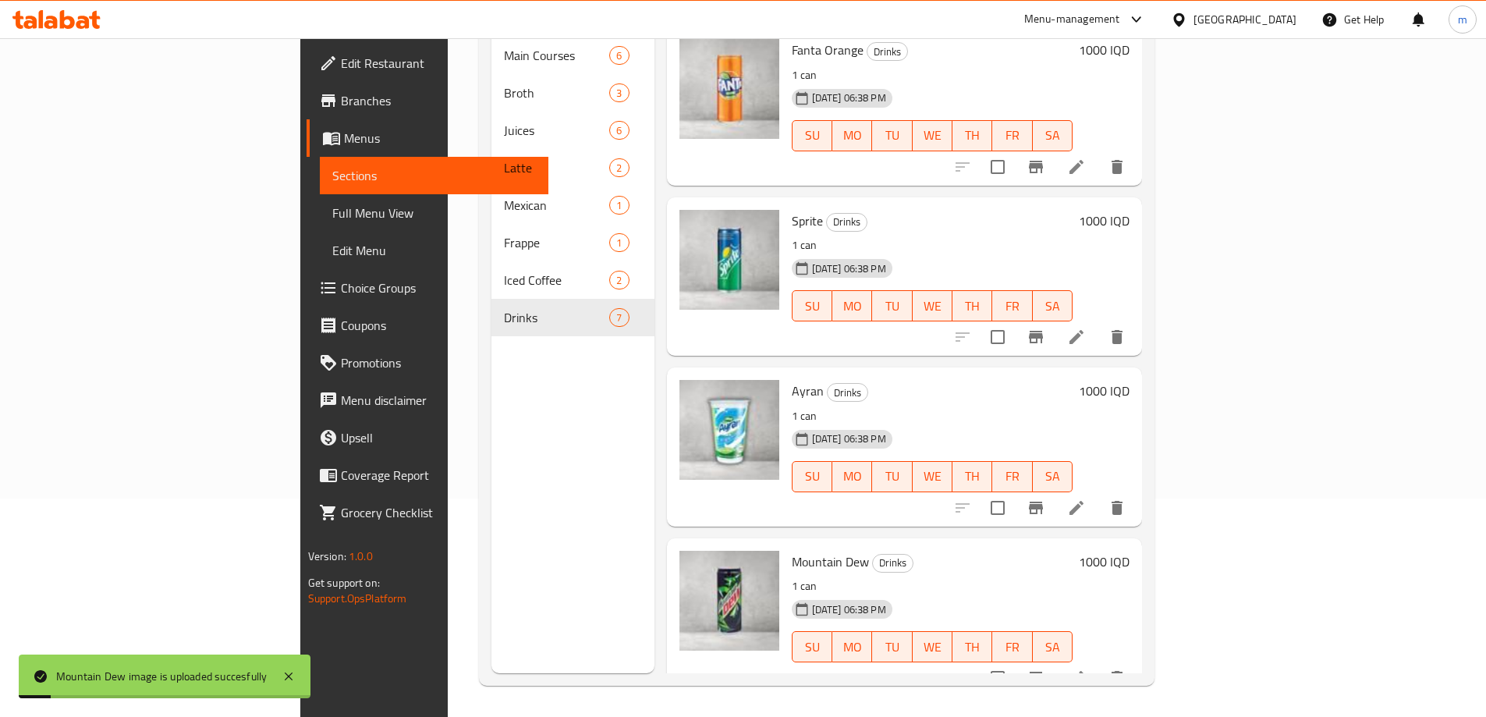
click at [332, 204] on span "Full Menu View" at bounding box center [434, 213] width 204 height 19
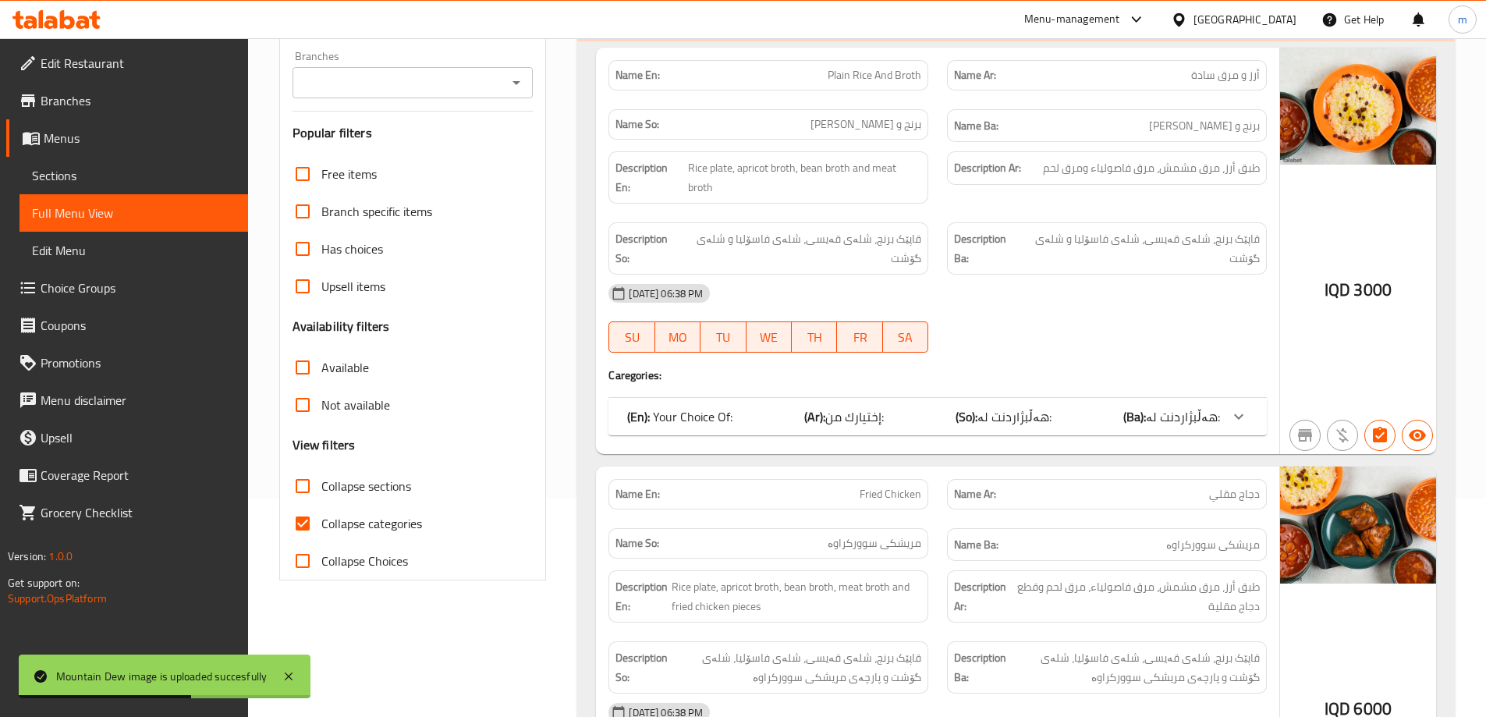
click at [311, 520] on input "Collapse categories" at bounding box center [302, 523] width 37 height 37
checkbox input "false"
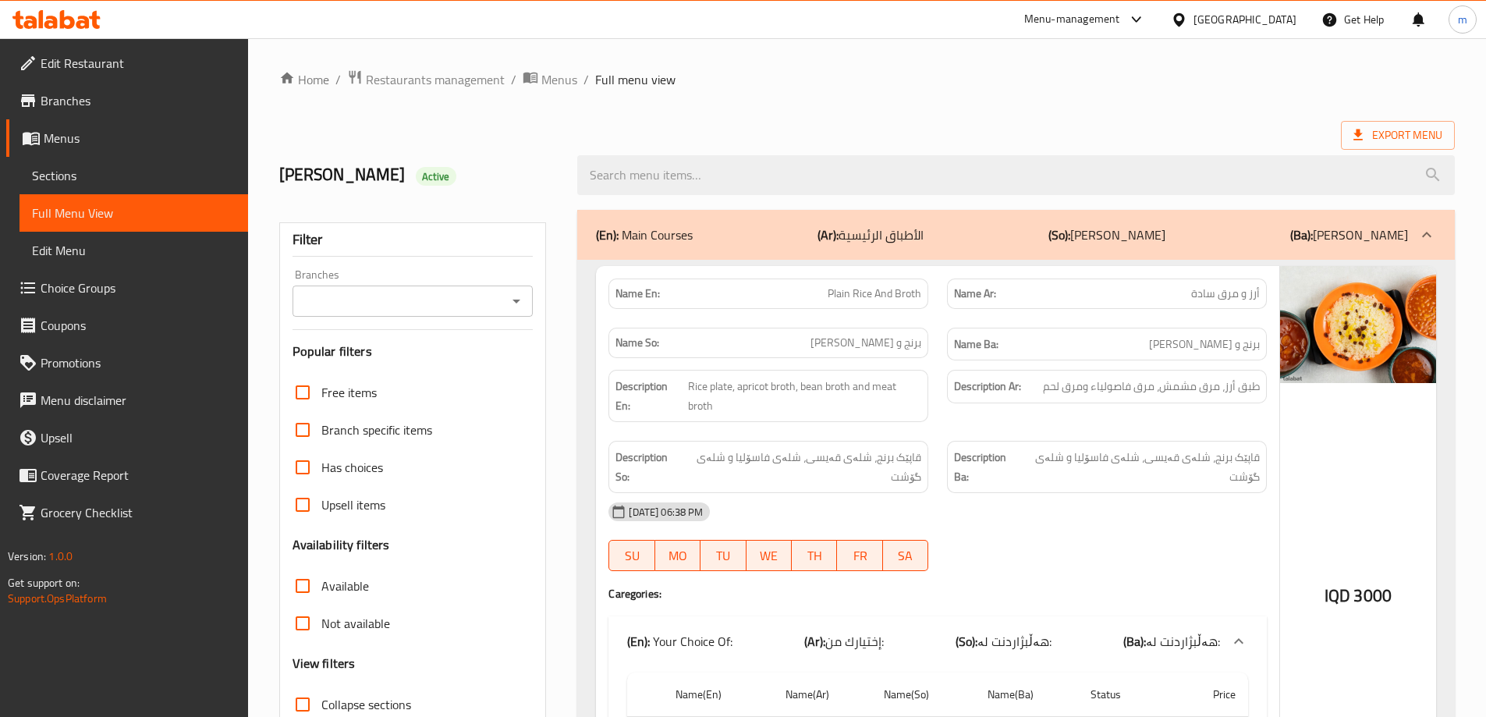
click at [59, 54] on span "Edit Restaurant" at bounding box center [138, 63] width 195 height 19
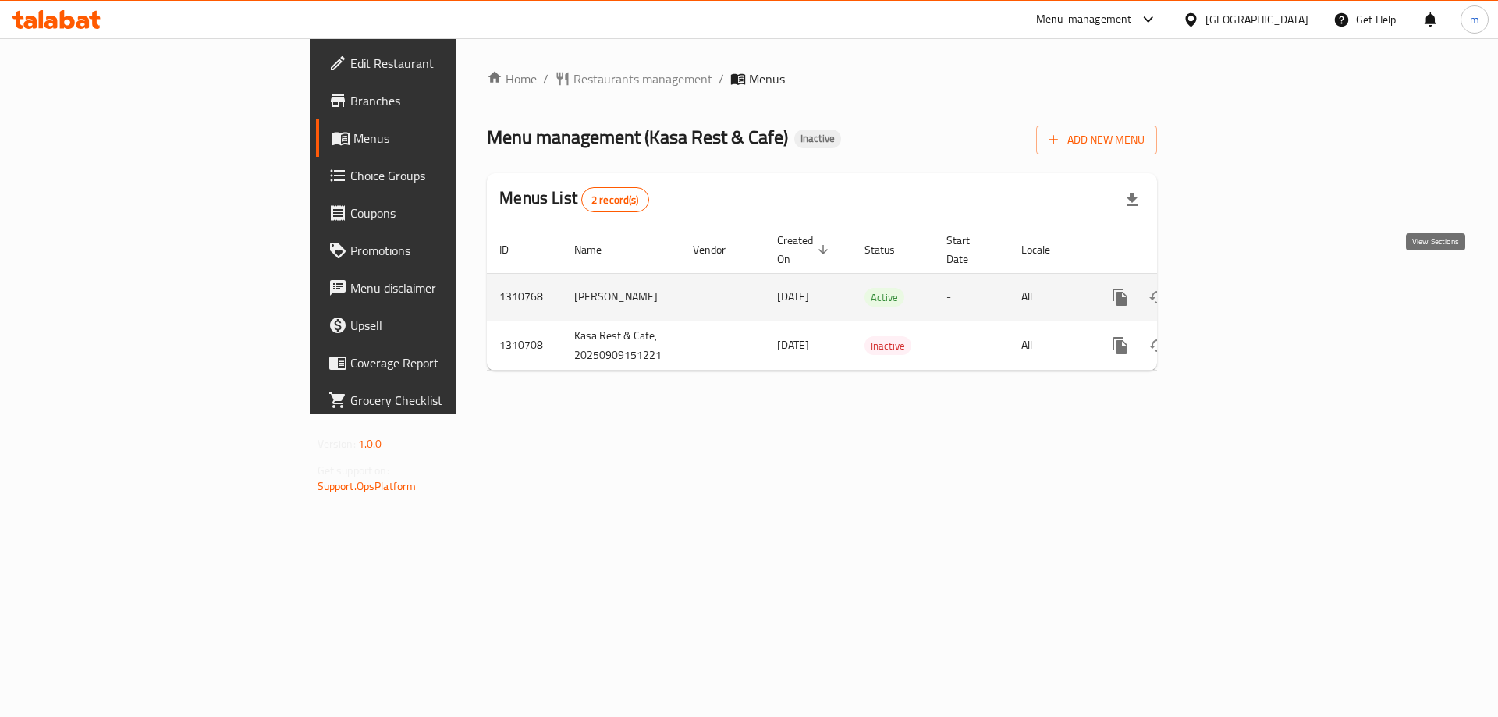
click at [1242, 288] on icon "enhanced table" at bounding box center [1232, 297] width 19 height 19
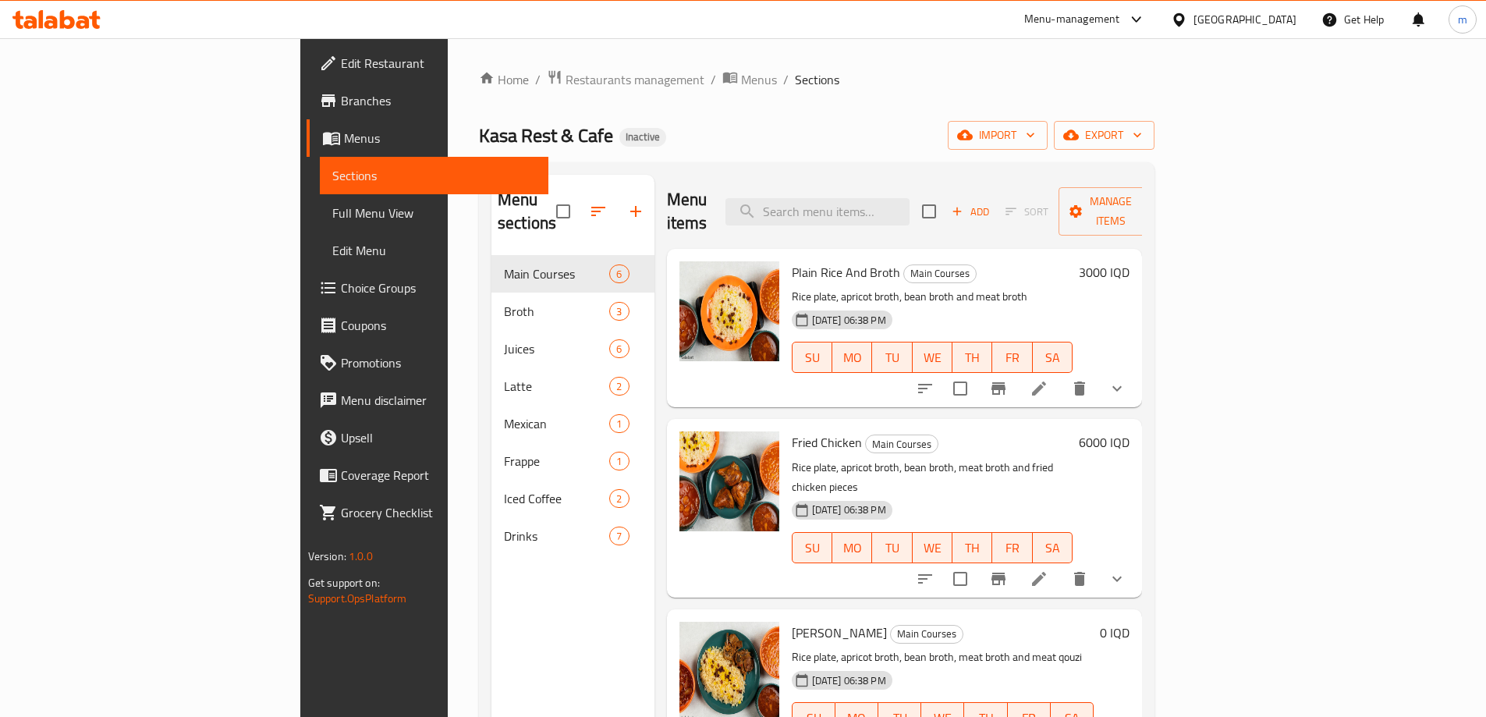
click at [332, 220] on span "Full Menu View" at bounding box center [434, 213] width 204 height 19
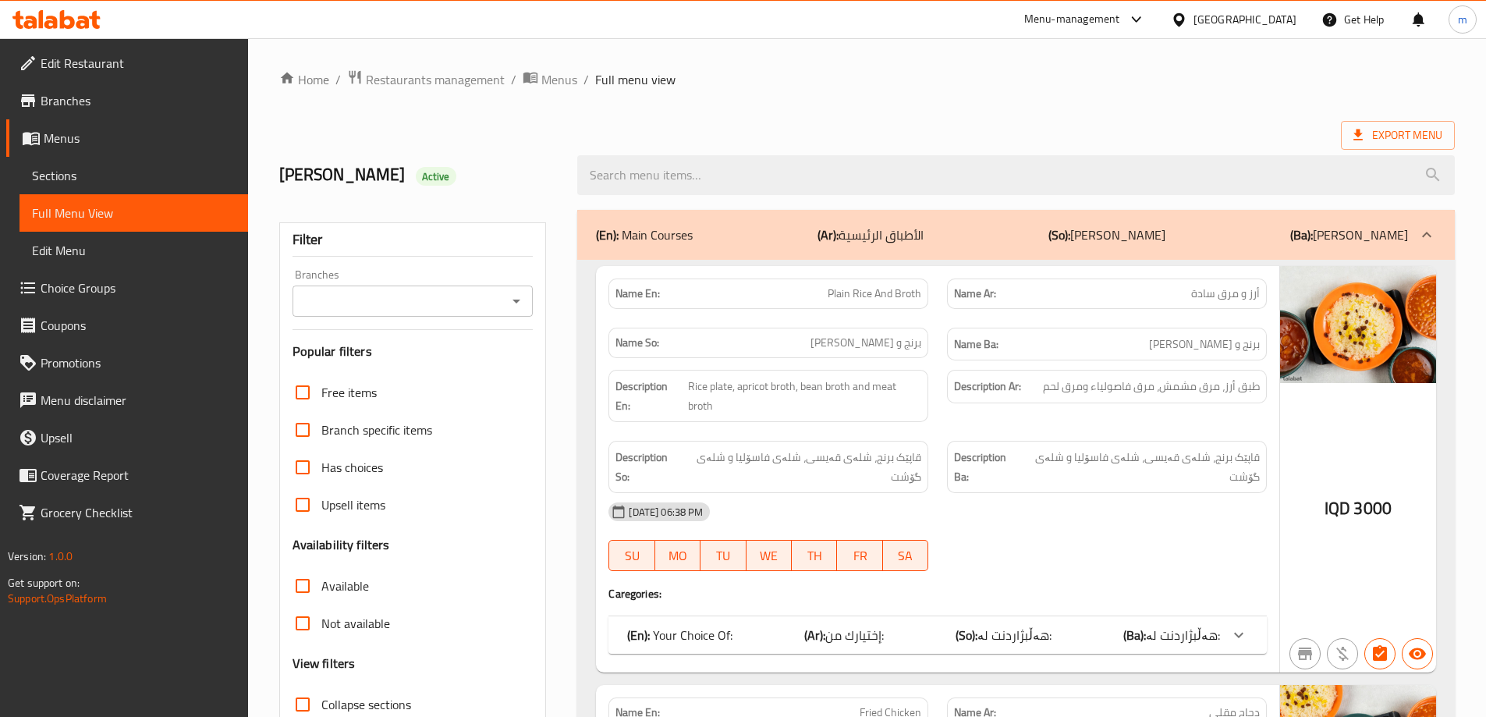
click at [517, 300] on icon "Open" at bounding box center [517, 302] width 8 height 4
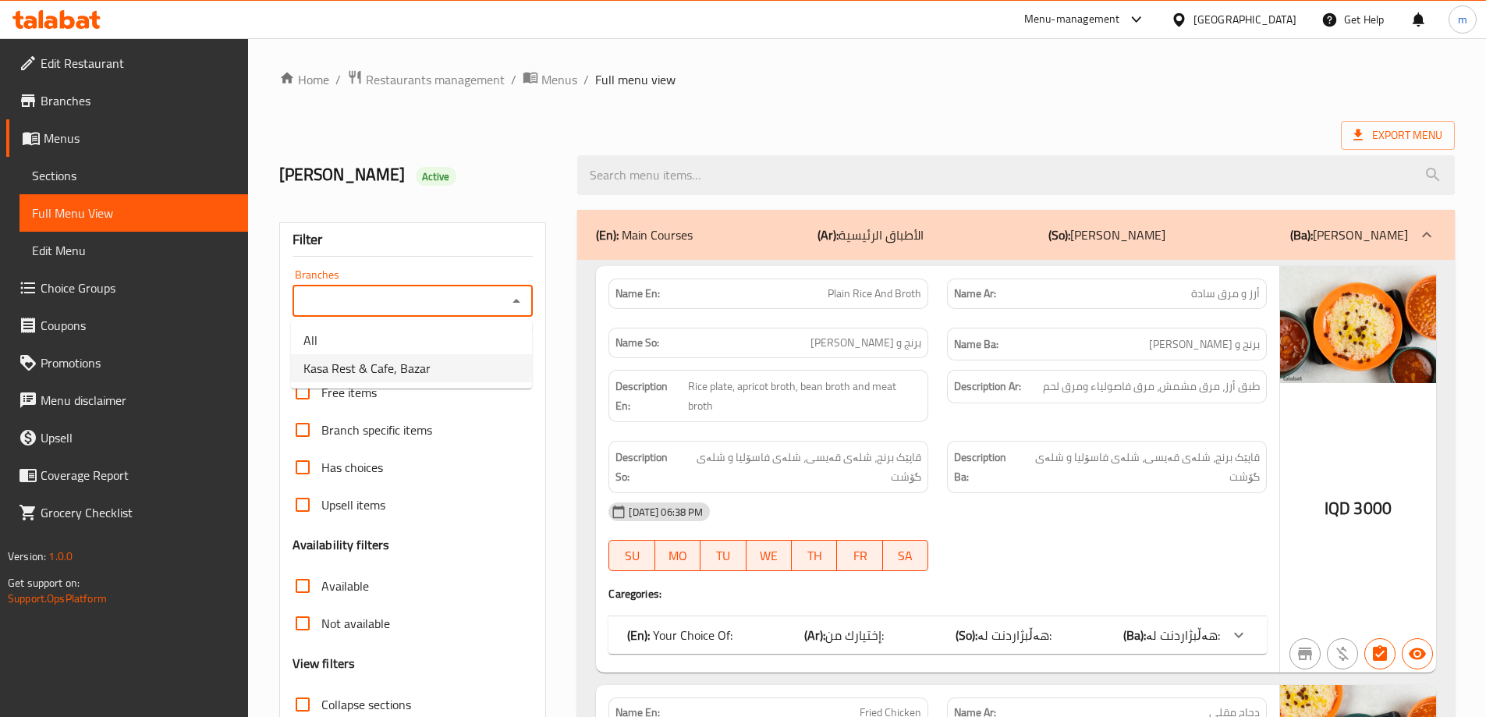
click at [399, 371] on span "Kasa Rest & Cafe, Bazar" at bounding box center [366, 368] width 127 height 19
type input "Kasa Rest & Cafe, Bazar"
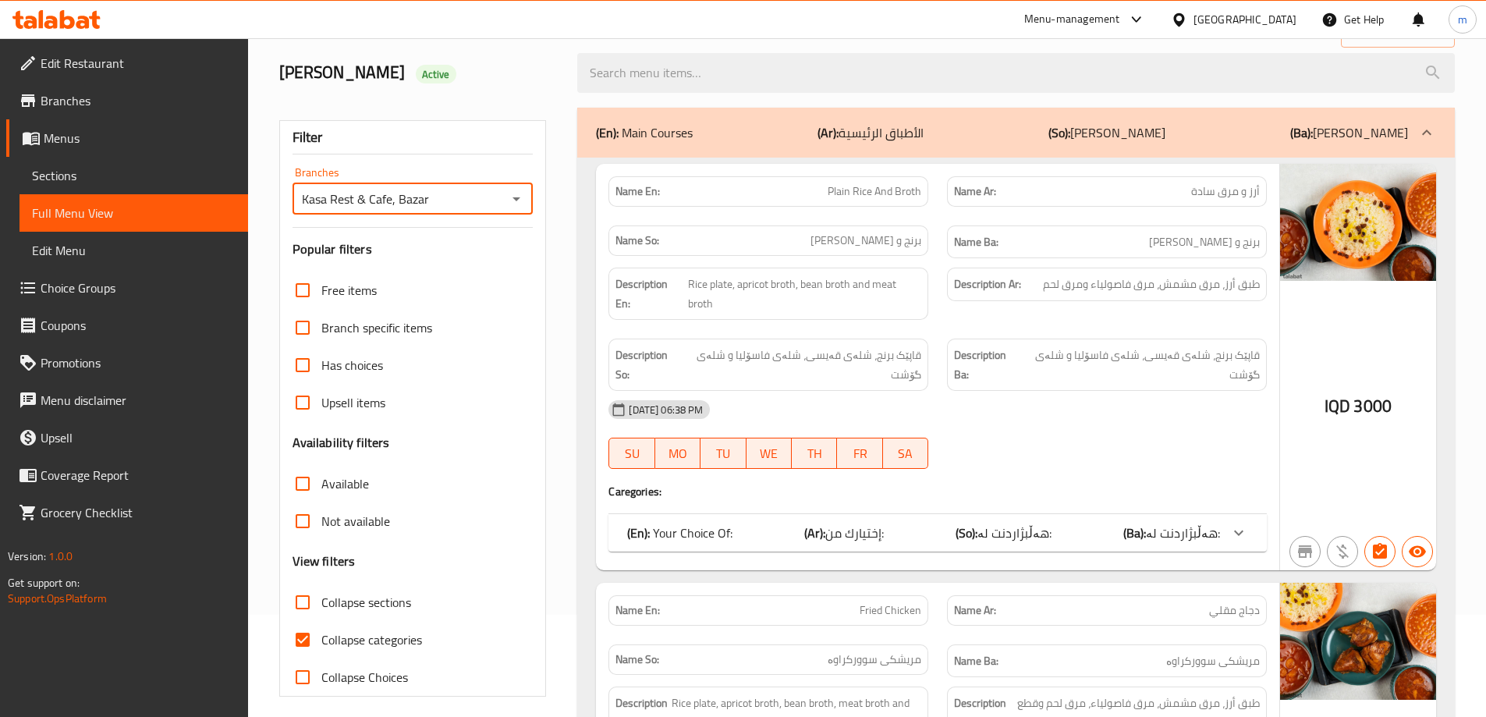
scroll to position [260, 0]
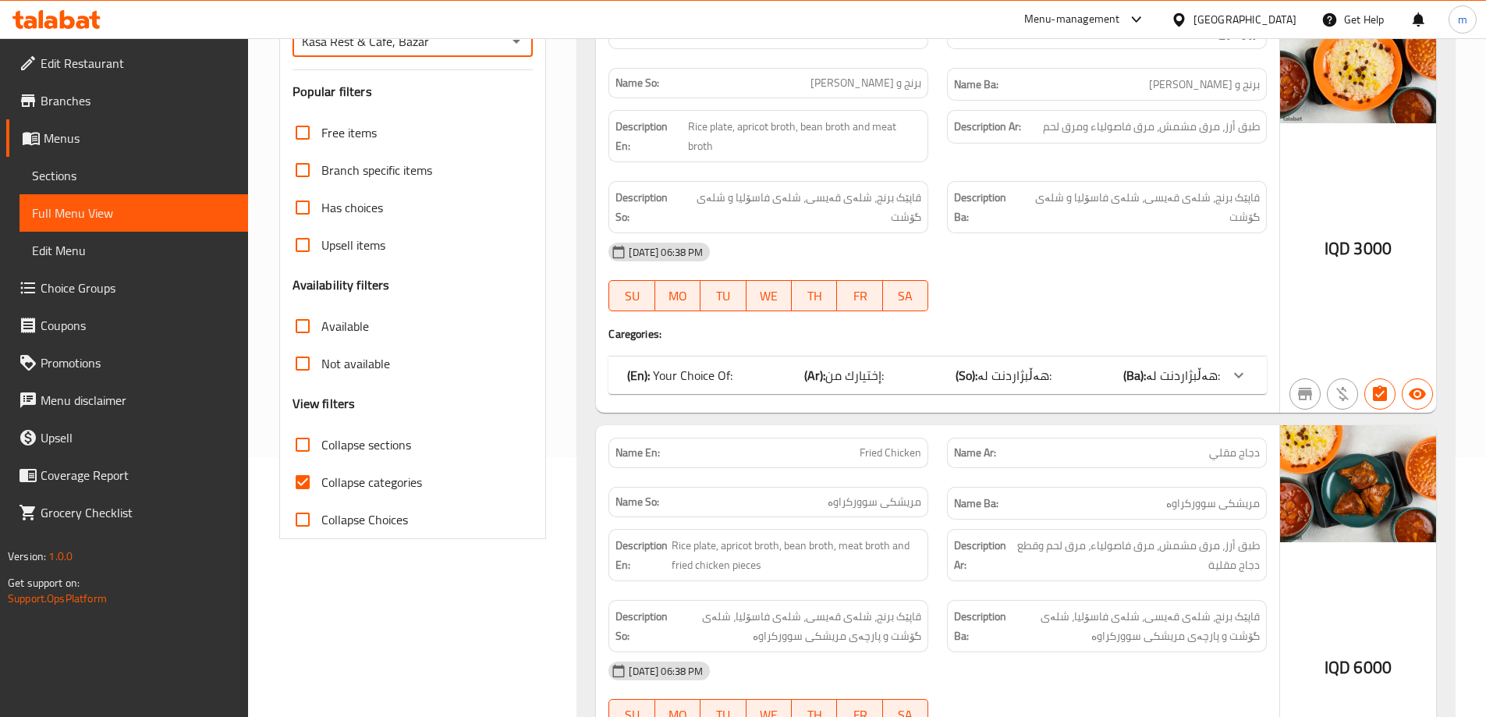
click at [297, 477] on input "Collapse categories" at bounding box center [302, 481] width 37 height 37
checkbox input "false"
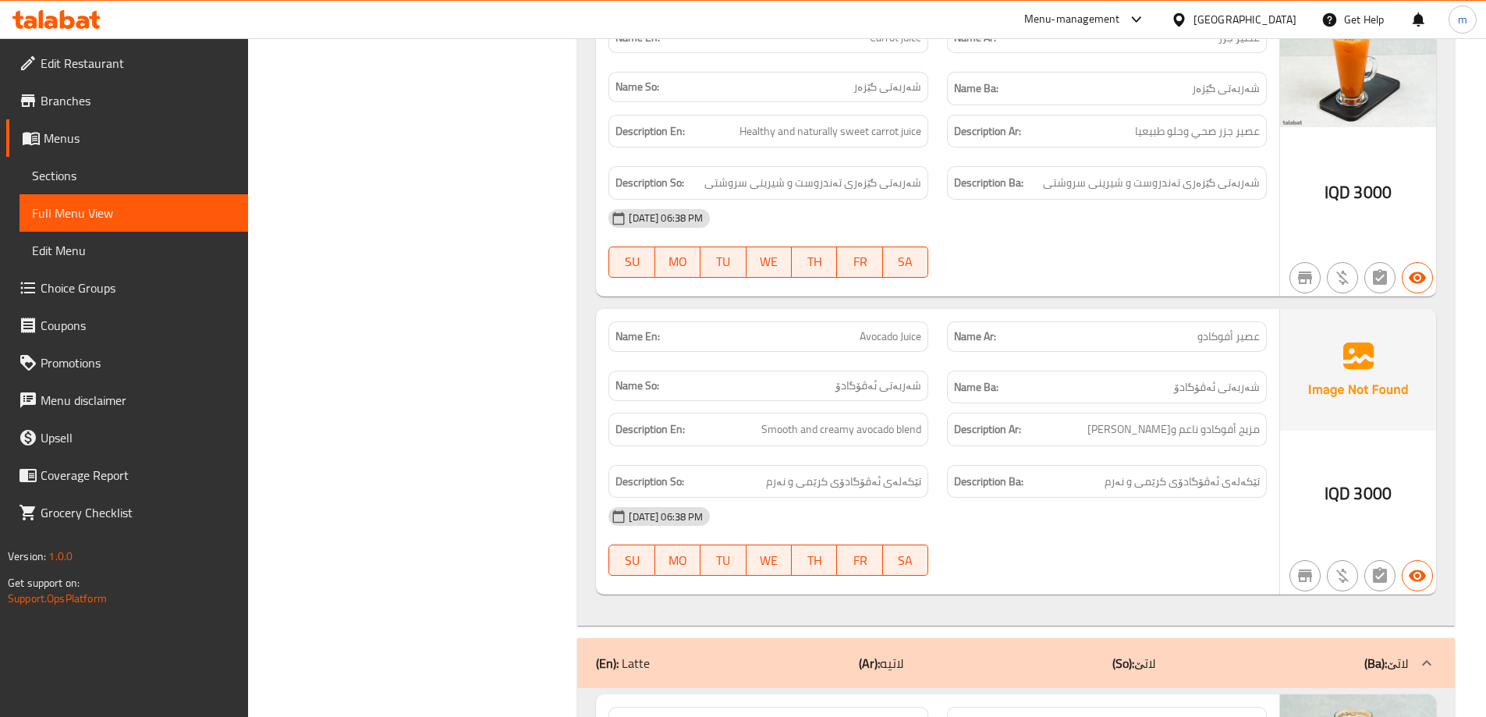
scroll to position [6286, 0]
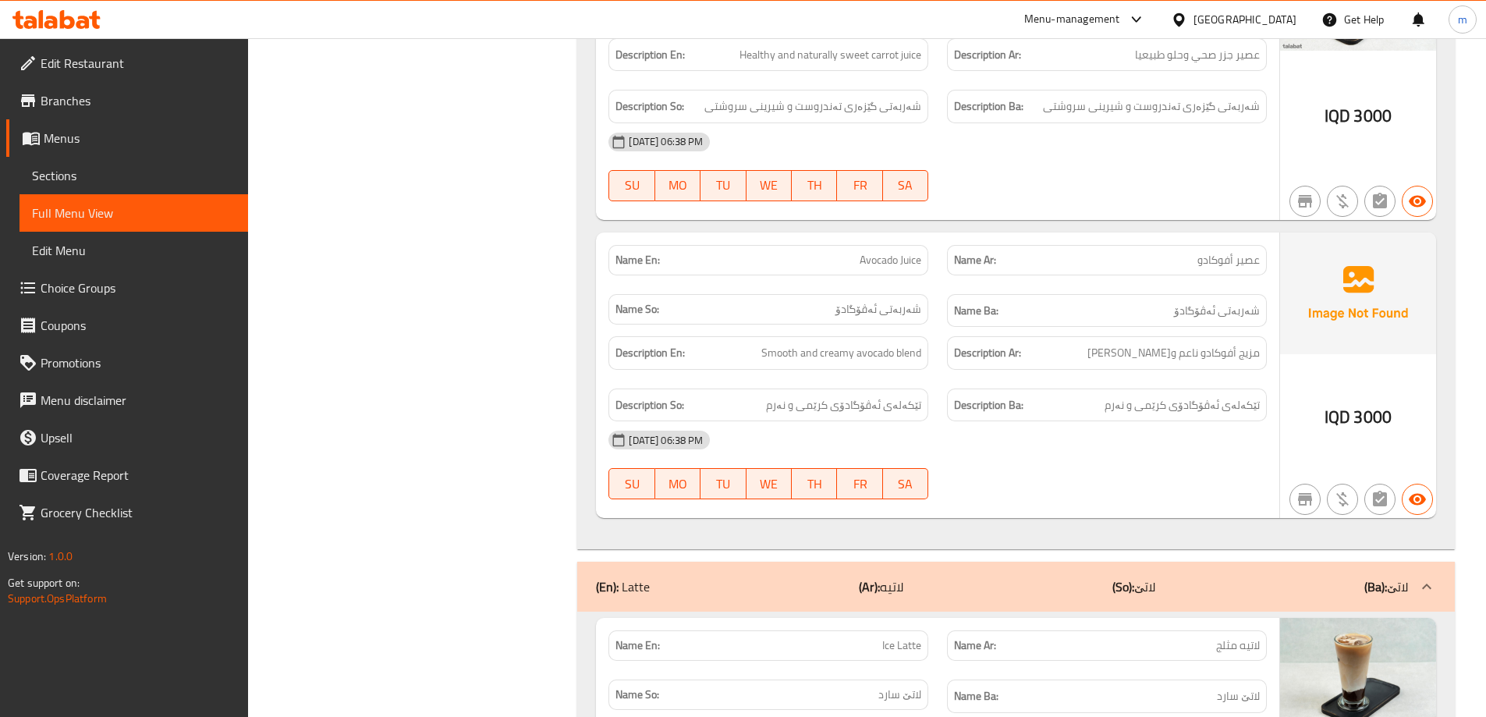
click at [891, 256] on span "Avocado Juice" at bounding box center [891, 260] width 62 height 16
copy span "Avocado Juice"
click at [123, 176] on span "Sections" at bounding box center [134, 175] width 204 height 19
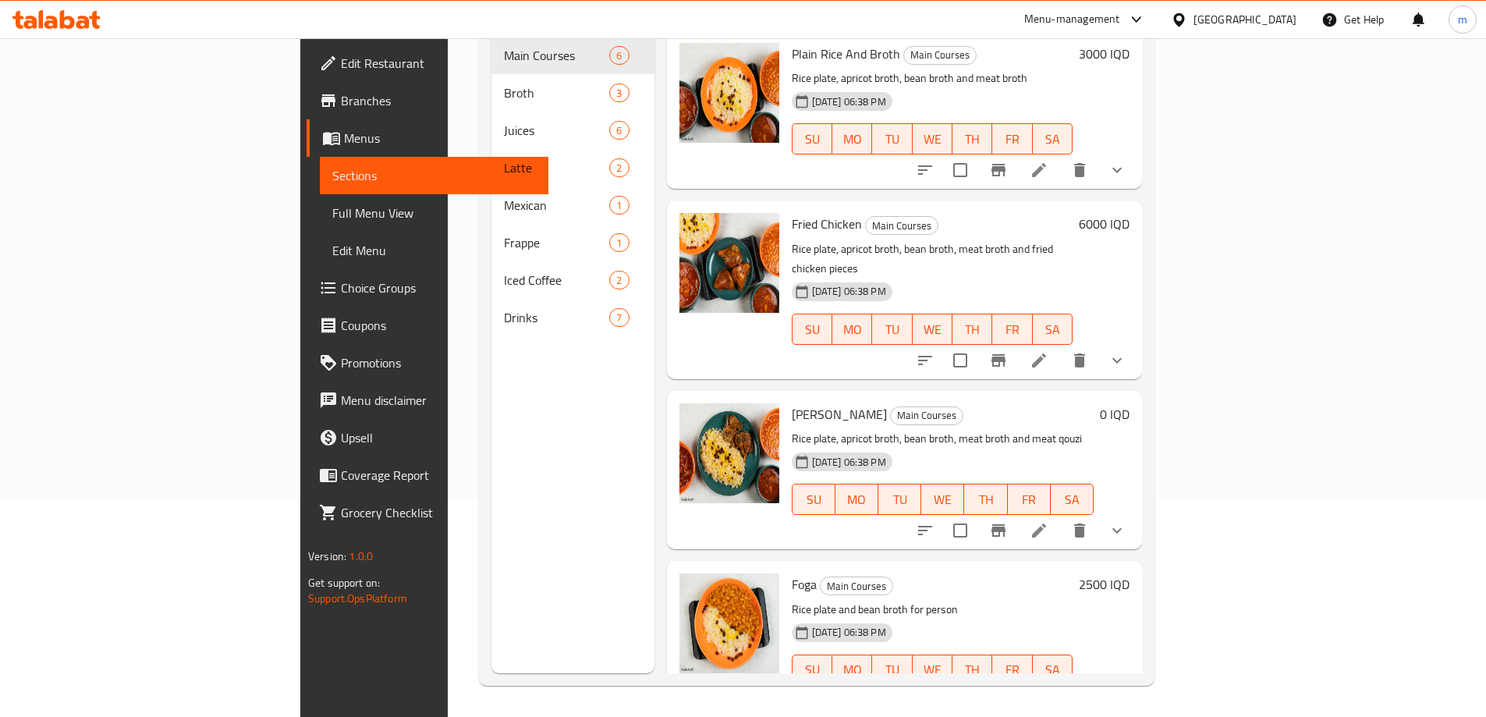
scroll to position [218, 0]
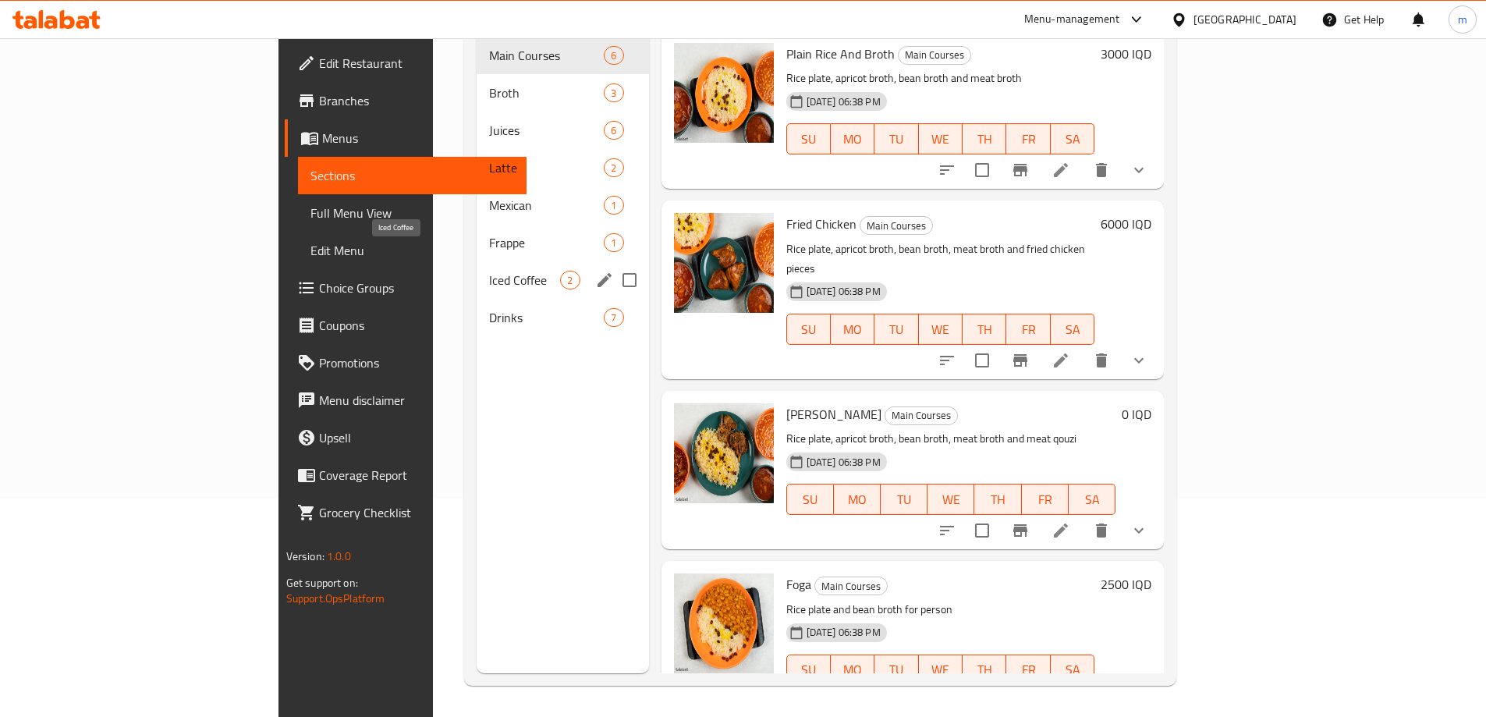
click at [489, 271] on span "Iced Coffee" at bounding box center [524, 280] width 71 height 19
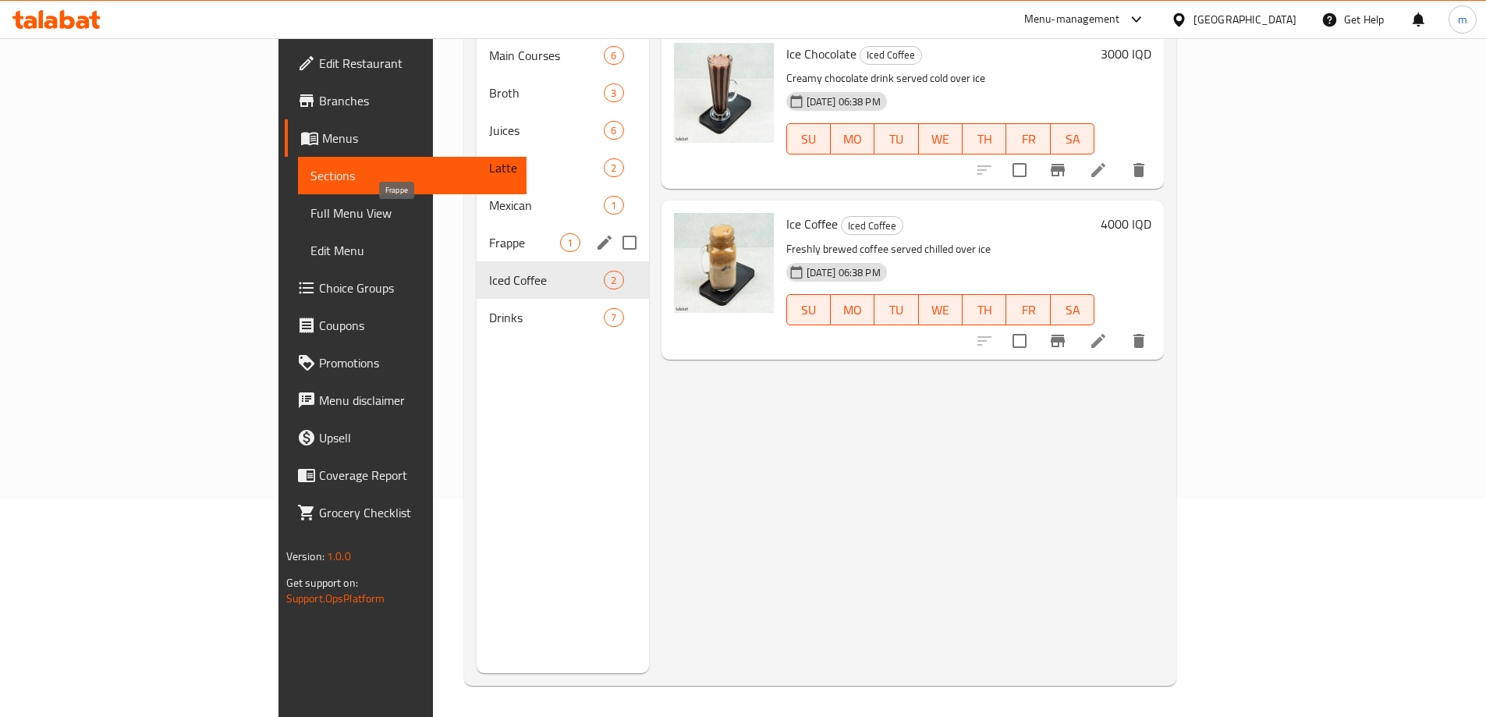
click at [489, 233] on span "Frappe" at bounding box center [524, 242] width 71 height 19
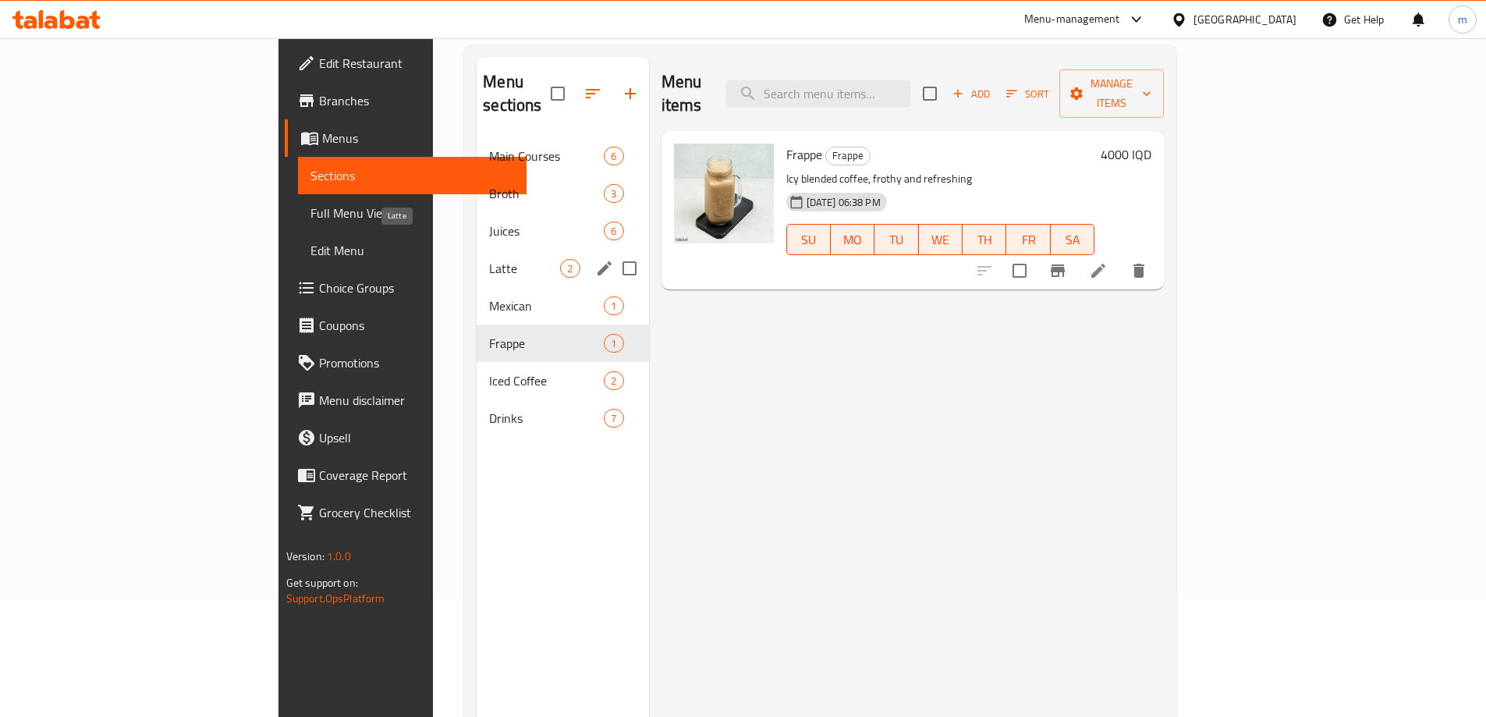
scroll to position [115, 0]
click at [489, 225] on span "Juices" at bounding box center [524, 234] width 71 height 19
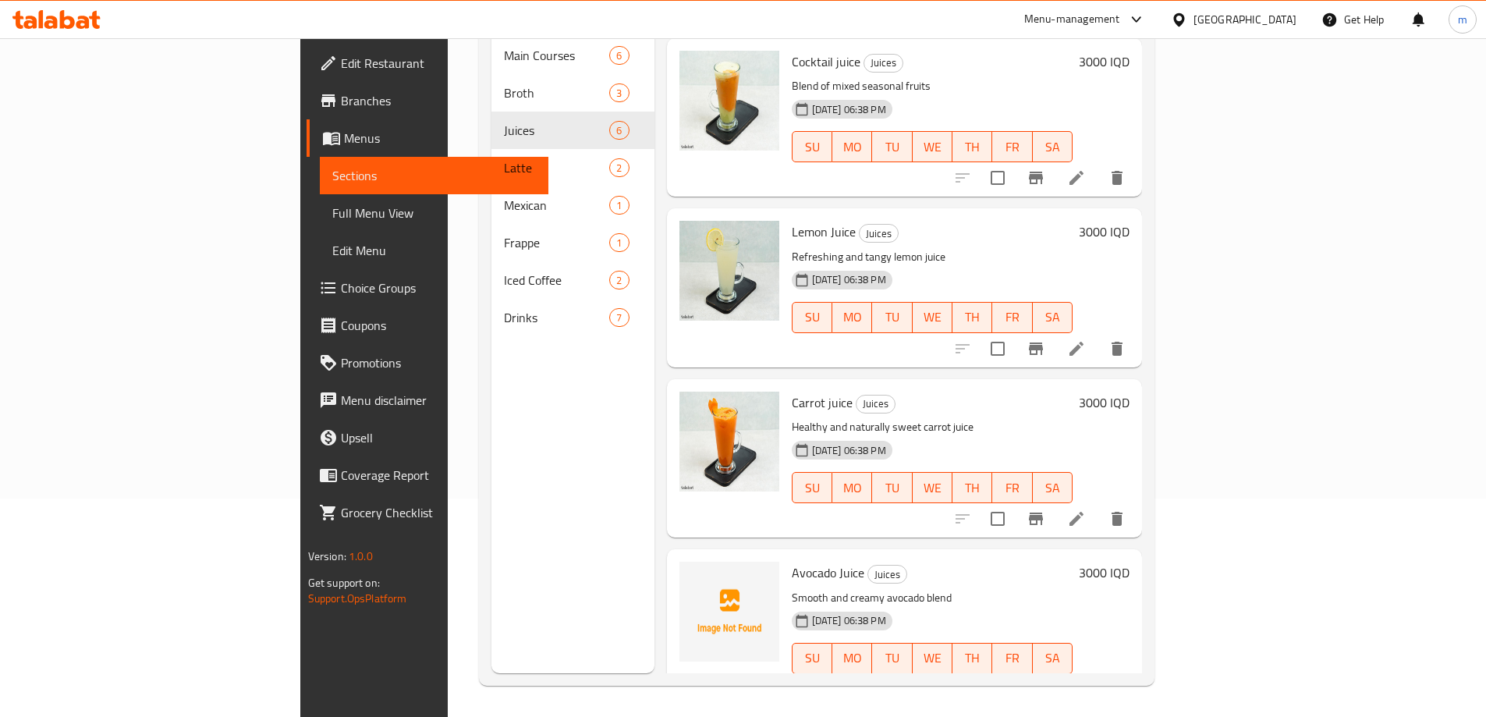
scroll to position [345, 0]
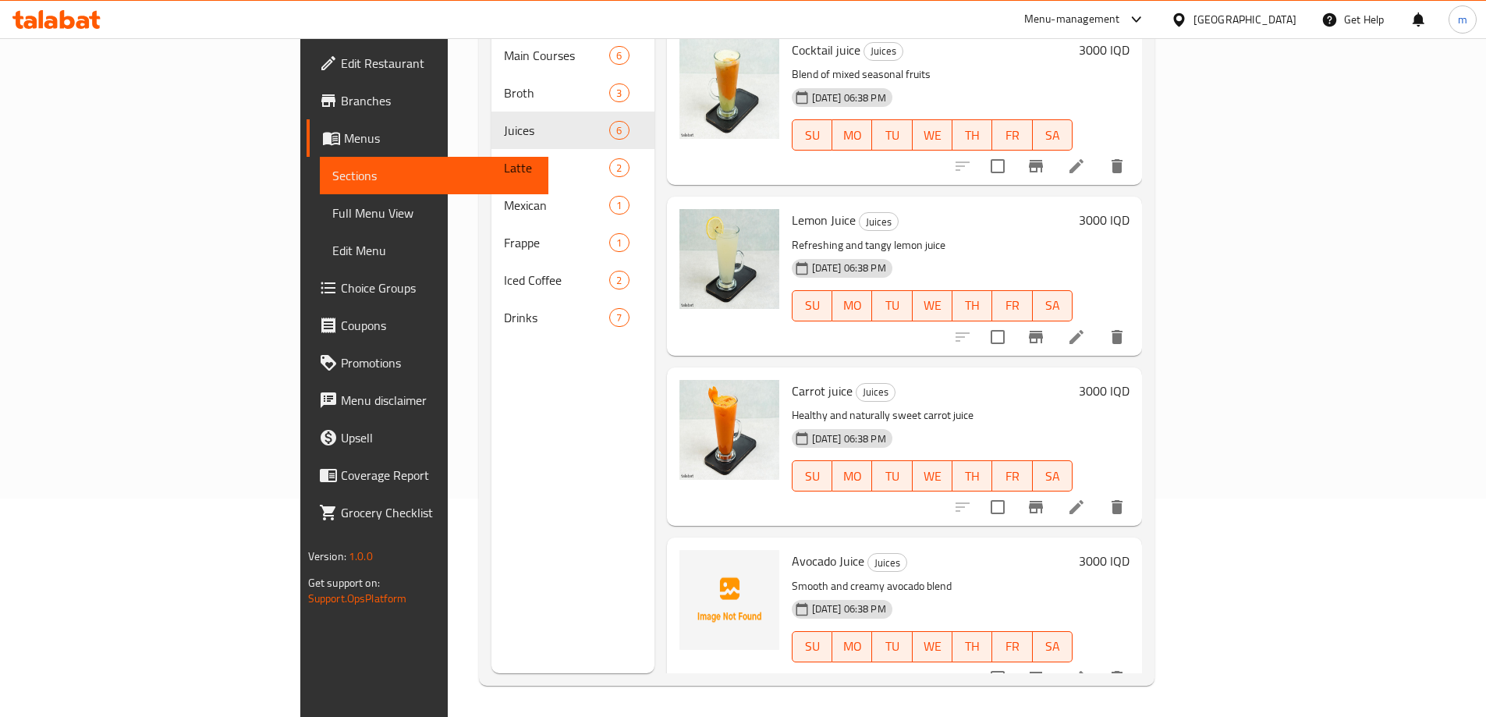
click at [792, 577] on p "Smooth and creamy avocado blend" at bounding box center [933, 587] width 282 height 20
copy div "Smooth and creamy avocado blend"
click at [848, 577] on p "Smooth and creamy avocado blend" at bounding box center [933, 587] width 282 height 20
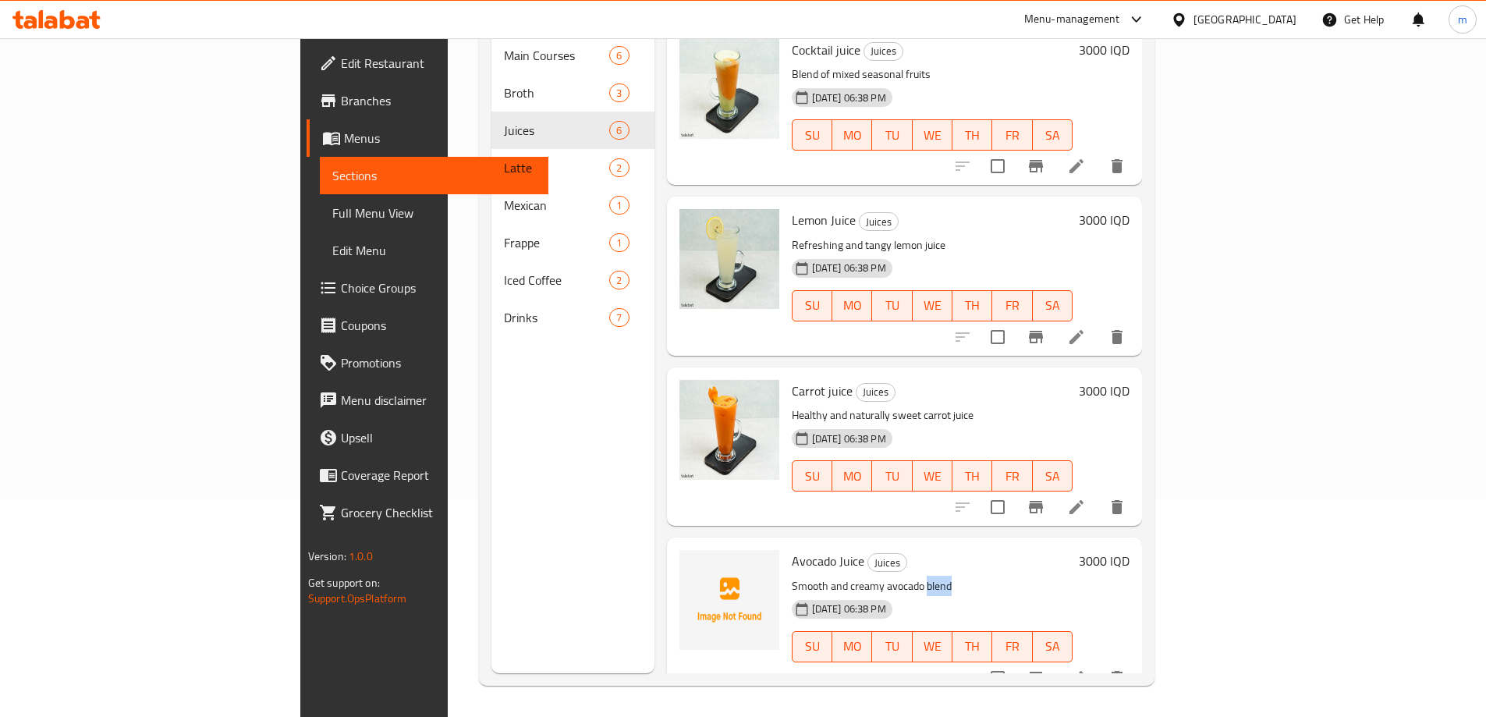
drag, startPoint x: 851, startPoint y: 559, endPoint x: 875, endPoint y: 556, distance: 24.3
click at [875, 577] on p "Smooth and creamy avocado blend" at bounding box center [933, 587] width 282 height 20
click at [694, 564] on icon "upload picture" at bounding box center [702, 571] width 16 height 14
click at [792, 577] on p "Smooth and creamy avocado blend" at bounding box center [933, 587] width 282 height 20
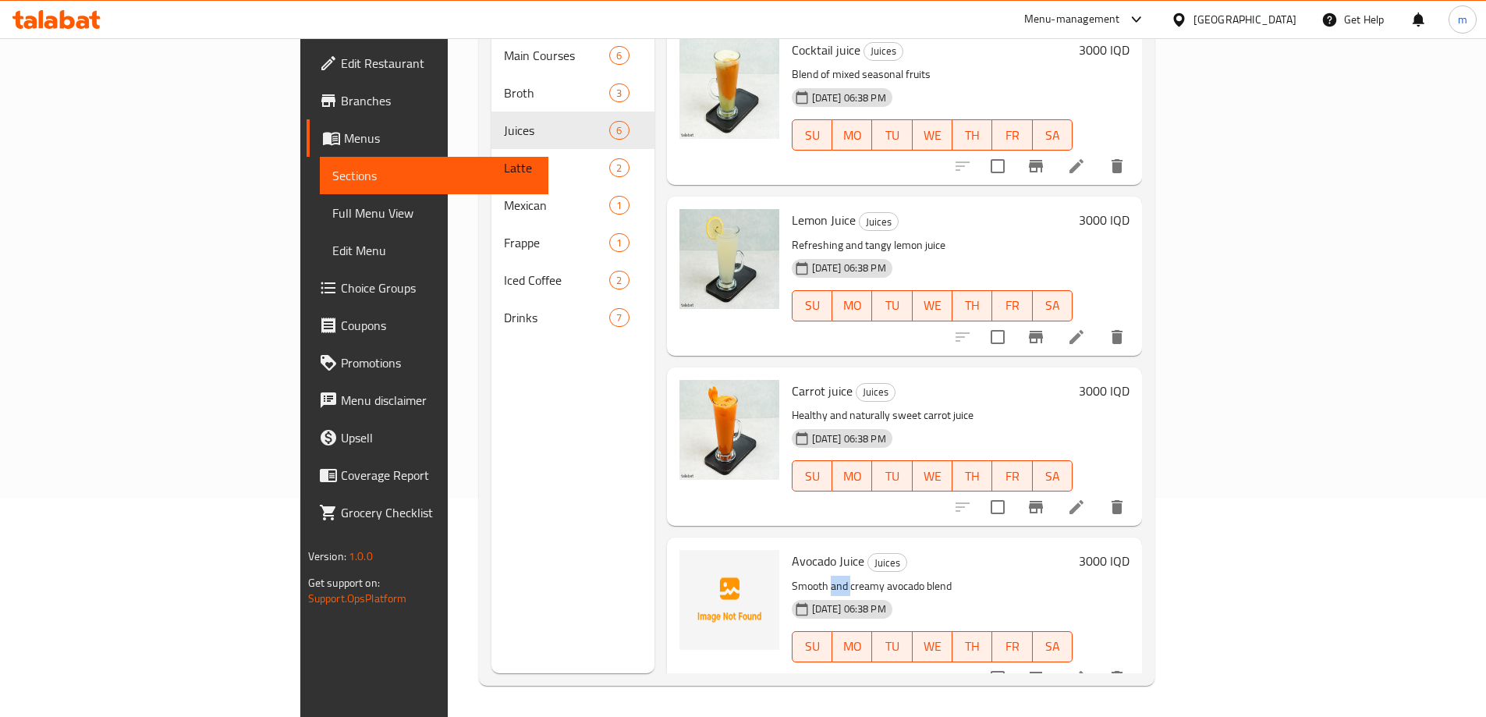
click at [792, 577] on p "Smooth and creamy avocado blend" at bounding box center [933, 587] width 282 height 20
copy div "Smooth and creamy avocado blend"
click at [572, 495] on div "Menu sections Main Courses 6 Broth 3 Juices 6 Latte 2 Mexican 1 Frappe 1 Iced C…" at bounding box center [573, 314] width 163 height 717
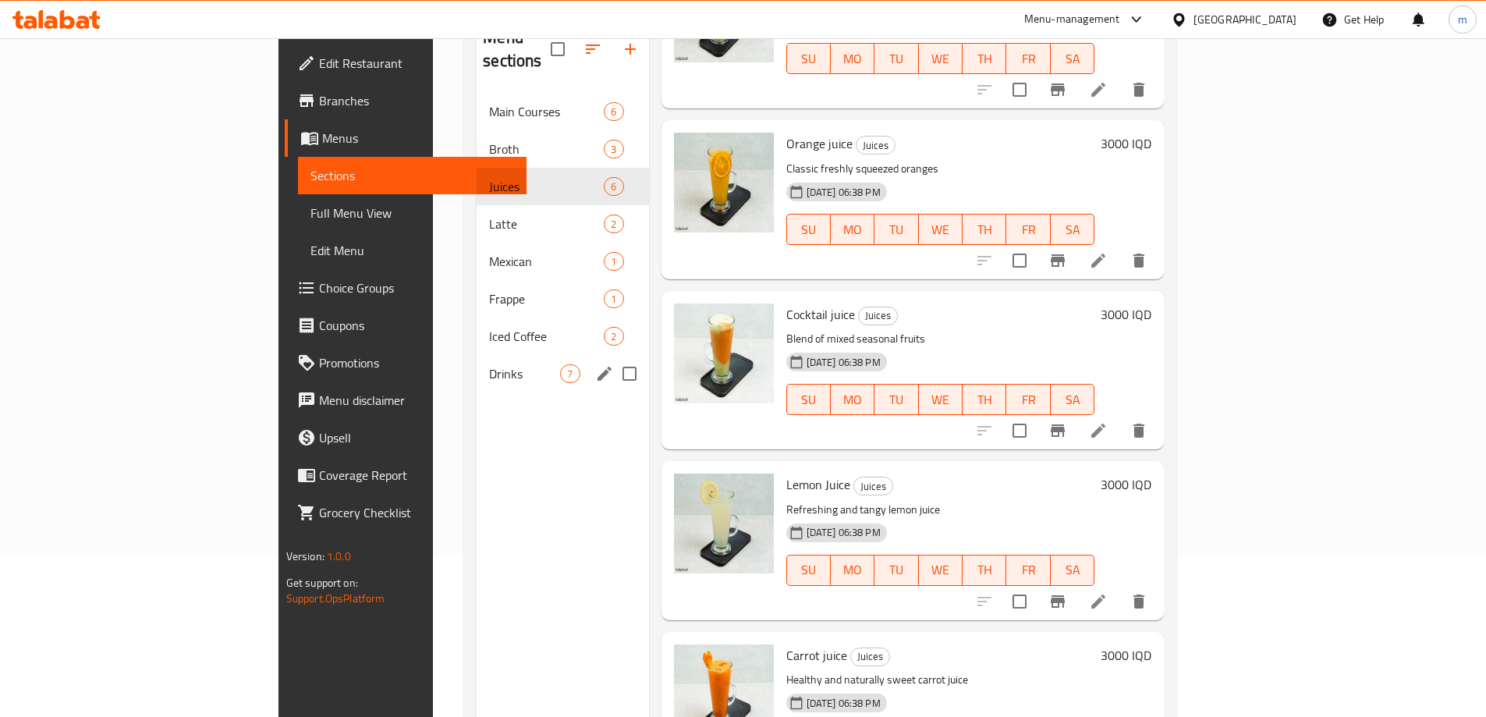
scroll to position [62, 0]
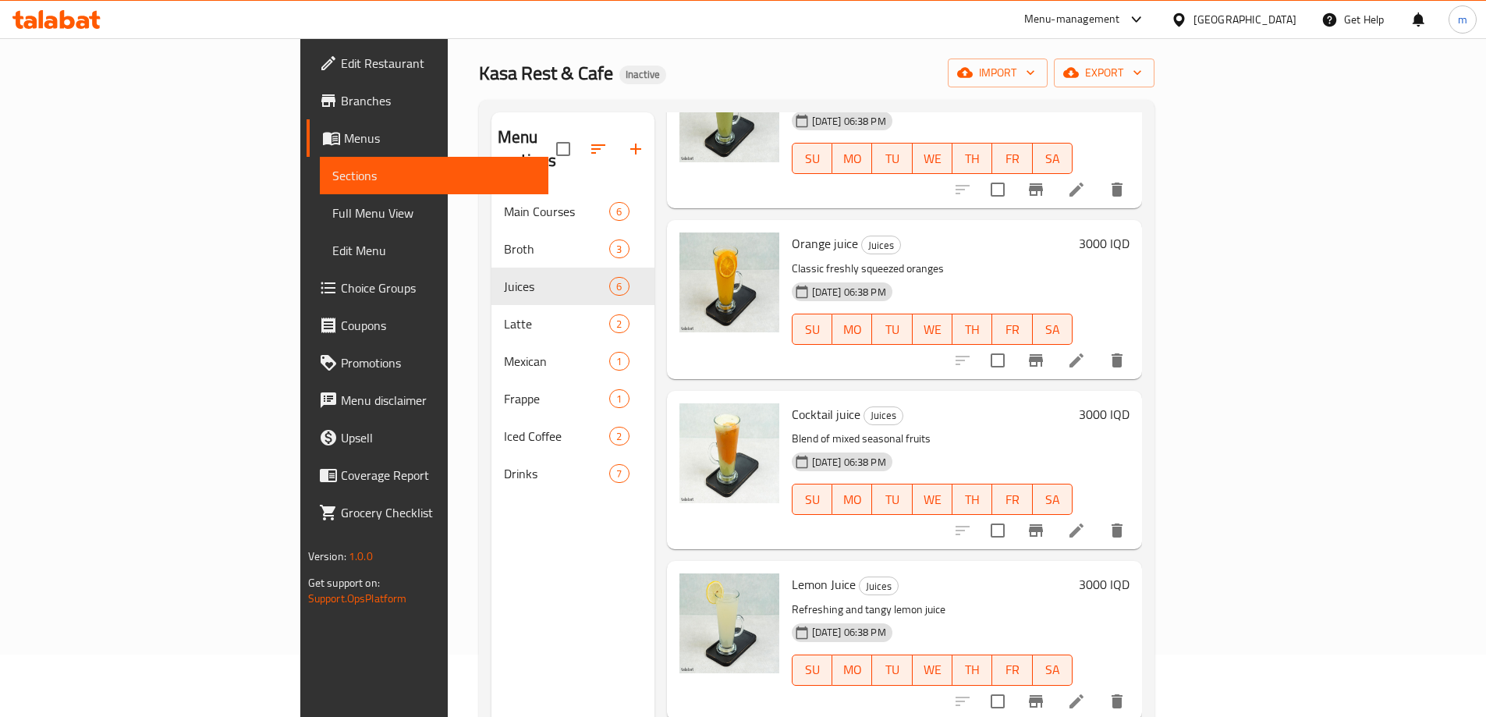
click at [332, 215] on span "Full Menu View" at bounding box center [434, 213] width 204 height 19
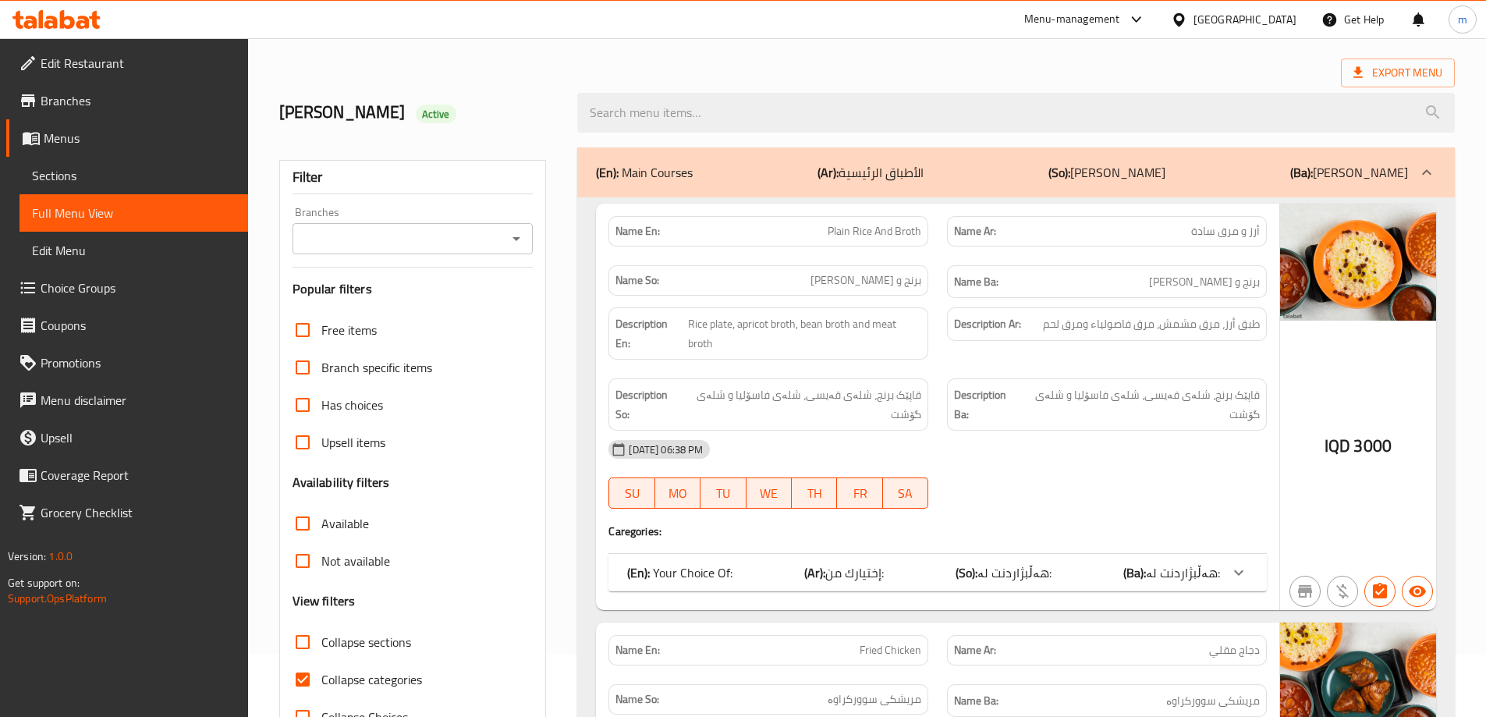
click at [519, 240] on icon "Open" at bounding box center [516, 238] width 19 height 19
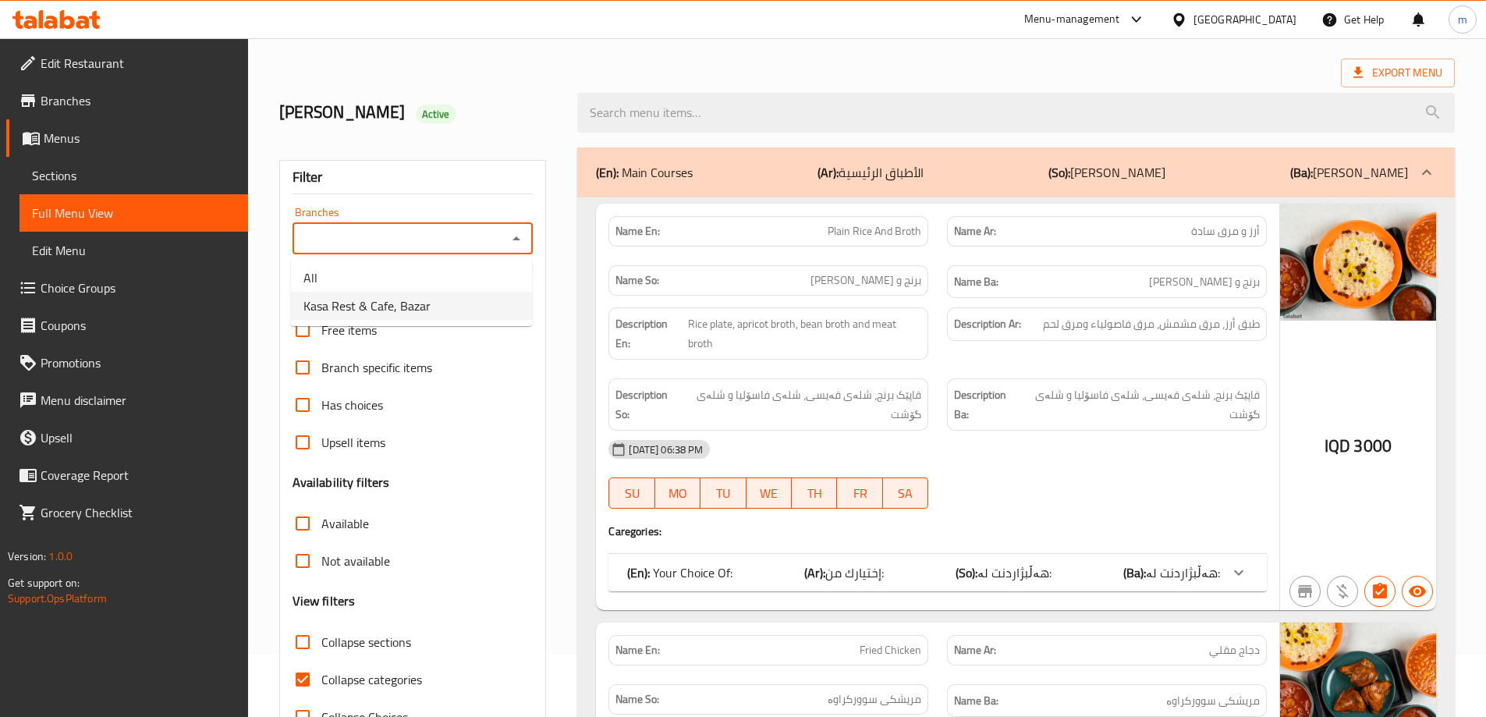
click at [461, 299] on li "Kasa Rest & Cafe, Bazar" at bounding box center [411, 306] width 241 height 28
type input "Kasa Rest & Cafe, Bazar"
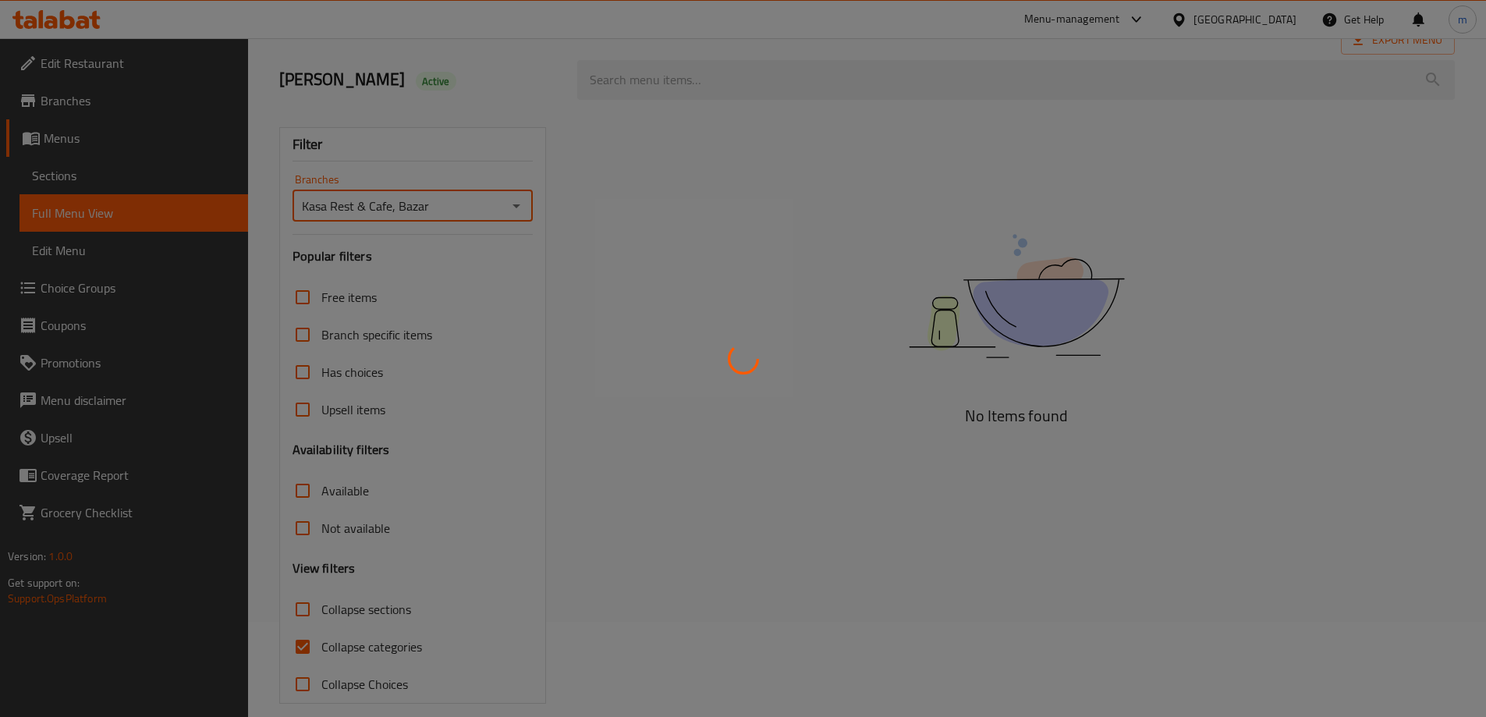
scroll to position [113, 0]
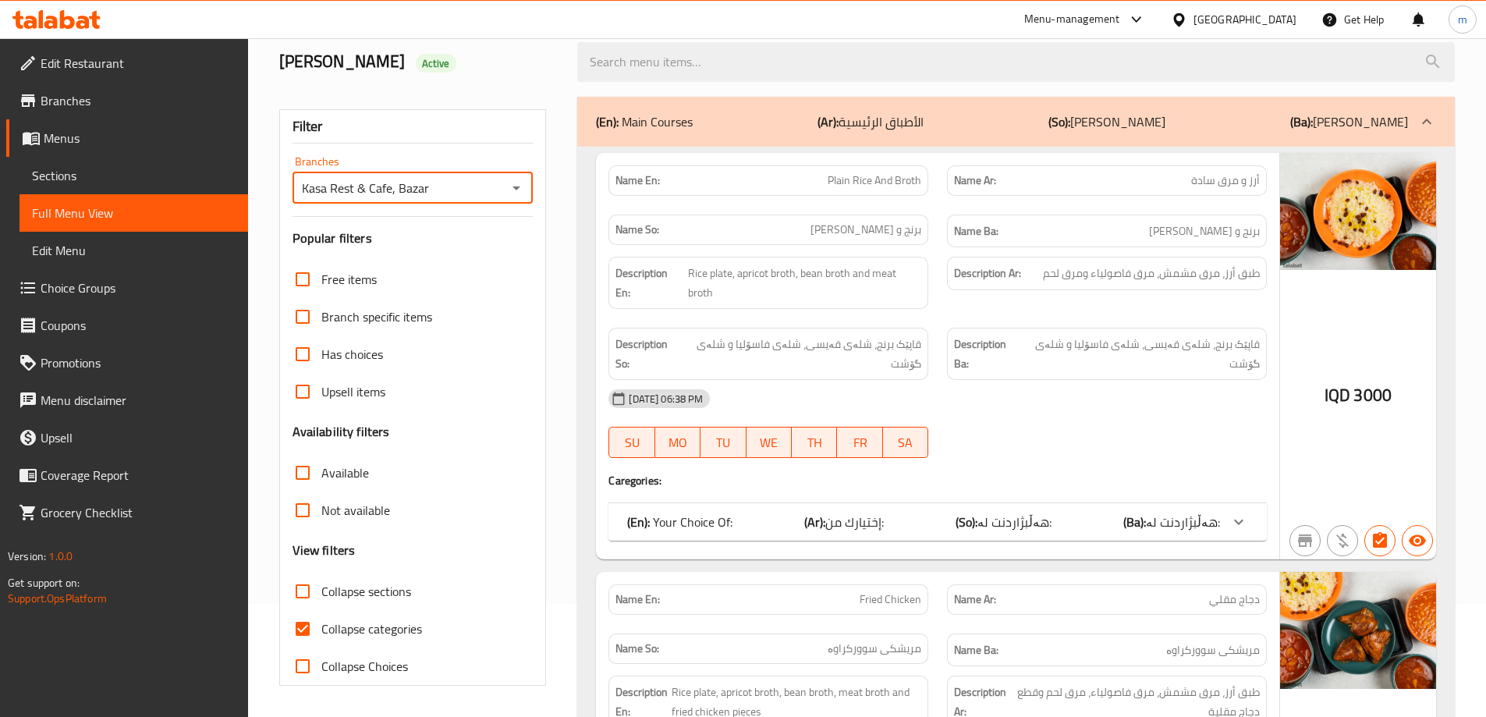
click at [303, 622] on input "Collapse categories" at bounding box center [302, 628] width 37 height 37
checkbox input "false"
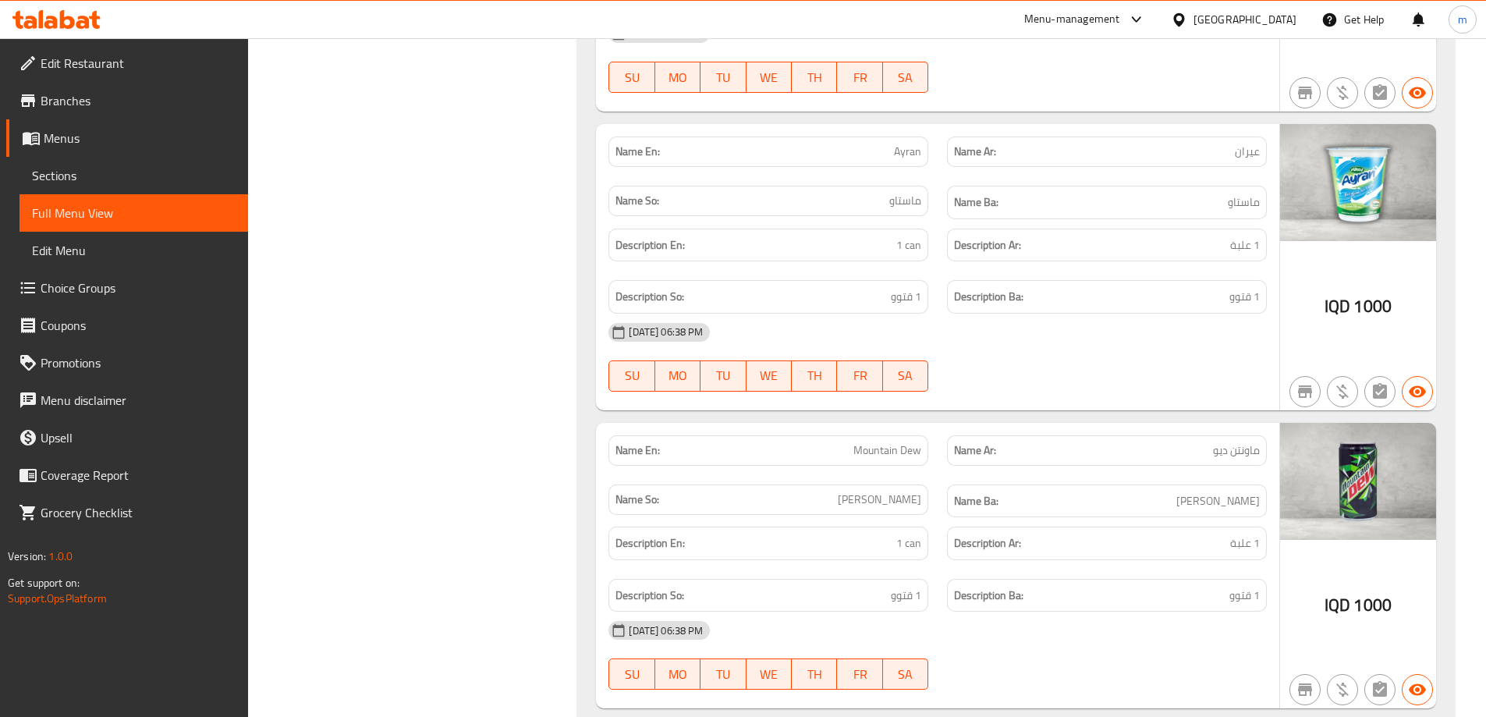
scroll to position [10452, 0]
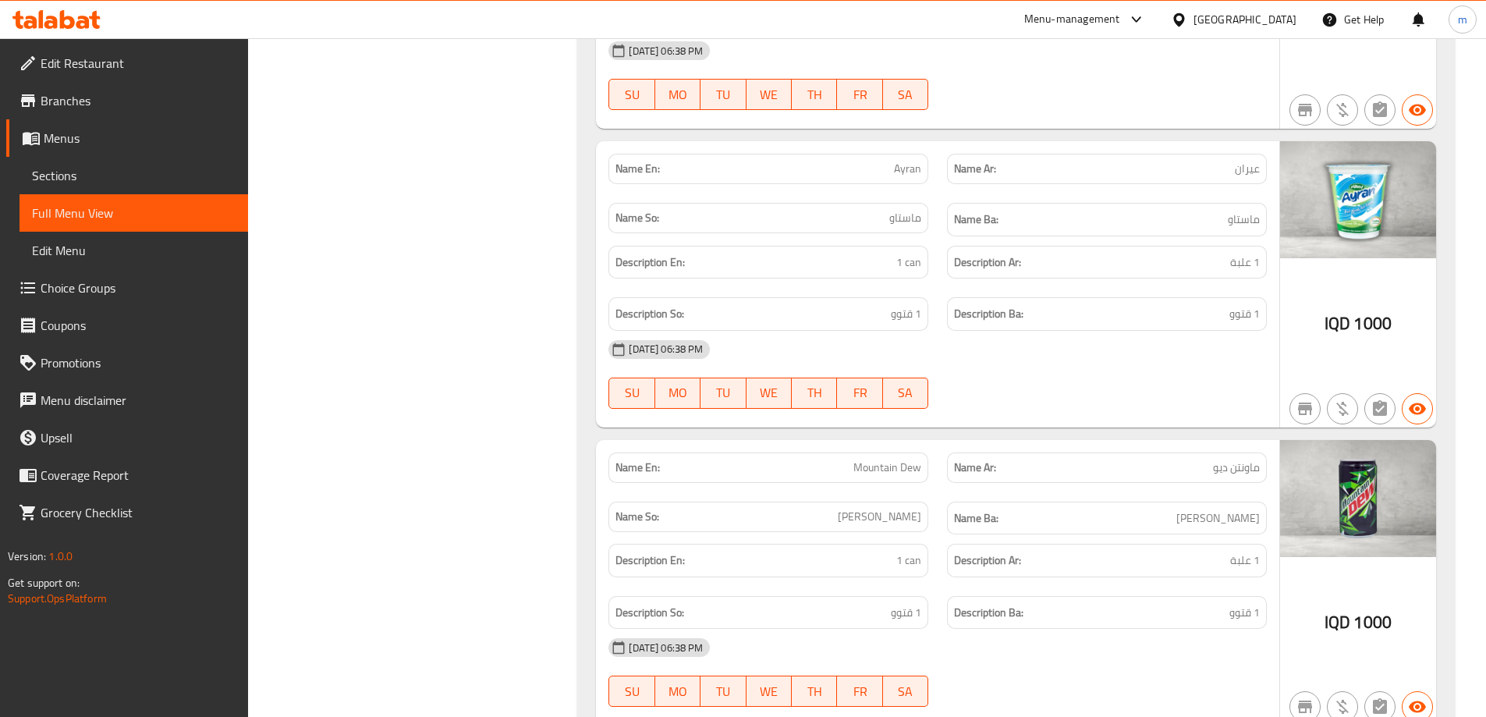
click at [159, 180] on span "Sections" at bounding box center [134, 175] width 204 height 19
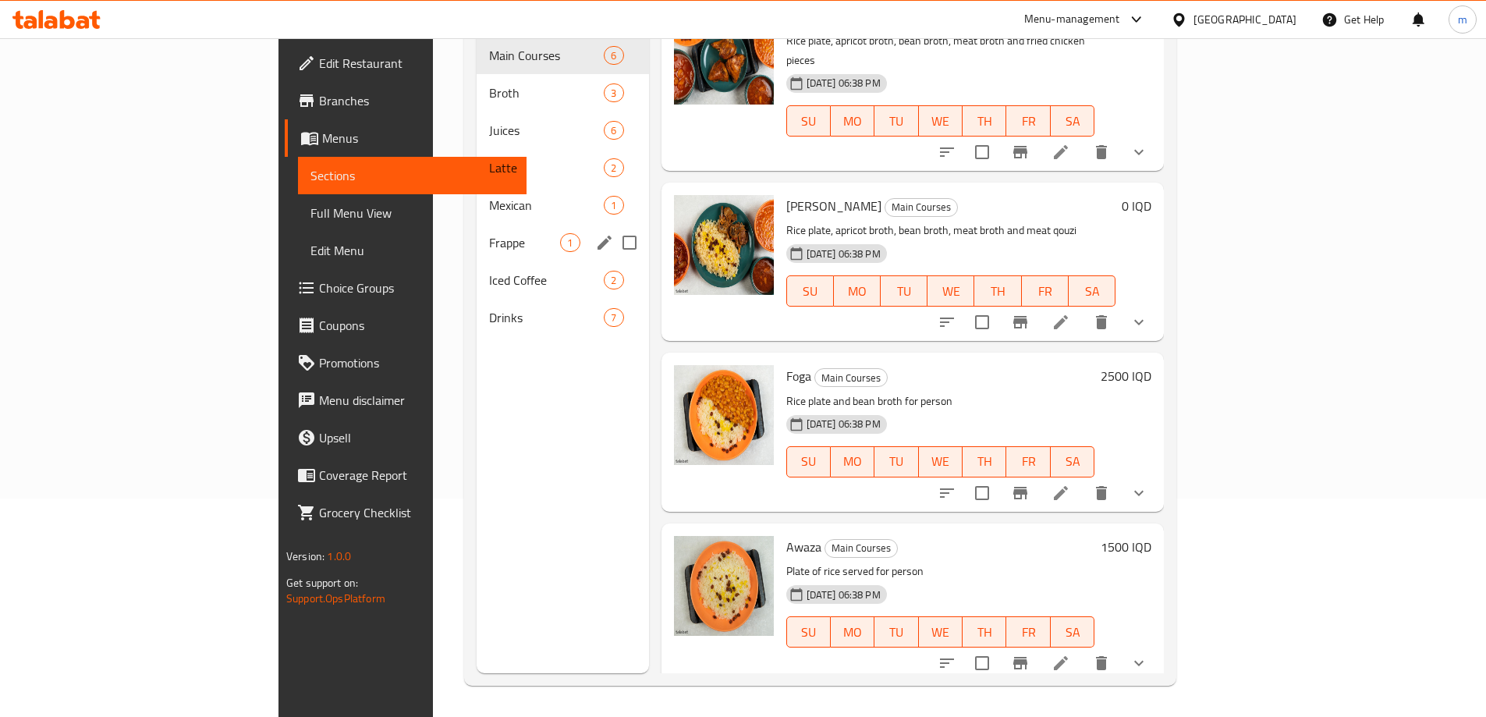
scroll to position [260, 0]
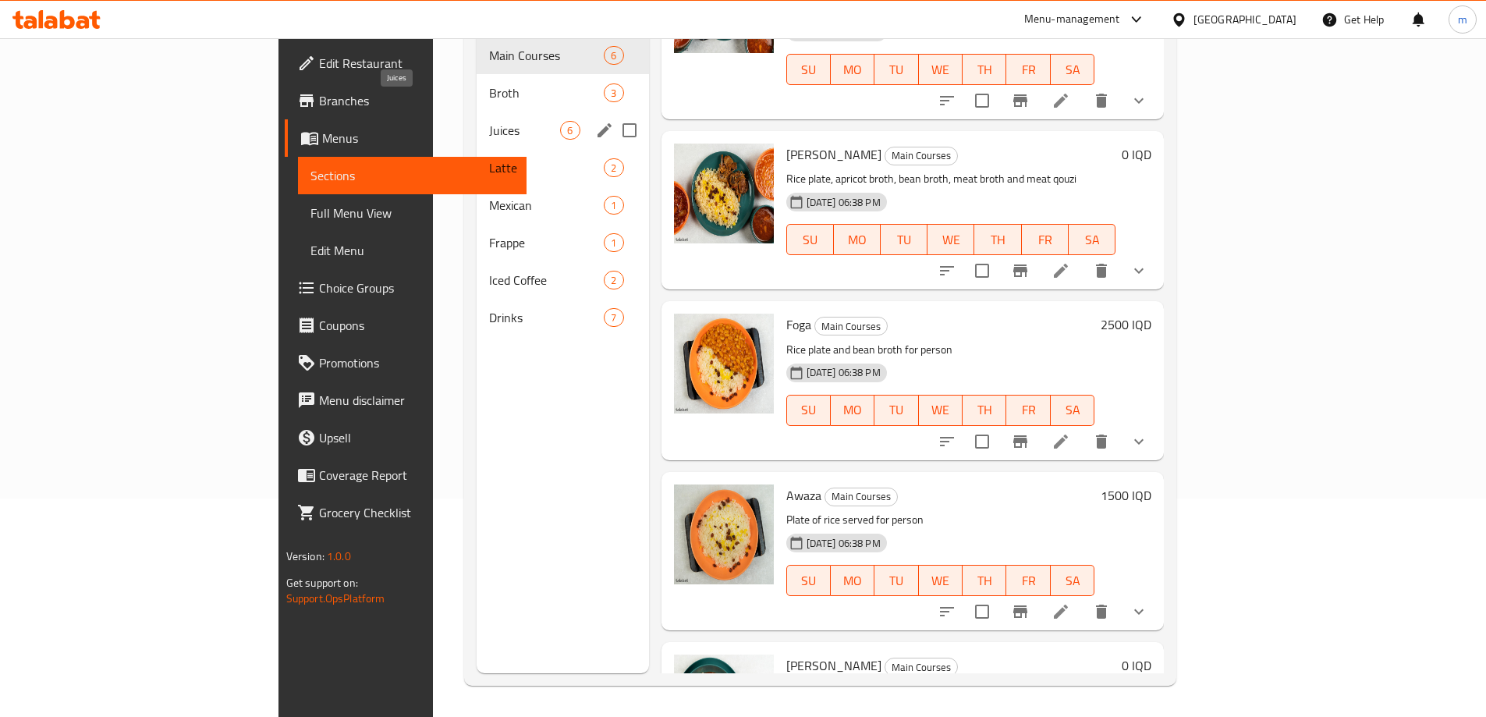
click at [489, 121] on span "Juices" at bounding box center [524, 130] width 71 height 19
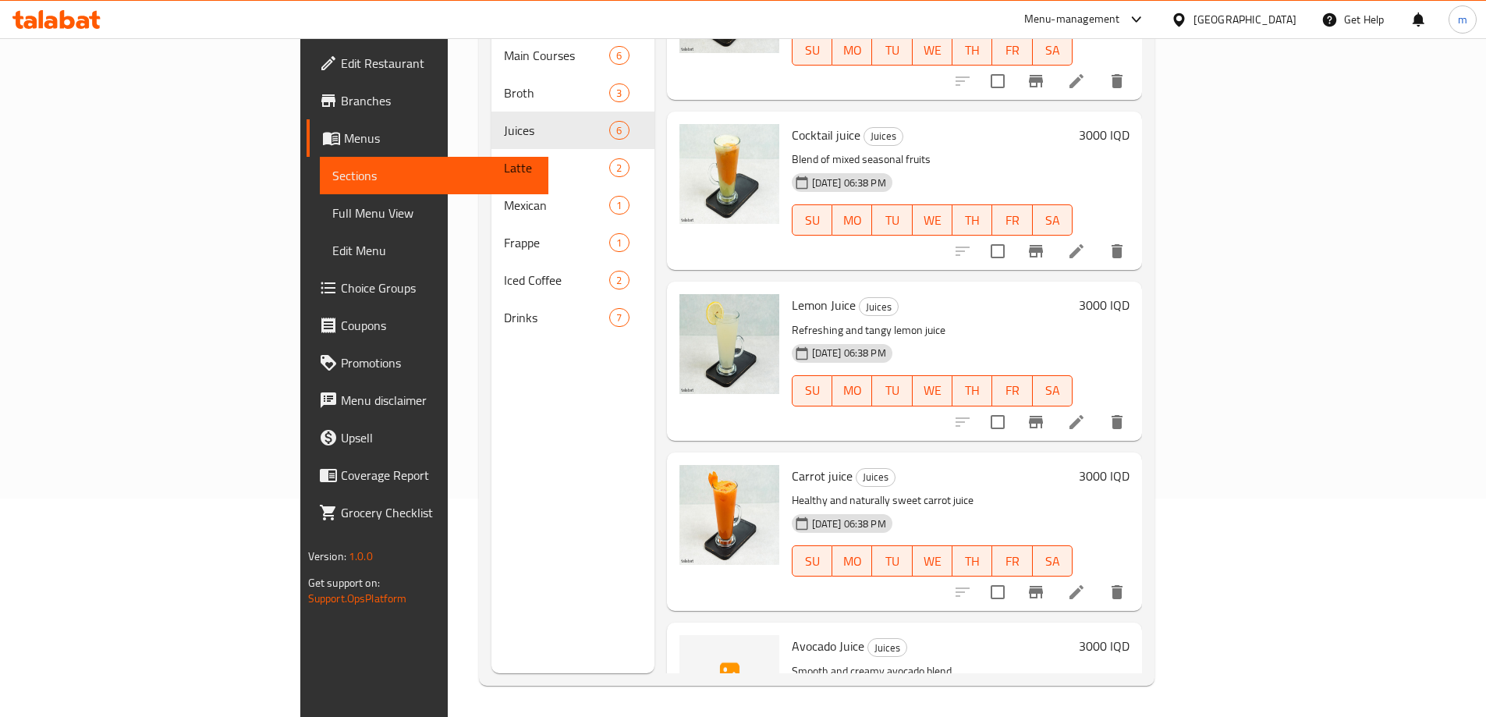
scroll to position [345, 0]
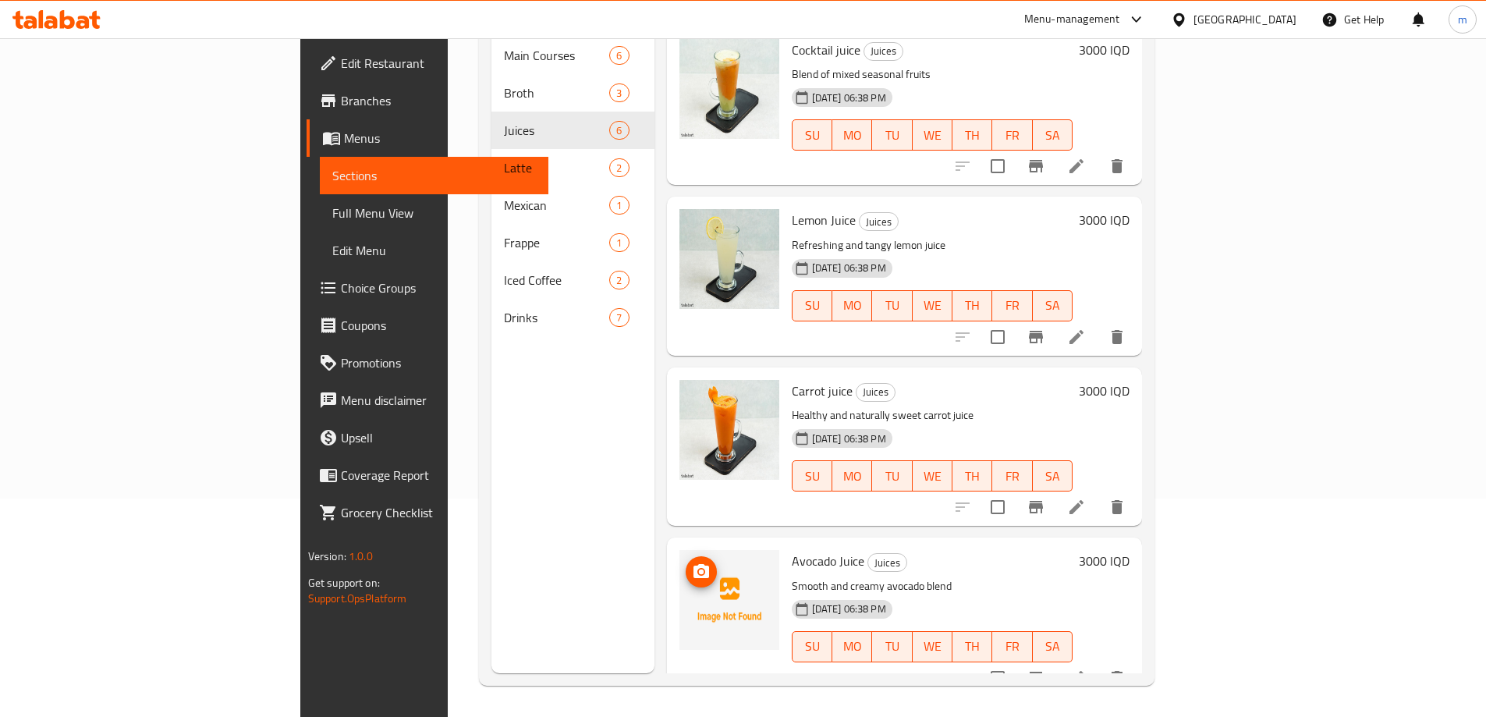
click at [692, 563] on icon "upload picture" at bounding box center [701, 572] width 19 height 19
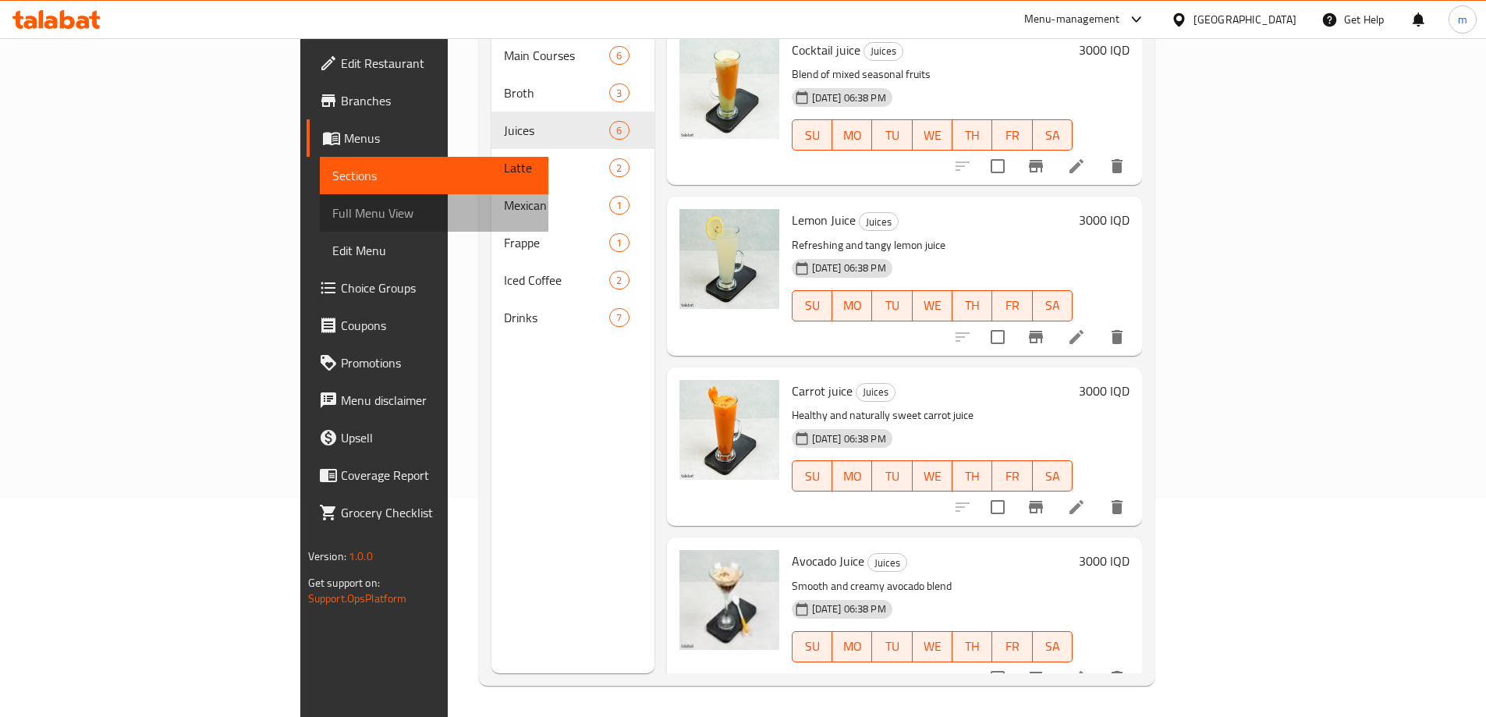
click at [320, 199] on link "Full Menu View" at bounding box center [434, 212] width 229 height 37
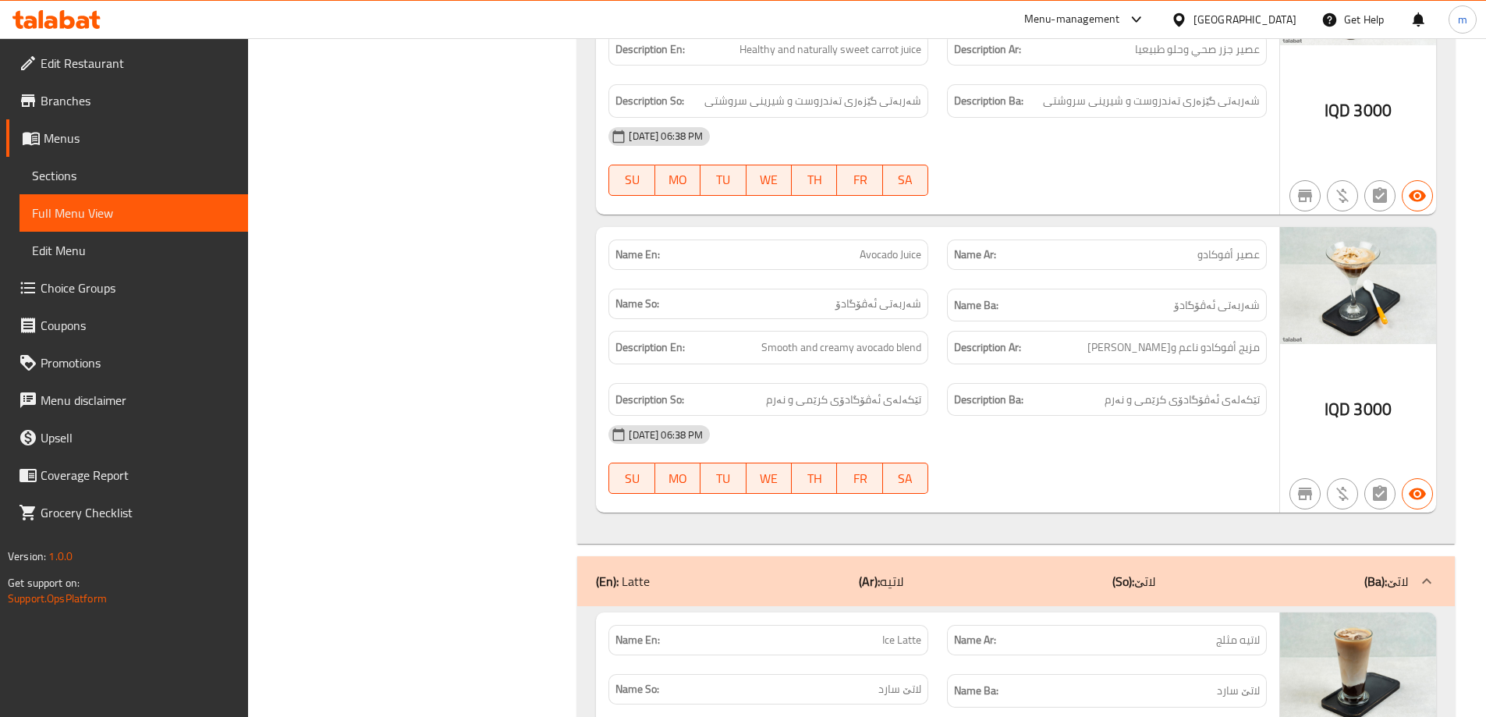
click at [146, 172] on span "Sections" at bounding box center [134, 175] width 204 height 19
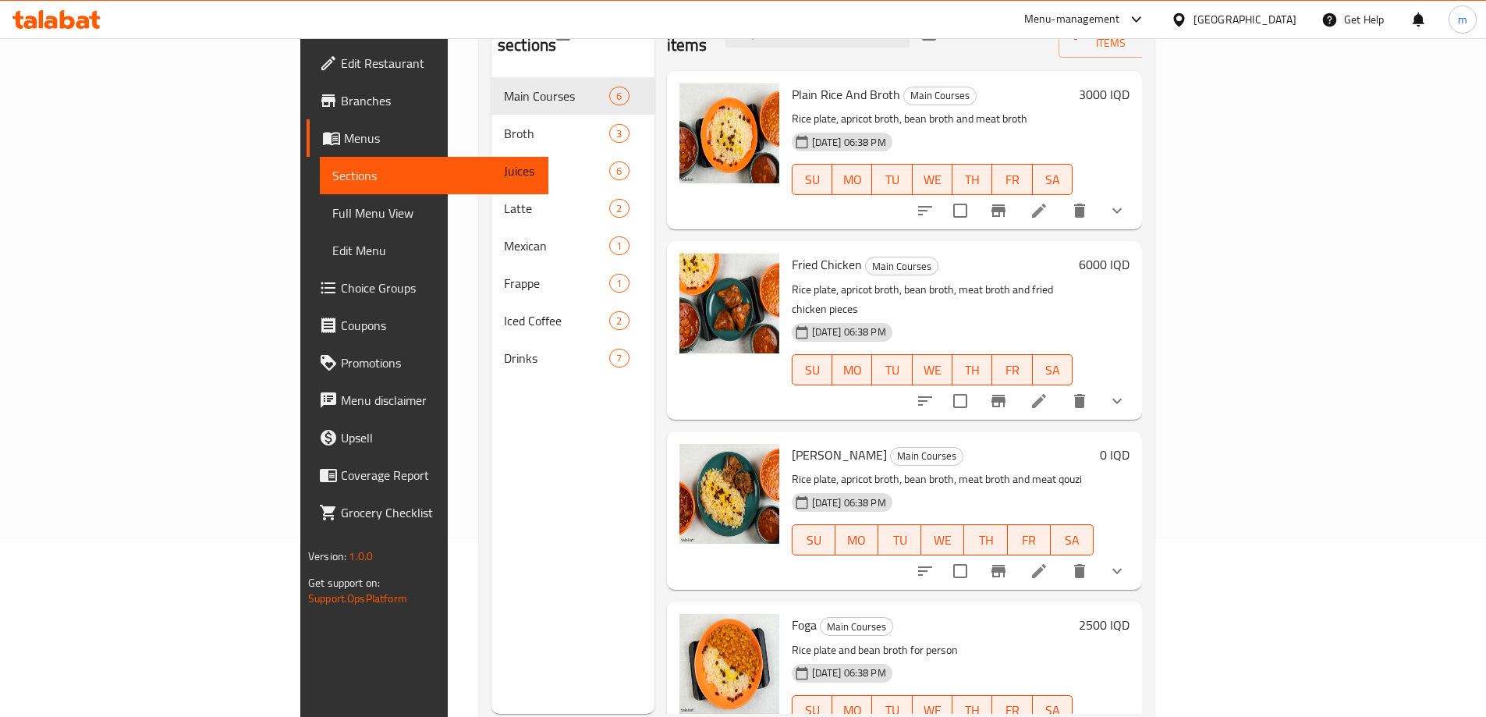
scroll to position [115, 0]
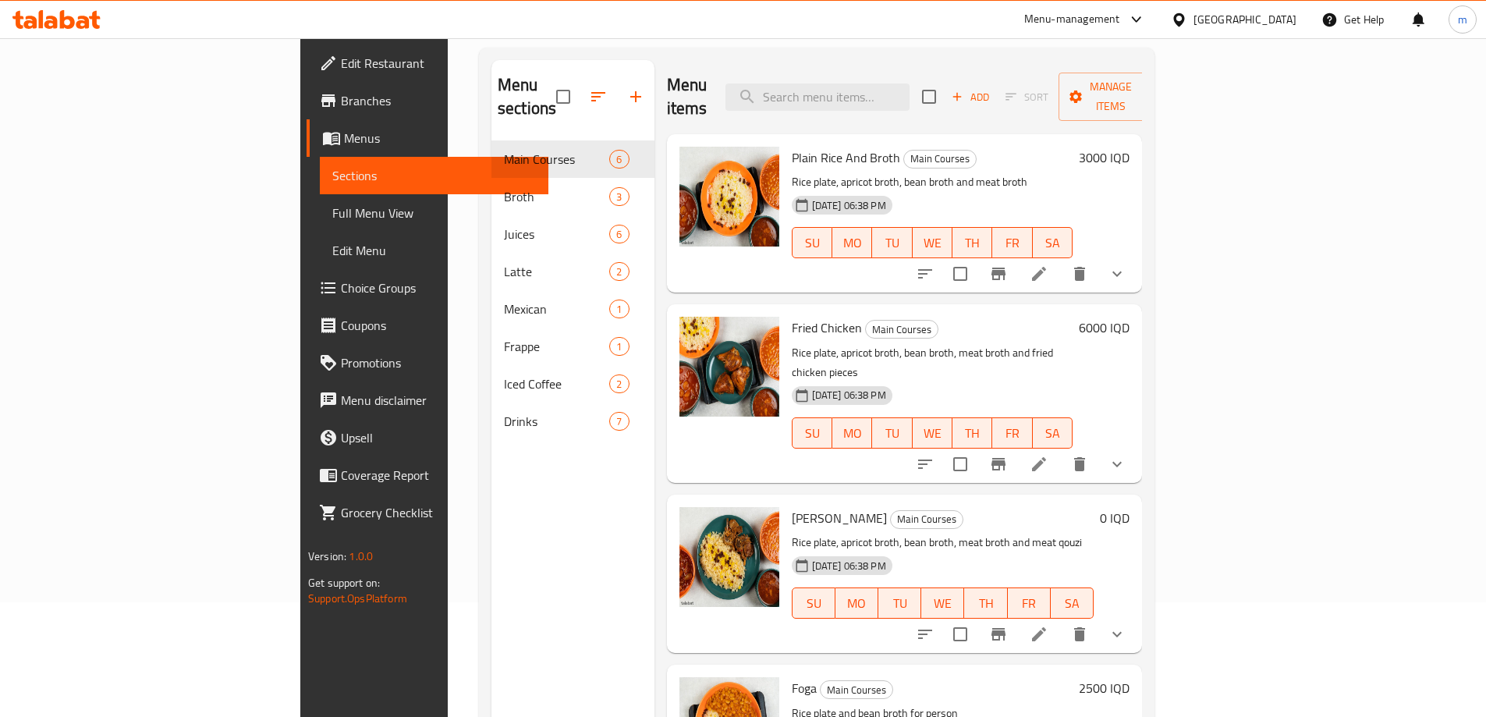
click at [591, 92] on icon "button" at bounding box center [598, 96] width 14 height 9
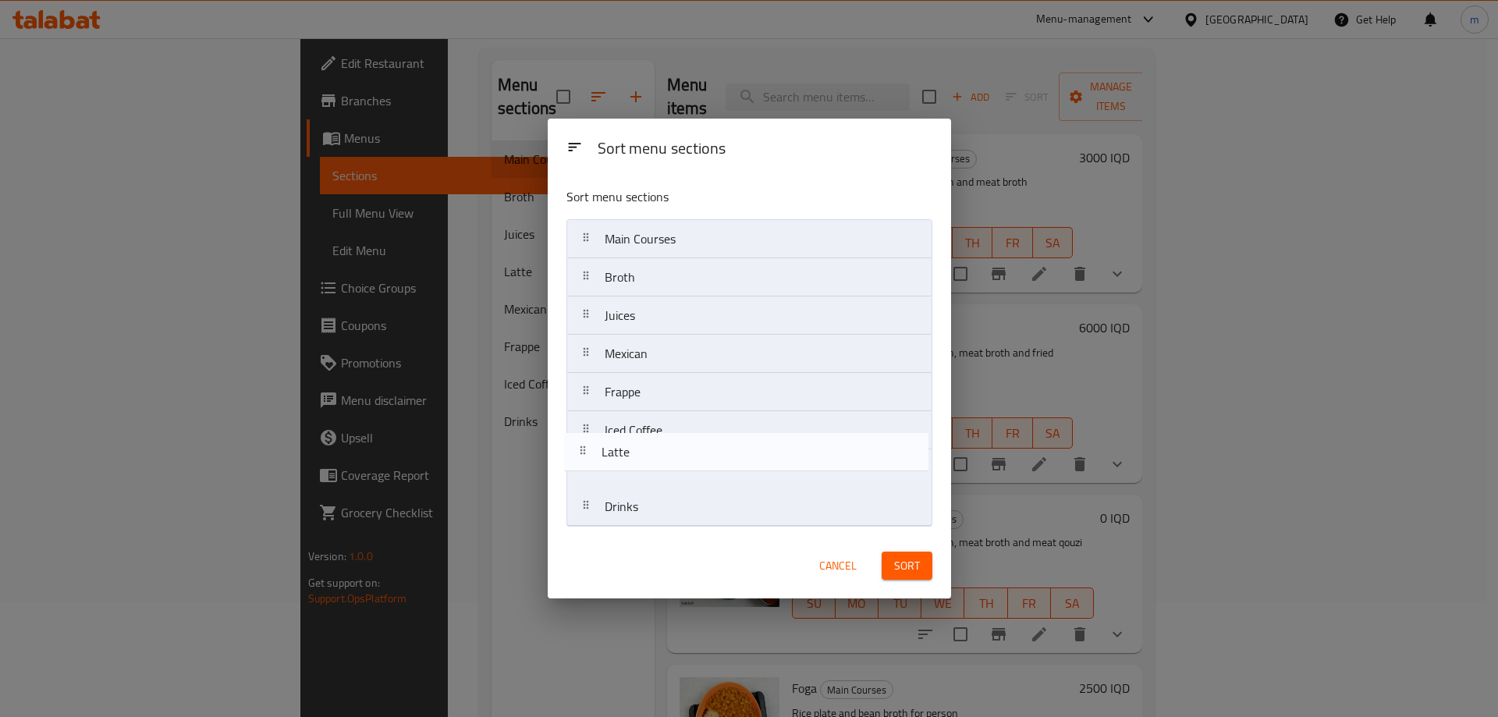
drag, startPoint x: 659, startPoint y: 364, endPoint x: 656, endPoint y: 469, distance: 105.4
click at [656, 469] on nav "Main Courses Broth Juices Latte Mexican Frappe Iced Coffee Drinks" at bounding box center [749, 372] width 366 height 307
drag, startPoint x: 651, startPoint y: 508, endPoint x: 651, endPoint y: 465, distance: 42.9
click at [651, 465] on nav "Main Courses Broth Juices Mexican Frappe Iced Coffee Latte Drinks" at bounding box center [749, 372] width 366 height 307
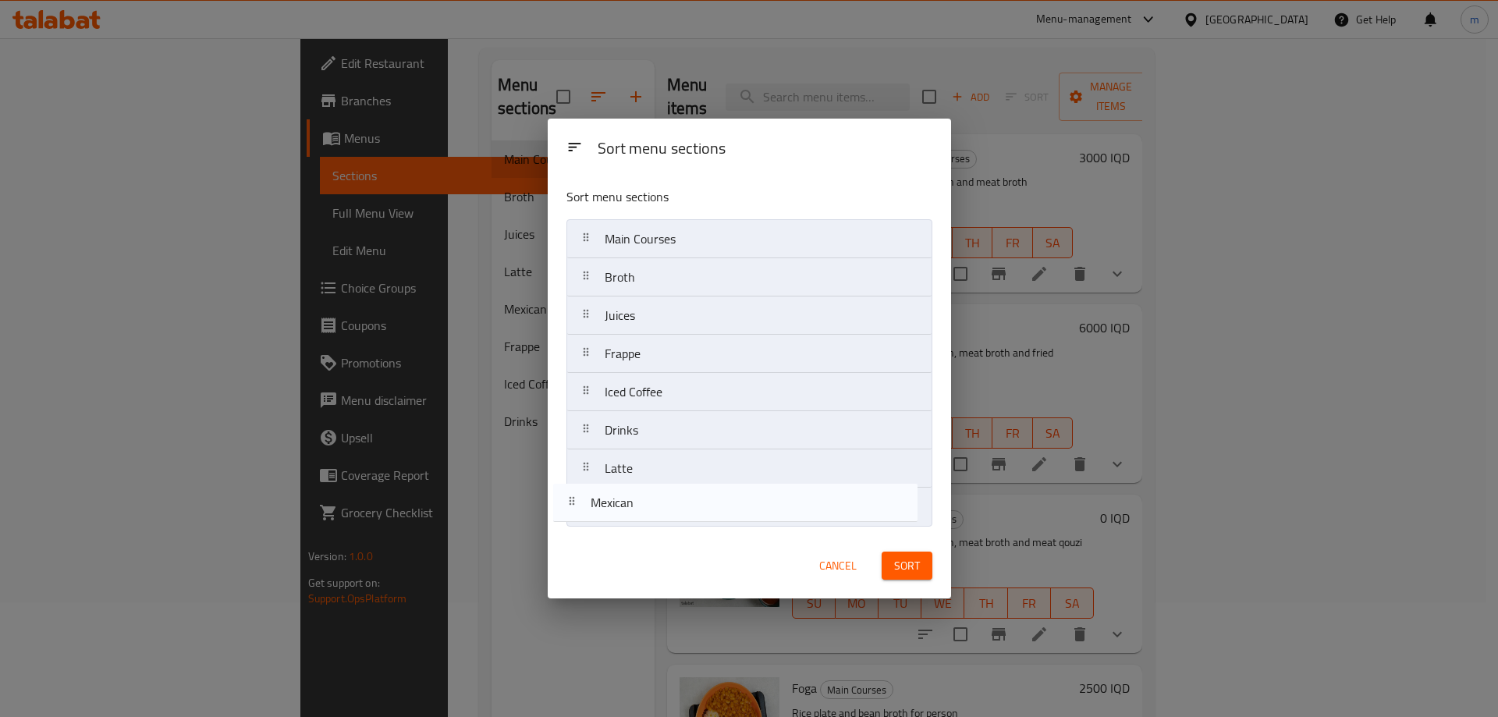
drag, startPoint x: 665, startPoint y: 353, endPoint x: 651, endPoint y: 506, distance: 153.6
click at [651, 506] on nav "Main Courses Broth Juices Mexican Frappe Iced Coffee Drinks Latte" at bounding box center [749, 372] width 366 height 307
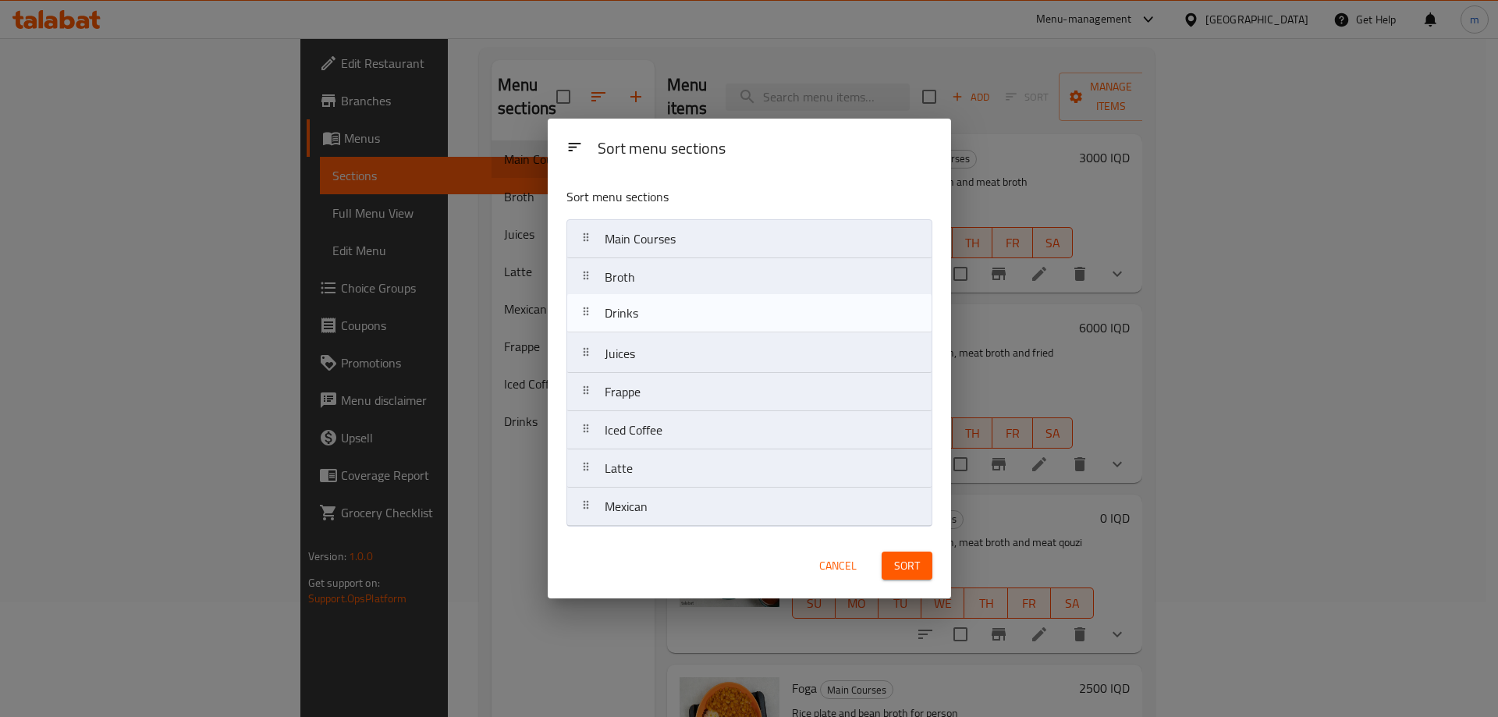
drag, startPoint x: 641, startPoint y: 446, endPoint x: 641, endPoint y: 320, distance: 126.4
click at [641, 320] on nav "Main Courses Broth Juices Frappe Iced Coffee Drinks Latte Mexican" at bounding box center [749, 372] width 366 height 307
drag, startPoint x: 639, startPoint y: 441, endPoint x: 639, endPoint y: 345, distance: 96.0
click at [639, 345] on nav "Main Courses Broth Drinks Juices Frappe Iced Coffee Latte Mexican" at bounding box center [749, 372] width 366 height 307
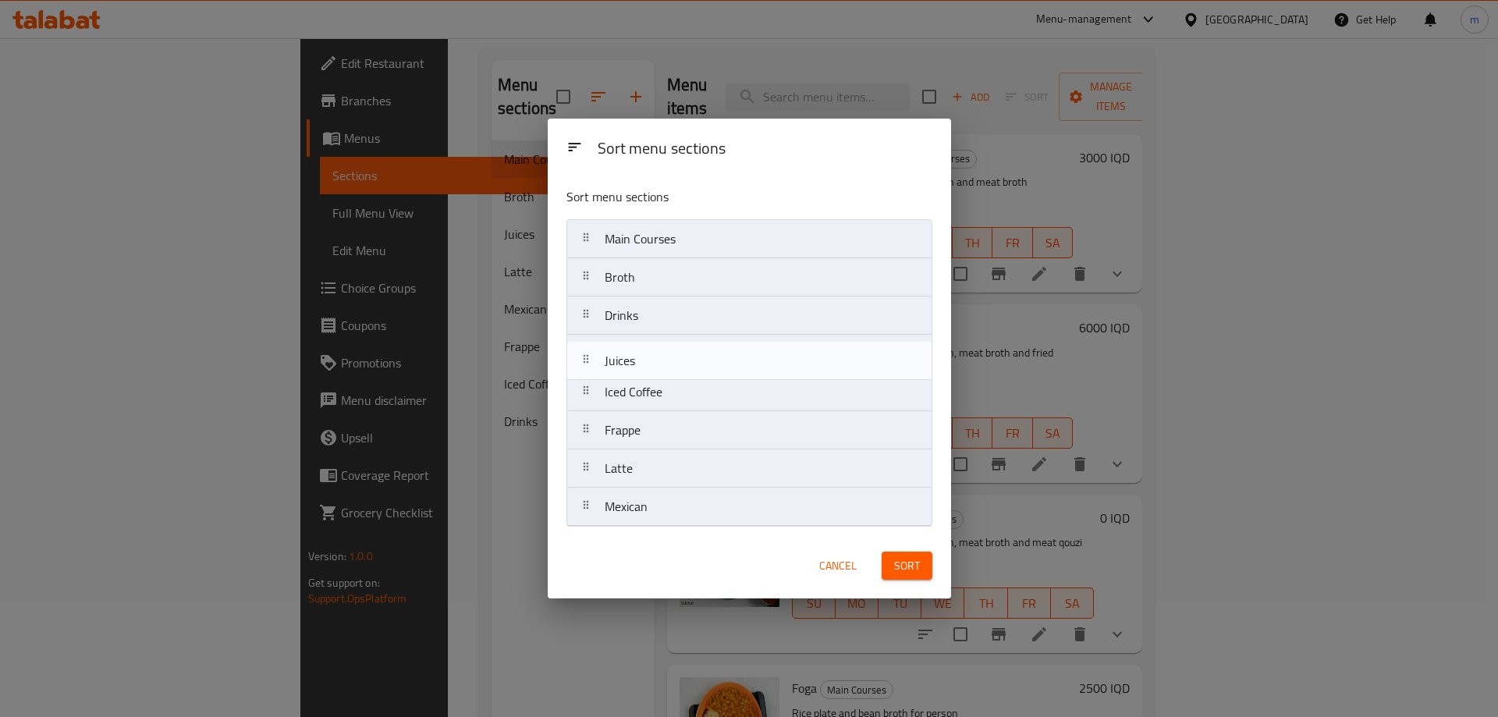
drag, startPoint x: 639, startPoint y: 397, endPoint x: 639, endPoint y: 360, distance: 37.4
click at [639, 360] on nav "Main Courses Broth Drinks Iced Coffee Juices Frappe Latte Mexican" at bounding box center [749, 372] width 366 height 307
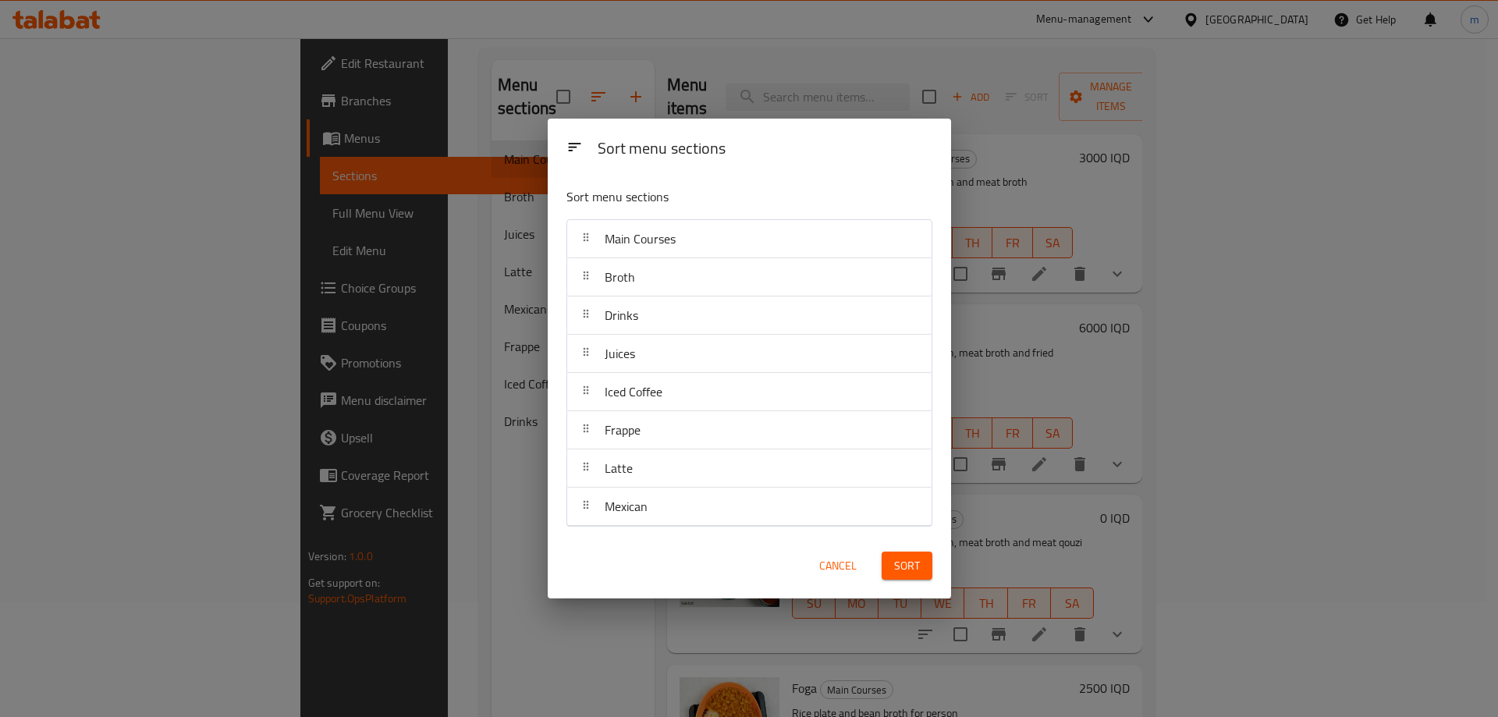
click at [911, 553] on button "Sort" at bounding box center [907, 566] width 51 height 29
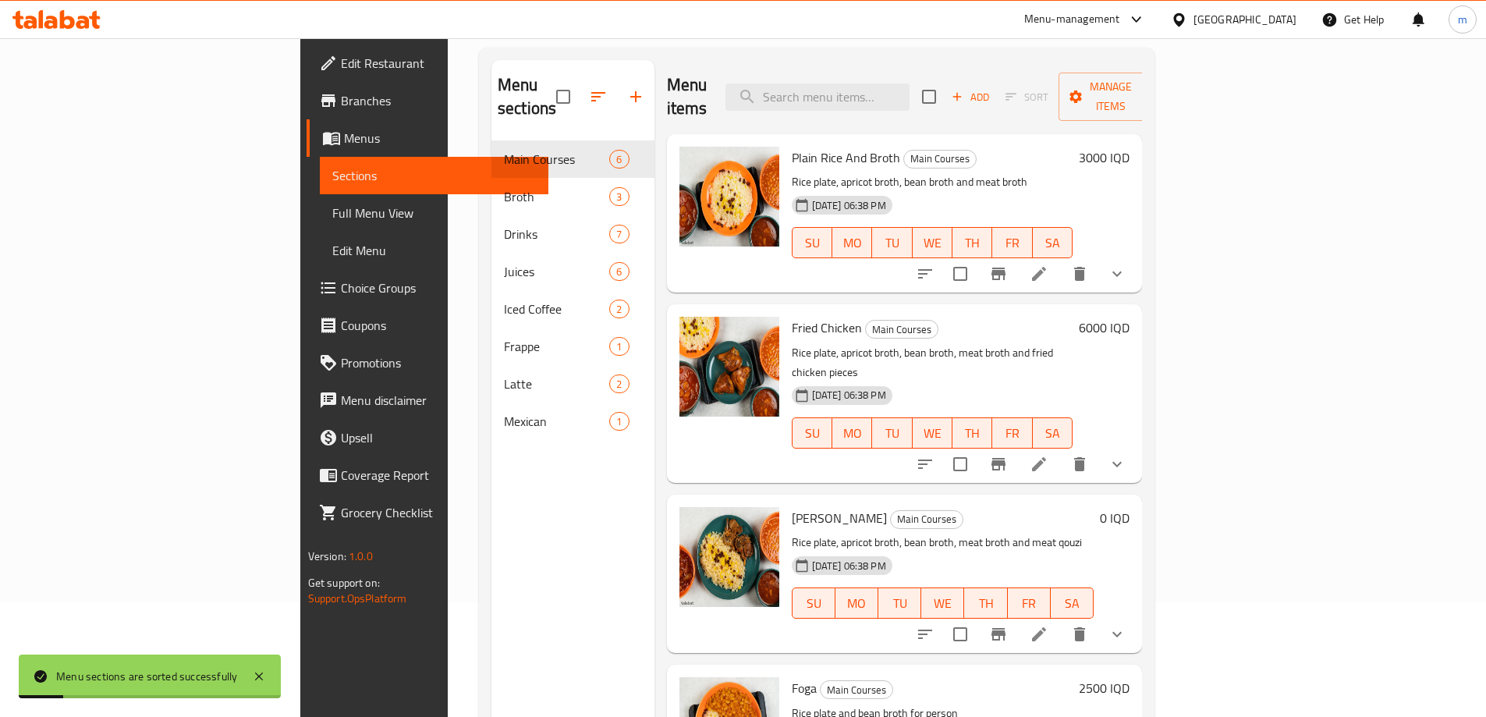
click at [332, 215] on span "Full Menu View" at bounding box center [434, 213] width 204 height 19
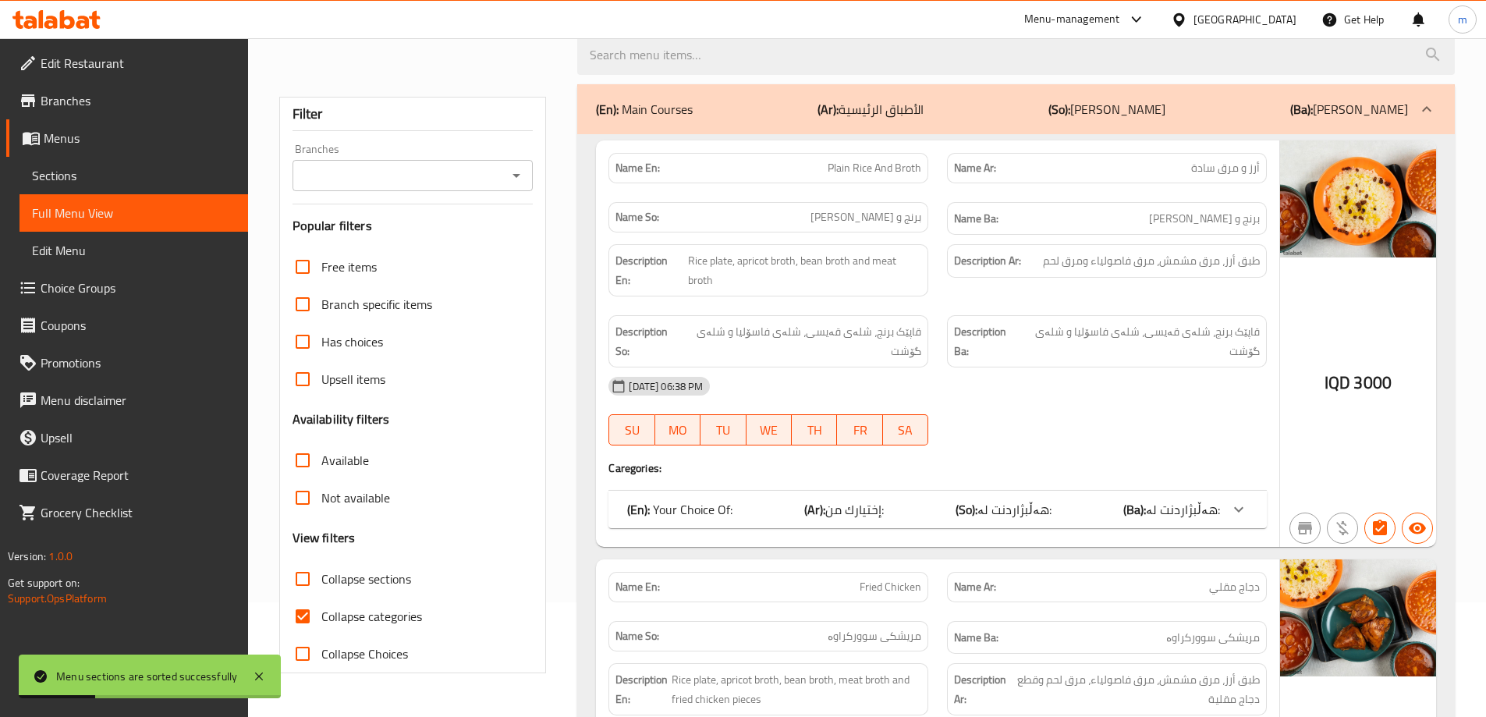
click at [520, 177] on icon "Open" at bounding box center [516, 175] width 19 height 19
click at [524, 174] on icon "Close" at bounding box center [516, 175] width 19 height 19
click at [529, 168] on div "Branches" at bounding box center [413, 175] width 241 height 31
click at [510, 170] on icon "Open" at bounding box center [516, 175] width 19 height 19
click at [510, 169] on icon "Close" at bounding box center [516, 175] width 19 height 19
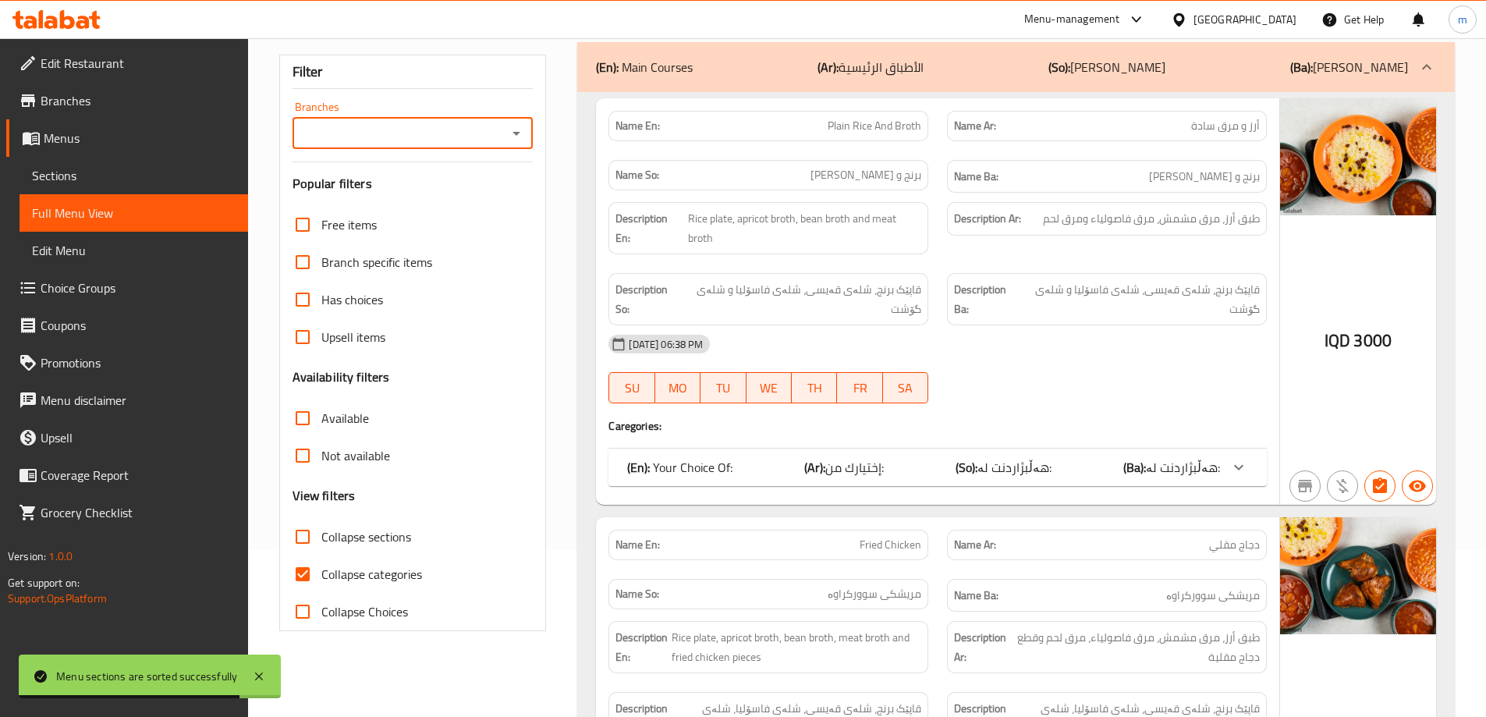
scroll to position [156, 0]
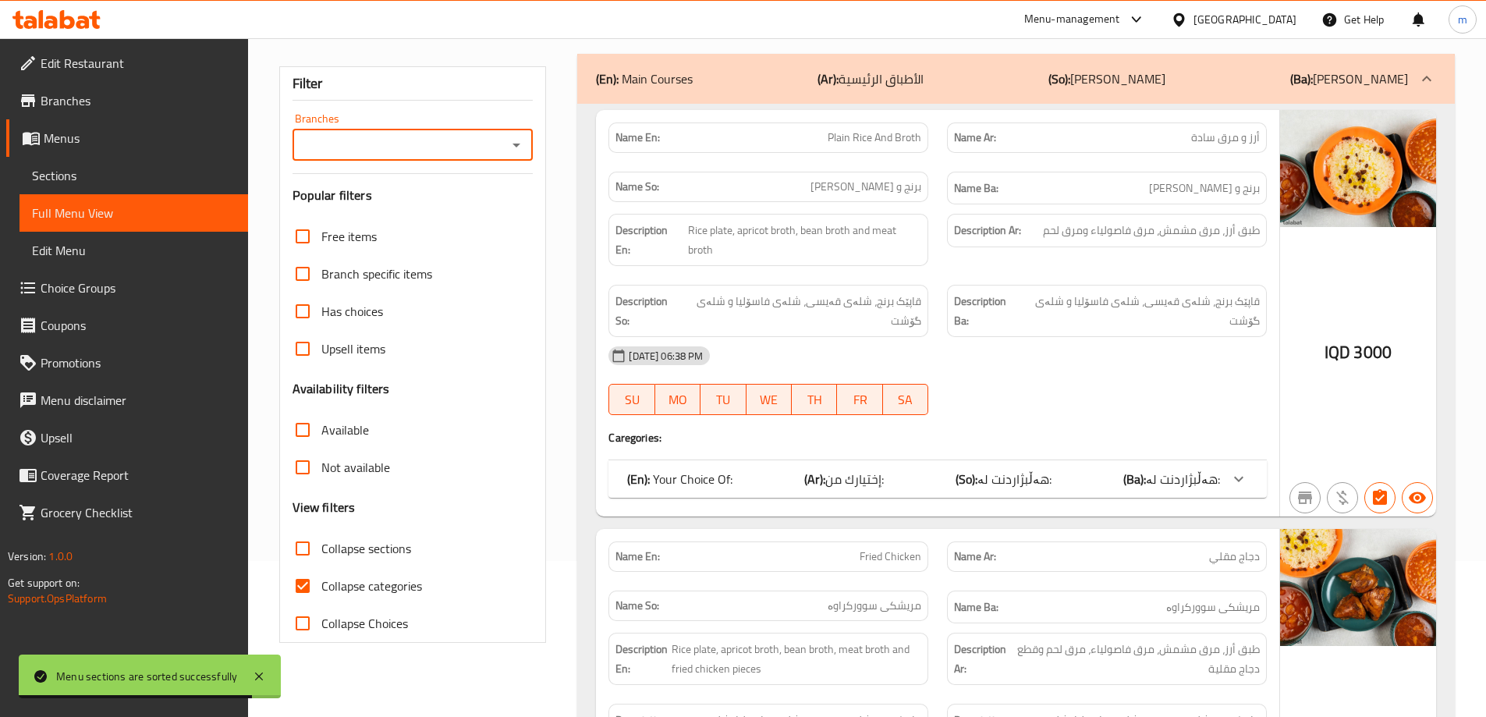
click at [524, 151] on icon "Open" at bounding box center [516, 145] width 19 height 19
click at [445, 201] on li "Kasa Rest & Cafe, Bazar" at bounding box center [411, 212] width 241 height 28
type input "Kasa Rest & Cafe, Bazar"
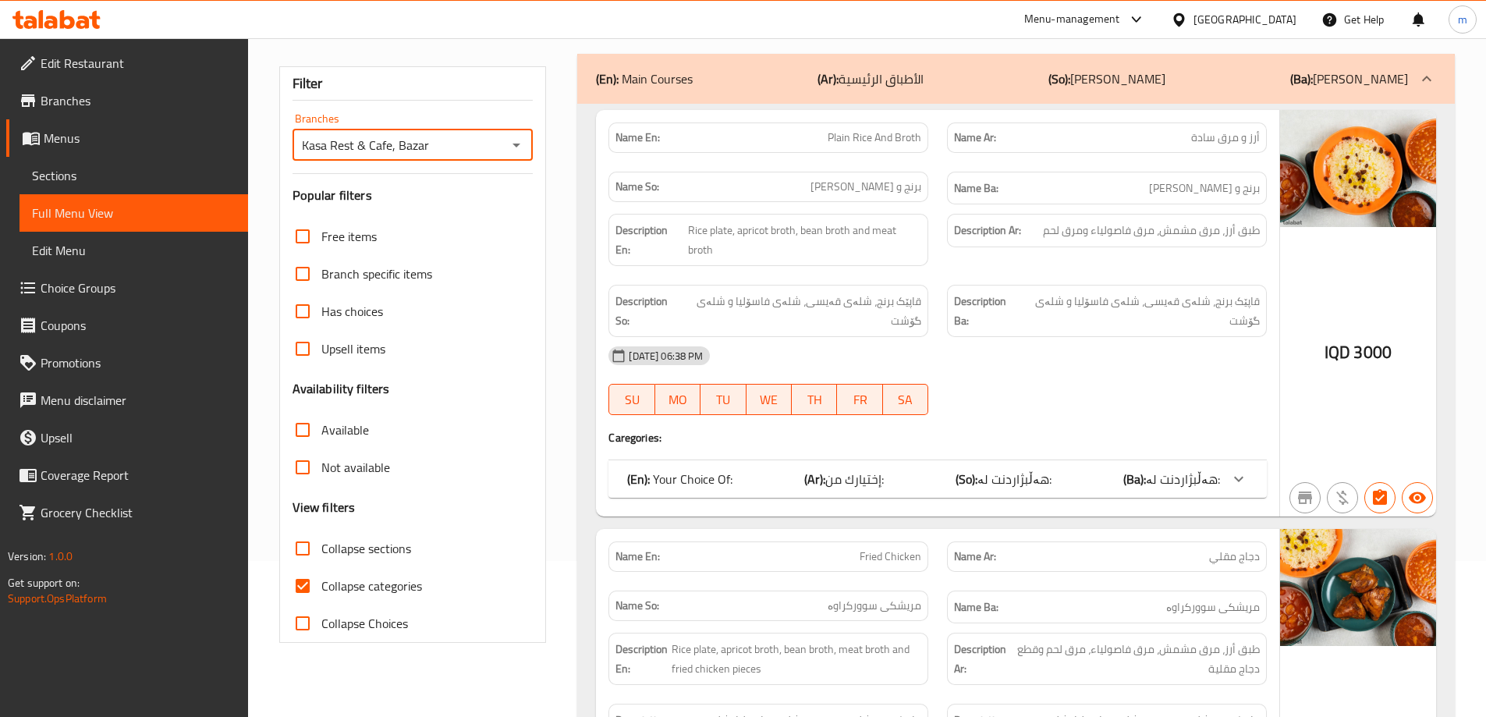
scroll to position [312, 0]
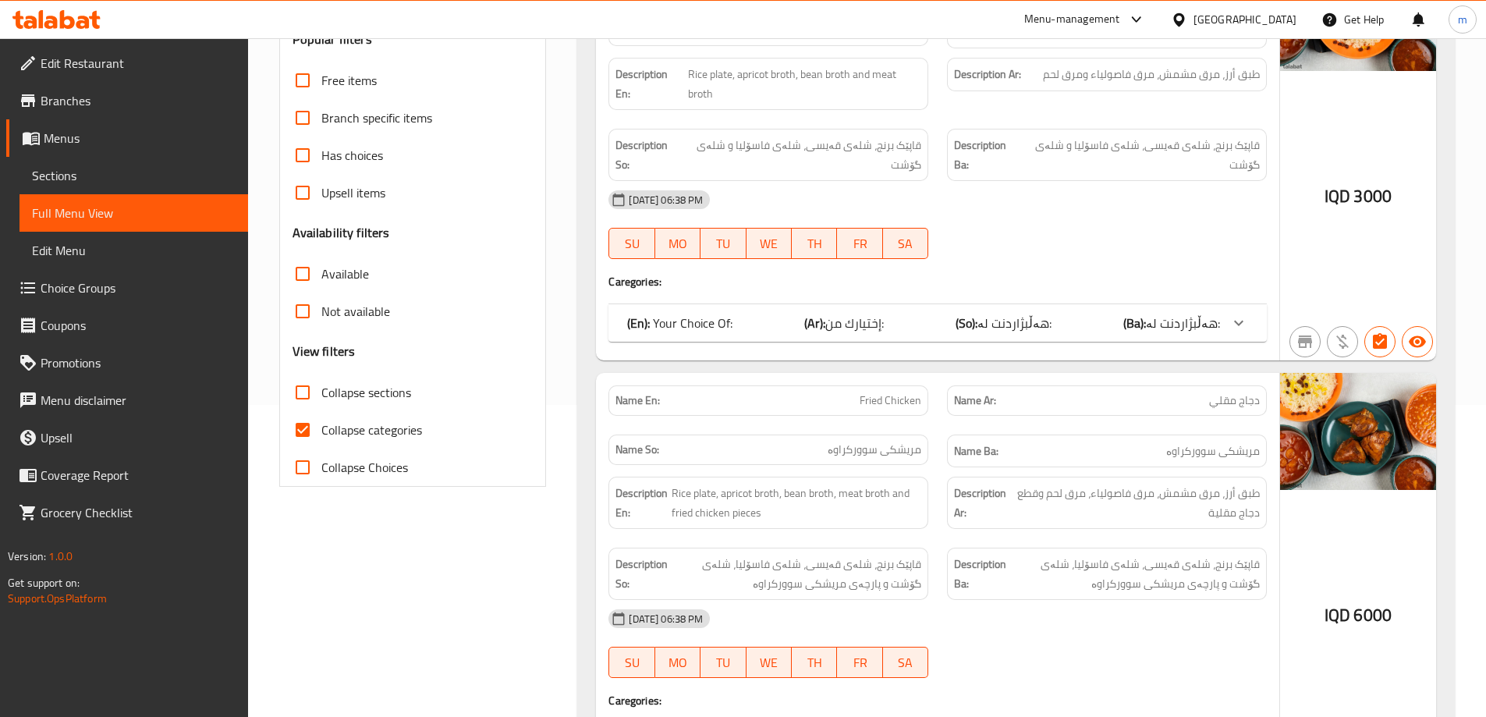
click at [325, 431] on span "Collapse categories" at bounding box center [371, 430] width 101 height 19
click at [321, 431] on input "Collapse categories" at bounding box center [302, 429] width 37 height 37
checkbox input "false"
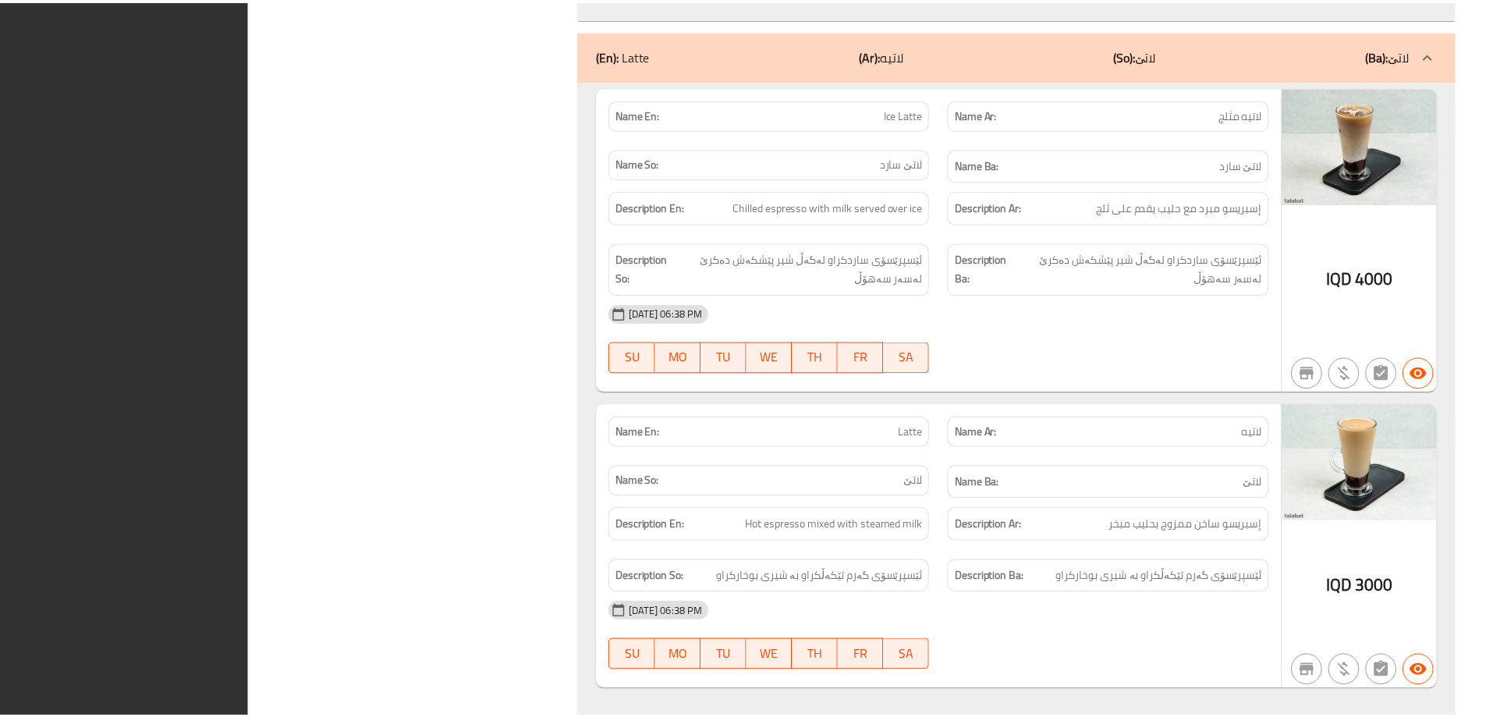
scroll to position [10504, 0]
